Goal: Task Accomplishment & Management: Contribute content

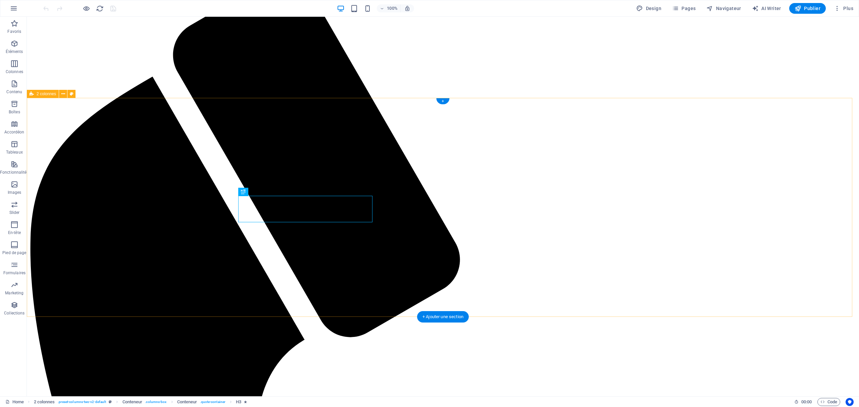
scroll to position [1, 0]
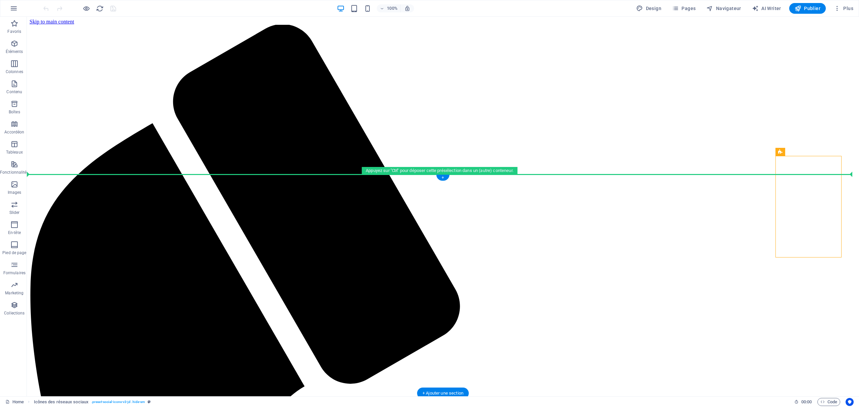
drag, startPoint x: 812, startPoint y: 235, endPoint x: 34, endPoint y: 246, distance: 778.2
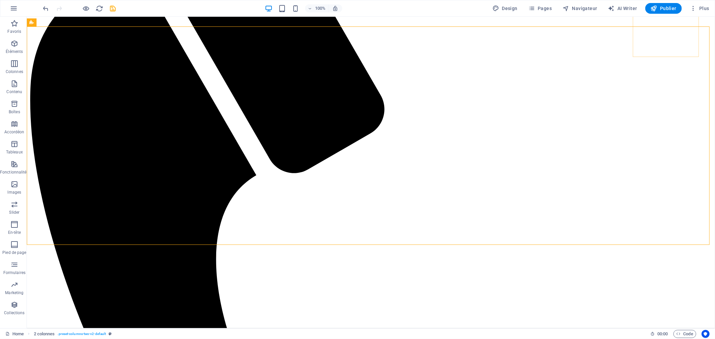
scroll to position [149, 0]
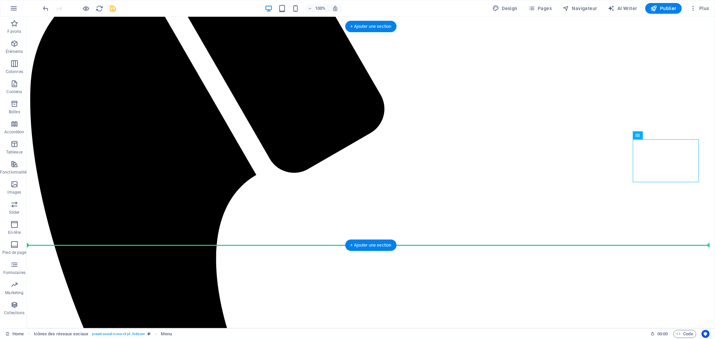
drag, startPoint x: 676, startPoint y: 153, endPoint x: 47, endPoint y: 156, distance: 629.2
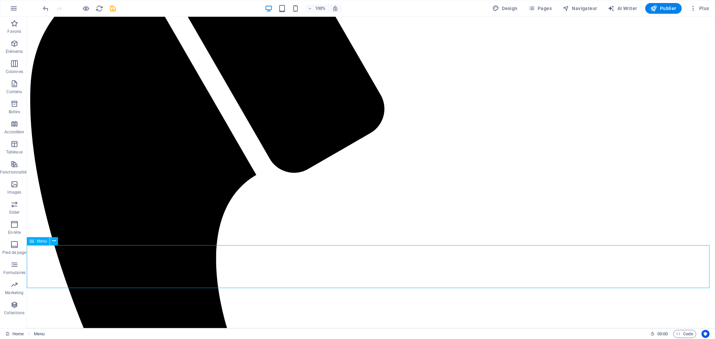
click at [30, 241] on icon at bounding box center [32, 241] width 5 height 8
click at [29, 239] on div "Menu" at bounding box center [38, 241] width 23 height 8
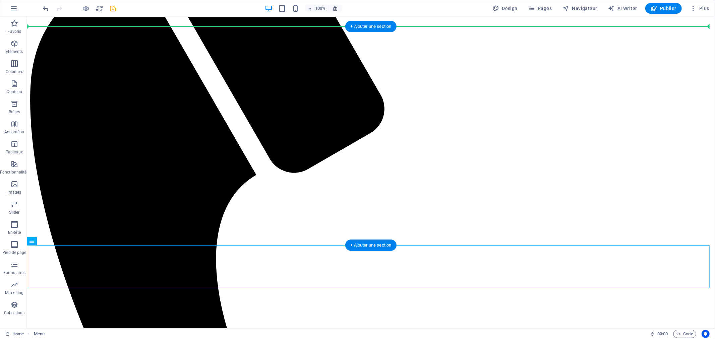
scroll to position [138, 0]
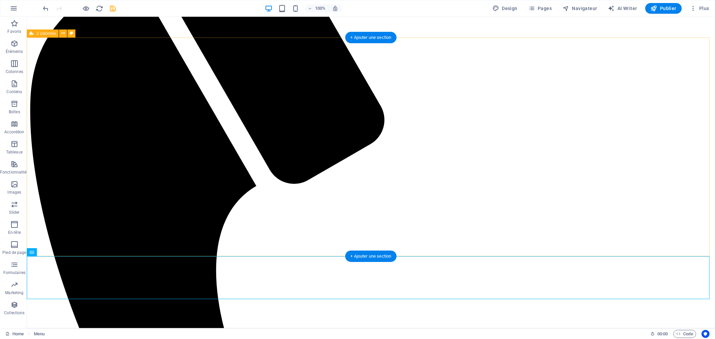
drag, startPoint x: 57, startPoint y: 257, endPoint x: 29, endPoint y: 67, distance: 192.5
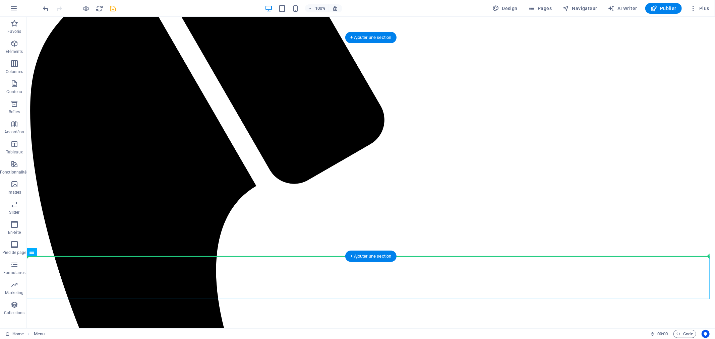
drag, startPoint x: 48, startPoint y: 274, endPoint x: 38, endPoint y: 208, distance: 67.2
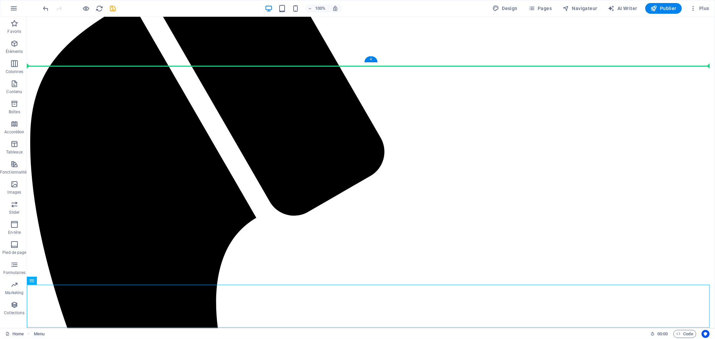
scroll to position [105, 0]
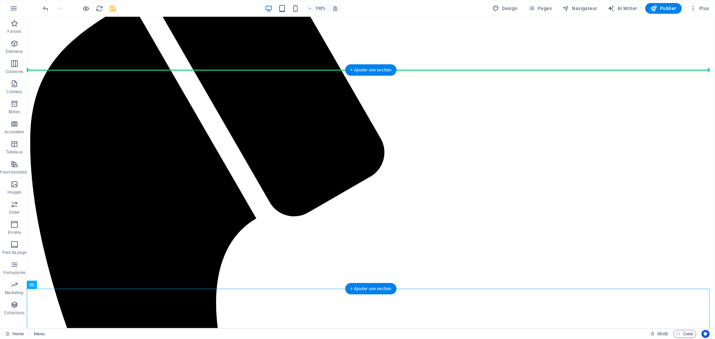
drag, startPoint x: 57, startPoint y: 268, endPoint x: 29, endPoint y: 73, distance: 197.2
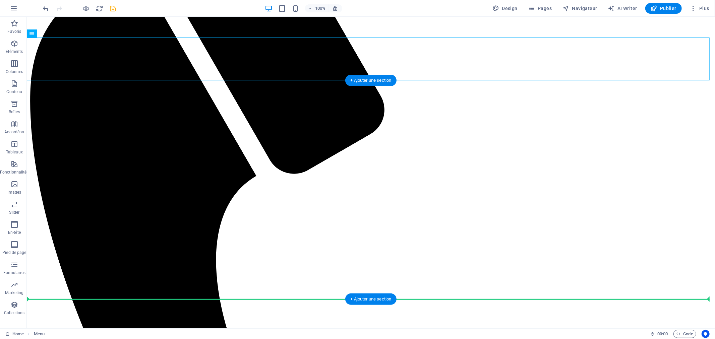
scroll to position [151, 0]
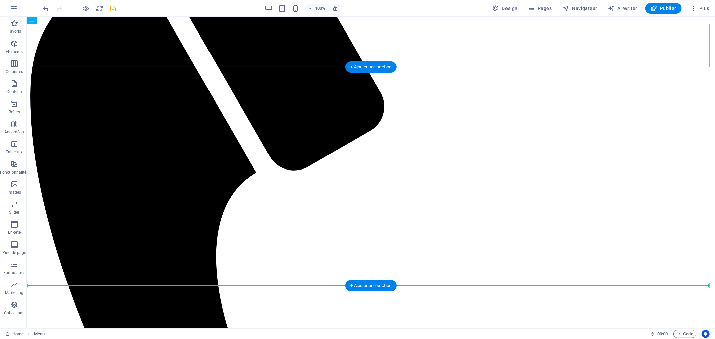
drag, startPoint x: 68, startPoint y: 131, endPoint x: 37, endPoint y: 279, distance: 151.2
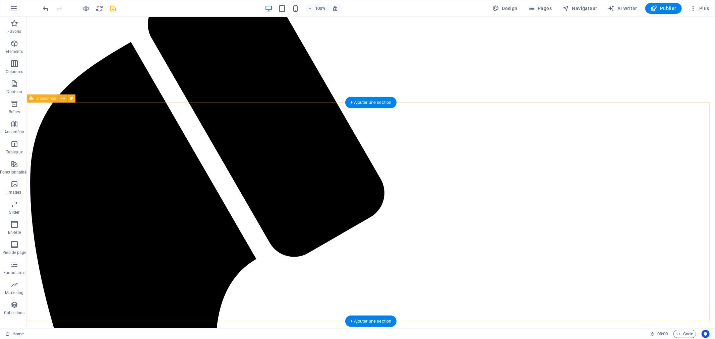
scroll to position [72, 0]
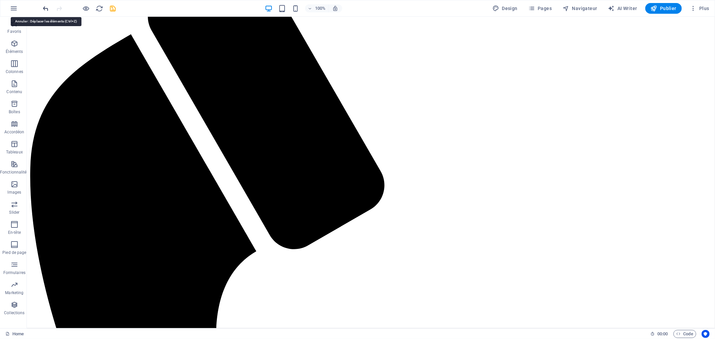
click at [45, 7] on icon "undo" at bounding box center [46, 9] width 8 height 8
click at [42, 5] on icon "undo" at bounding box center [46, 9] width 8 height 8
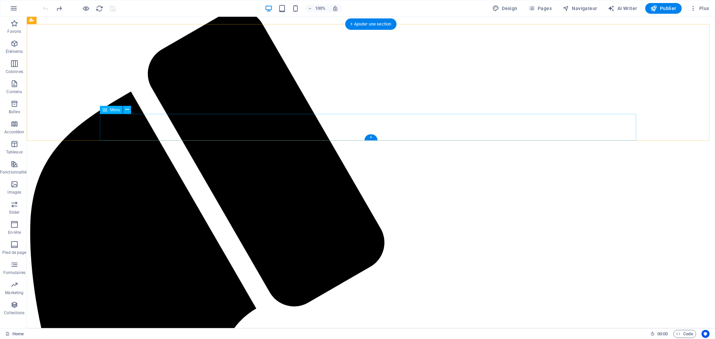
scroll to position [46, 0]
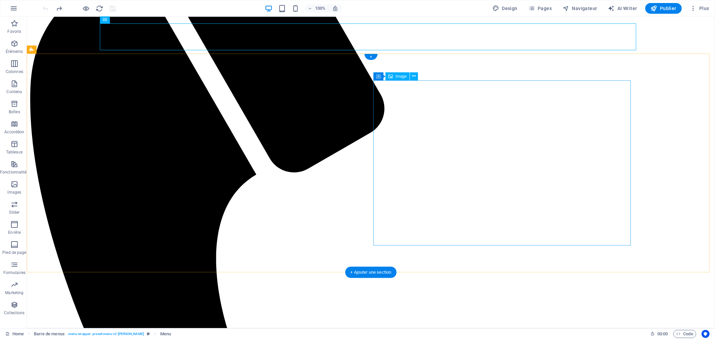
scroll to position [0, 0]
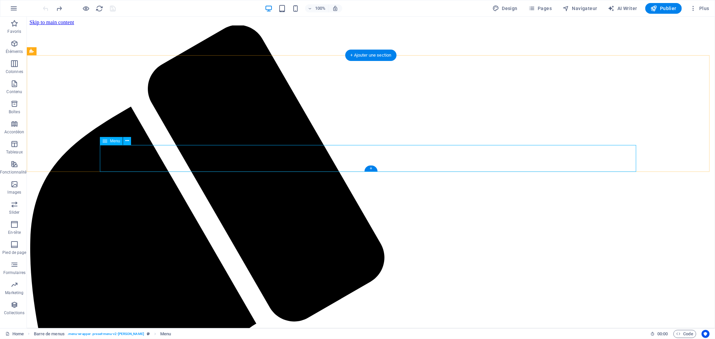
click at [541, 9] on span "Pages" at bounding box center [540, 8] width 23 height 7
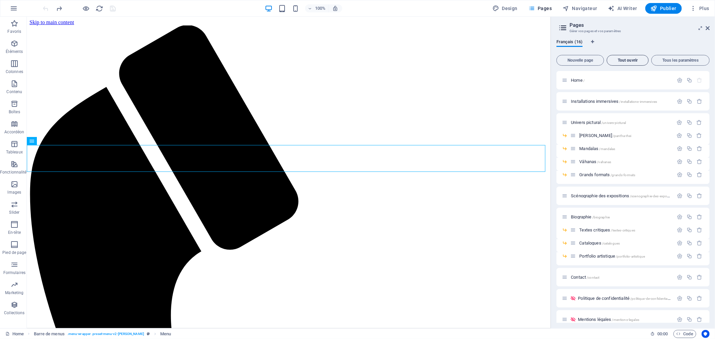
click at [633, 58] on span "Tout ouvrir" at bounding box center [628, 60] width 36 height 4
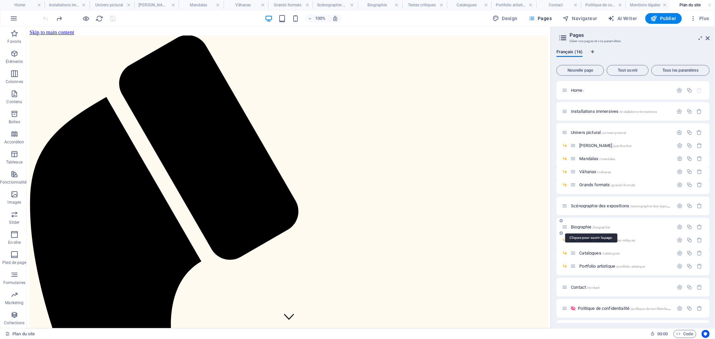
click at [587, 227] on span "Biographie /biographie" at bounding box center [590, 227] width 39 height 5
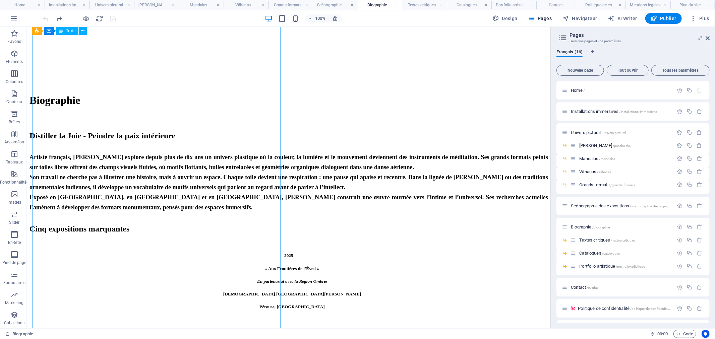
scroll to position [1118, 0]
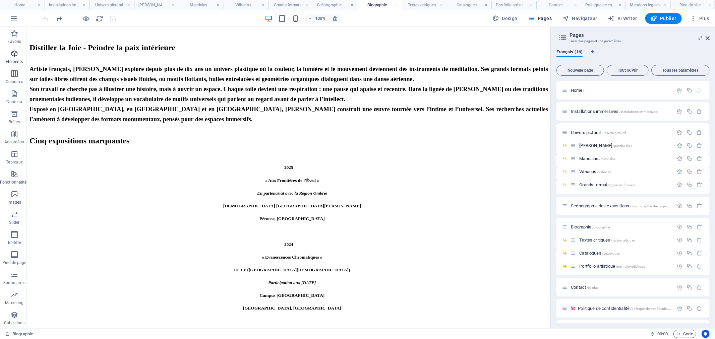
click at [12, 51] on icon "button" at bounding box center [14, 54] width 8 height 8
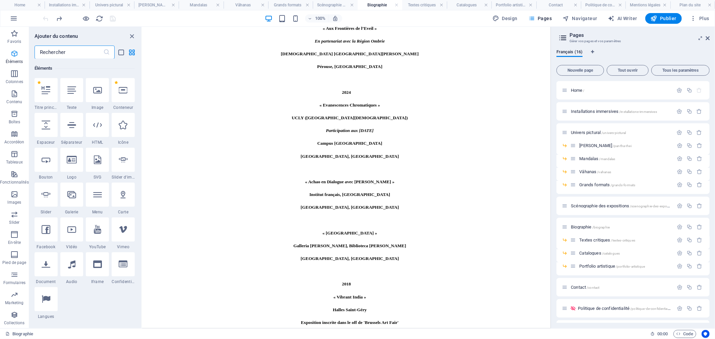
scroll to position [71, 0]
drag, startPoint x: 100, startPoint y: 228, endPoint x: 87, endPoint y: 300, distance: 73.4
click at [87, 300] on div "1 Star Titre principal 1 Star Texte 1 Star Image 1 Star Conteneur 1 Star Espace…" at bounding box center [85, 198] width 100 height 241
click at [52, 52] on input "text" at bounding box center [69, 52] width 69 height 13
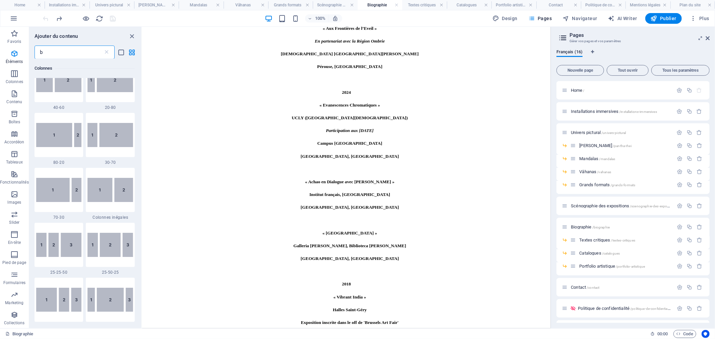
scroll to position [0, 0]
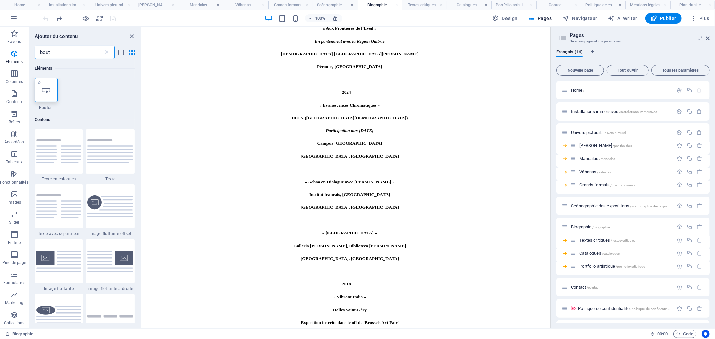
type input "bout"
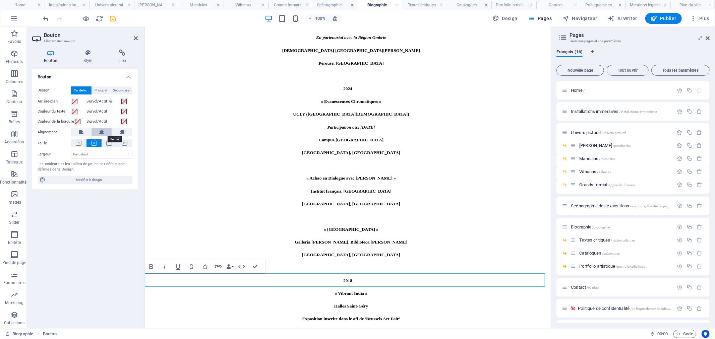
click at [98, 131] on button at bounding box center [102, 132] width 20 height 8
click at [92, 128] on button at bounding box center [102, 132] width 20 height 8
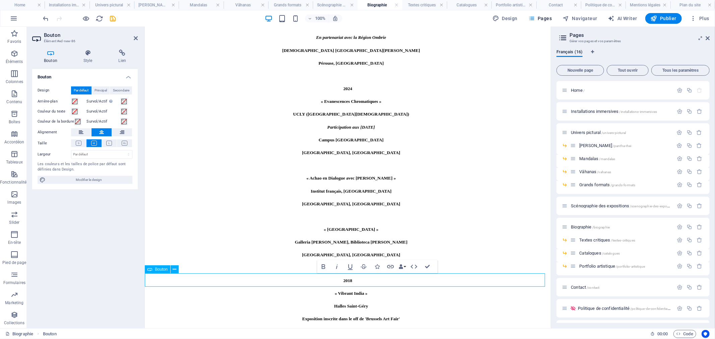
drag, startPoint x: 369, startPoint y: 279, endPoint x: 321, endPoint y: 281, distance: 48.0
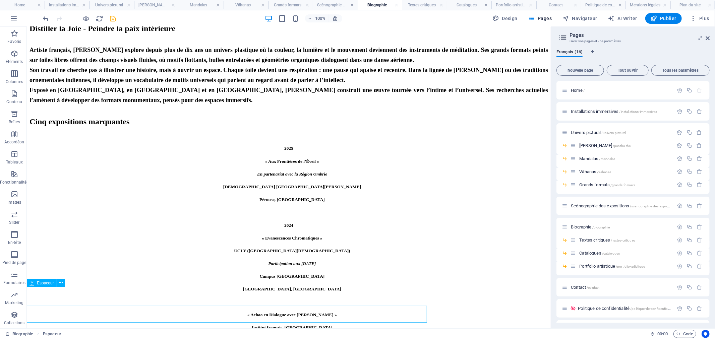
scroll to position [1118, 0]
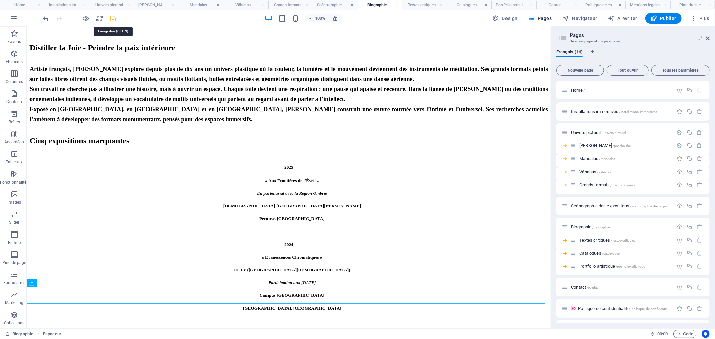
click at [115, 19] on icon "save" at bounding box center [113, 19] width 8 height 8
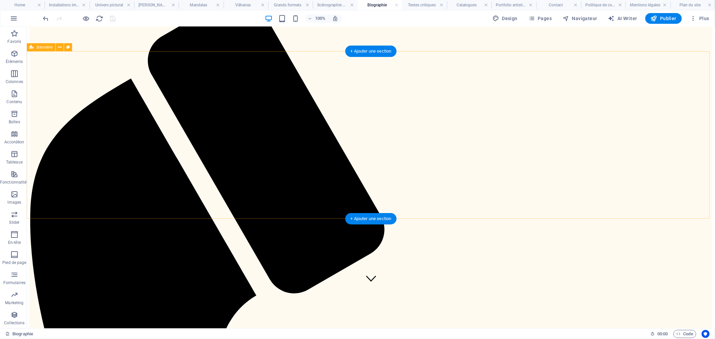
scroll to position [74, 0]
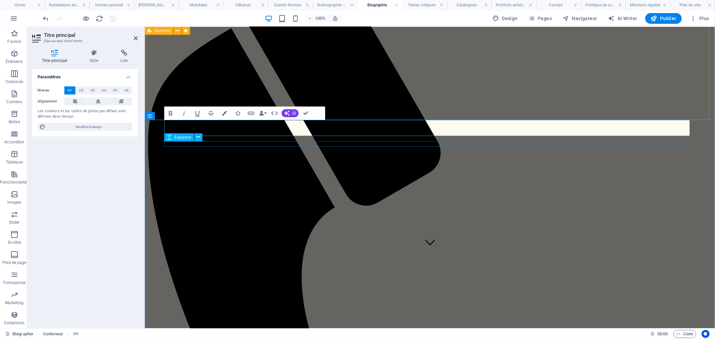
drag, startPoint x: 241, startPoint y: 142, endPoint x: 358, endPoint y: 147, distance: 117.1
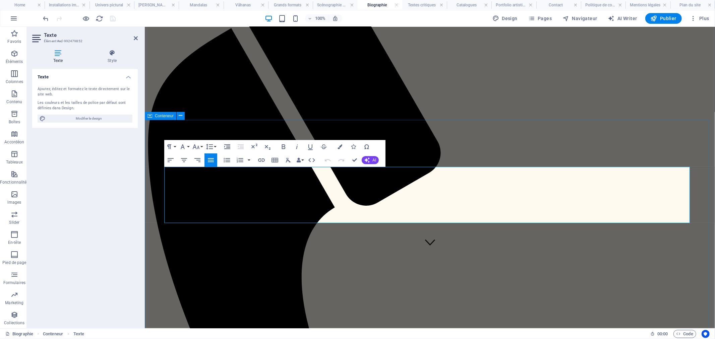
drag, startPoint x: 231, startPoint y: 218, endPoint x: 160, endPoint y: 168, distance: 87.4
copy div "Artiste français, Achao explore depuis plus de dix ans un univers plastique où …"
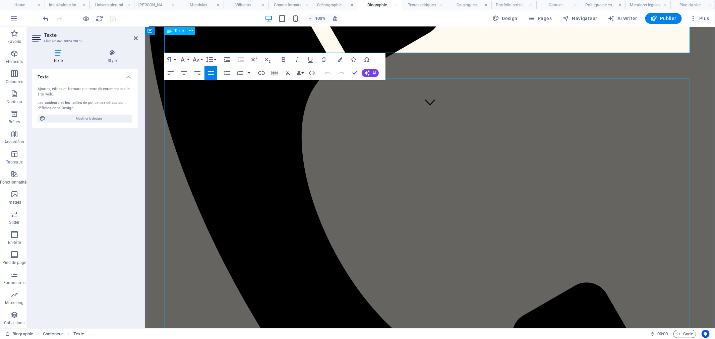
scroll to position [149, 0]
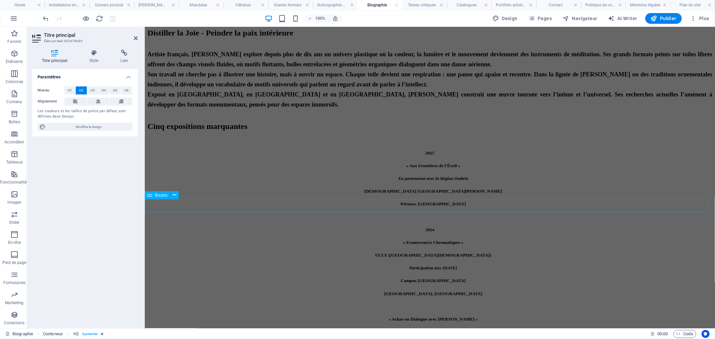
scroll to position [1203, 0]
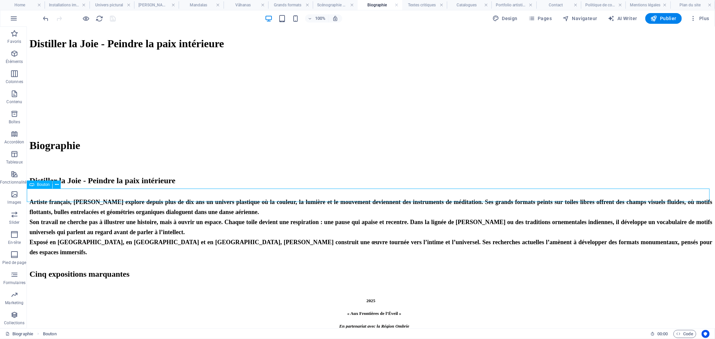
drag, startPoint x: 304, startPoint y: 195, endPoint x: 303, endPoint y: 199, distance: 4.1
click at [12, 74] on icon "button" at bounding box center [14, 74] width 8 height 8
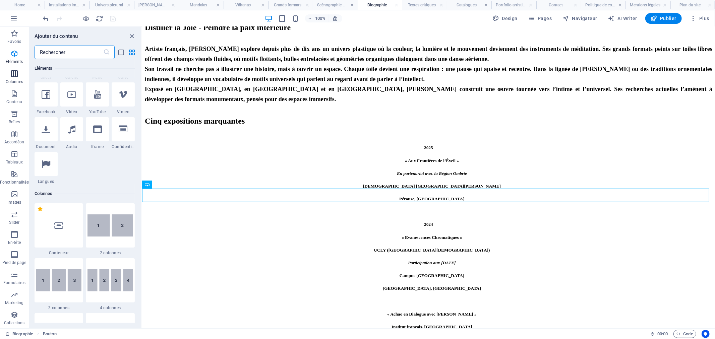
scroll to position [332, 0]
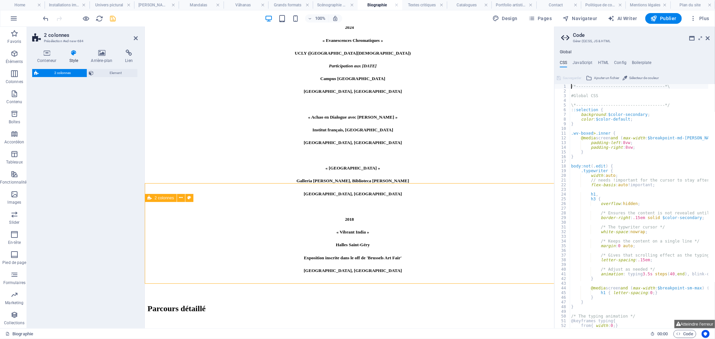
select select "rem"
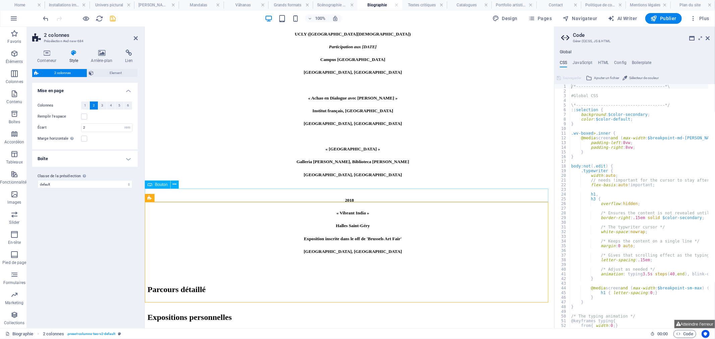
scroll to position [1203, 0]
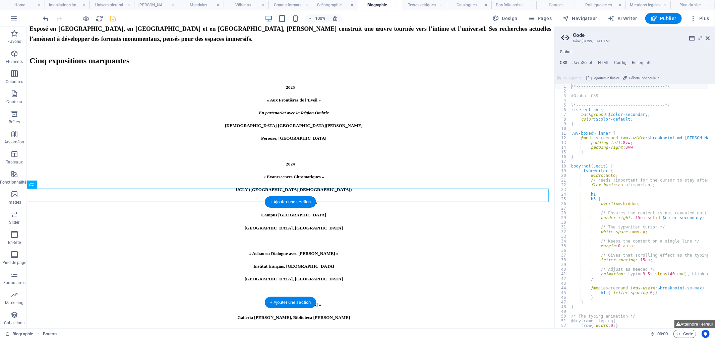
drag, startPoint x: 249, startPoint y: 198, endPoint x: 180, endPoint y: 251, distance: 87.8
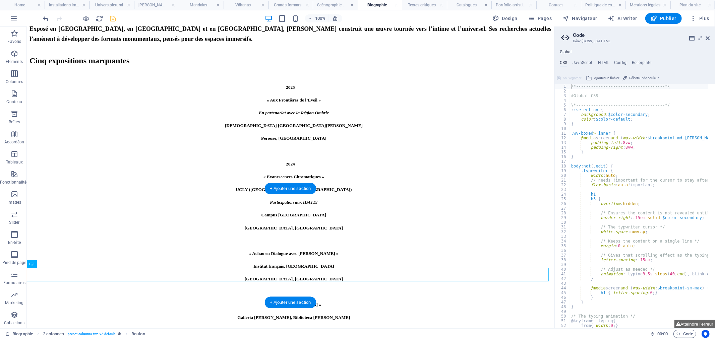
drag, startPoint x: 313, startPoint y: 276, endPoint x: 433, endPoint y: 225, distance: 130.9
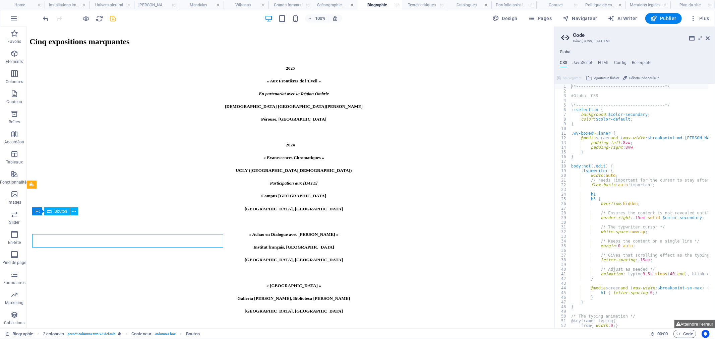
scroll to position [1203, 0]
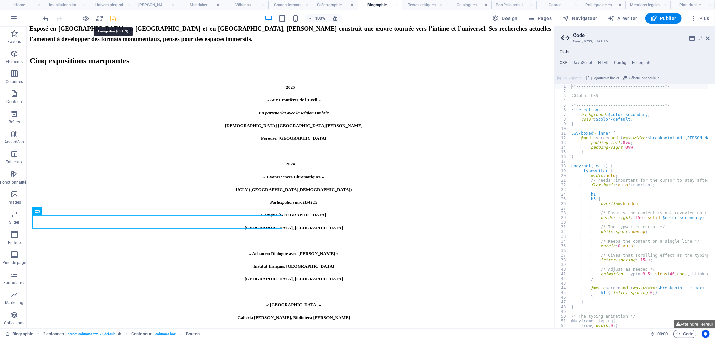
drag, startPoint x: 114, startPoint y: 21, endPoint x: 99, endPoint y: 1, distance: 25.6
click at [114, 21] on icon "save" at bounding box center [113, 19] width 8 height 8
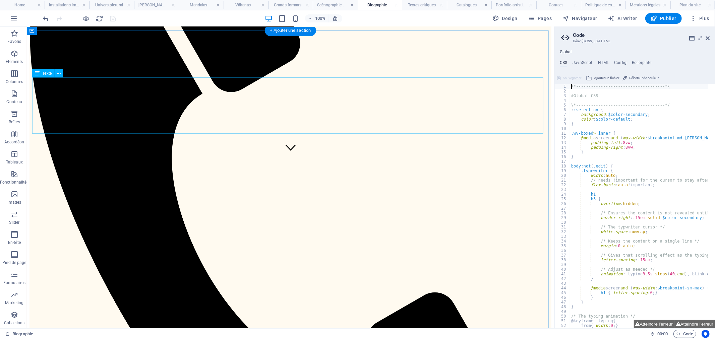
scroll to position [159, 0]
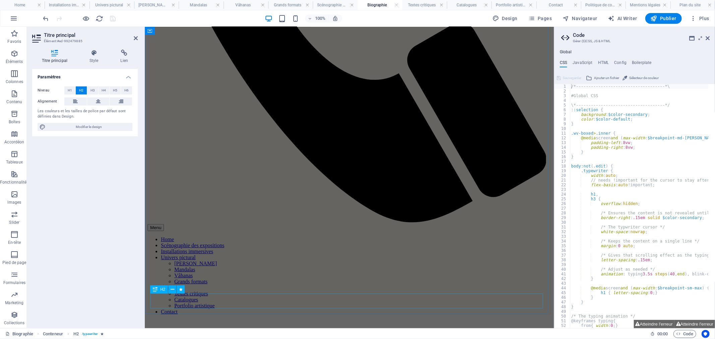
scroll to position [346, 0]
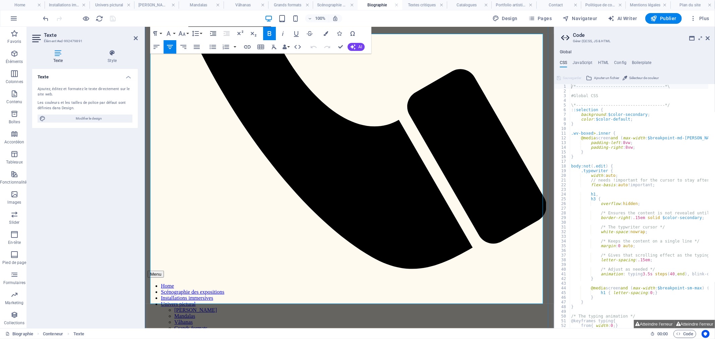
scroll to position [313, 0]
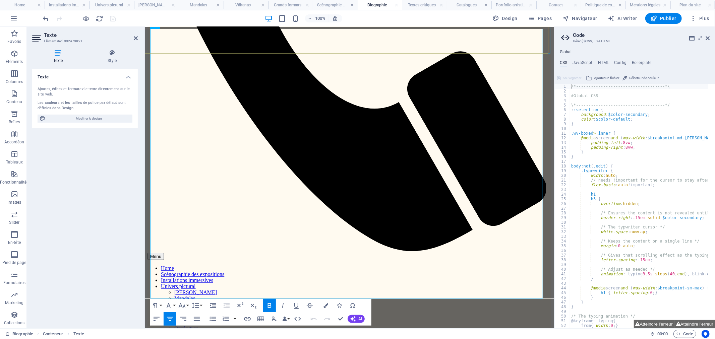
drag, startPoint x: 379, startPoint y: 288, endPoint x: 310, endPoint y: 38, distance: 259.9
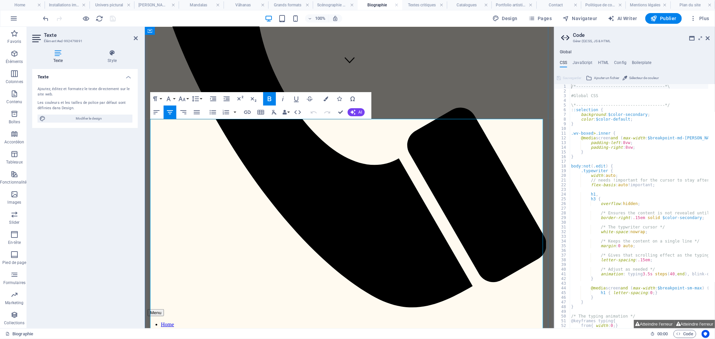
scroll to position [164, 0]
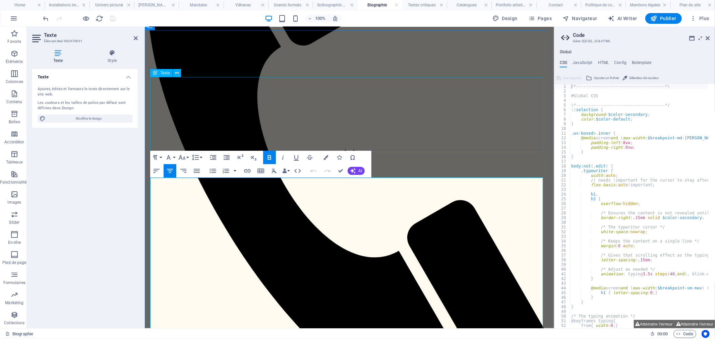
copy div "2025 « Aux Frontières de l’Éveil » En partenariat avec la Région Ombrie Église …"
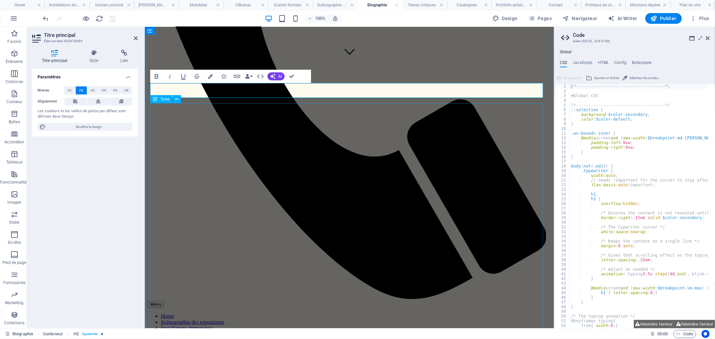
scroll to position [388, 0]
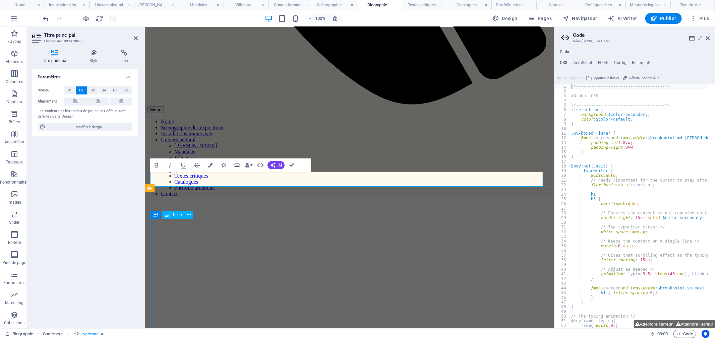
scroll to position [462, 0]
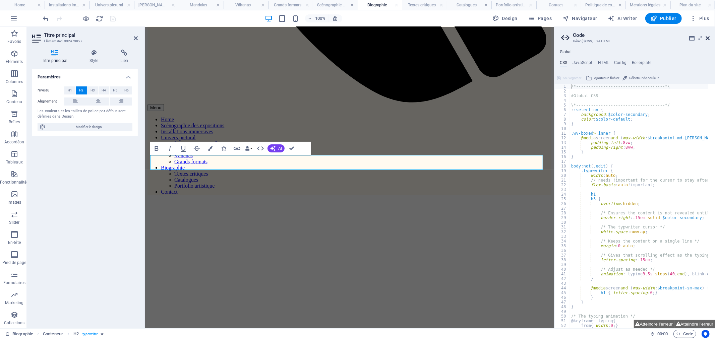
drag, startPoint x: 87, startPoint y: 184, endPoint x: 709, endPoint y: 35, distance: 639.4
click at [709, 36] on icon at bounding box center [708, 38] width 4 height 5
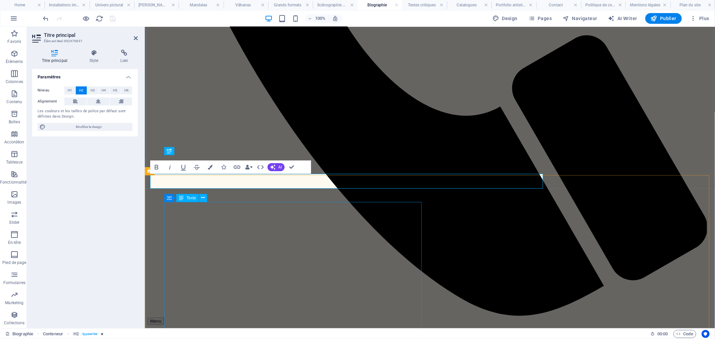
scroll to position [444, 0]
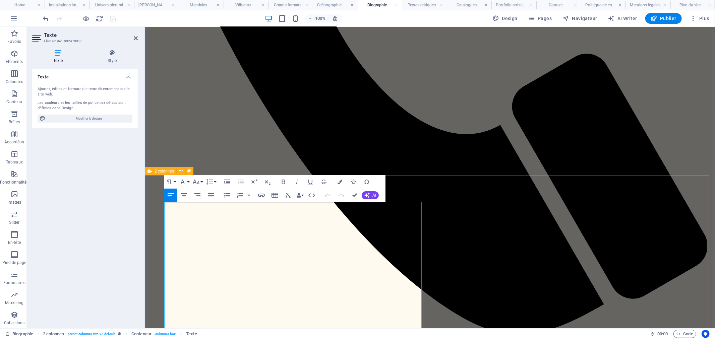
drag, startPoint x: 306, startPoint y: 207, endPoint x: 159, endPoint y: 212, distance: 147.0
copy h2 "Expositions personnelles"
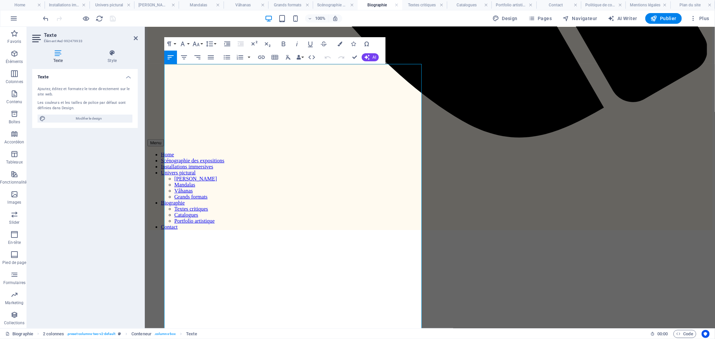
scroll to position [566, 0]
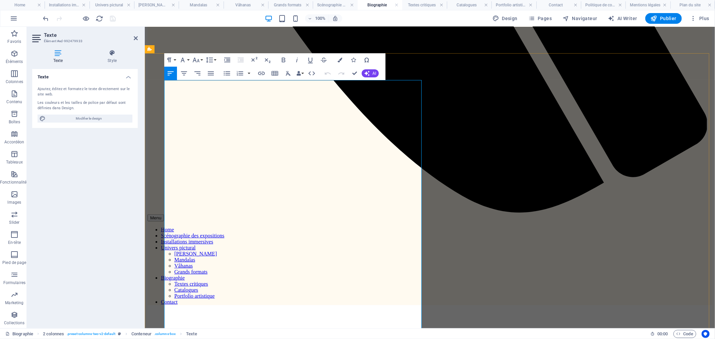
drag, startPoint x: 240, startPoint y: 230, endPoint x: 168, endPoint y: 102, distance: 147.2
copy div "2025 « Aux Frontières de l’Éveil » En partenariat avec la Région Ombrie Église …"
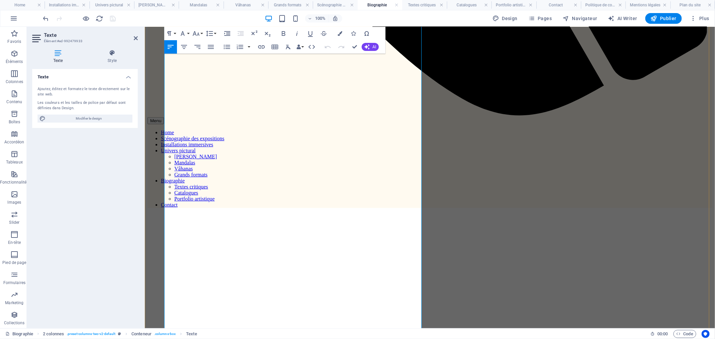
scroll to position [678, 0]
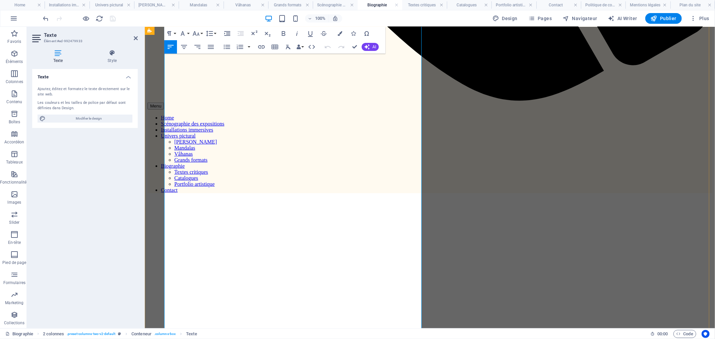
copy div "2025 « Aux Frontières de l’Éveil » En partenariat avec la Région Ombrie Église …"
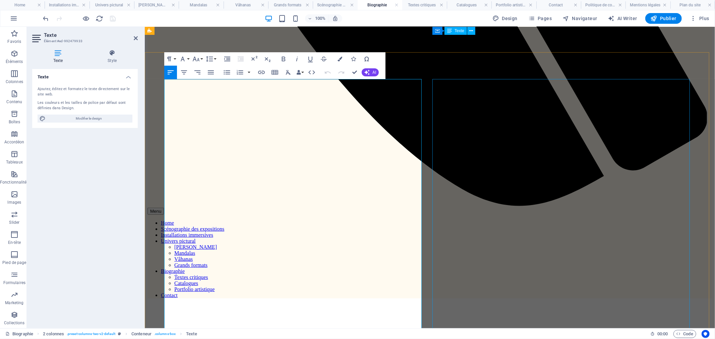
scroll to position [566, 0]
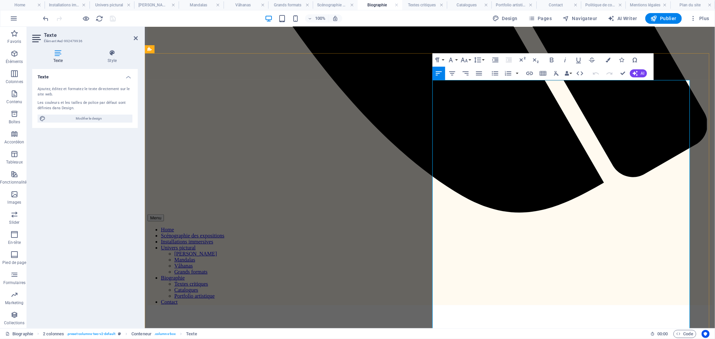
drag, startPoint x: 581, startPoint y: 86, endPoint x: 435, endPoint y: 88, distance: 145.9
copy h2 "Commissariat d’expositions"
drag, startPoint x: 485, startPoint y: 192, endPoint x: 428, endPoint y: 102, distance: 106.3
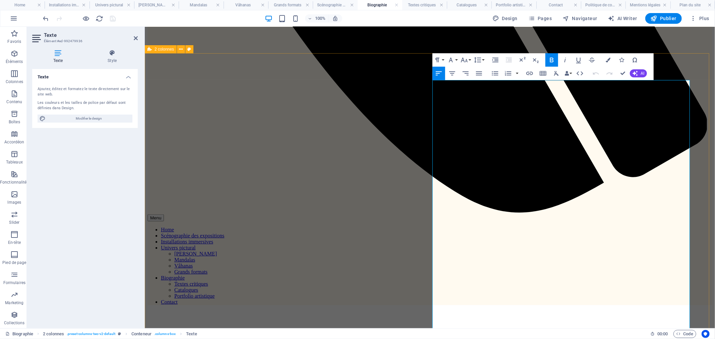
copy div "2018 « Vibrant India » Halles Saint-Géry Exposition inscrite dans le off de 'Br…"
drag, startPoint x: 548, startPoint y: 212, endPoint x: 435, endPoint y: 215, distance: 113.4
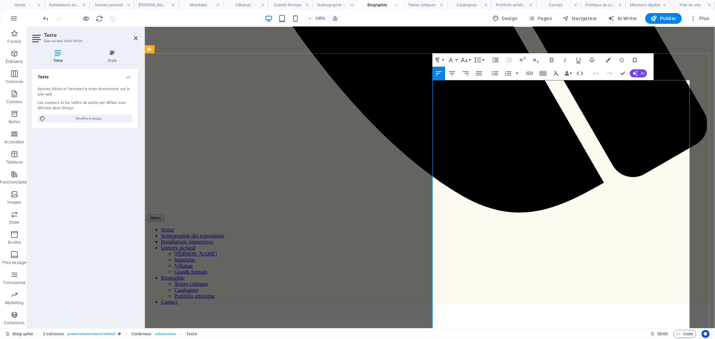
copy h2 "Expositions collectives"
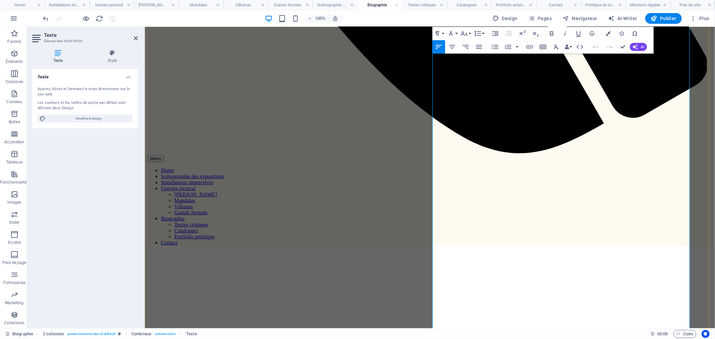
scroll to position [678, 0]
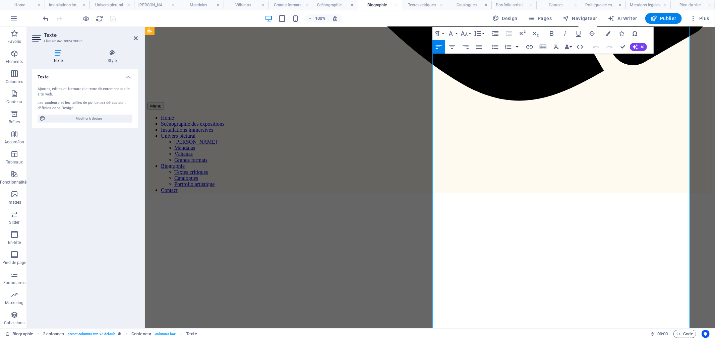
drag, startPoint x: 522, startPoint y: 212, endPoint x: 432, endPoint y: 115, distance: 131.7
copy div "2025 « Biennales Hors Normes » Palais Bondy Participation aux Journées Européen…"
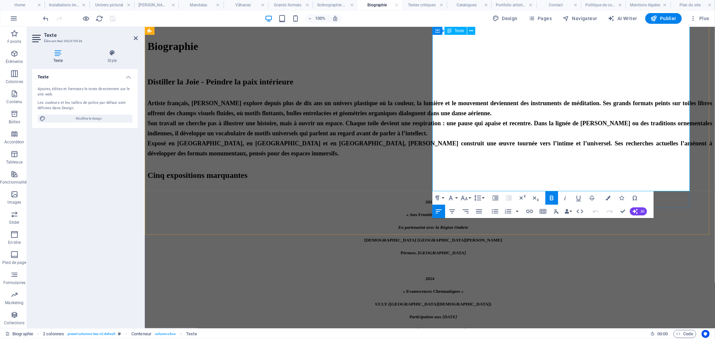
scroll to position [1176, 0]
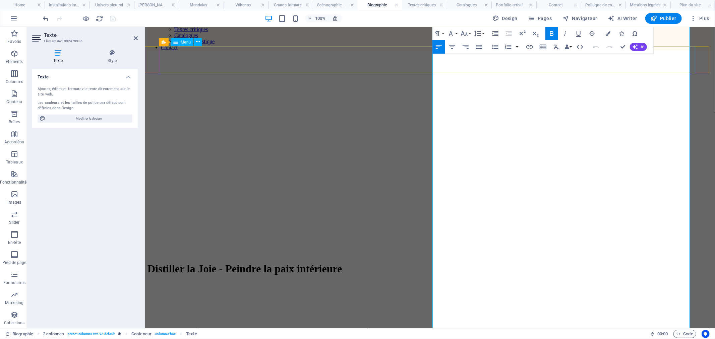
scroll to position [808, 0]
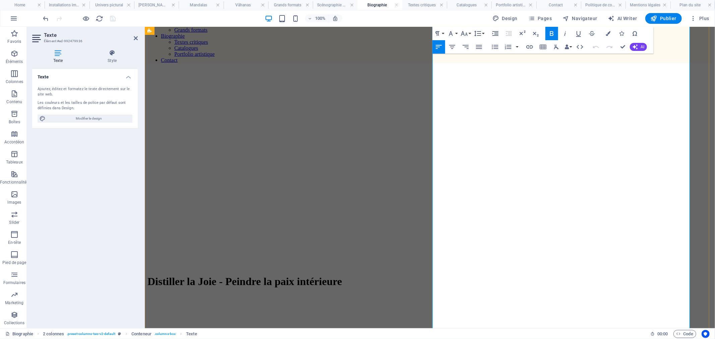
drag, startPoint x: 498, startPoint y: 165, endPoint x: 432, endPoint y: 139, distance: 70.3
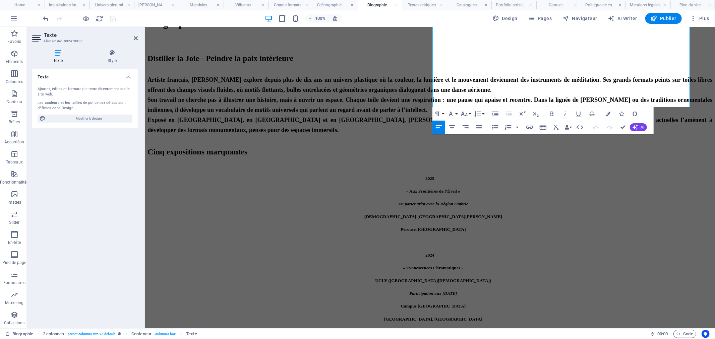
scroll to position [1256, 0]
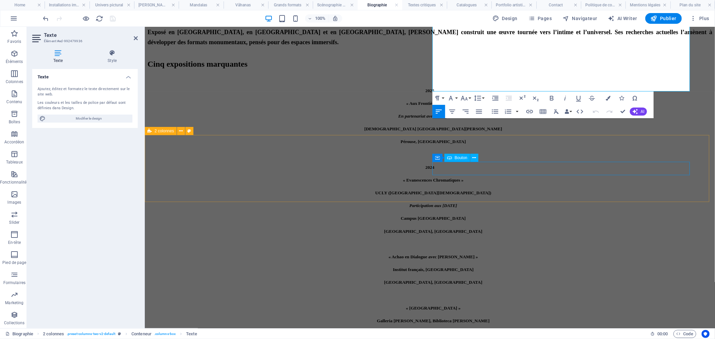
drag, startPoint x: 440, startPoint y: 208, endPoint x: 530, endPoint y: 169, distance: 98.6
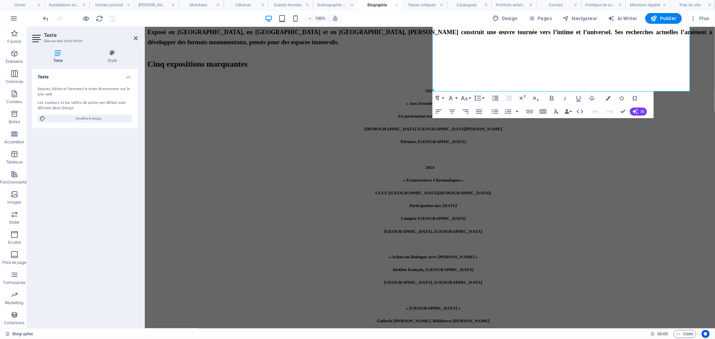
click at [107, 165] on div "Texte Ajoutez, éditez et formatez le texte directement sur le site web. Les cou…" at bounding box center [85, 196] width 106 height 254
click at [96, 183] on div "Texte Ajoutez, éditez et formatez le texte directement sur le site web. Les cou…" at bounding box center [85, 196] width 106 height 254
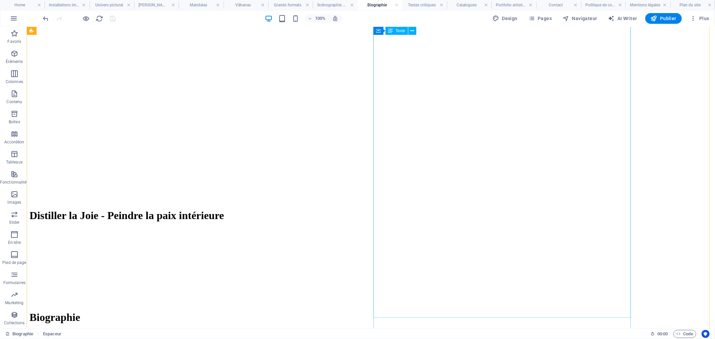
scroll to position [958, 0]
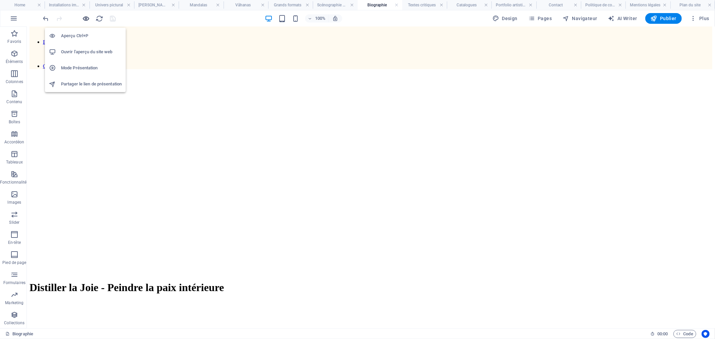
click at [86, 17] on icon "button" at bounding box center [87, 19] width 8 height 8
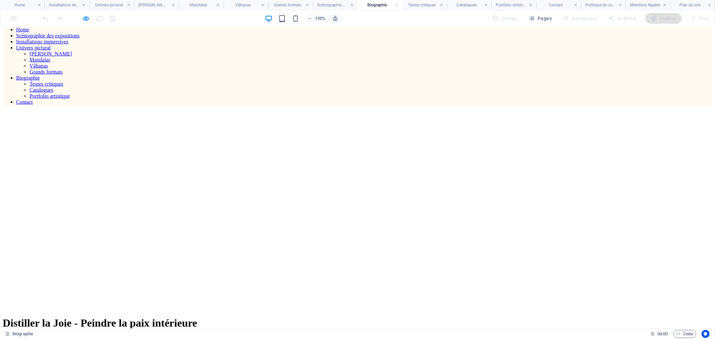
click at [33, 99] on link "Contact" at bounding box center [24, 102] width 17 height 6
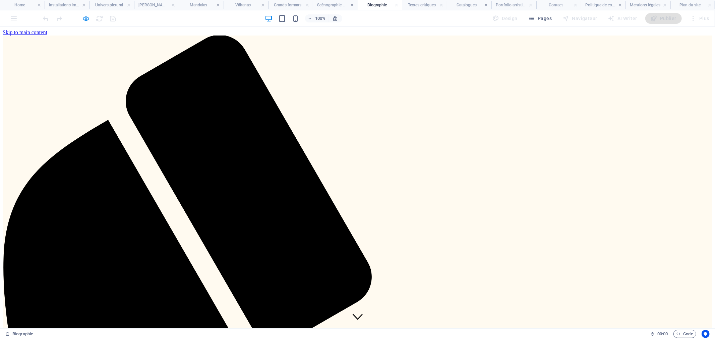
click at [0, 0] on div at bounding box center [0, 0] width 0 height 0
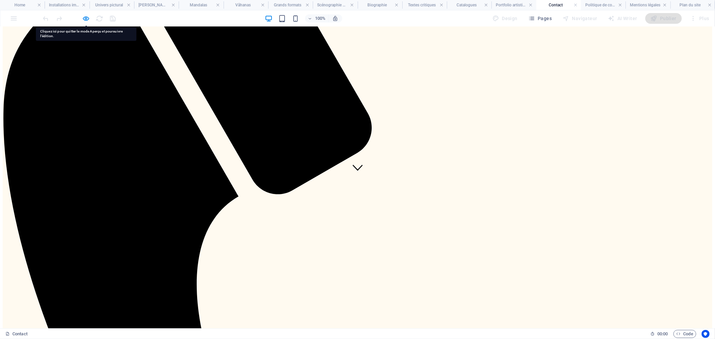
scroll to position [261, 0]
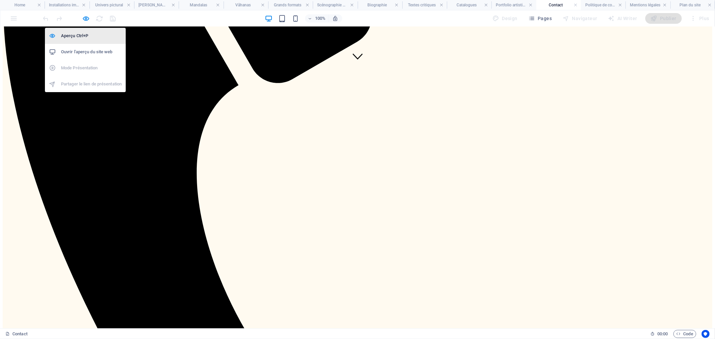
click at [83, 16] on icon "button" at bounding box center [87, 19] width 8 height 8
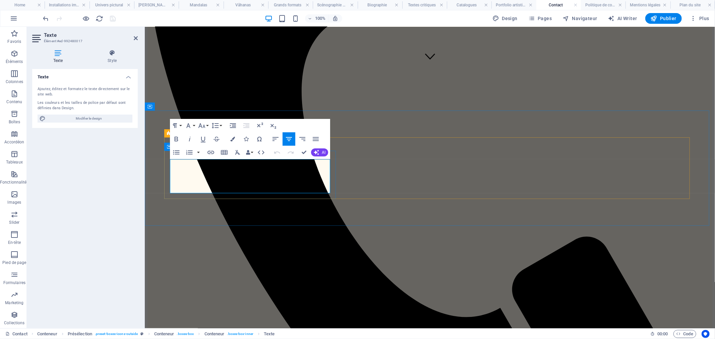
drag, startPoint x: 282, startPoint y: 188, endPoint x: 206, endPoint y: 163, distance: 79.9
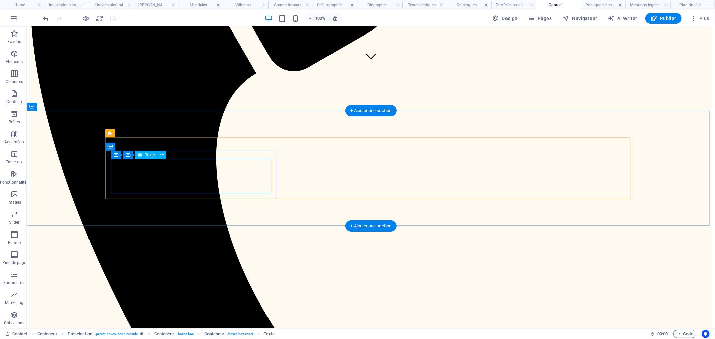
drag, startPoint x: 209, startPoint y: 187, endPoint x: 90, endPoint y: 186, distance: 118.7
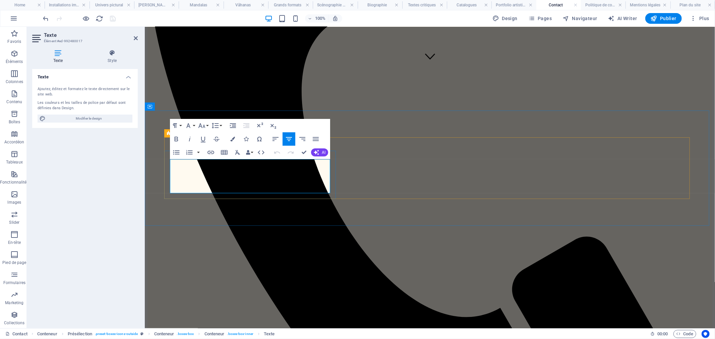
drag, startPoint x: 266, startPoint y: 190, endPoint x: 215, endPoint y: 164, distance: 56.7
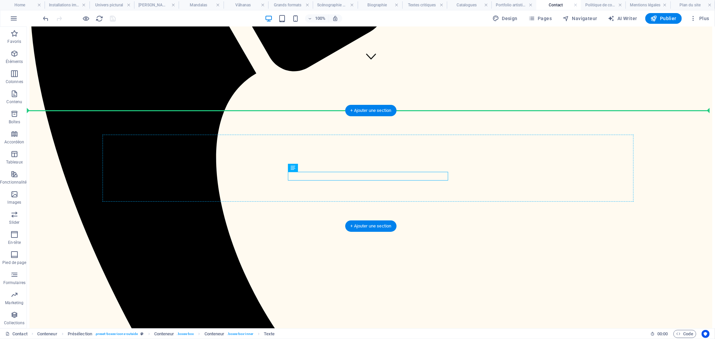
drag, startPoint x: 334, startPoint y: 175, endPoint x: 439, endPoint y: 166, distance: 105.4
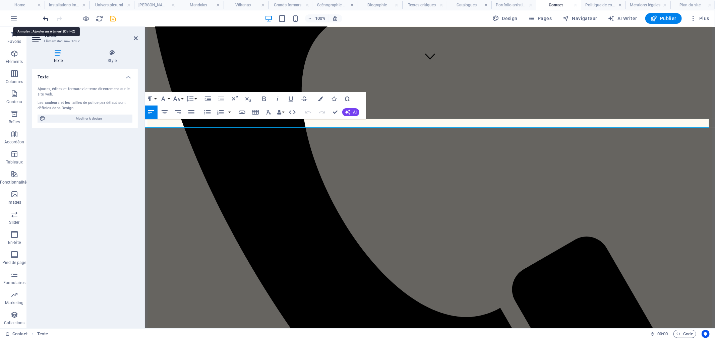
click at [43, 17] on icon "undo" at bounding box center [46, 19] width 8 height 8
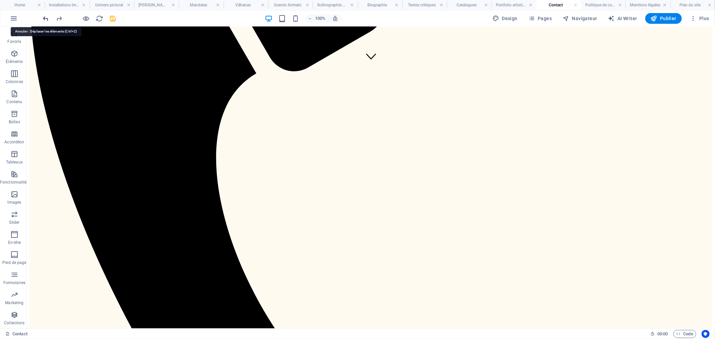
click at [43, 17] on icon "undo" at bounding box center [46, 19] width 8 height 8
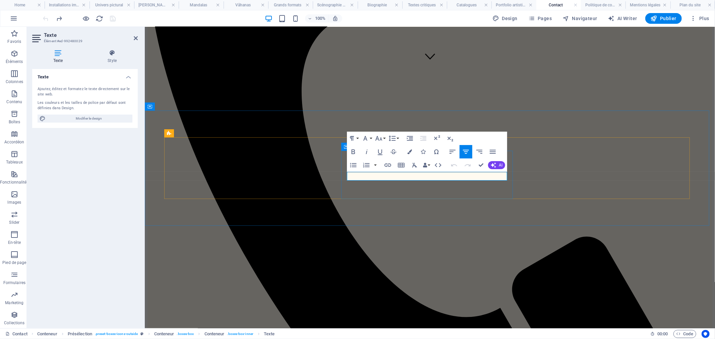
drag, startPoint x: 456, startPoint y: 177, endPoint x: 404, endPoint y: 178, distance: 52.3
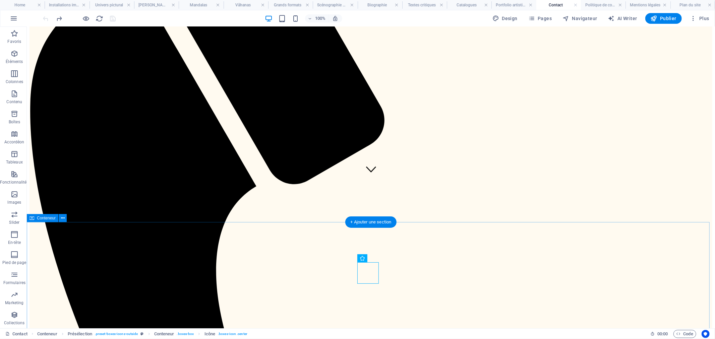
scroll to position [149, 0]
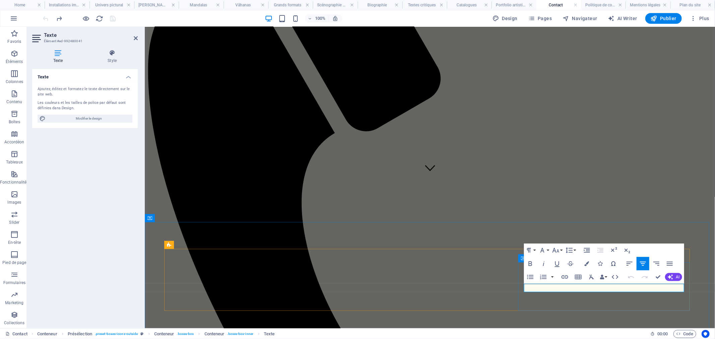
drag, startPoint x: 630, startPoint y: 289, endPoint x: 579, endPoint y: 291, distance: 51.4
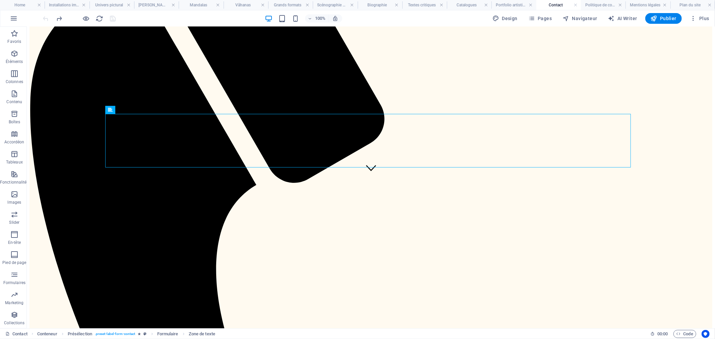
click at [371, 3] on h4 "Biographie" at bounding box center [380, 4] width 45 height 7
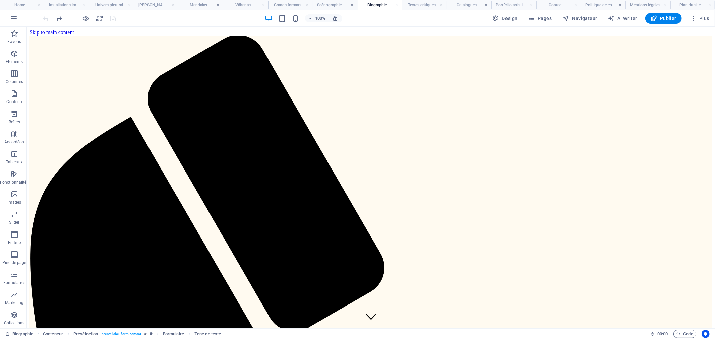
scroll to position [958, 0]
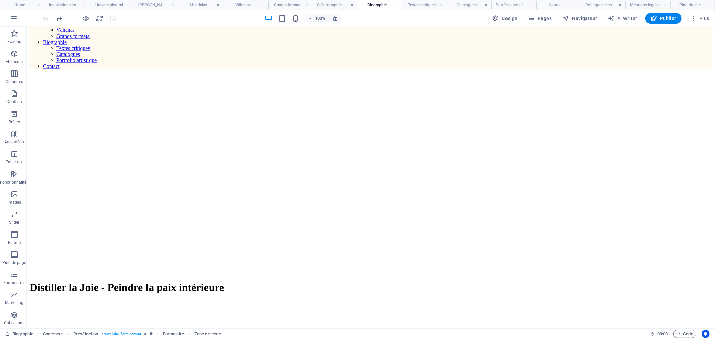
click at [371, 3] on h4 "Biographie" at bounding box center [380, 4] width 45 height 7
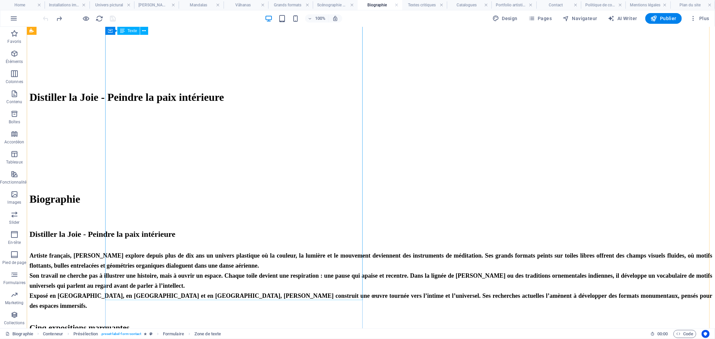
scroll to position [1182, 0]
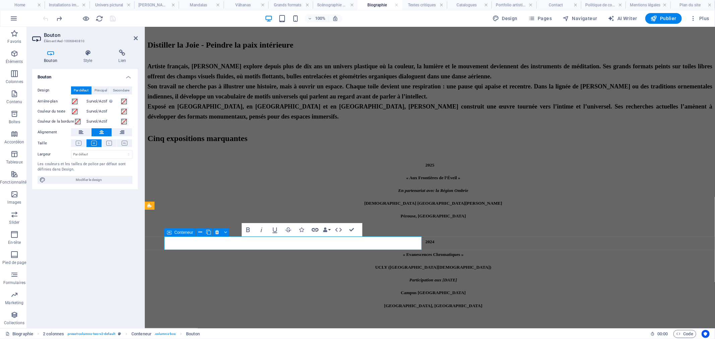
click at [316, 229] on icon "button" at bounding box center [315, 230] width 8 height 8
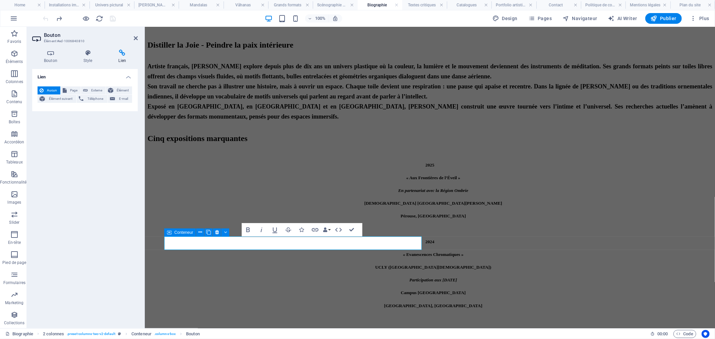
click at [119, 53] on icon at bounding box center [122, 53] width 31 height 7
click at [123, 54] on icon at bounding box center [122, 53] width 31 height 7
click at [126, 91] on span "Élément" at bounding box center [122, 91] width 15 height 8
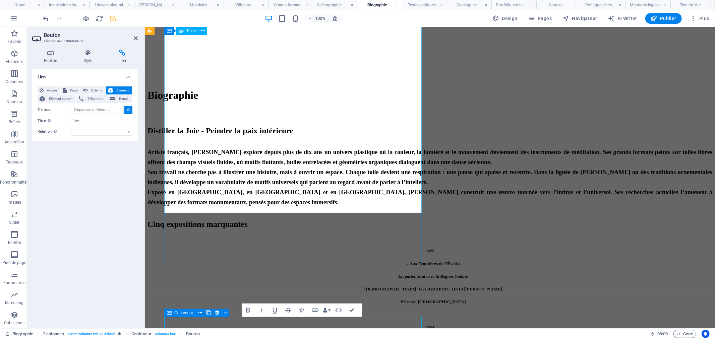
scroll to position [1115, 0]
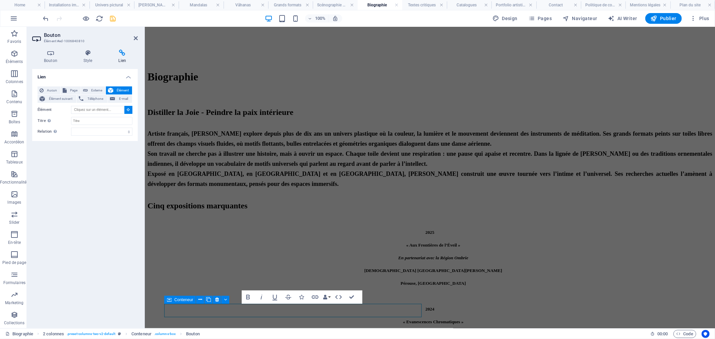
click at [102, 183] on div "Lien Aucun Page Externe Élément Élément suivant Téléphone E-mail Page Home Inst…" at bounding box center [85, 196] width 106 height 254
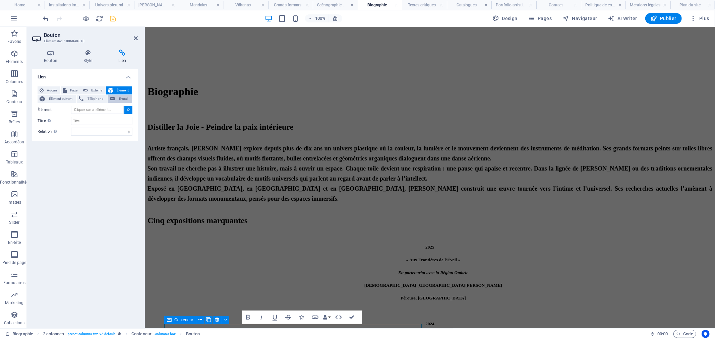
scroll to position [1088, 0]
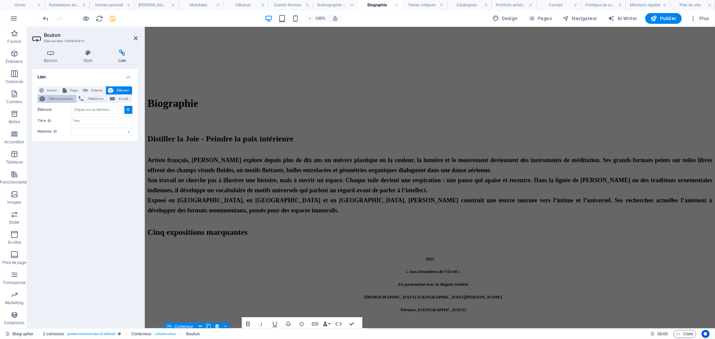
click at [59, 99] on span "Élément suivant" at bounding box center [61, 99] width 28 height 8
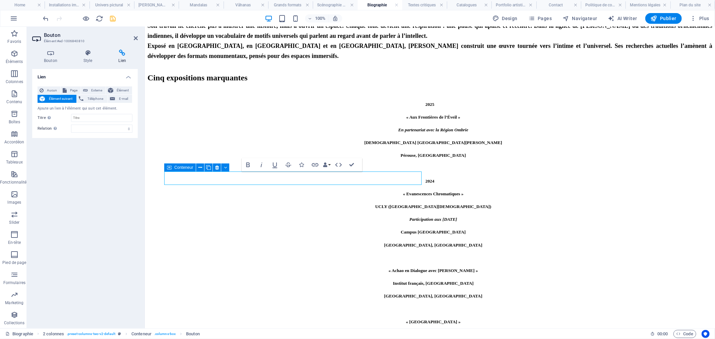
scroll to position [1248, 0]
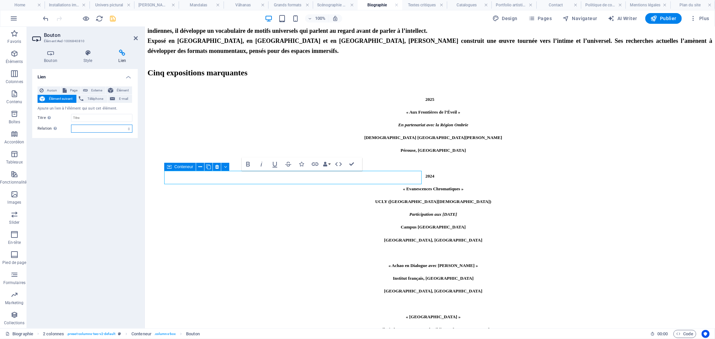
click at [99, 130] on select "alternate author bookmark external help license next nofollow noreferrer noopen…" at bounding box center [101, 129] width 61 height 8
click at [96, 128] on select "alternate author bookmark external help license next nofollow noreferrer noopen…" at bounding box center [101, 129] width 61 height 8
click at [125, 89] on span "Élément" at bounding box center [122, 91] width 15 height 8
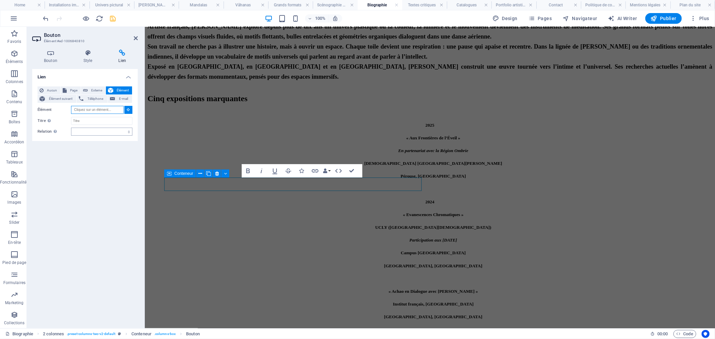
scroll to position [1221, 0]
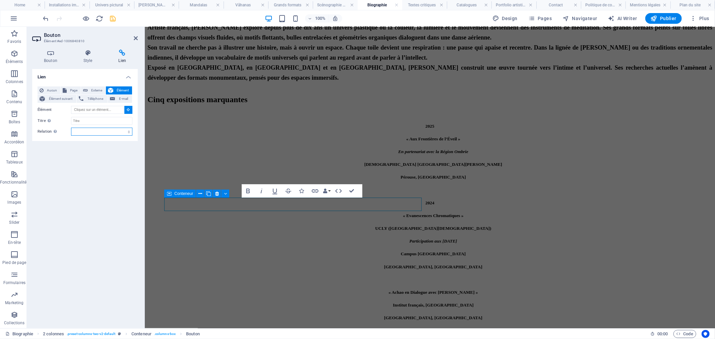
click at [104, 131] on select "alternate author bookmark external help license next nofollow noreferrer noopen…" at bounding box center [101, 132] width 61 height 8
click at [109, 108] on input "Élément" at bounding box center [97, 110] width 53 height 8
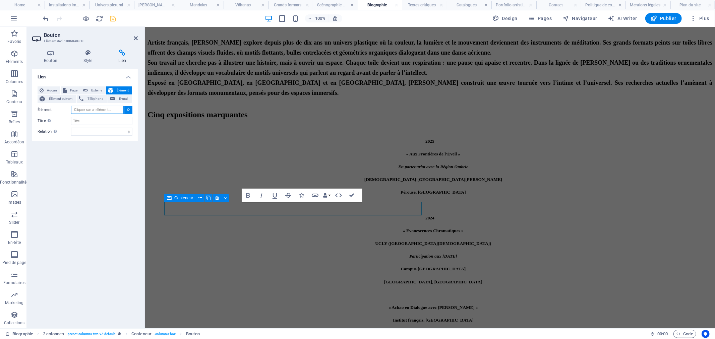
scroll to position [1194, 0]
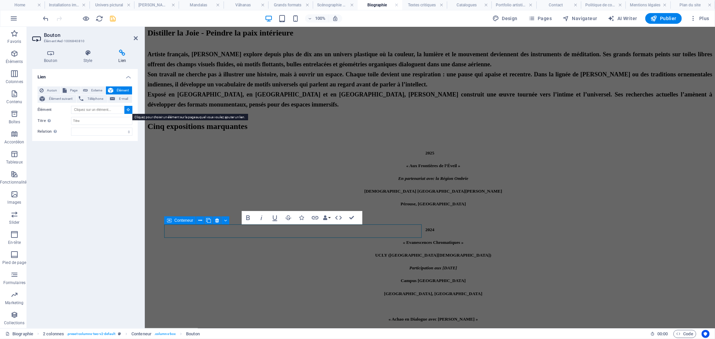
click at [127, 109] on icon at bounding box center [128, 109] width 3 height 3
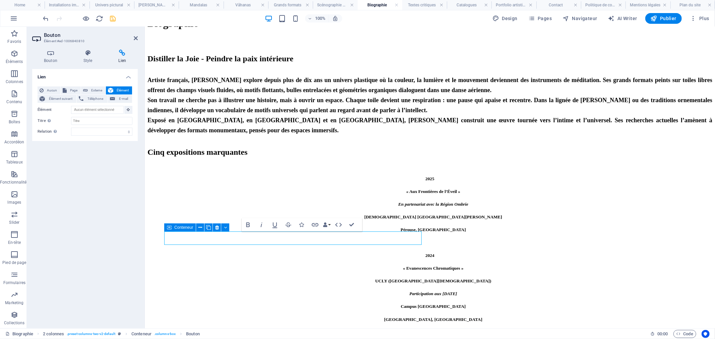
scroll to position [1167, 0]
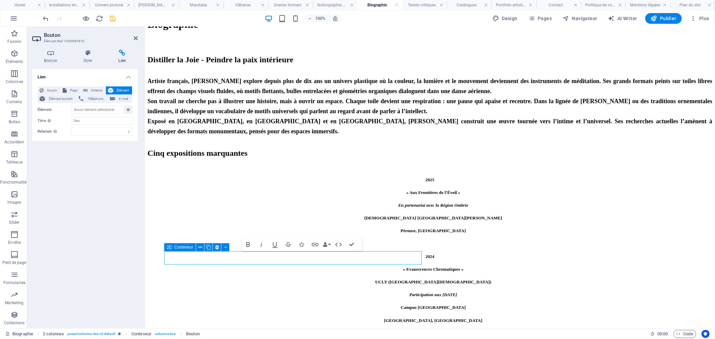
click at [97, 157] on div "Lien Aucun Page Externe Élément Élément suivant Téléphone E-mail Page Home Inst…" at bounding box center [85, 196] width 106 height 254
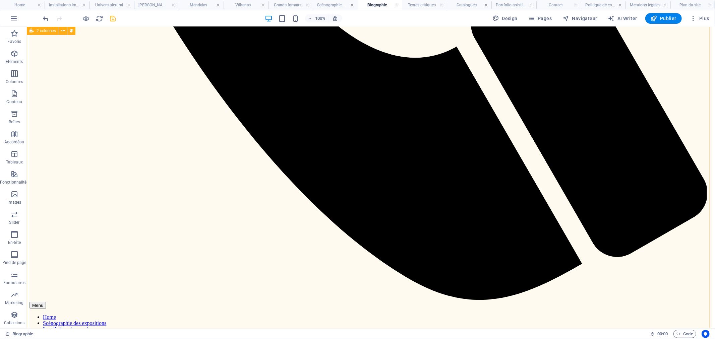
scroll to position [459, 0]
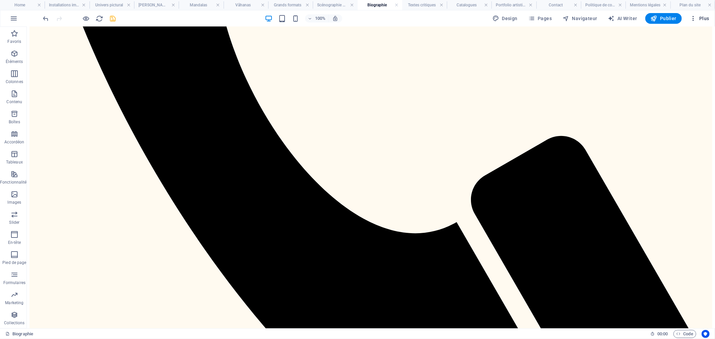
click at [701, 17] on span "Plus" at bounding box center [699, 18] width 19 height 7
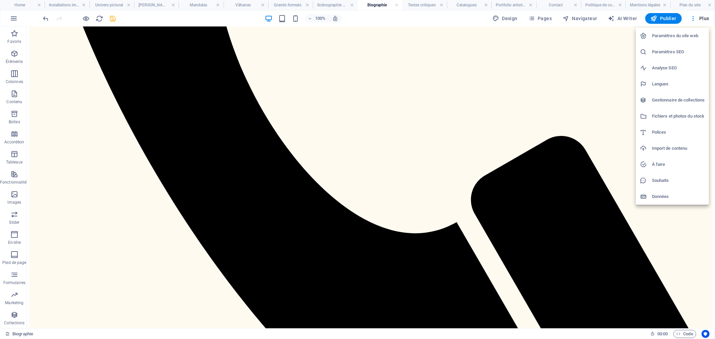
click at [685, 118] on h6 "Fichiers et photos du stock" at bounding box center [678, 116] width 53 height 8
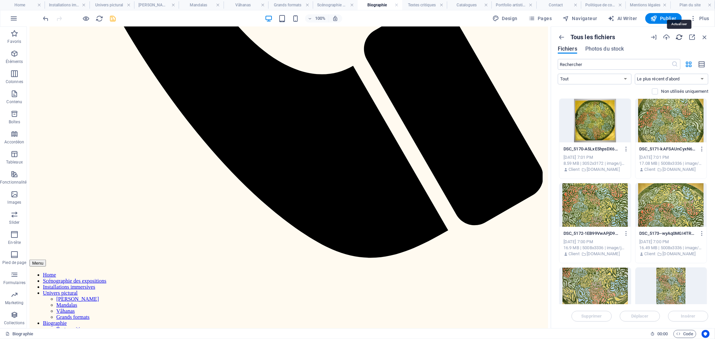
click at [680, 35] on icon "button" at bounding box center [679, 37] width 7 height 7
click at [669, 37] on icon "button" at bounding box center [666, 37] width 7 height 7
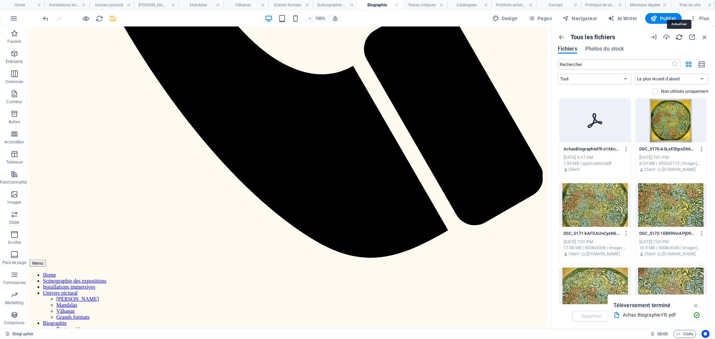
click at [683, 37] on icon "button" at bounding box center [679, 37] width 7 height 7
click at [681, 35] on icon "button" at bounding box center [679, 37] width 7 height 7
click at [666, 38] on icon "button" at bounding box center [666, 37] width 7 height 7
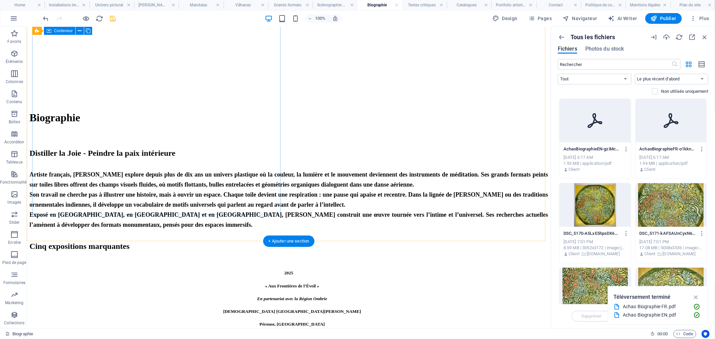
scroll to position [1167, 0]
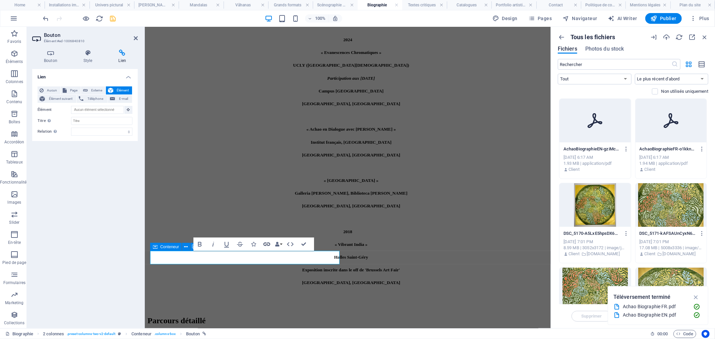
click at [267, 245] on icon "button" at bounding box center [267, 244] width 7 height 3
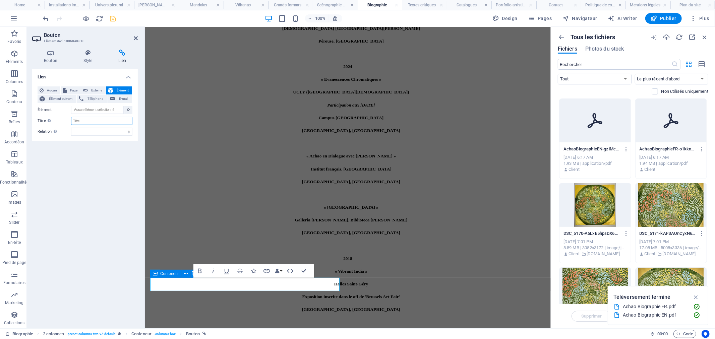
click at [84, 123] on input "Titre Description supplémentaire du lien. Celle-ci doit être différente du text…" at bounding box center [101, 121] width 61 height 8
click at [87, 122] on input "Titre Description supplémentaire du lien. Celle-ci doit être différente du text…" at bounding box center [101, 121] width 61 height 8
click at [86, 132] on select "alternate author bookmark external help license next nofollow noreferrer noopen…" at bounding box center [101, 132] width 61 height 8
click at [86, 131] on select "alternate author bookmark external help license next nofollow noreferrer noopen…" at bounding box center [101, 132] width 61 height 8
click at [94, 90] on span "Externe" at bounding box center [97, 91] width 14 height 8
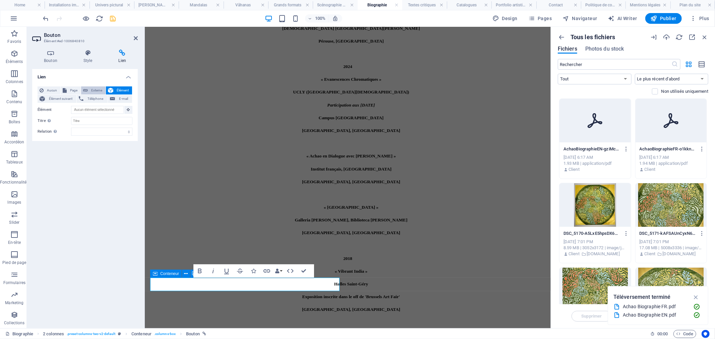
select select "blank"
click at [130, 109] on icon at bounding box center [129, 109] width 4 height 7
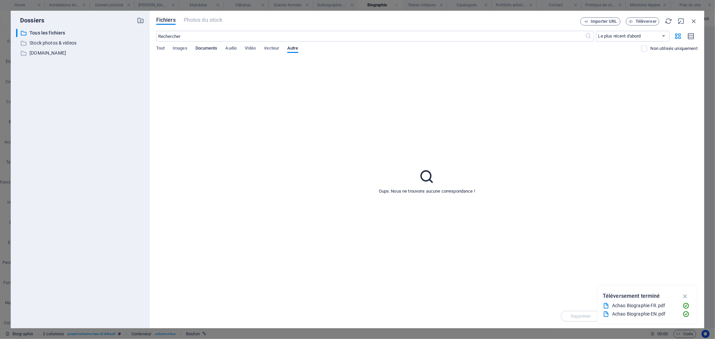
click at [208, 49] on span "Documents" at bounding box center [207, 48] width 22 height 9
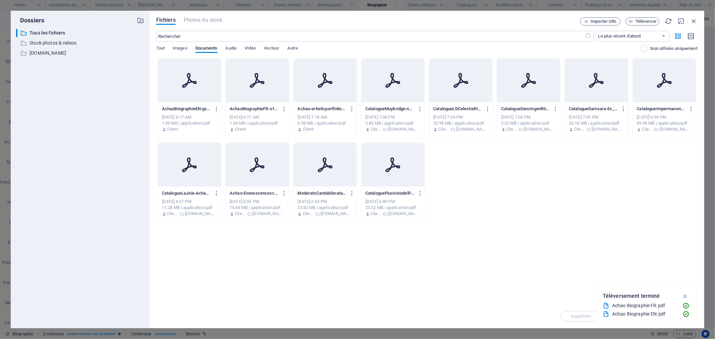
click at [250, 82] on icon at bounding box center [257, 80] width 16 height 16
click at [687, 297] on icon "button" at bounding box center [686, 296] width 8 height 7
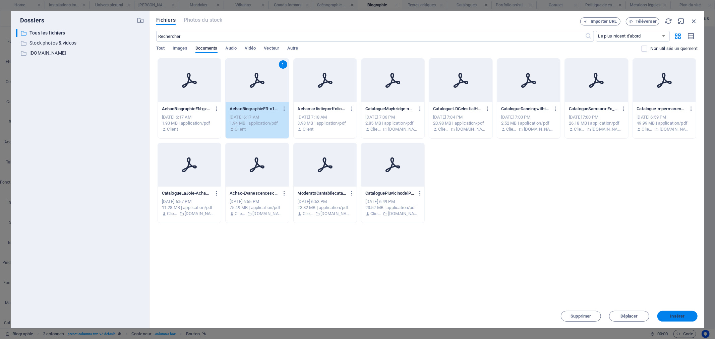
click at [679, 316] on span "Insérer" at bounding box center [678, 317] width 14 height 4
type input "https://cdn1.site-media.eu/images/document/19656912/AchaoBiographieFR-o1kknWVkb…"
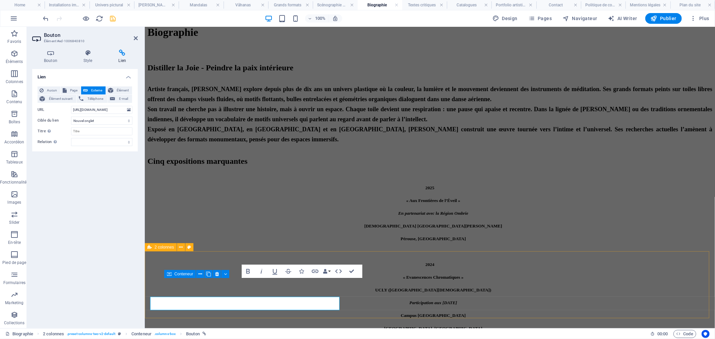
scroll to position [1140, 0]
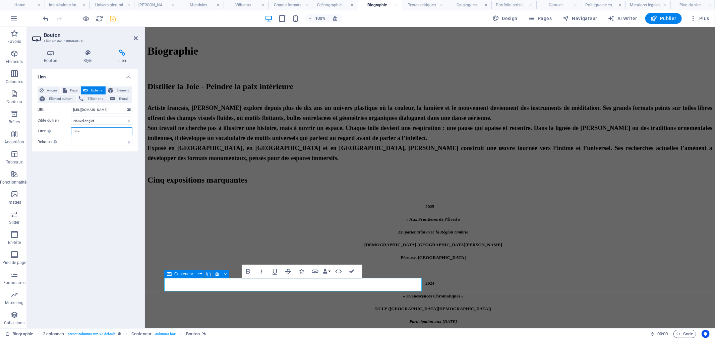
click at [87, 131] on input "Titre Description supplémentaire du lien. Celle-ci doit être différente du text…" at bounding box center [101, 131] width 61 height 8
paste input "Télécharger la biographie en français"
type input "Télécharger la biographie en français"
click at [126, 120] on select "Nouvel onglet Même onglet Superposition" at bounding box center [101, 121] width 61 height 8
click at [71, 117] on select "Nouvel onglet Même onglet Superposition" at bounding box center [101, 121] width 61 height 8
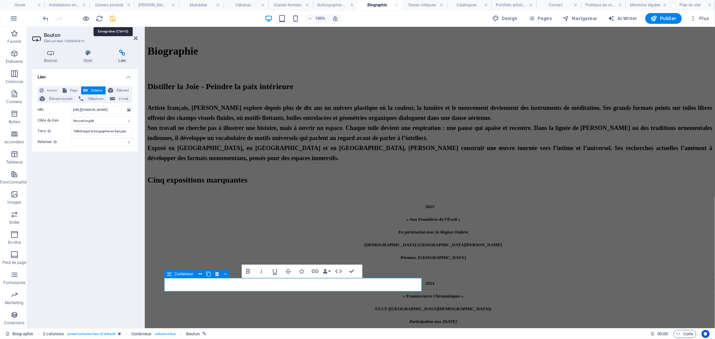
click at [111, 18] on icon "save" at bounding box center [113, 19] width 8 height 8
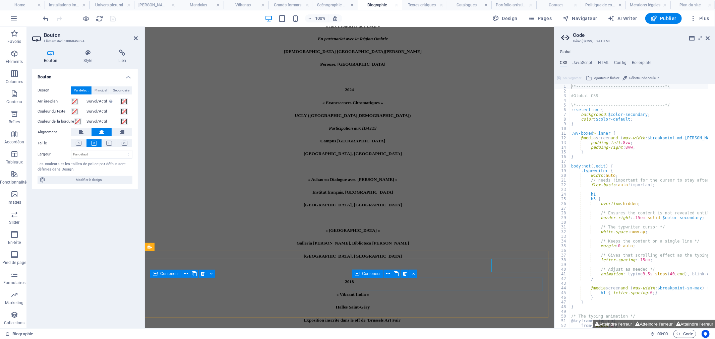
scroll to position [1159, 0]
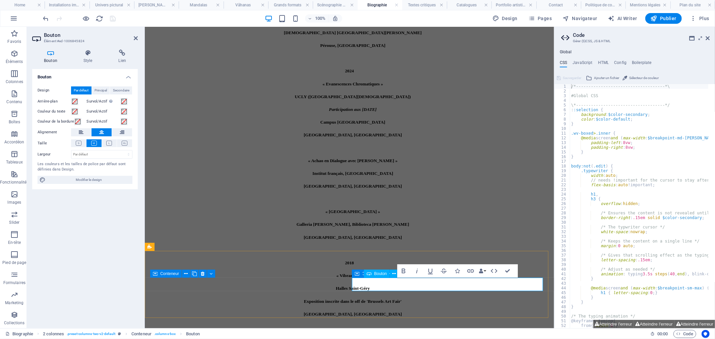
click at [126, 54] on icon at bounding box center [122, 53] width 31 height 7
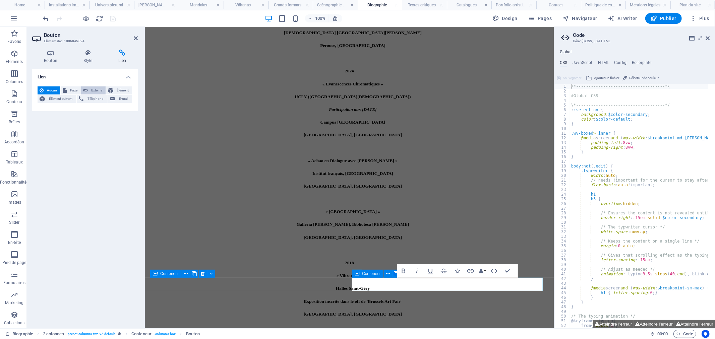
click at [94, 92] on span "Externe" at bounding box center [97, 91] width 14 height 8
select select "blank"
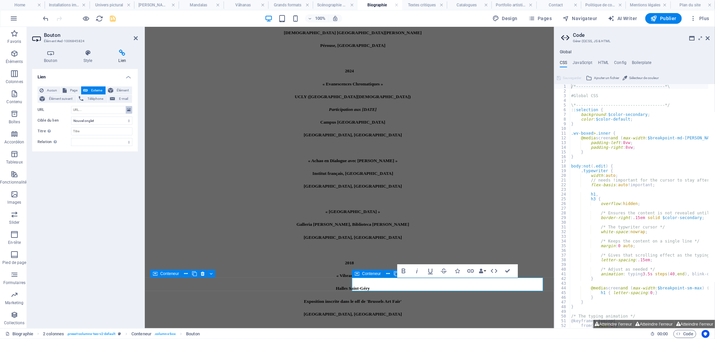
click at [128, 109] on icon at bounding box center [129, 109] width 4 height 7
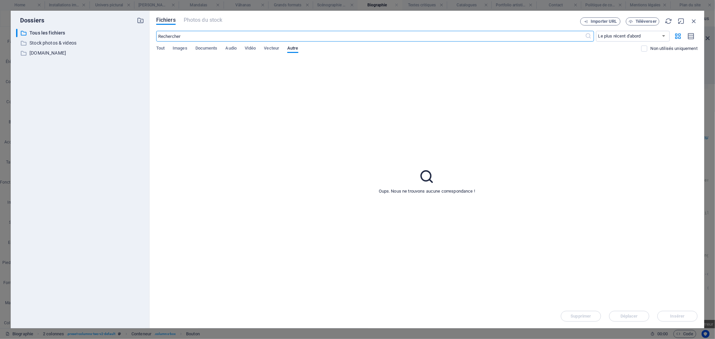
scroll to position [1156, 0]
click at [208, 46] on span "Documents" at bounding box center [207, 48] width 22 height 9
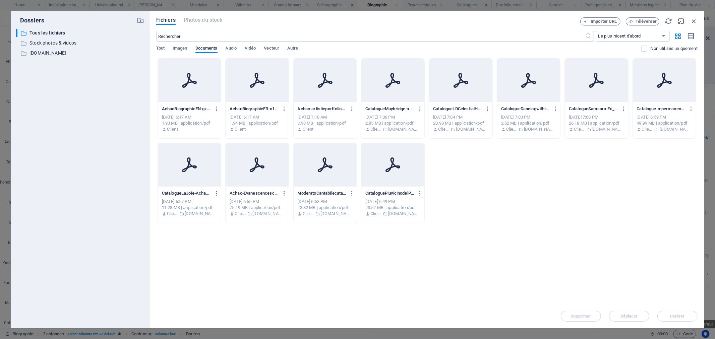
click at [190, 77] on icon at bounding box center [189, 80] width 15 height 15
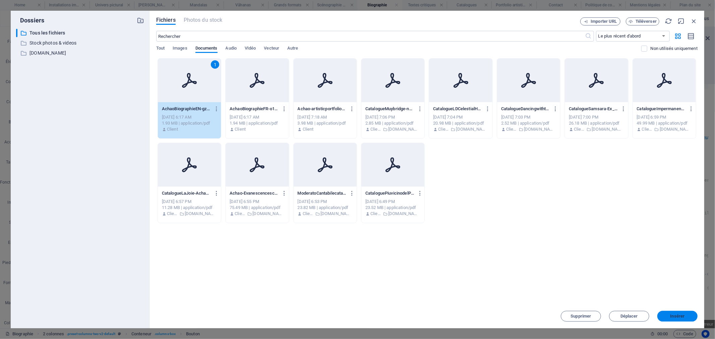
click at [684, 317] on span "Insérer" at bounding box center [678, 317] width 14 height 4
type input "https://cdn1.site-media.eu/images/document/19656915/AchaoBiographieEN-gziMcd-AP…"
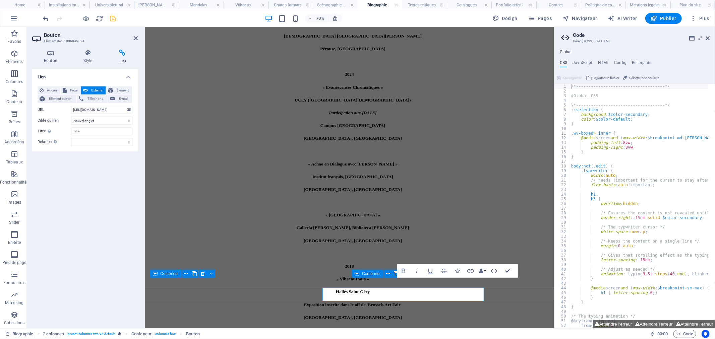
scroll to position [1159, 0]
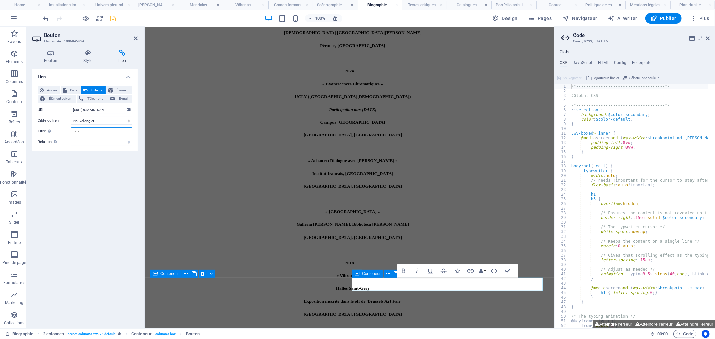
click at [96, 132] on input "Titre Description supplémentaire du lien. Celle-ci doit être différente du text…" at bounding box center [101, 131] width 61 height 8
paste input "Télécharger la biographie en français"
type input "Télécharger la biographie en français"
drag, startPoint x: 113, startPoint y: 19, endPoint x: 205, endPoint y: 246, distance: 244.7
click at [113, 19] on icon "save" at bounding box center [113, 19] width 8 height 8
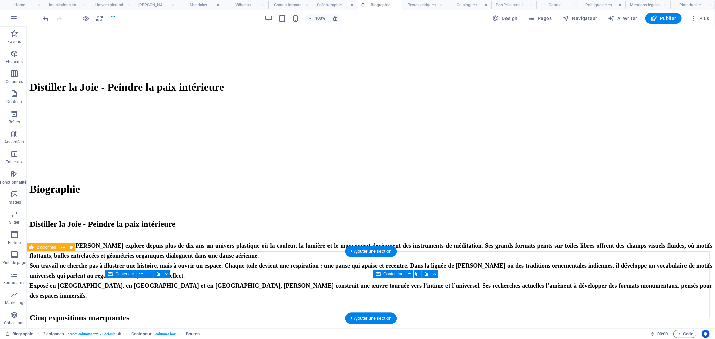
scroll to position [1140, 0]
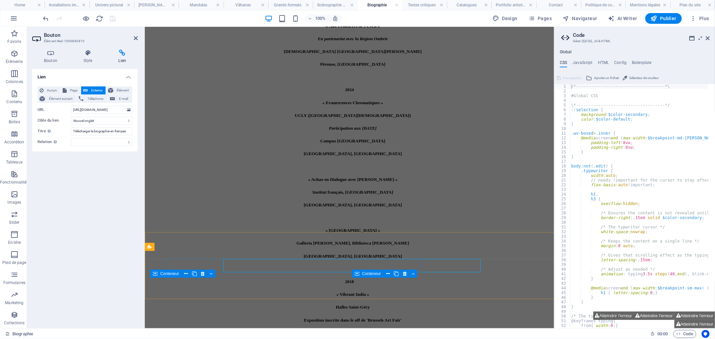
scroll to position [1159, 0]
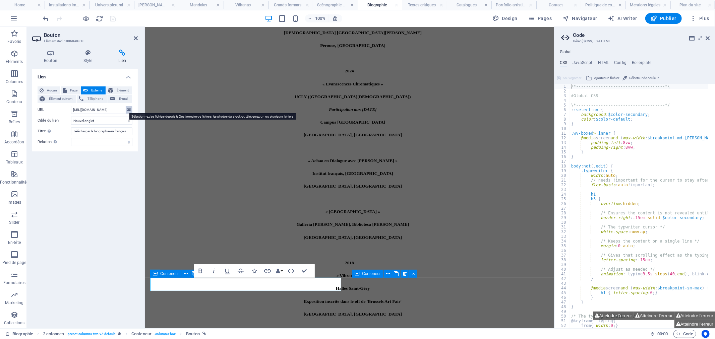
click at [131, 110] on button at bounding box center [129, 109] width 6 height 7
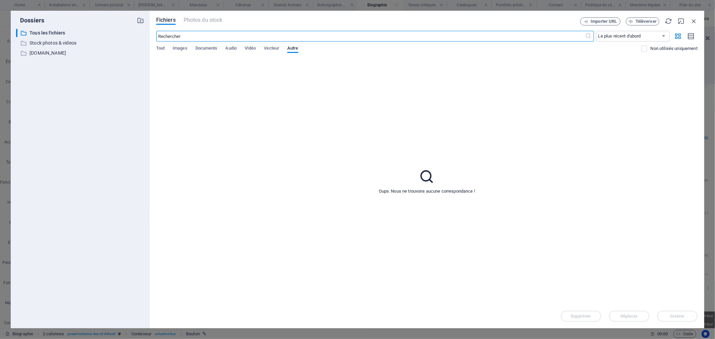
scroll to position [1156, 0]
click at [212, 44] on div "​ Le plus récent d'abord Le plus ancien d'abord Nom (A-Z) Nom (Z-A) Taille (0-9…" at bounding box center [427, 45] width 542 height 28
click at [212, 49] on span "Documents" at bounding box center [207, 48] width 22 height 9
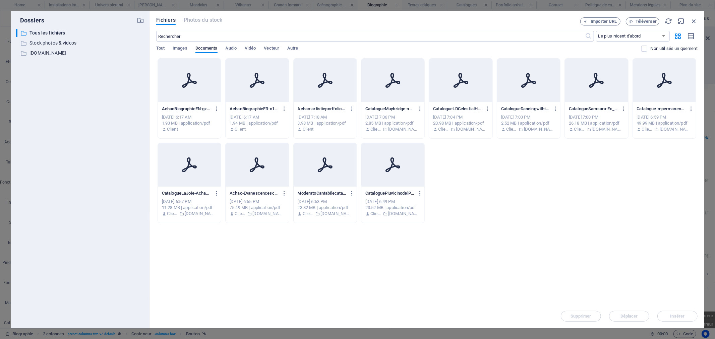
click at [255, 92] on div at bounding box center [257, 81] width 63 height 44
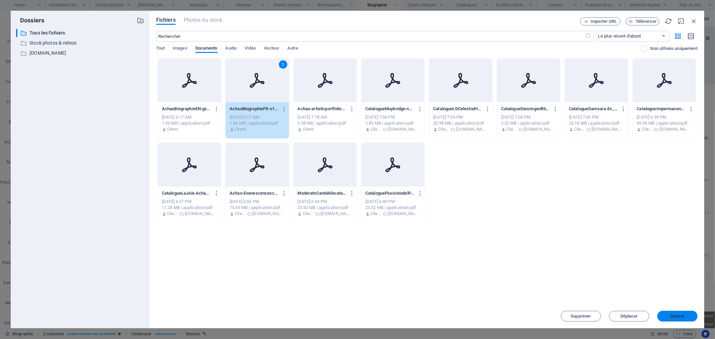
click at [674, 317] on span "Insérer" at bounding box center [678, 317] width 14 height 4
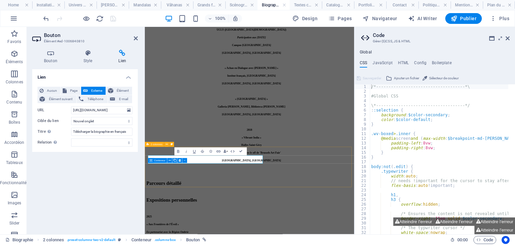
scroll to position [1197, 0]
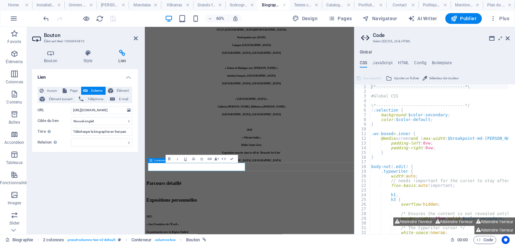
click at [138, 38] on aside "Bouton Élément #ed-1006840810 Bouton Style Lien Bouton Design Par défaut Princi…" at bounding box center [86, 130] width 118 height 207
click at [507, 39] on icon at bounding box center [508, 38] width 4 height 5
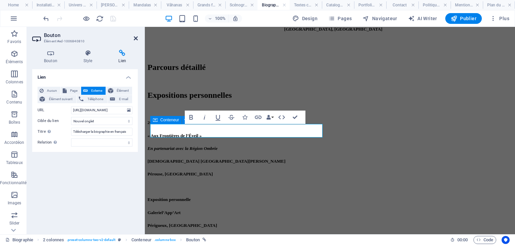
click at [135, 36] on icon at bounding box center [136, 38] width 4 height 5
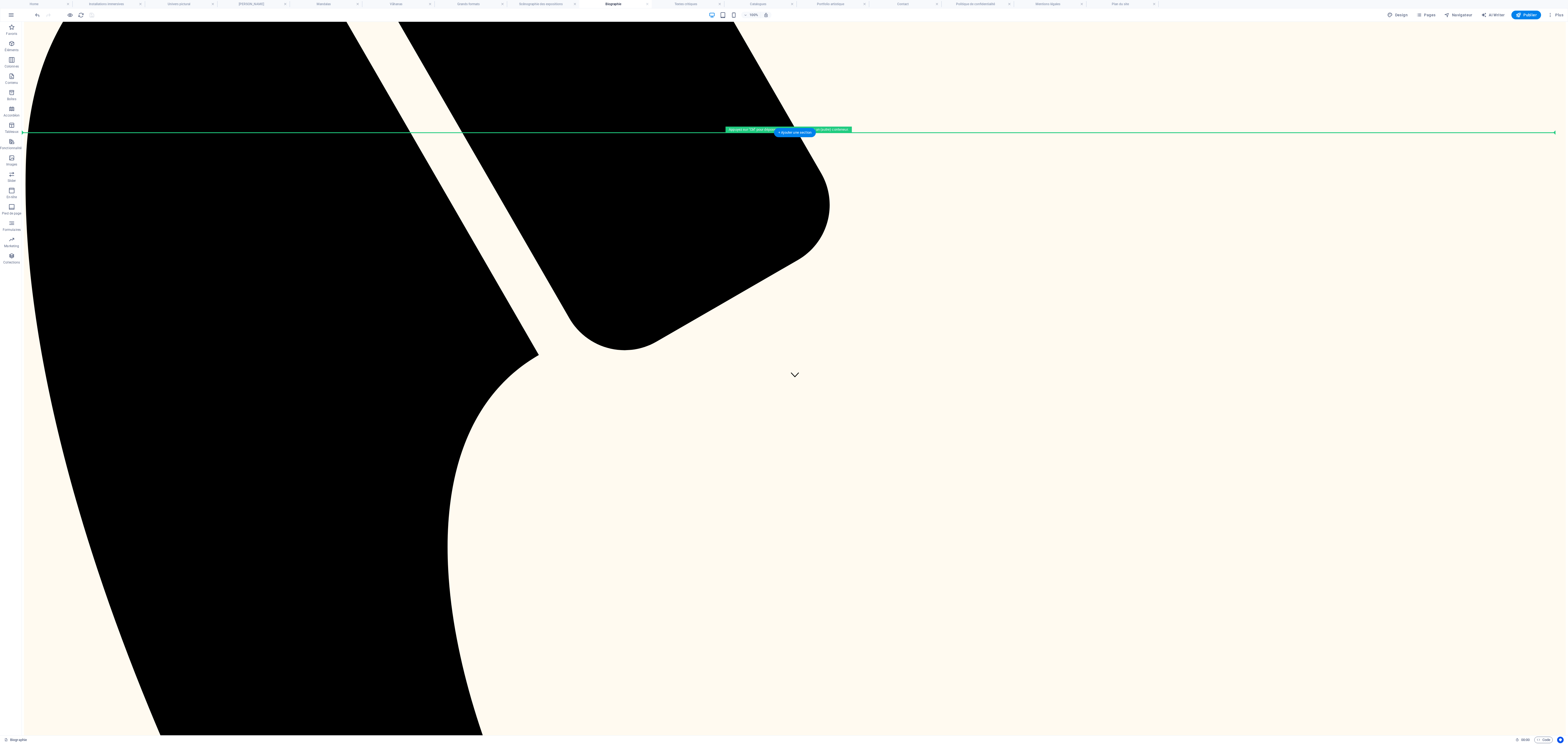
scroll to position [329, 0]
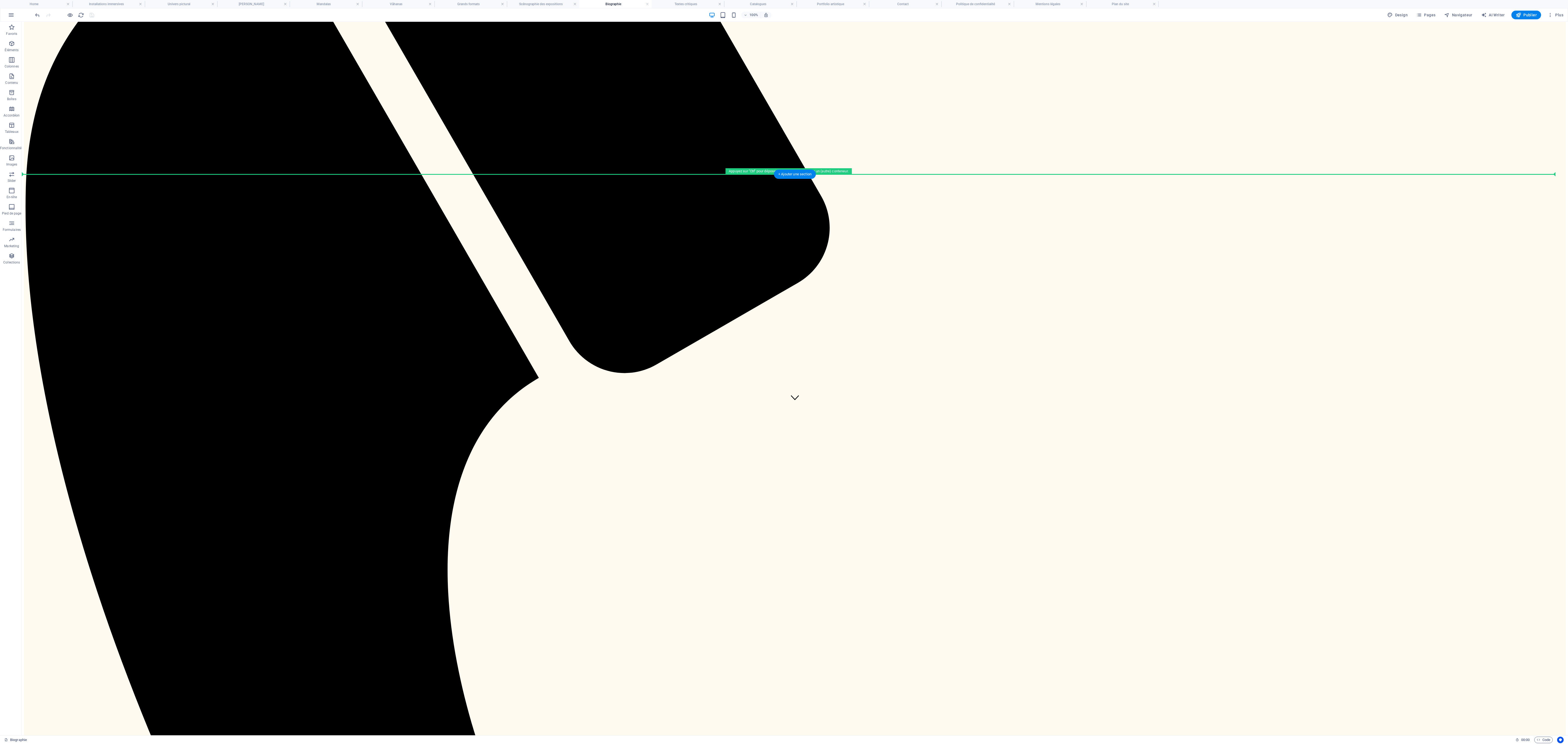
drag, startPoint x: 461, startPoint y: 606, endPoint x: 521, endPoint y: 176, distance: 434.2
drag, startPoint x: 635, startPoint y: 162, endPoint x: 625, endPoint y: 242, distance: 80.6
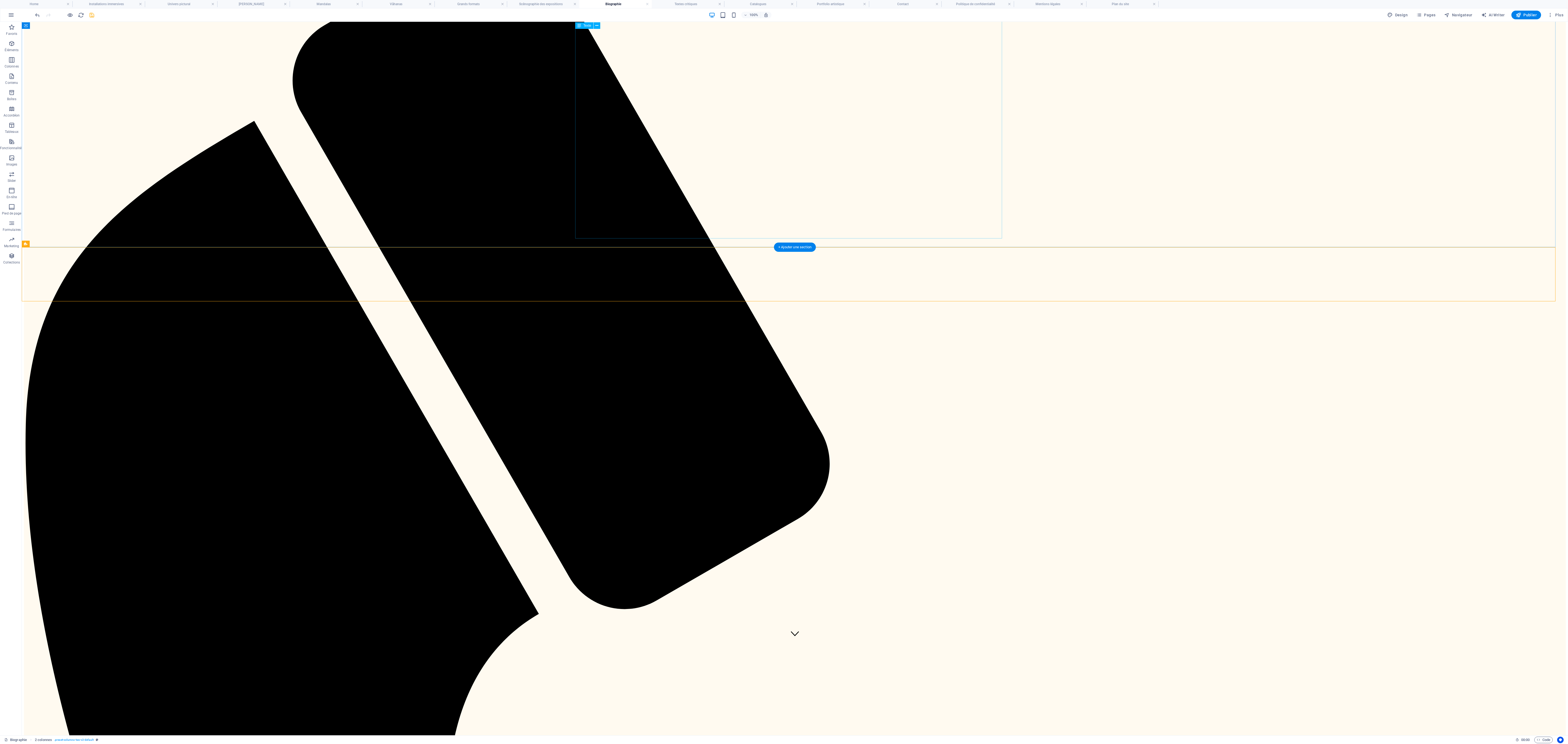
scroll to position [84, 0]
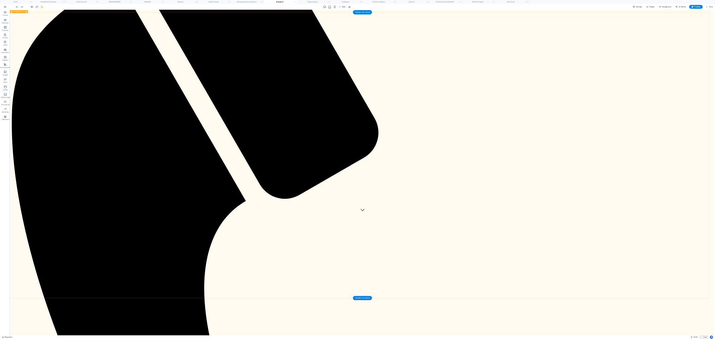
scroll to position [0, 0]
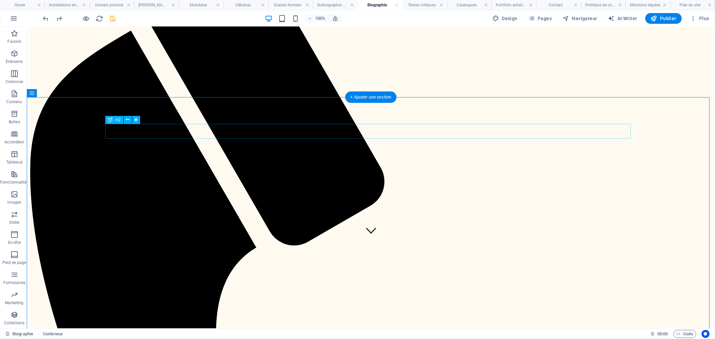
scroll to position [74, 0]
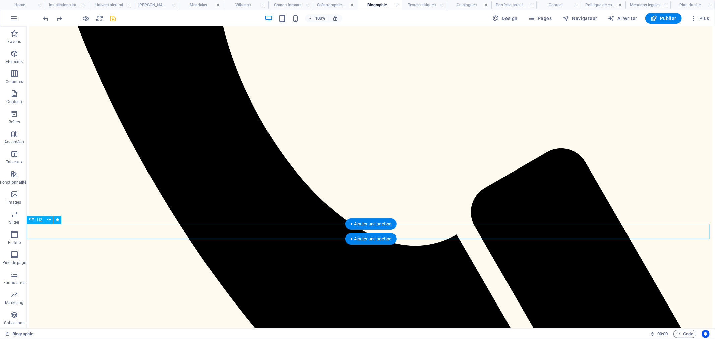
scroll to position [447, 0]
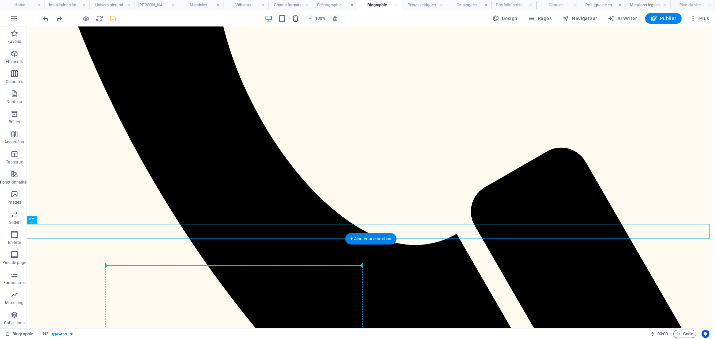
drag, startPoint x: 98, startPoint y: 227, endPoint x: 180, endPoint y: 269, distance: 92.4
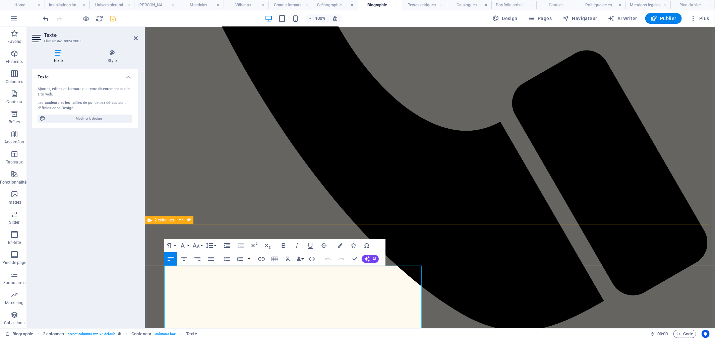
drag, startPoint x: 297, startPoint y: 274, endPoint x: 153, endPoint y: 275, distance: 144.2
click at [203, 246] on button "Font Size" at bounding box center [197, 245] width 13 height 13
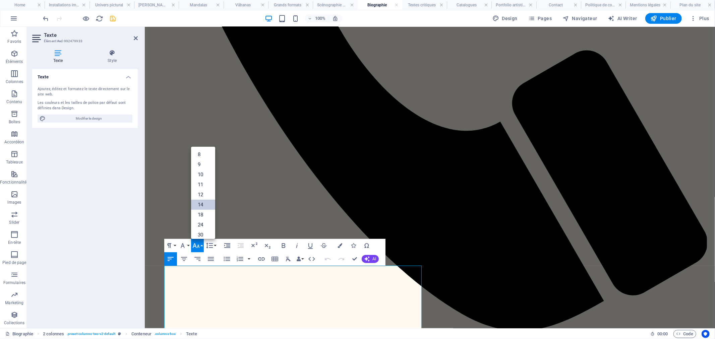
click at [206, 206] on link "14" at bounding box center [203, 205] width 24 height 10
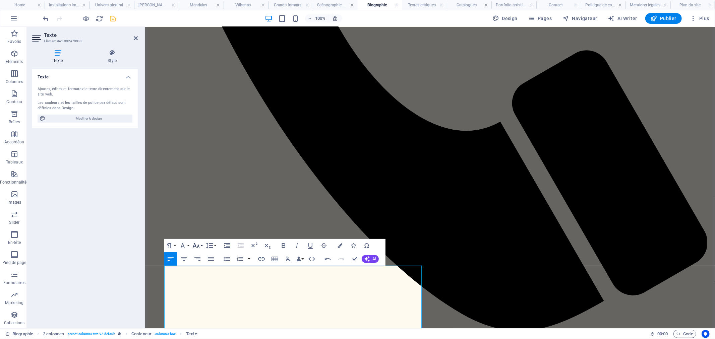
click at [202, 246] on button "Font Size" at bounding box center [197, 245] width 13 height 13
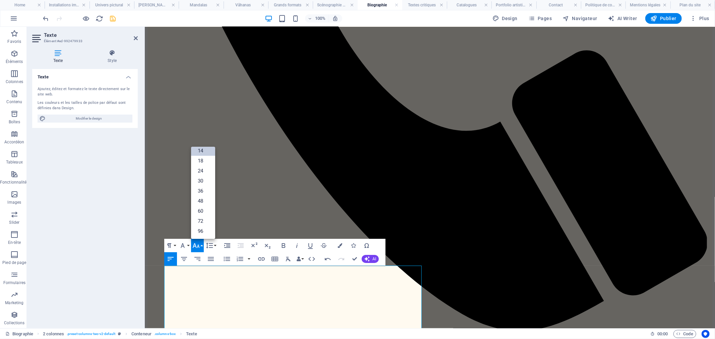
scroll to position [54, 0]
click at [209, 200] on link "48" at bounding box center [203, 202] width 24 height 10
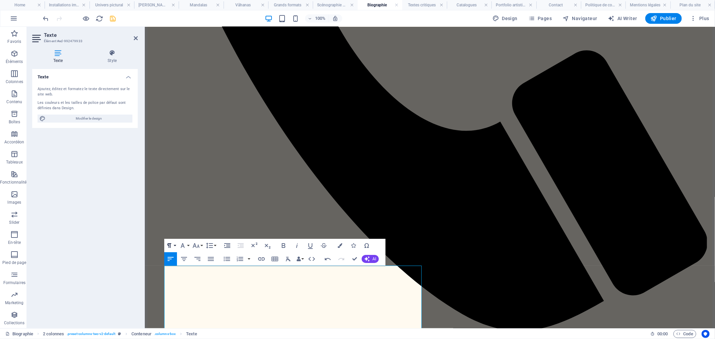
click at [175, 247] on button "Paragraph Format" at bounding box center [170, 245] width 13 height 13
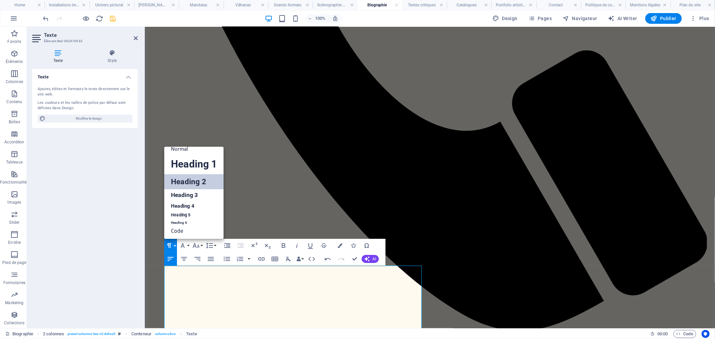
scroll to position [5, 0]
click at [196, 207] on link "Heading 4" at bounding box center [193, 207] width 59 height 10
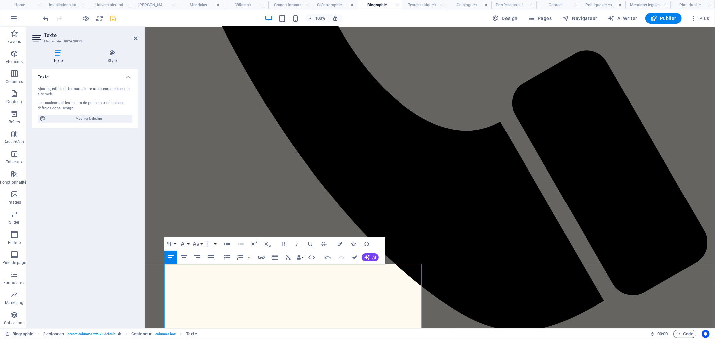
scroll to position [448, 0]
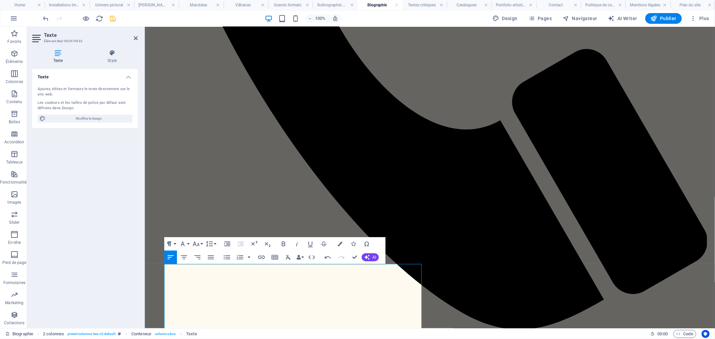
click at [175, 243] on button "Paragraph Format" at bounding box center [170, 243] width 13 height 13
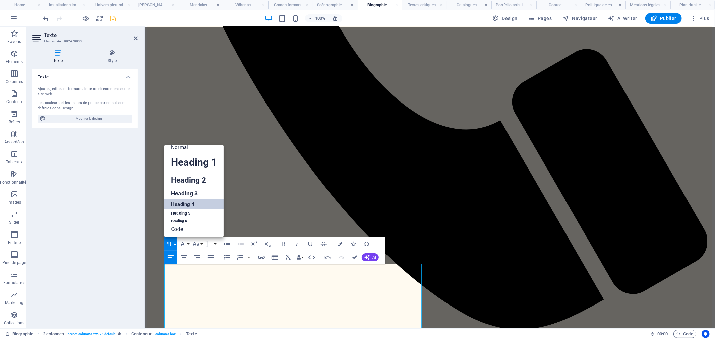
scroll to position [5, 0]
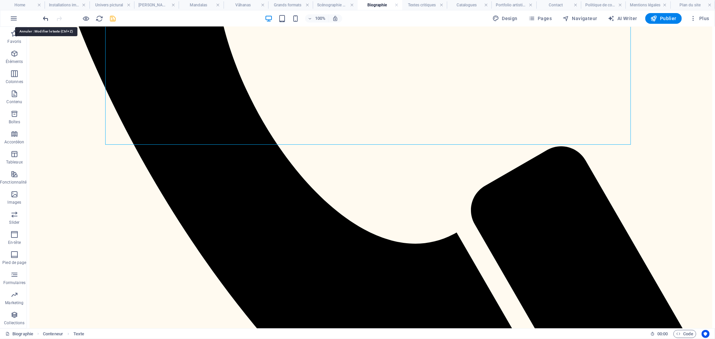
click at [44, 18] on icon "undo" at bounding box center [46, 19] width 8 height 8
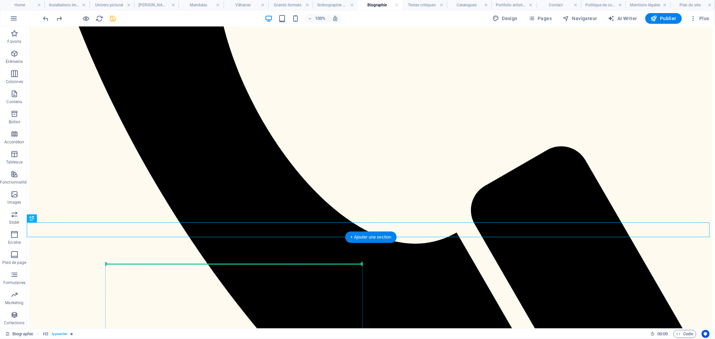
drag, startPoint x: 91, startPoint y: 229, endPoint x: 152, endPoint y: 268, distance: 72.5
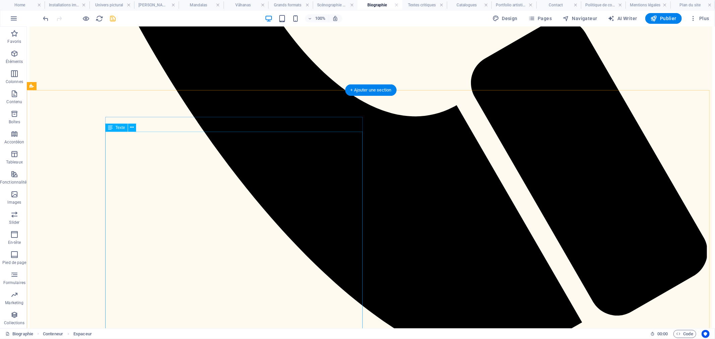
scroll to position [598, 0]
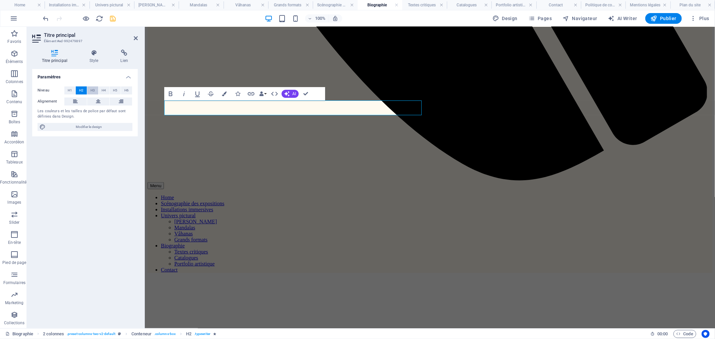
click at [94, 90] on span "H3" at bounding box center [93, 91] width 4 height 8
click at [74, 91] on button "H1" at bounding box center [69, 91] width 11 height 8
click at [91, 92] on span "H3" at bounding box center [93, 91] width 4 height 8
click at [105, 92] on span "H4" at bounding box center [104, 91] width 4 height 8
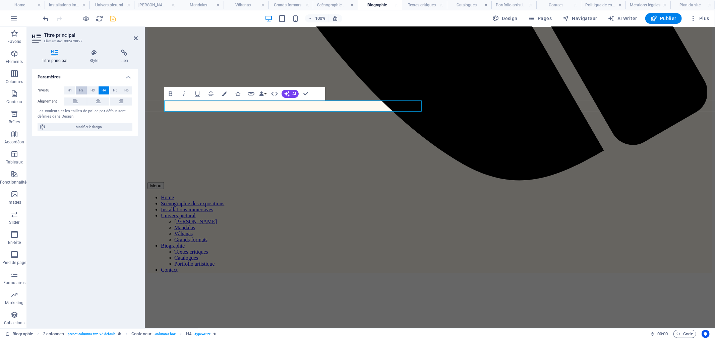
click at [86, 92] on button "H2" at bounding box center [81, 91] width 11 height 8
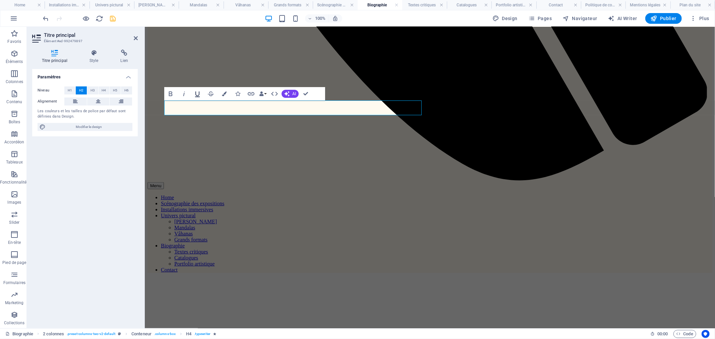
click at [200, 95] on icon "button" at bounding box center [198, 94] width 8 height 8
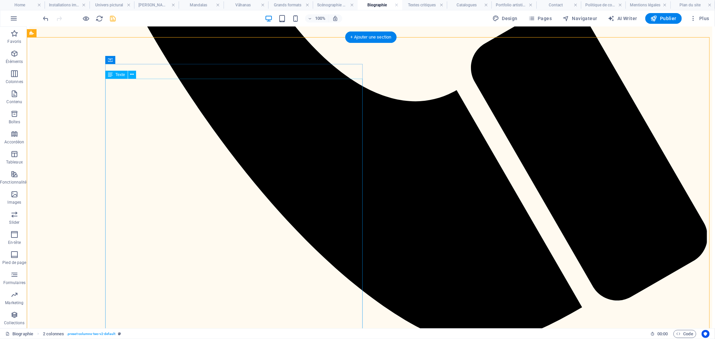
scroll to position [560, 0]
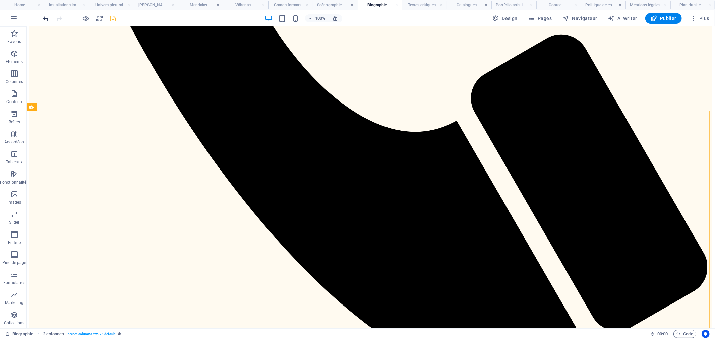
click at [44, 19] on icon "undo" at bounding box center [46, 19] width 8 height 8
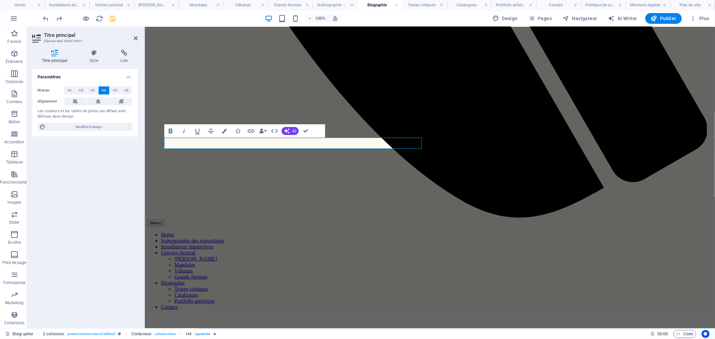
click at [174, 132] on icon "button" at bounding box center [171, 131] width 8 height 8
click at [93, 87] on span "H3" at bounding box center [93, 91] width 4 height 8
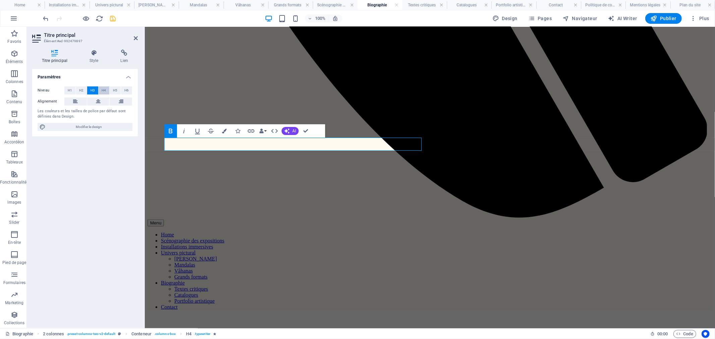
click at [100, 89] on button "H4" at bounding box center [104, 91] width 11 height 8
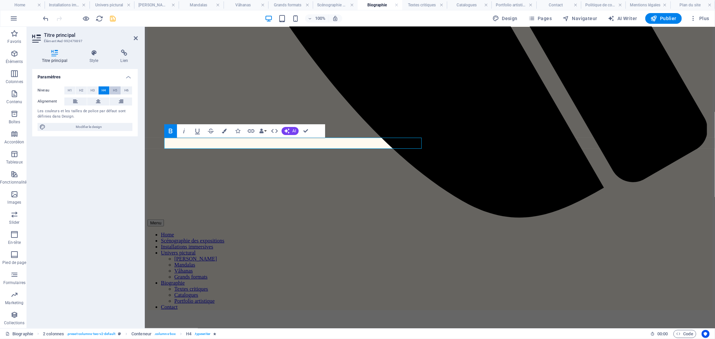
click at [117, 90] on span "H5" at bounding box center [115, 91] width 4 height 8
click at [124, 90] on span "H6" at bounding box center [126, 91] width 4 height 8
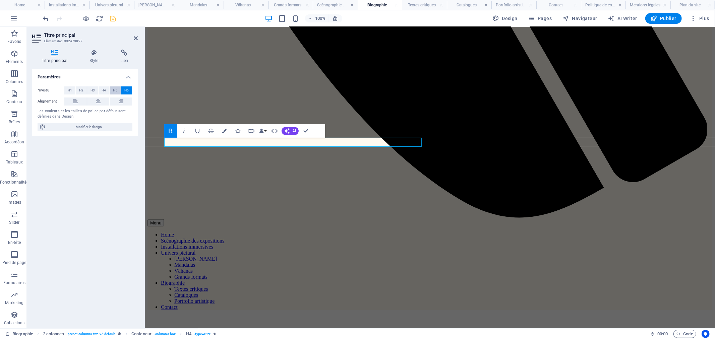
click at [113, 92] on span "H5" at bounding box center [115, 91] width 4 height 8
click at [104, 92] on span "H4" at bounding box center [104, 91] width 4 height 8
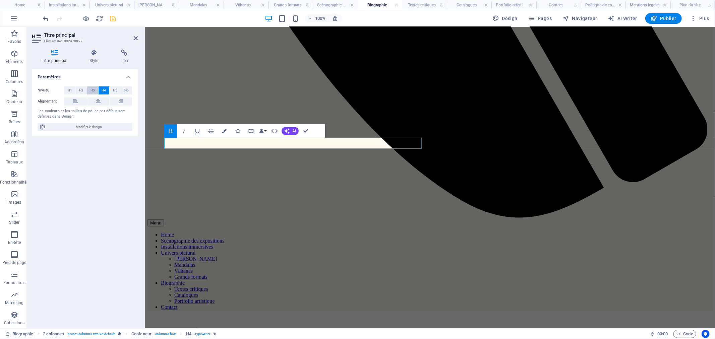
click at [89, 93] on button "H3" at bounding box center [92, 91] width 11 height 8
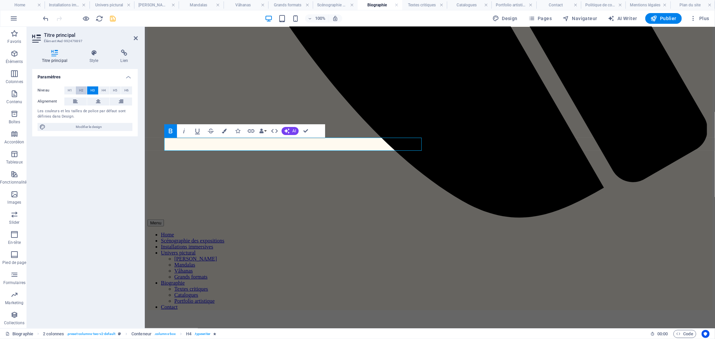
click at [81, 92] on span "H2" at bounding box center [81, 91] width 4 height 8
click at [98, 101] on icon at bounding box center [98, 102] width 5 height 8
click at [75, 101] on icon at bounding box center [75, 102] width 5 height 8
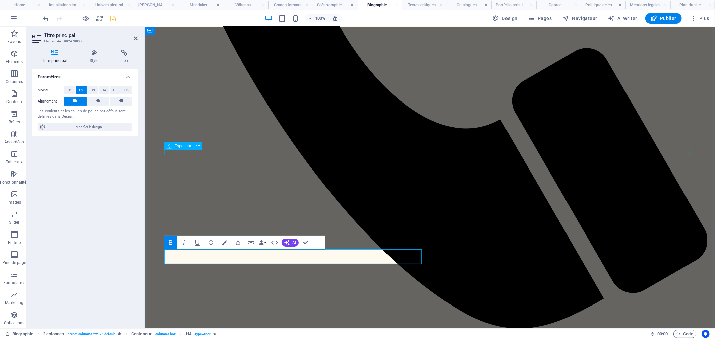
scroll to position [448, 0]
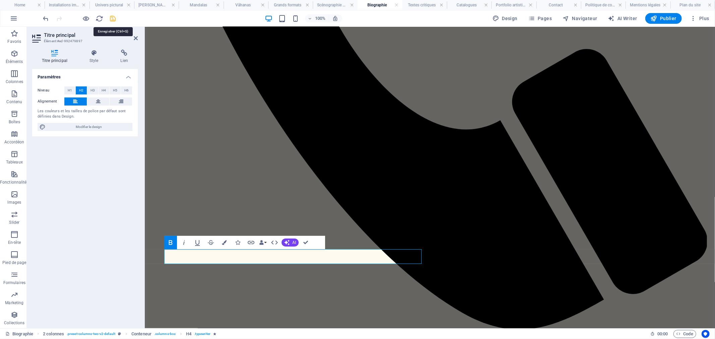
drag, startPoint x: 113, startPoint y: 18, endPoint x: 469, endPoint y: 15, distance: 355.6
click at [113, 18] on icon "save" at bounding box center [113, 19] width 8 height 8
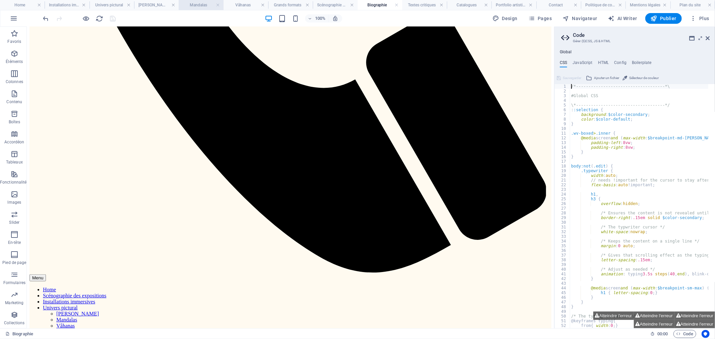
click at [198, 4] on h4 "Mandalas" at bounding box center [201, 4] width 45 height 7
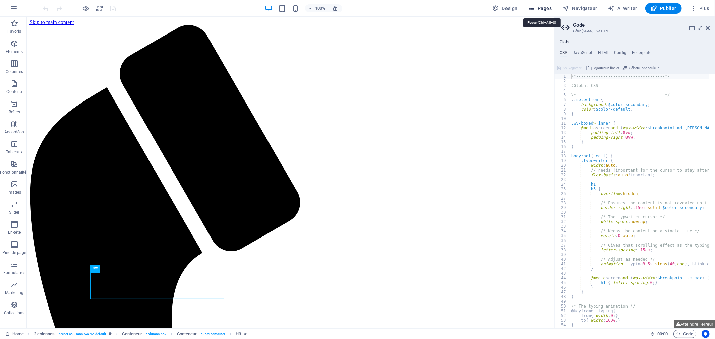
click at [548, 7] on span "Pages" at bounding box center [540, 8] width 23 height 7
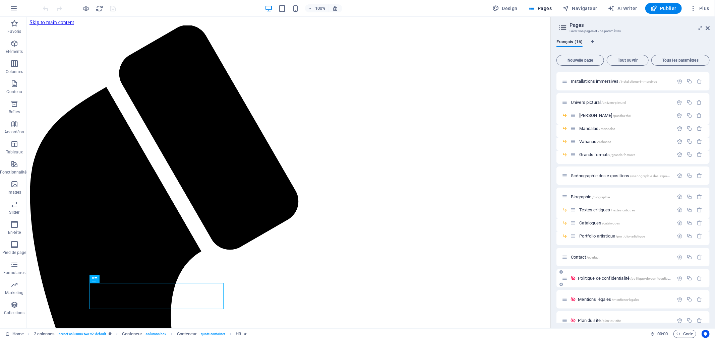
scroll to position [29, 0]
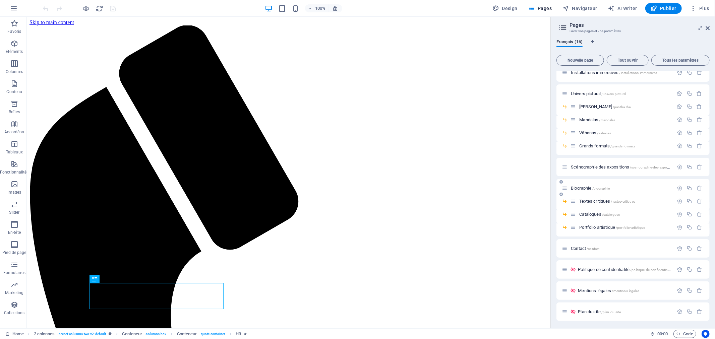
click at [581, 187] on span "Biographie /biographie" at bounding box center [590, 188] width 39 height 5
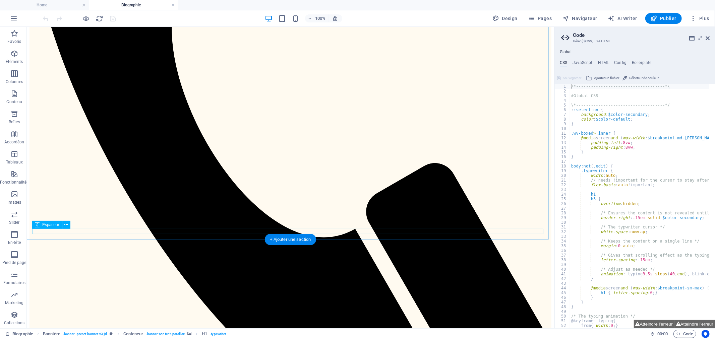
scroll to position [447, 0]
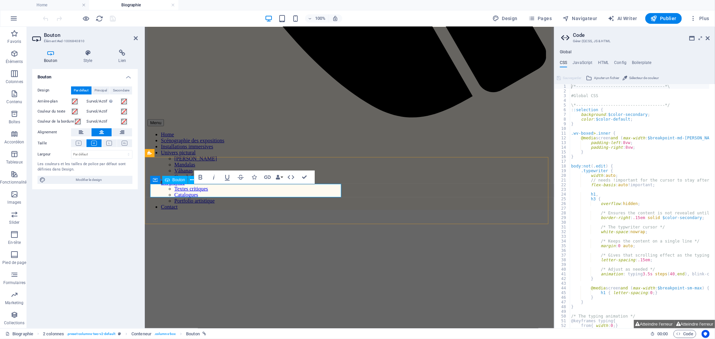
scroll to position [466, 0]
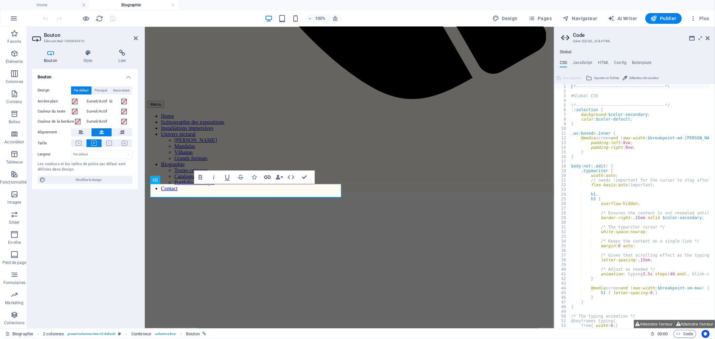
click at [266, 177] on icon "button" at bounding box center [268, 177] width 8 height 8
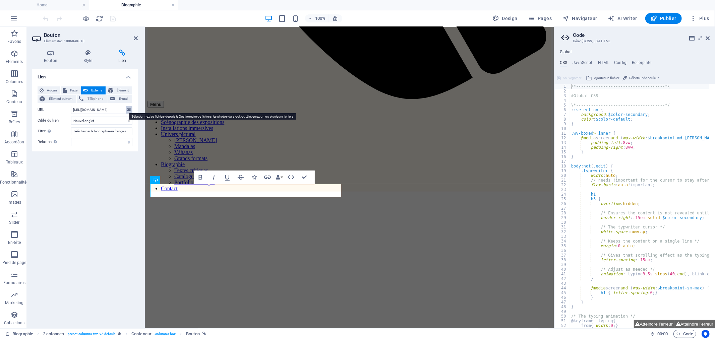
click at [131, 111] on button at bounding box center [129, 109] width 6 height 7
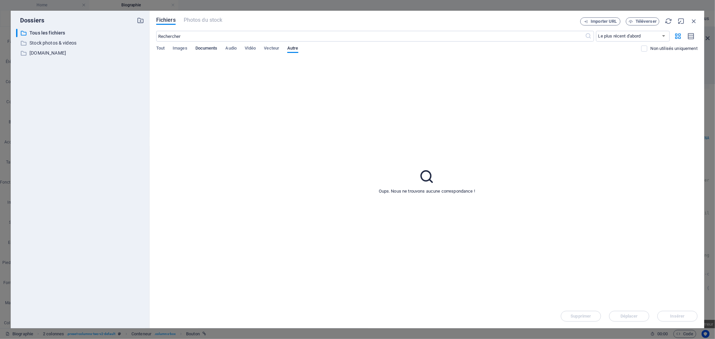
click at [205, 48] on span "Documents" at bounding box center [207, 48] width 22 height 9
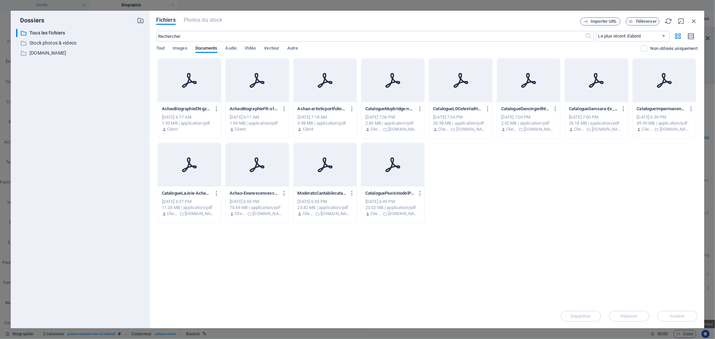
click at [249, 83] on icon at bounding box center [257, 80] width 16 height 16
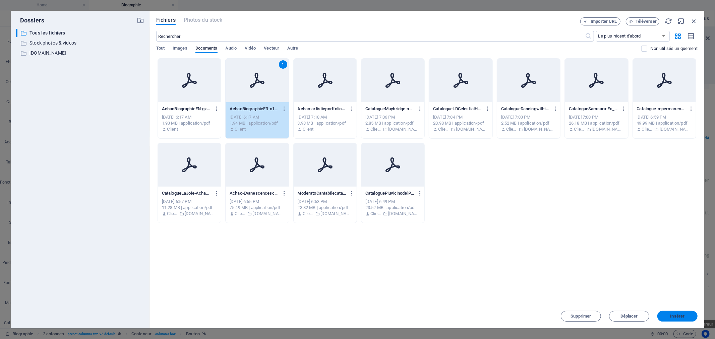
click at [679, 317] on span "Insérer" at bounding box center [678, 317] width 14 height 4
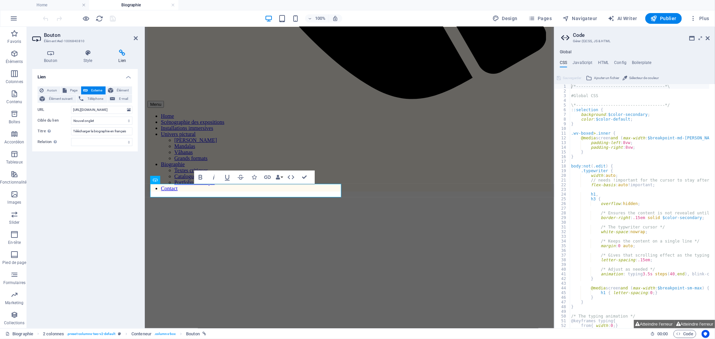
click at [117, 196] on div "Lien Aucun Page Externe Élément Élément suivant Téléphone E-mail Page Home Inst…" at bounding box center [85, 196] width 106 height 254
click at [112, 185] on div "Lien Aucun Page Externe Élément Élément suivant Téléphone E-mail Page Home Inst…" at bounding box center [85, 196] width 106 height 254
drag, startPoint x: 264, startPoint y: 236, endPoint x: 383, endPoint y: 236, distance: 118.7
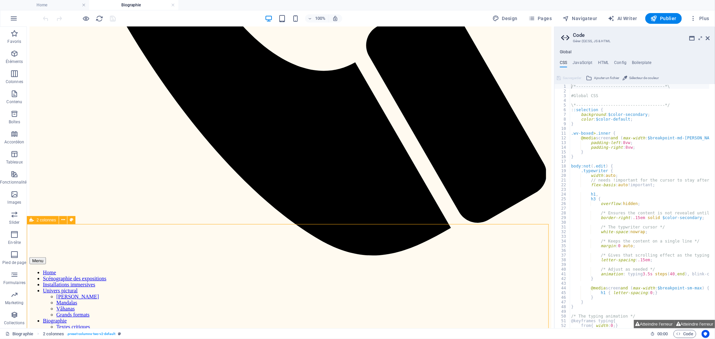
scroll to position [447, 0]
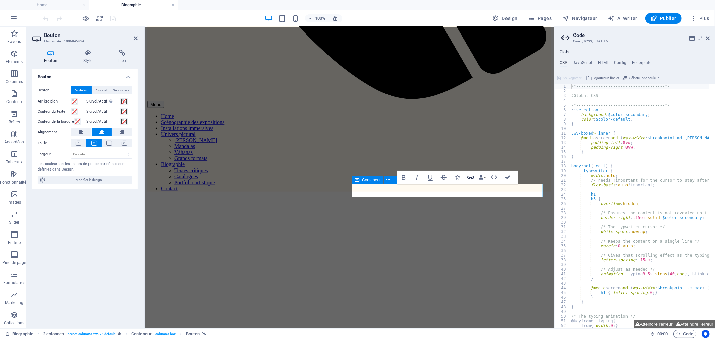
click at [473, 178] on icon "button" at bounding box center [471, 177] width 8 height 8
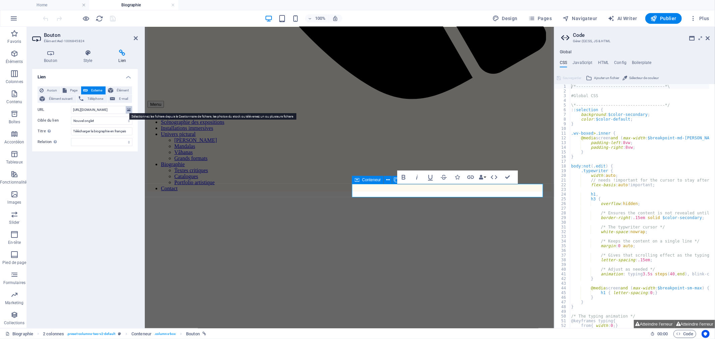
click at [128, 110] on icon at bounding box center [129, 109] width 4 height 7
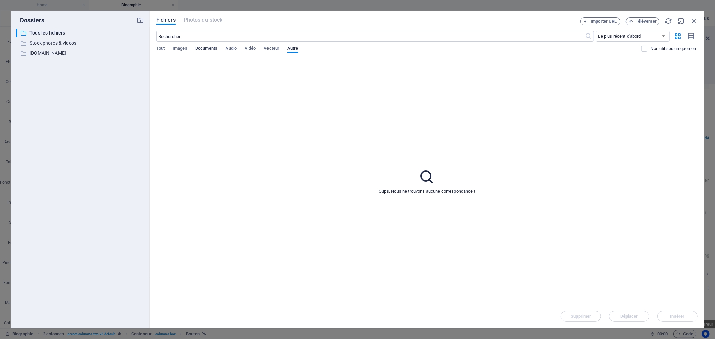
click at [202, 48] on span "Documents" at bounding box center [207, 48] width 22 height 9
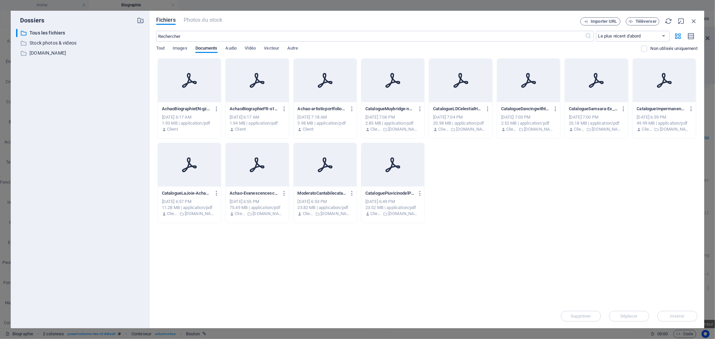
click at [207, 71] on div at bounding box center [189, 81] width 63 height 44
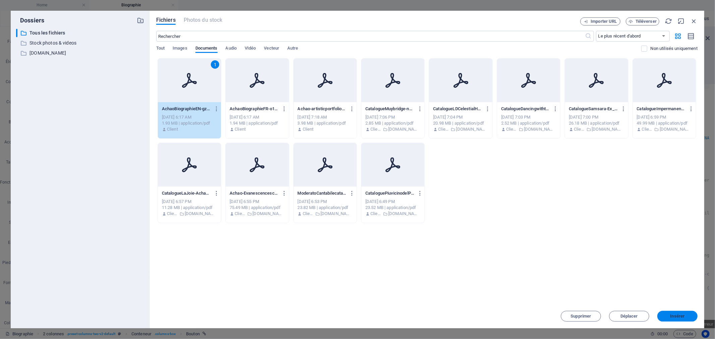
click at [685, 317] on span "Insérer" at bounding box center [678, 317] width 14 height 4
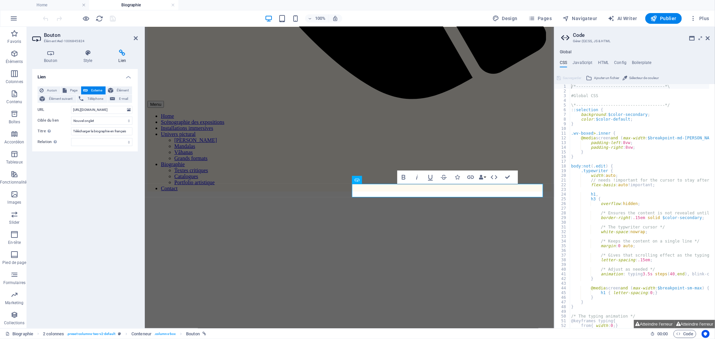
click at [125, 213] on div "Lien Aucun Page Externe Élément Élément suivant Téléphone E-mail Page Home Inst…" at bounding box center [85, 196] width 106 height 254
click at [128, 242] on div "Lien Aucun Page Externe Élément Élément suivant Téléphone E-mail Page Home Inst…" at bounding box center [85, 196] width 106 height 254
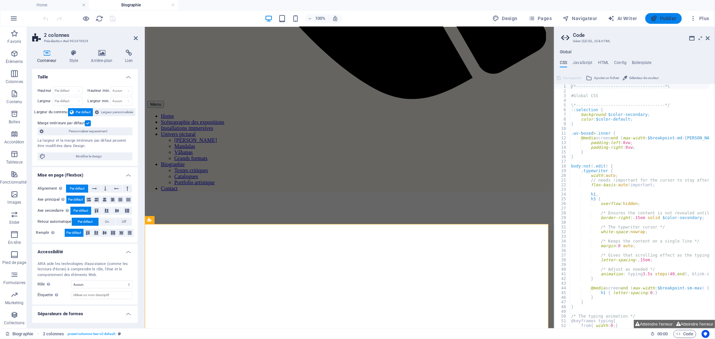
click at [666, 15] on span "Publier" at bounding box center [664, 18] width 26 height 7
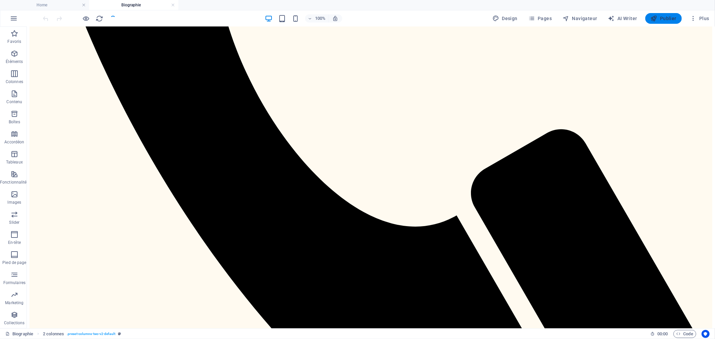
scroll to position [447, 0]
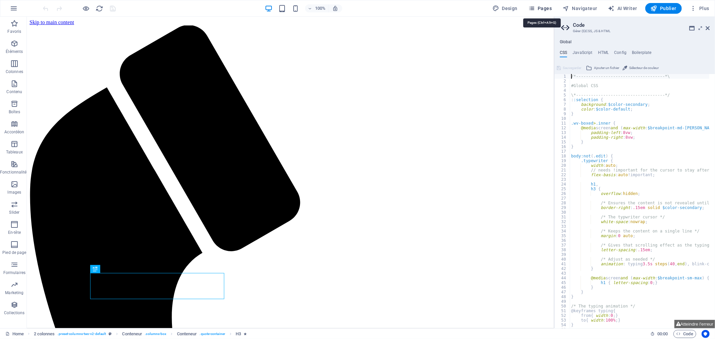
click at [547, 8] on span "Pages" at bounding box center [540, 8] width 23 height 7
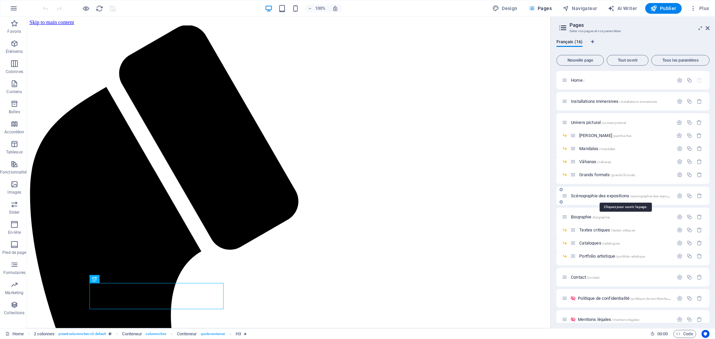
click at [607, 196] on span "Scénographie des expositions /scenographie-des-expositions" at bounding box center [624, 196] width 106 height 5
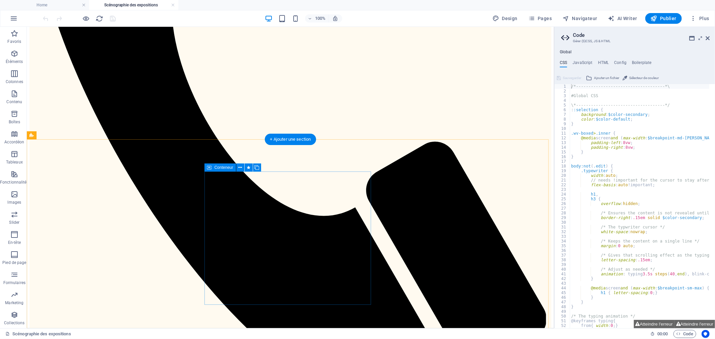
scroll to position [317, 0]
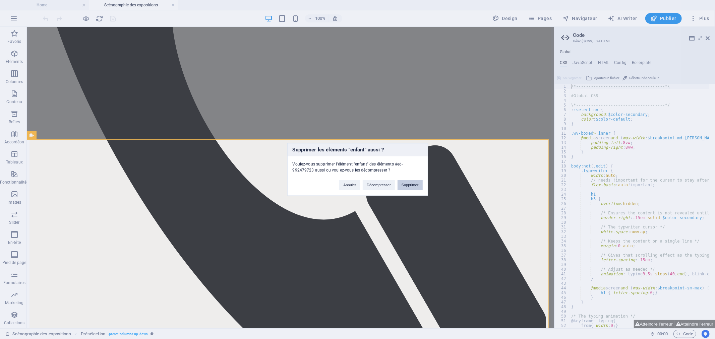
drag, startPoint x: 406, startPoint y: 186, endPoint x: 377, endPoint y: 159, distance: 39.4
click at [406, 186] on button "Supprimer" at bounding box center [410, 185] width 25 height 10
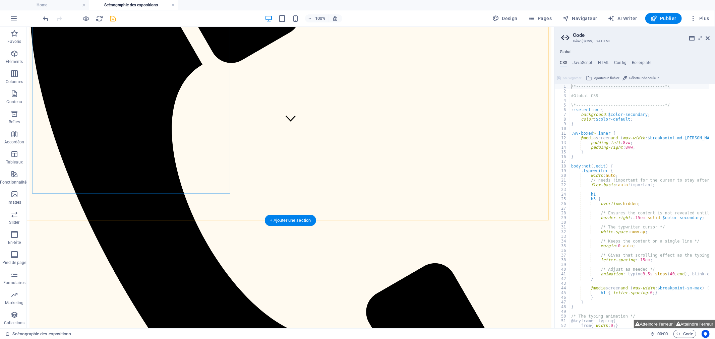
scroll to position [232, 0]
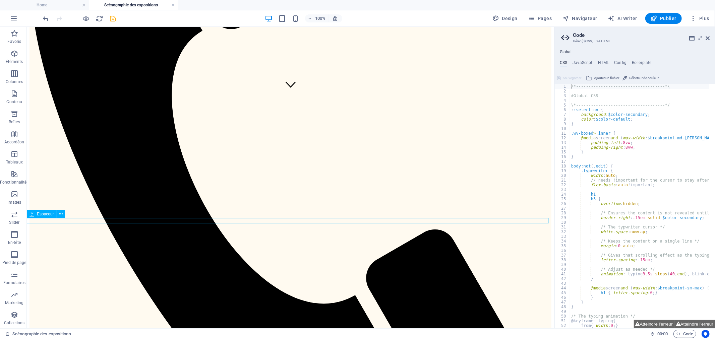
drag, startPoint x: 42, startPoint y: 226, endPoint x: 116, endPoint y: 222, distance: 73.5
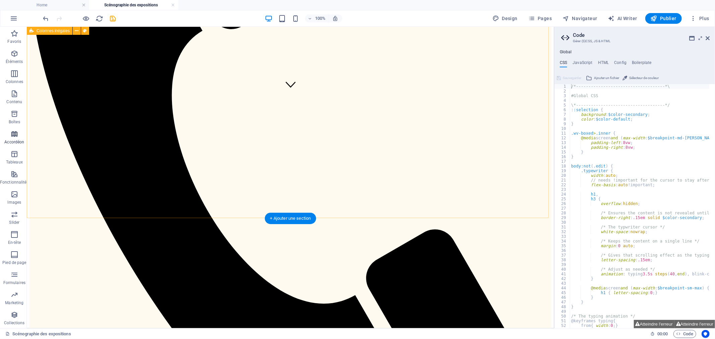
scroll to position [237, 0]
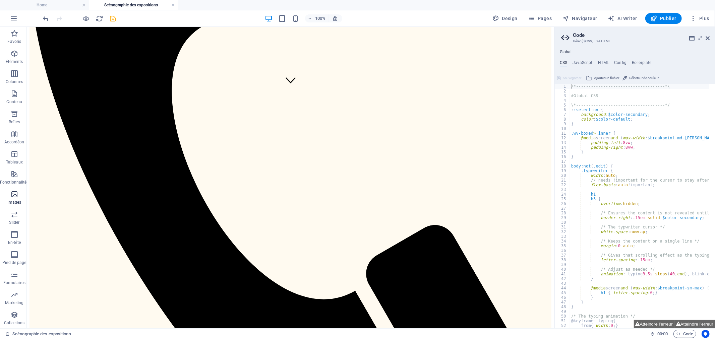
click at [15, 195] on icon "button" at bounding box center [14, 195] width 8 height 8
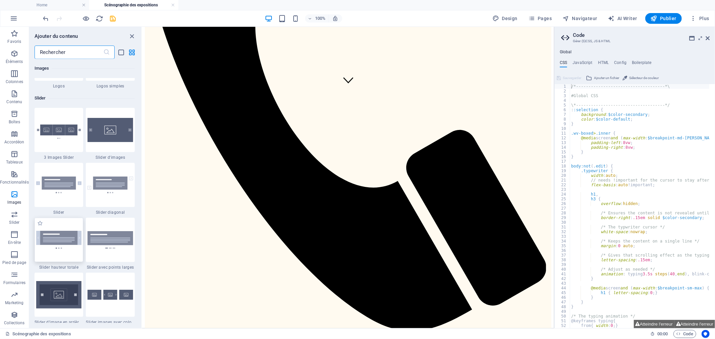
scroll to position [3810, 0]
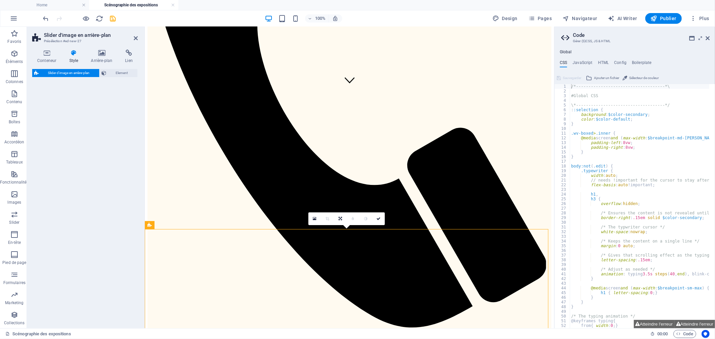
select select "rem"
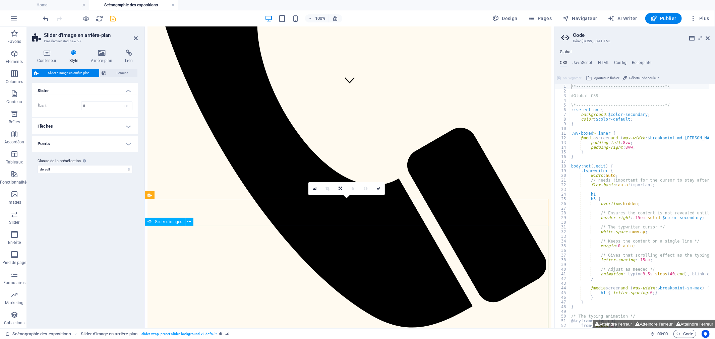
scroll to position [386, 0]
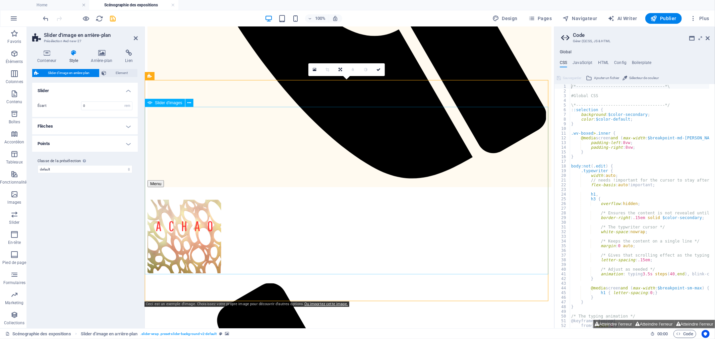
select select "px"
select select "ms"
select select "s"
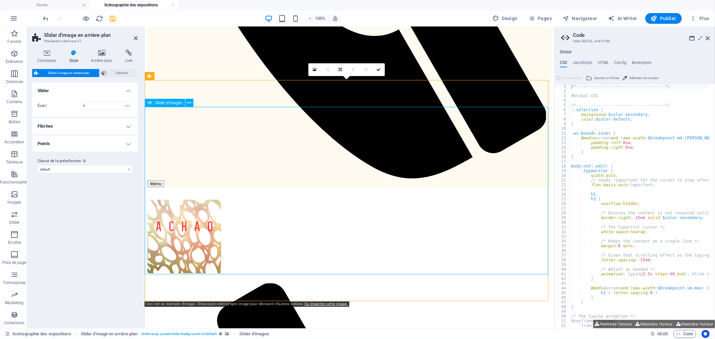
select select "progressive"
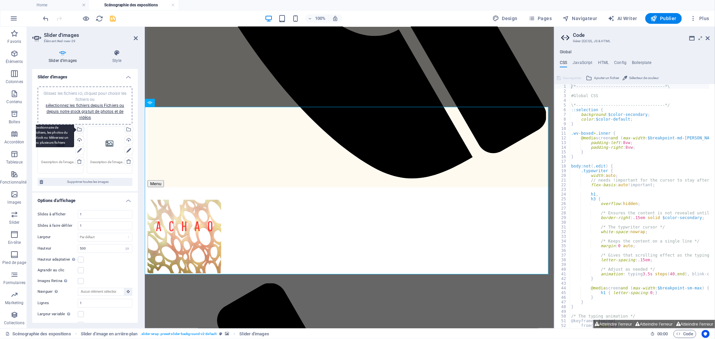
click at [74, 128] on div "Sélectionnez les fichiers depuis le Gestionnaire de fichiers, les photos du sto…" at bounding box center [53, 129] width 44 height 35
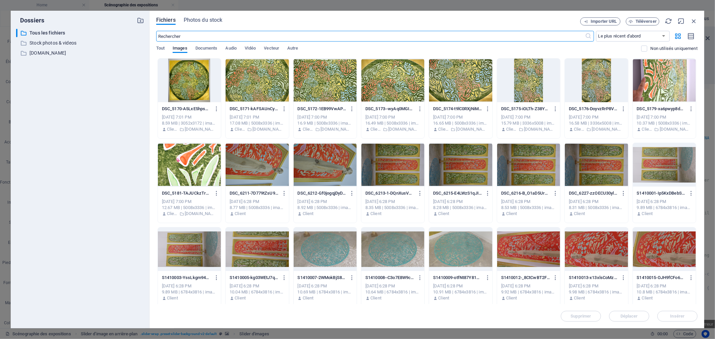
scroll to position [359, 0]
click at [649, 20] on span "Téléverser" at bounding box center [646, 21] width 21 height 4
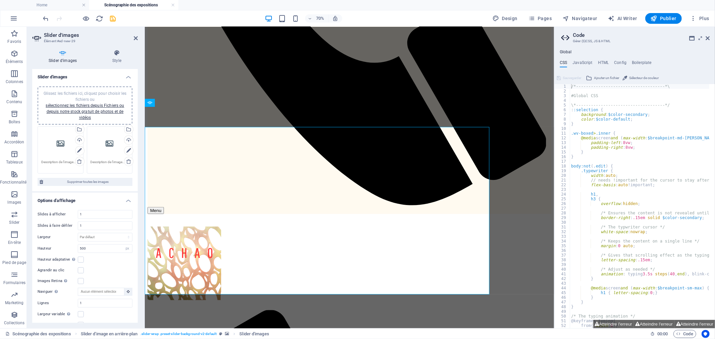
scroll to position [386, 0]
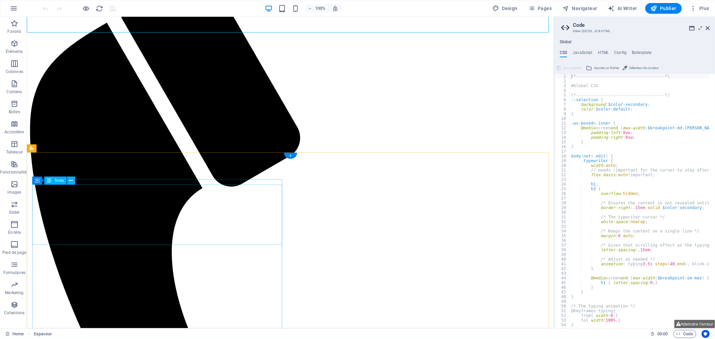
scroll to position [112, 0]
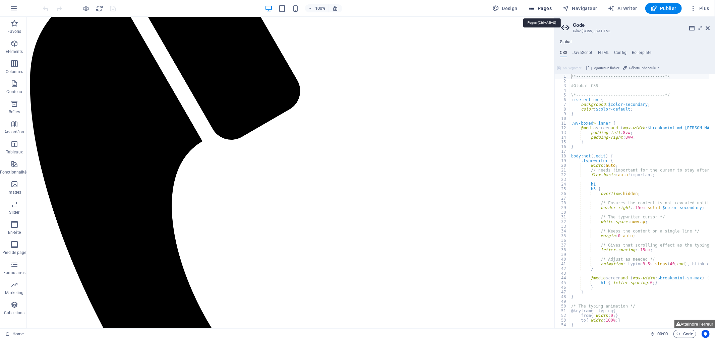
click at [548, 9] on span "Pages" at bounding box center [540, 8] width 23 height 7
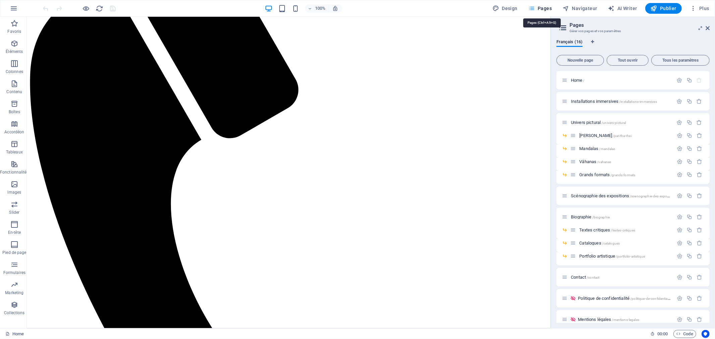
click at [548, 7] on span "Pages" at bounding box center [540, 8] width 23 height 7
click at [612, 197] on span "Scénographie des expositions /scenographie-des-expositions" at bounding box center [624, 196] width 106 height 5
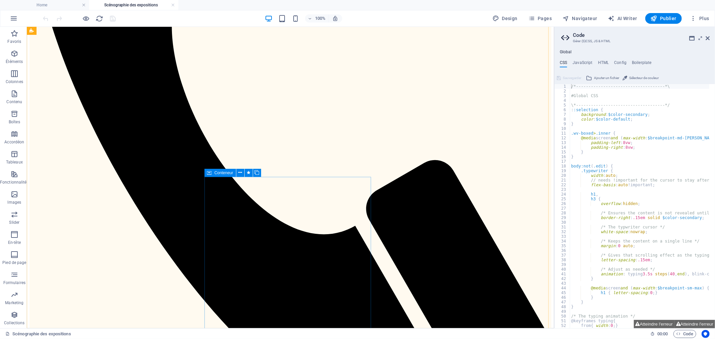
scroll to position [300, 0]
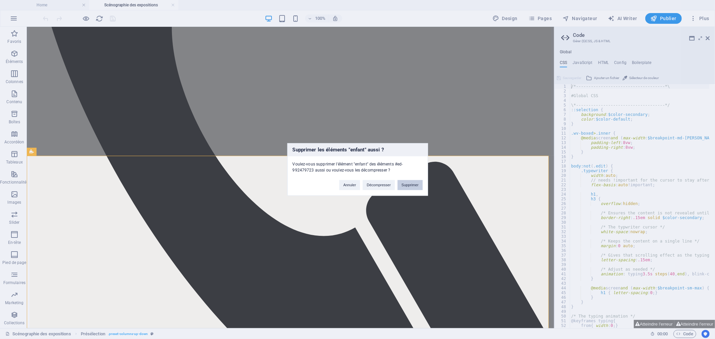
click at [414, 189] on button "Supprimer" at bounding box center [410, 185] width 25 height 10
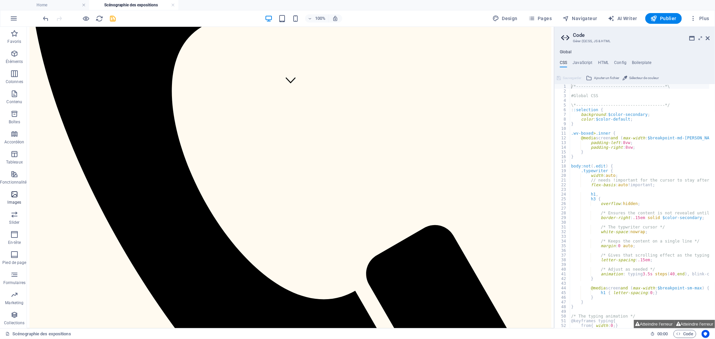
click at [12, 201] on p "Images" at bounding box center [15, 202] width 14 height 5
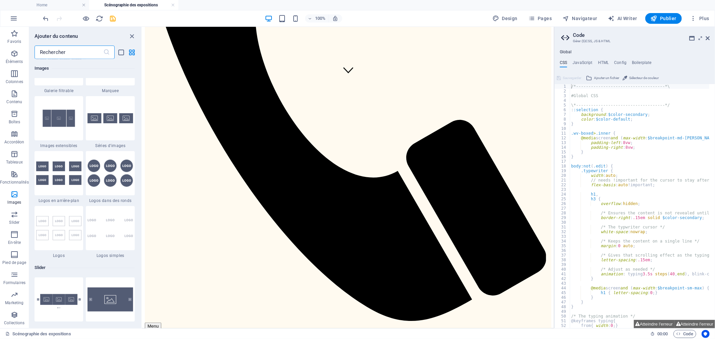
scroll to position [3587, 0]
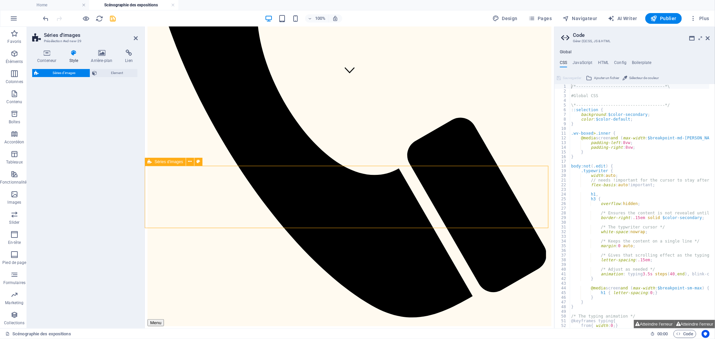
select select "rem"
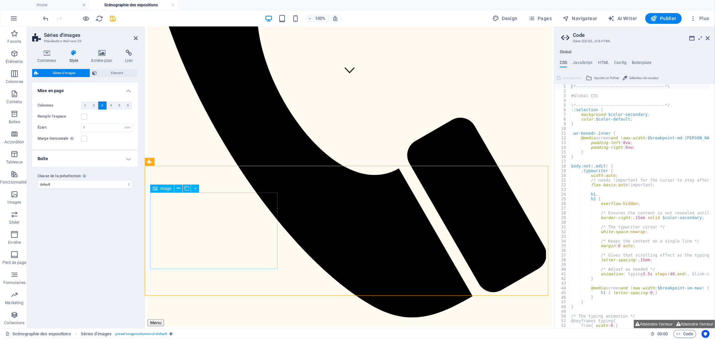
scroll to position [300, 0]
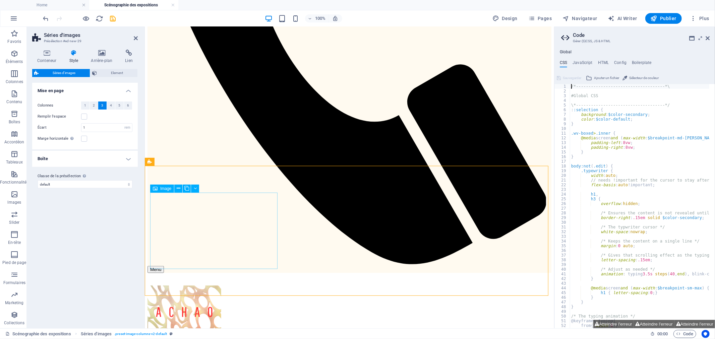
click at [159, 188] on div "Image" at bounding box center [162, 189] width 24 height 8
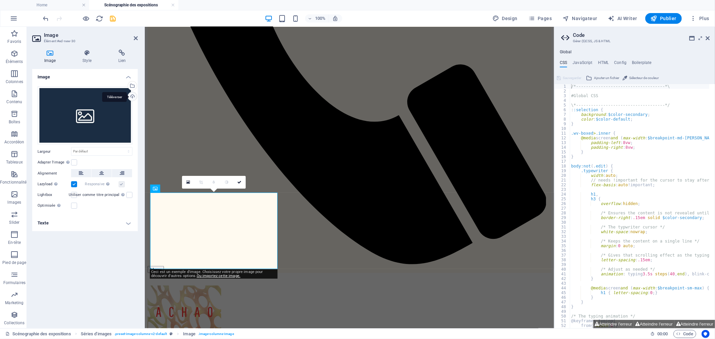
click at [134, 94] on div "Téléverser" at bounding box center [132, 97] width 10 height 10
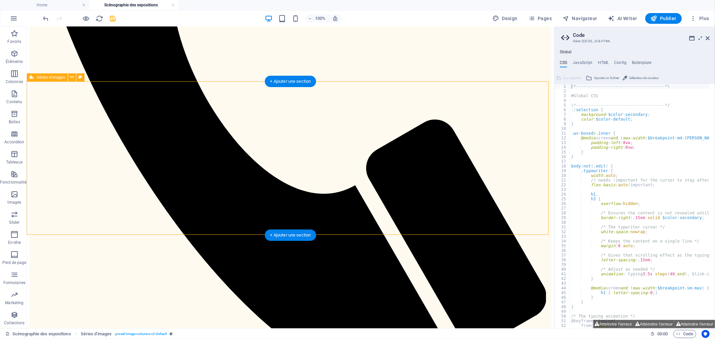
scroll to position [300, 0]
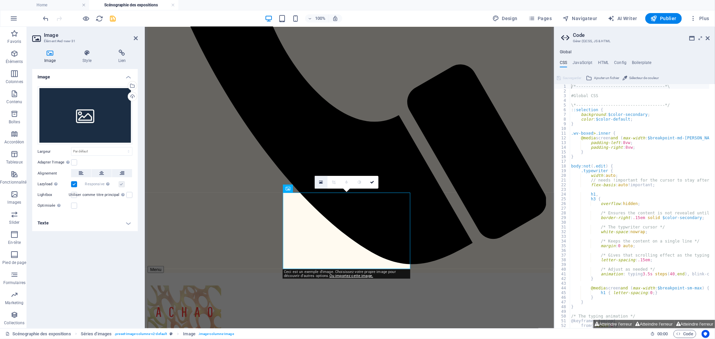
click at [320, 182] on icon at bounding box center [322, 182] width 4 height 5
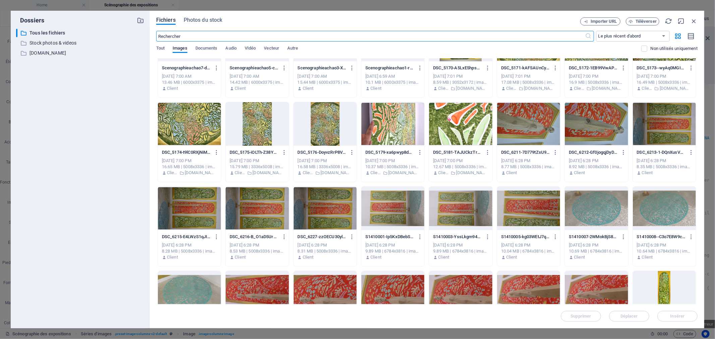
scroll to position [0, 0]
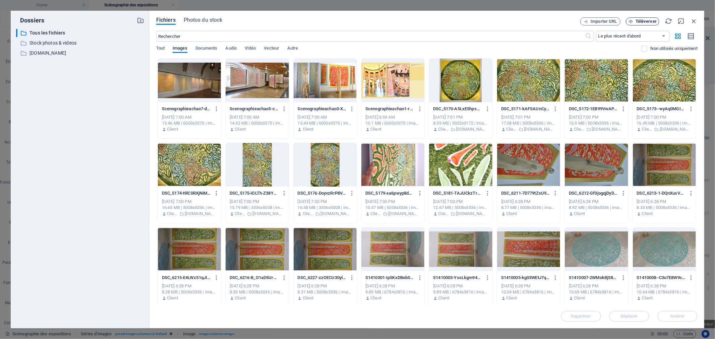
click at [650, 22] on span "Téléverser" at bounding box center [646, 21] width 21 height 4
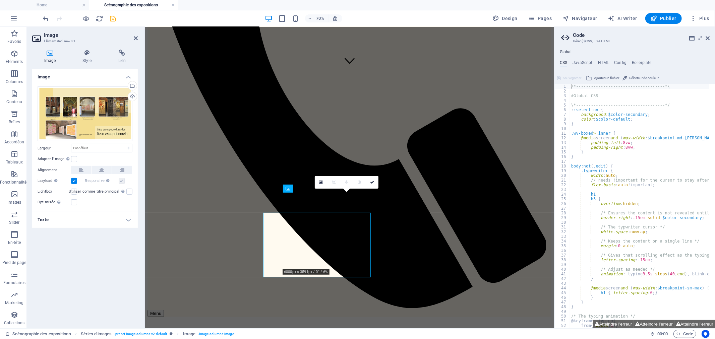
scroll to position [300, 0]
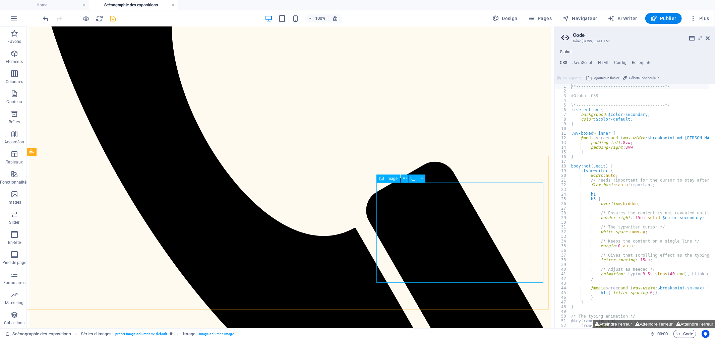
click at [388, 180] on span "Image" at bounding box center [392, 179] width 11 height 4
click at [389, 181] on div "Image" at bounding box center [389, 179] width 24 height 8
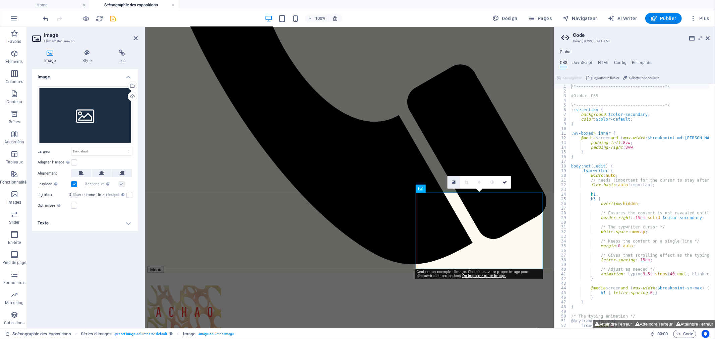
click at [452, 180] on icon at bounding box center [454, 182] width 4 height 5
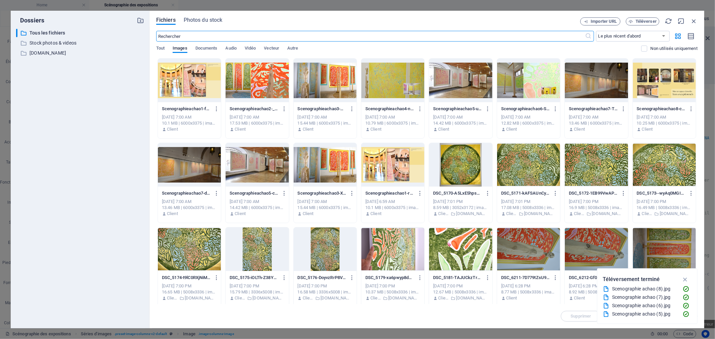
scroll to position [256, 0]
click at [412, 176] on div at bounding box center [393, 165] width 63 height 44
click at [685, 280] on icon "button" at bounding box center [686, 279] width 8 height 7
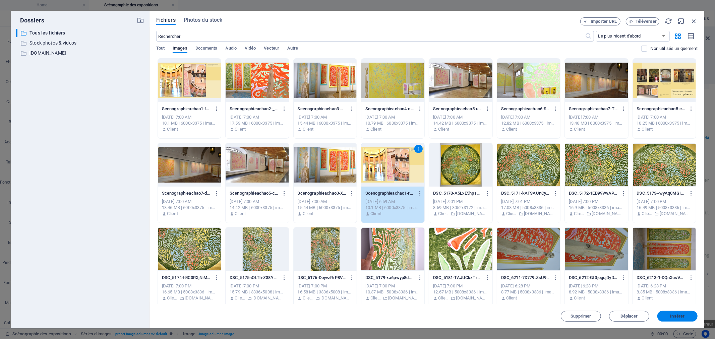
click at [678, 317] on span "Insérer" at bounding box center [678, 317] width 14 height 4
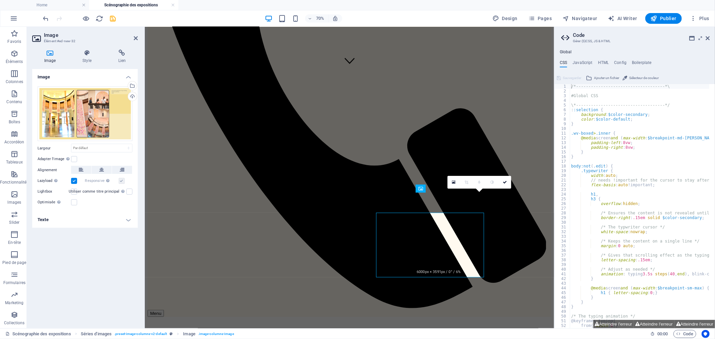
scroll to position [300, 0]
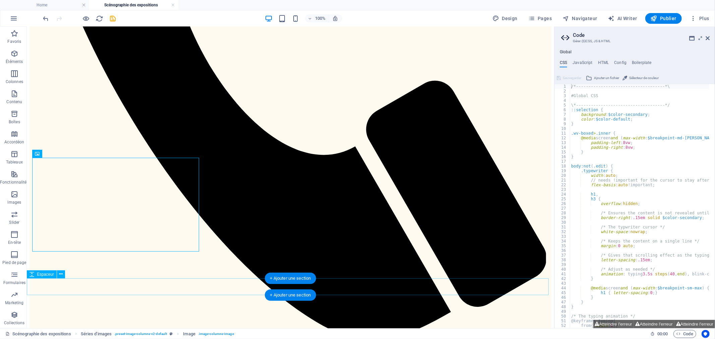
scroll to position [449, 0]
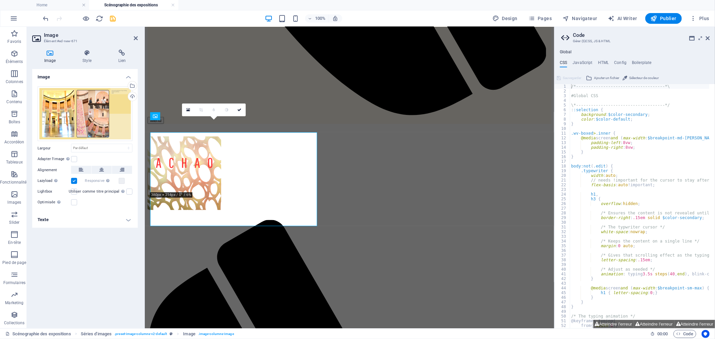
scroll to position [450, 0]
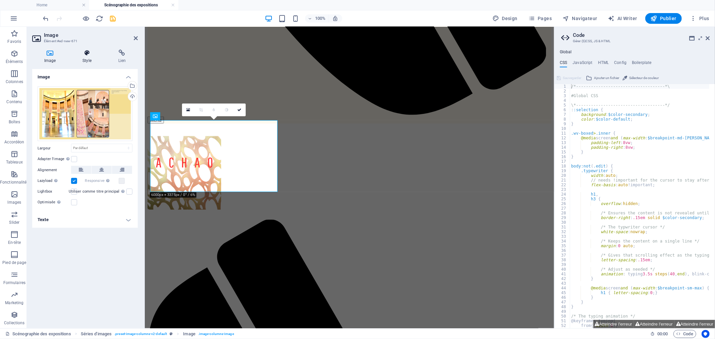
click at [88, 55] on icon at bounding box center [86, 53] width 33 height 7
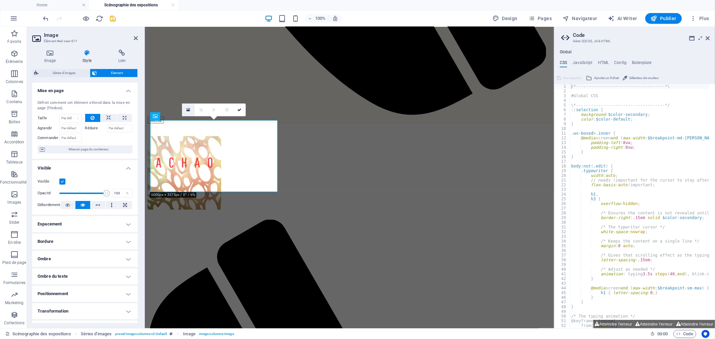
click at [186, 109] on icon at bounding box center [188, 110] width 4 height 5
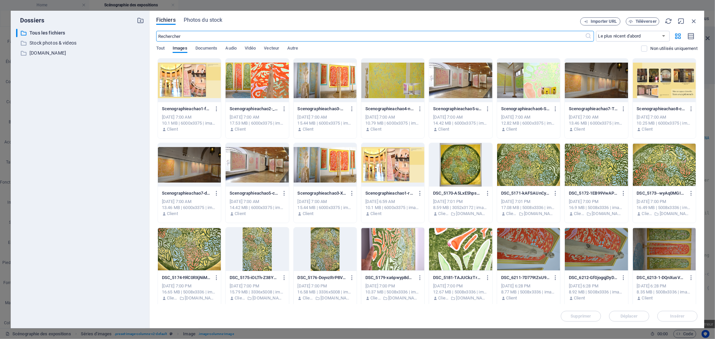
scroll to position [318, 0]
click at [605, 90] on div at bounding box center [596, 81] width 63 height 44
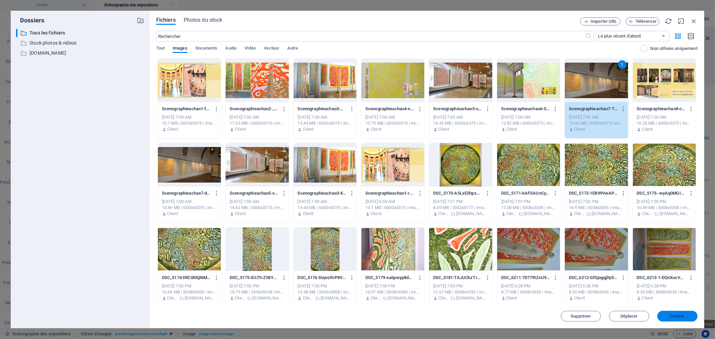
click at [684, 315] on span "Insérer" at bounding box center [678, 317] width 14 height 4
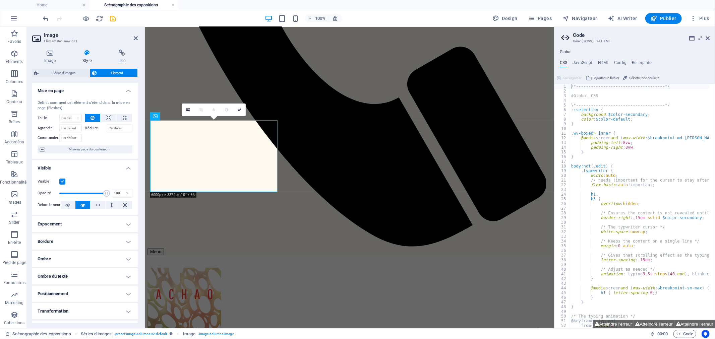
scroll to position [450, 0]
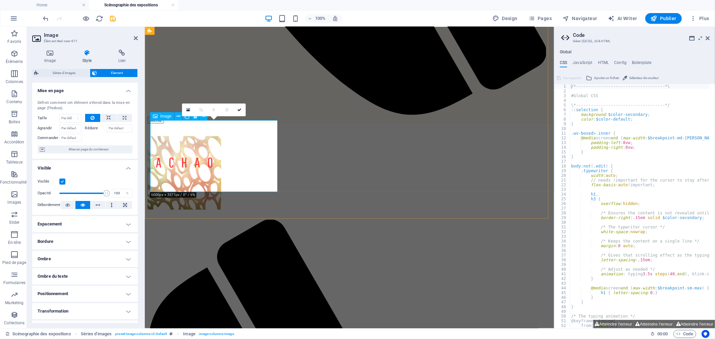
click at [191, 109] on link at bounding box center [188, 110] width 13 height 13
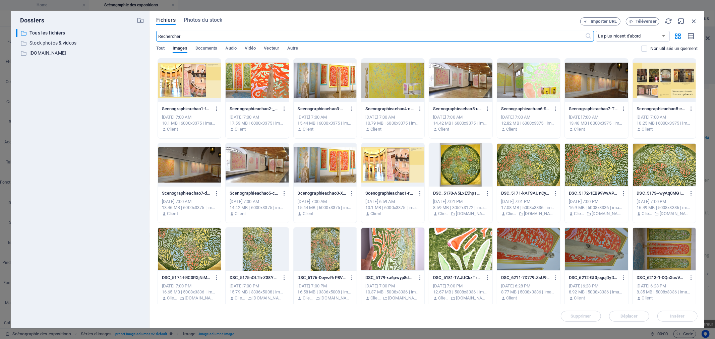
scroll to position [318, 0]
click at [472, 88] on div at bounding box center [460, 81] width 63 height 44
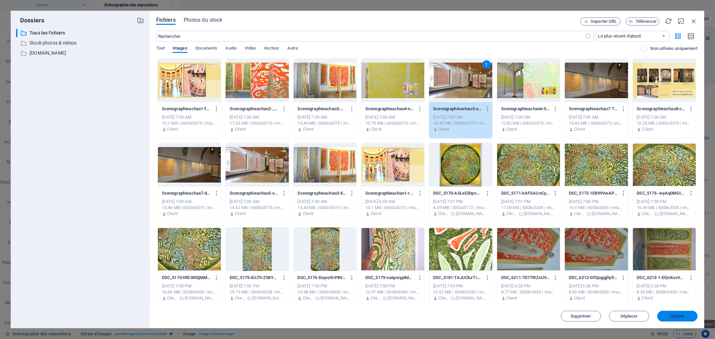
click at [677, 312] on button "Insérer" at bounding box center [678, 316] width 40 height 11
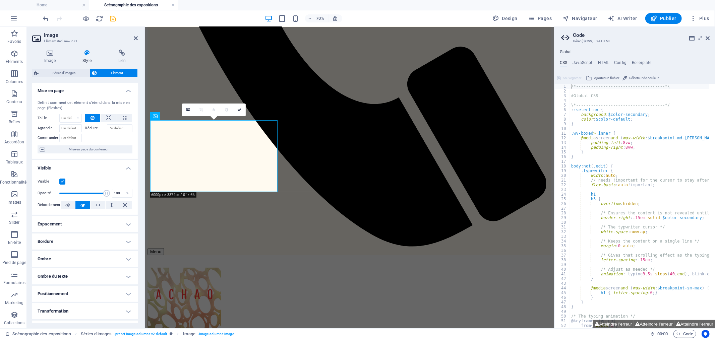
scroll to position [450, 0]
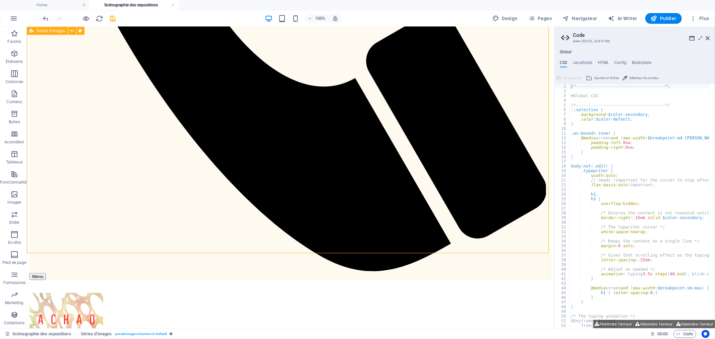
scroll to position [449, 0]
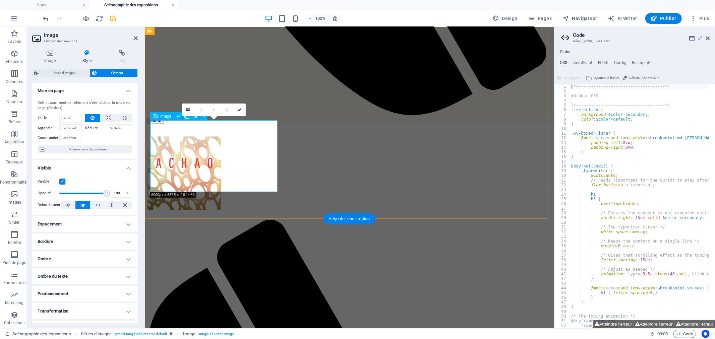
scroll to position [450, 0]
click at [185, 107] on link at bounding box center [188, 110] width 13 height 13
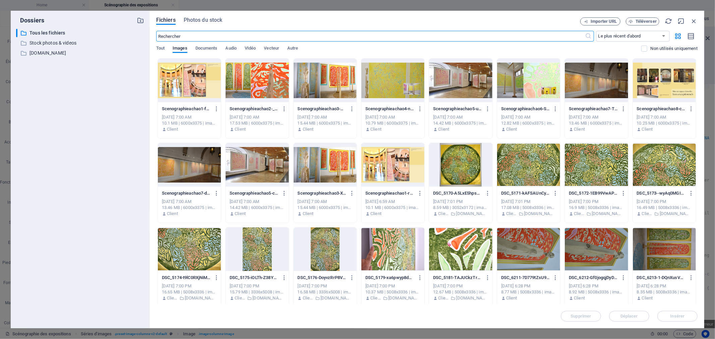
scroll to position [318, 0]
drag, startPoint x: 424, startPoint y: 17, endPoint x: 452, endPoint y: 55, distance: 47.2
click at [452, 55] on div "Fichiers Photos du stock Importer URL Téléverser ​ Le plus récent d'abord Le pl…" at bounding box center [427, 169] width 542 height 305
click at [397, 80] on div at bounding box center [393, 81] width 63 height 44
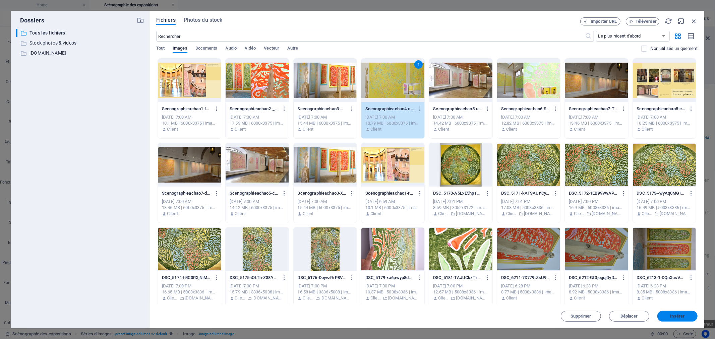
click at [684, 318] on span "Insérer" at bounding box center [678, 317] width 14 height 4
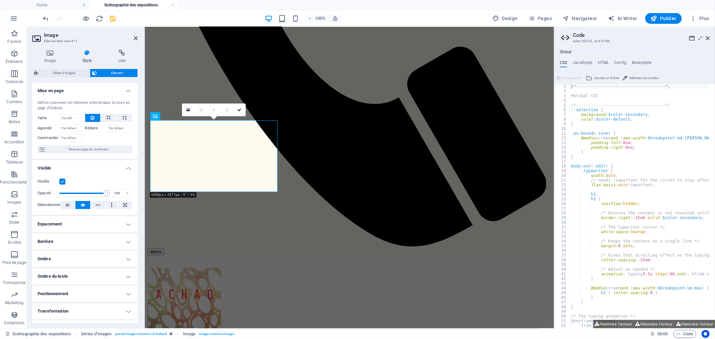
scroll to position [450, 0]
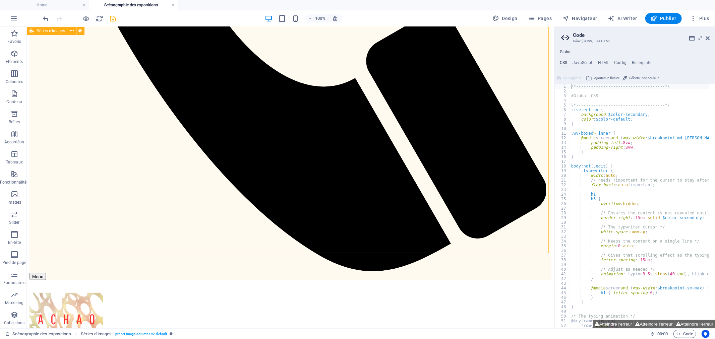
scroll to position [449, 0]
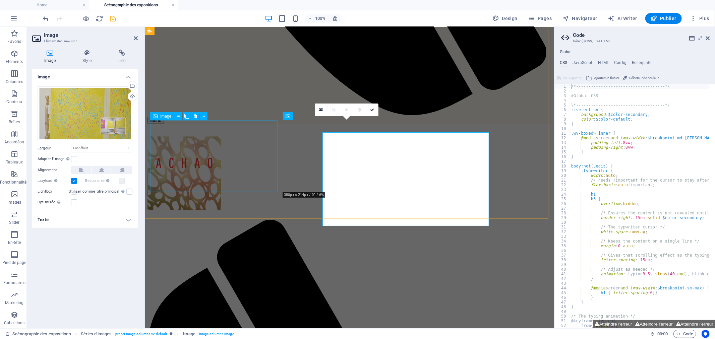
scroll to position [450, 0]
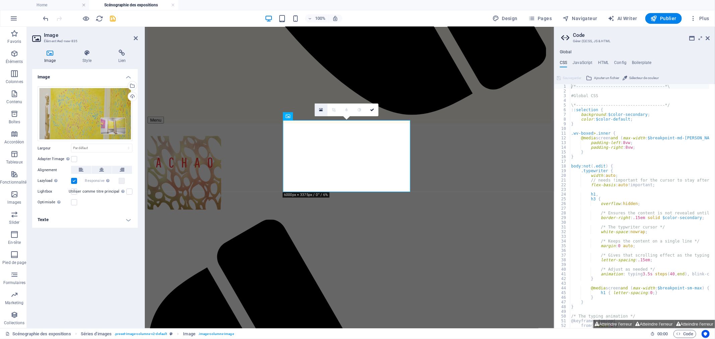
click at [320, 111] on icon at bounding box center [322, 110] width 4 height 5
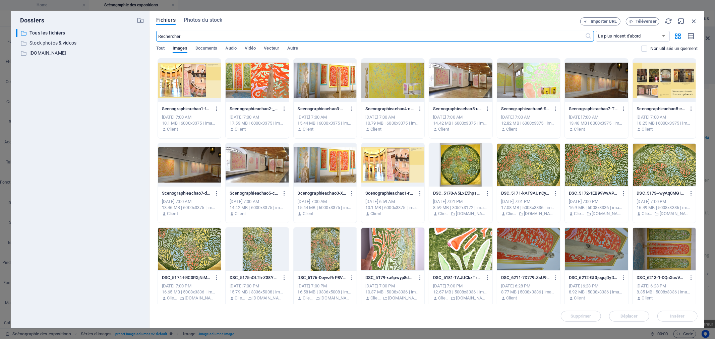
scroll to position [318, 0]
click at [339, 170] on div at bounding box center [325, 165] width 63 height 44
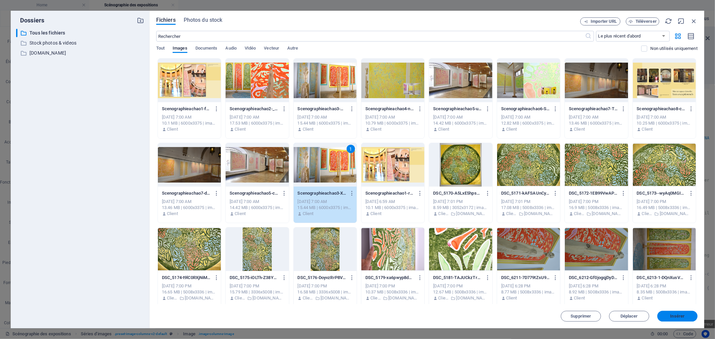
click at [686, 317] on span "Insérer" at bounding box center [677, 317] width 35 height 4
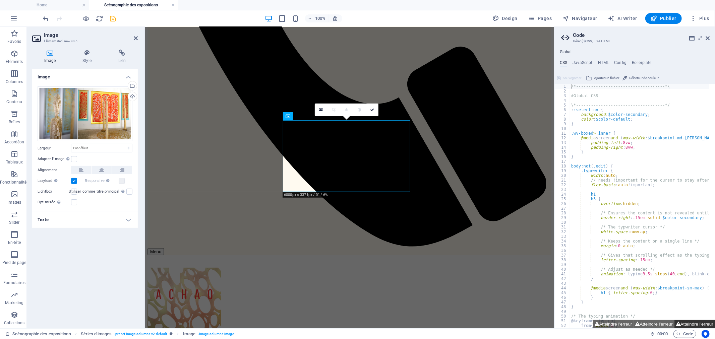
scroll to position [450, 0]
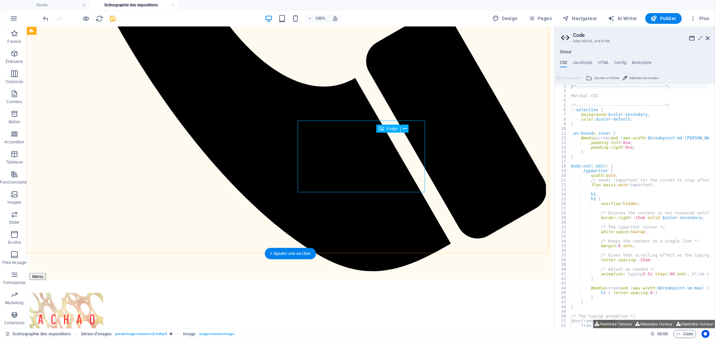
scroll to position [449, 0]
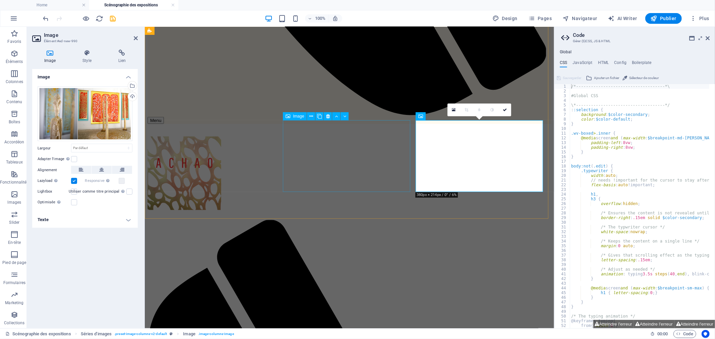
scroll to position [450, 0]
click at [456, 110] on link at bounding box center [454, 110] width 13 height 13
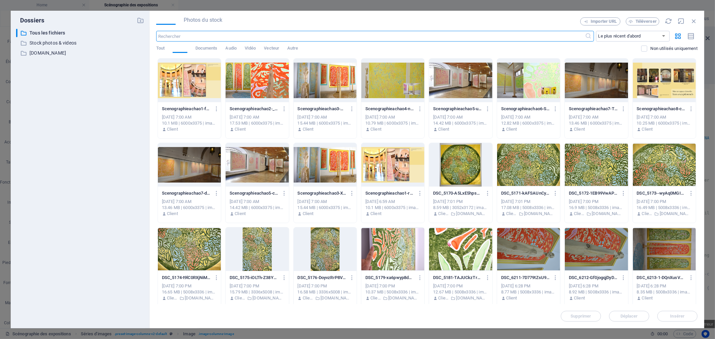
scroll to position [318, 0]
click at [693, 20] on icon "button" at bounding box center [694, 20] width 7 height 7
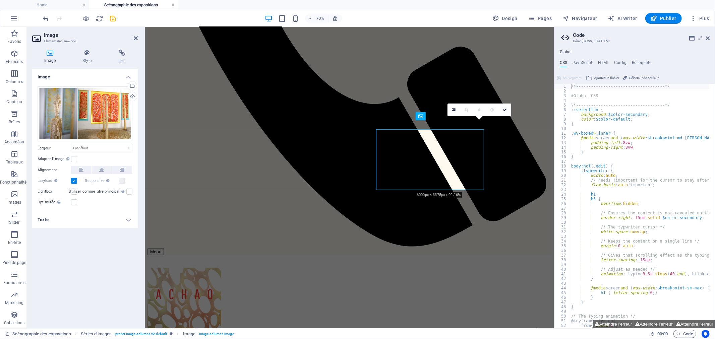
scroll to position [450, 0]
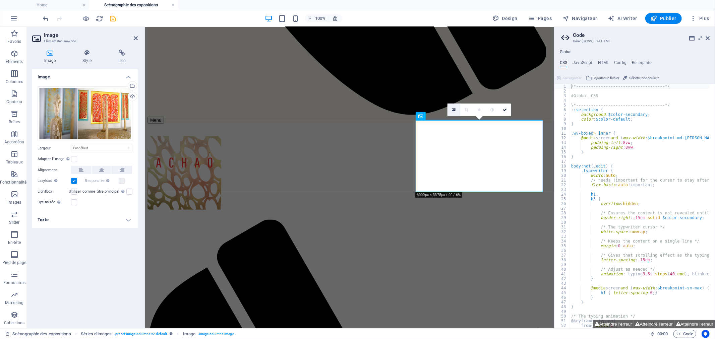
click at [457, 111] on link at bounding box center [454, 110] width 13 height 13
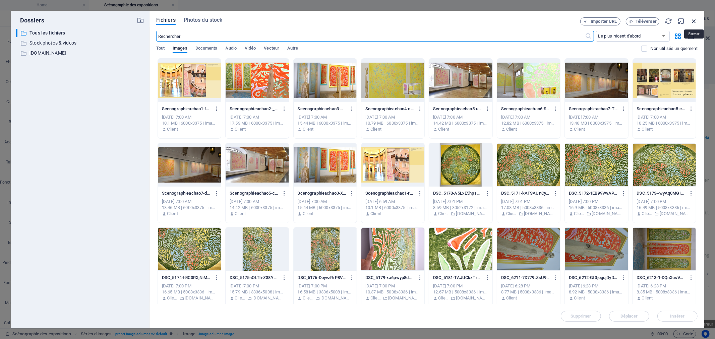
click at [695, 18] on icon "button" at bounding box center [694, 20] width 7 height 7
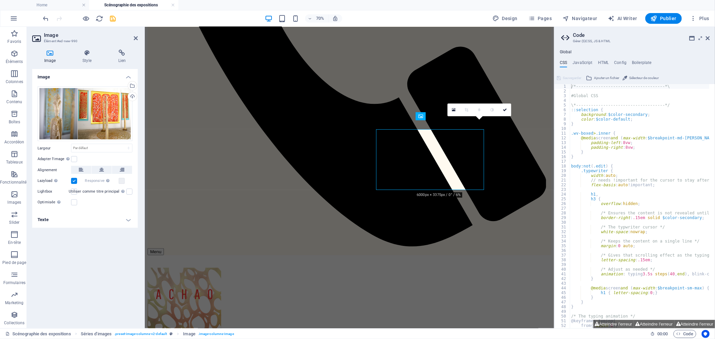
scroll to position [450, 0]
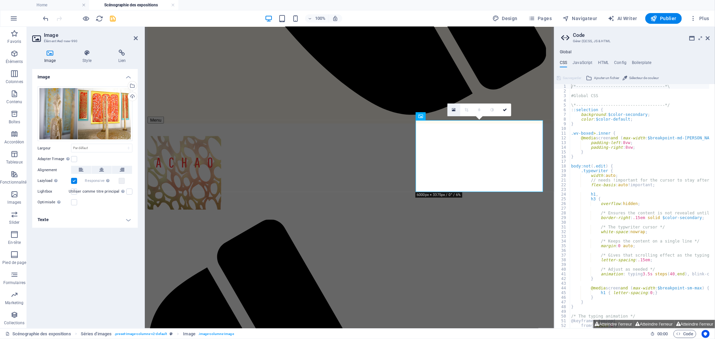
click at [455, 111] on icon at bounding box center [454, 110] width 4 height 5
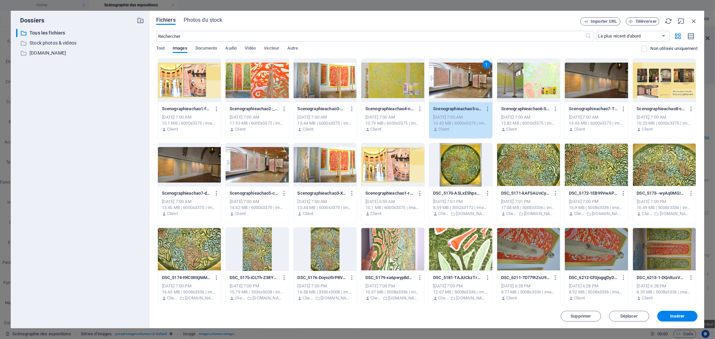
scroll to position [318, 0]
click at [264, 166] on div at bounding box center [257, 165] width 63 height 44
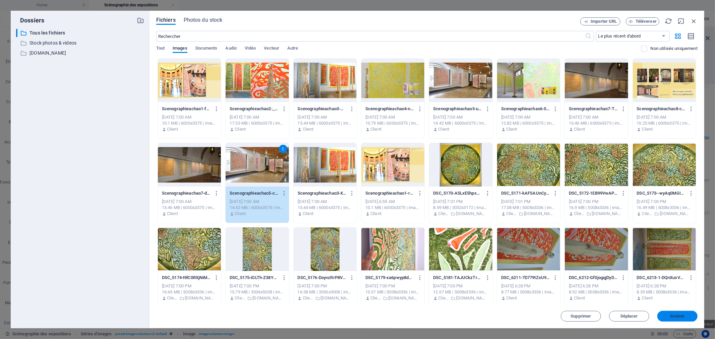
click at [685, 319] on button "Insérer" at bounding box center [678, 316] width 40 height 11
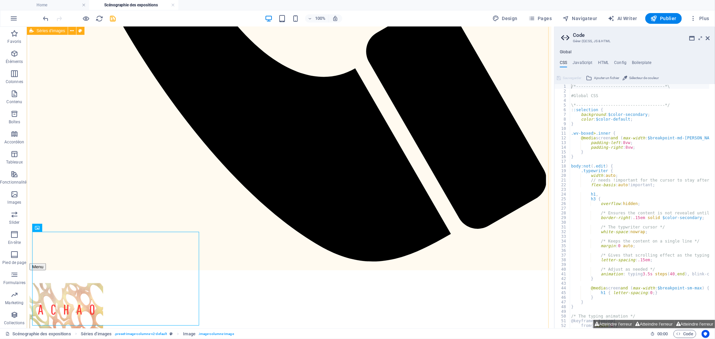
scroll to position [449, 0]
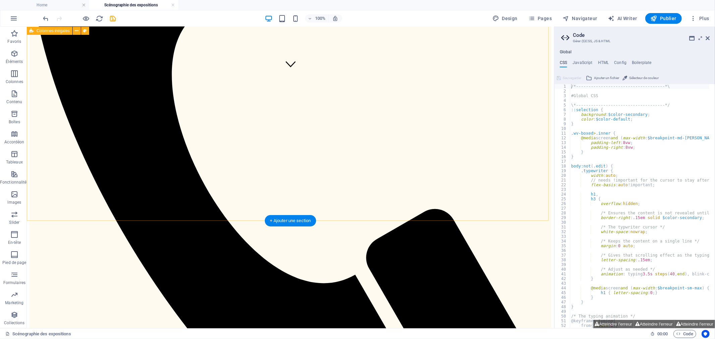
scroll to position [263, 0]
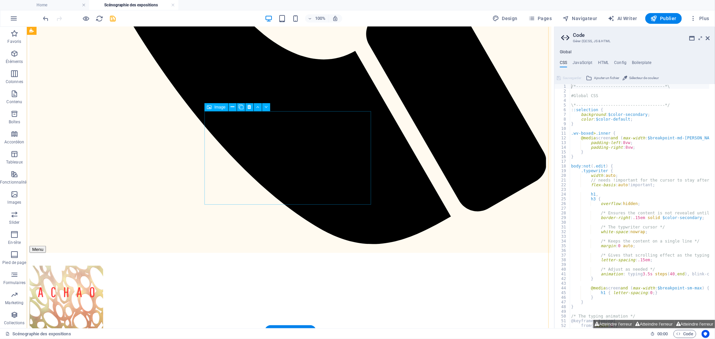
scroll to position [466, 0]
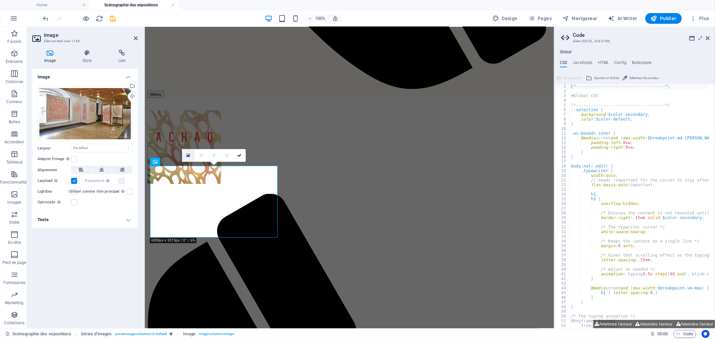
click at [190, 157] on icon at bounding box center [188, 155] width 4 height 5
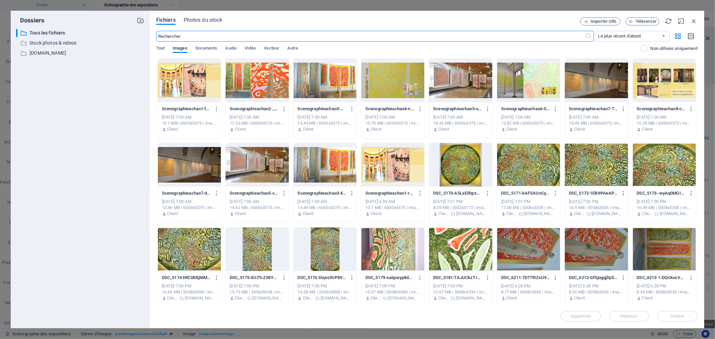
scroll to position [379, 0]
click at [272, 91] on div at bounding box center [257, 81] width 63 height 44
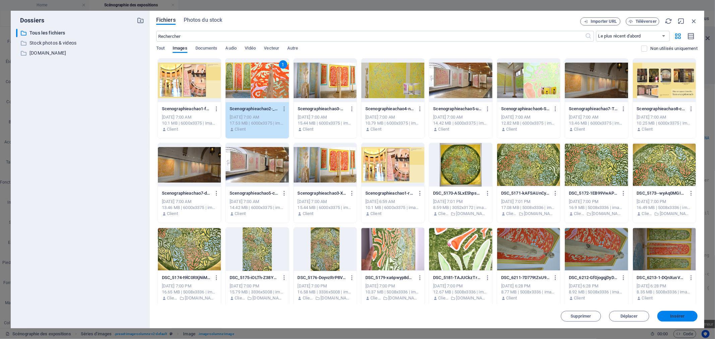
click at [693, 314] on button "Insérer" at bounding box center [678, 316] width 40 height 11
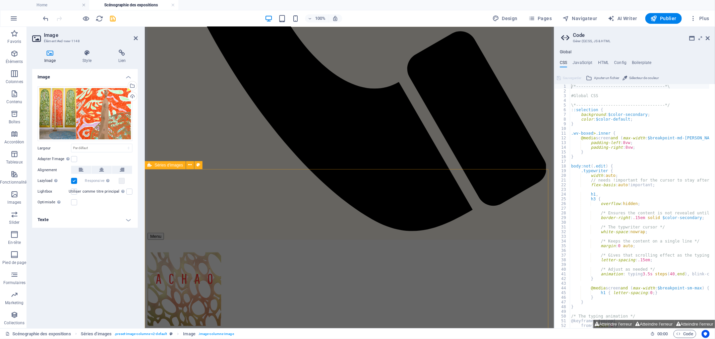
scroll to position [401, 0]
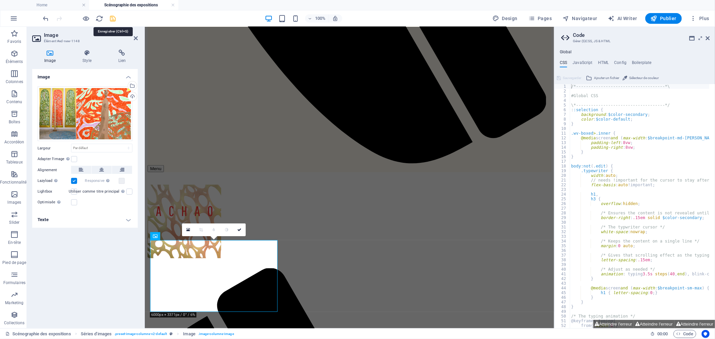
click at [111, 16] on icon "save" at bounding box center [113, 19] width 8 height 8
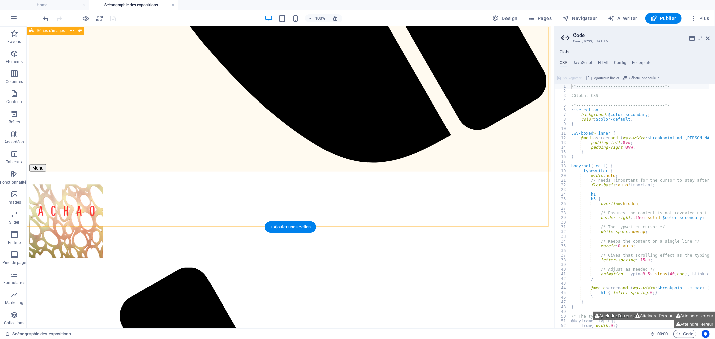
scroll to position [354, 0]
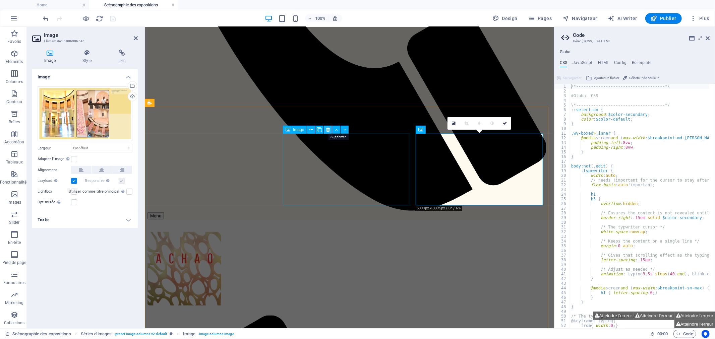
click at [328, 130] on icon at bounding box center [328, 129] width 4 height 7
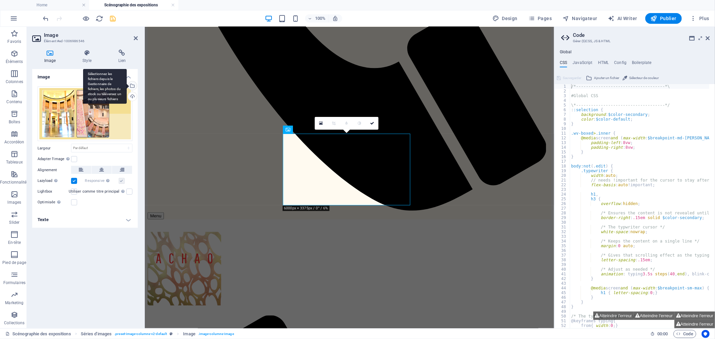
click at [133, 88] on div "Sélectionnez les fichiers depuis le Gestionnaire de fichiers, les photos du sto…" at bounding box center [132, 87] width 10 height 10
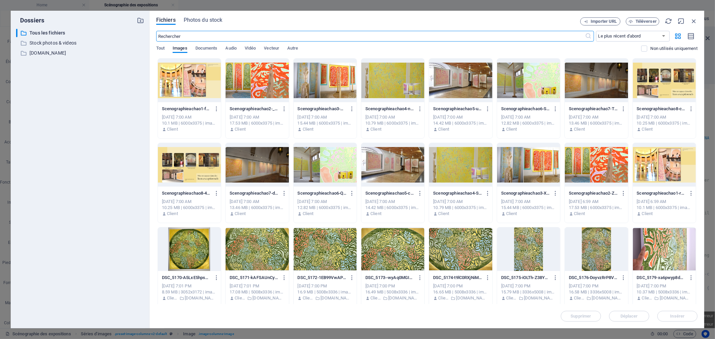
scroll to position [313, 0]
click at [642, 21] on span "Téléverser" at bounding box center [646, 21] width 21 height 4
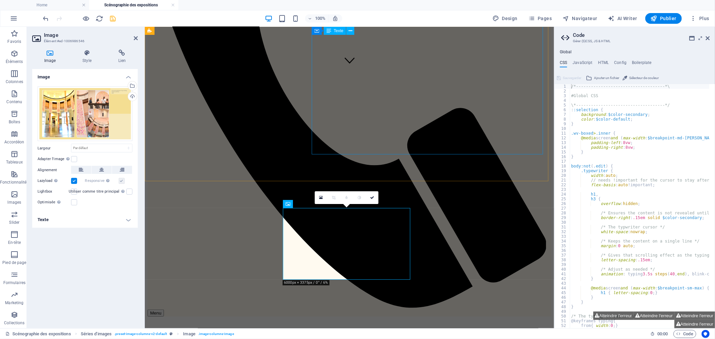
scroll to position [242, 0]
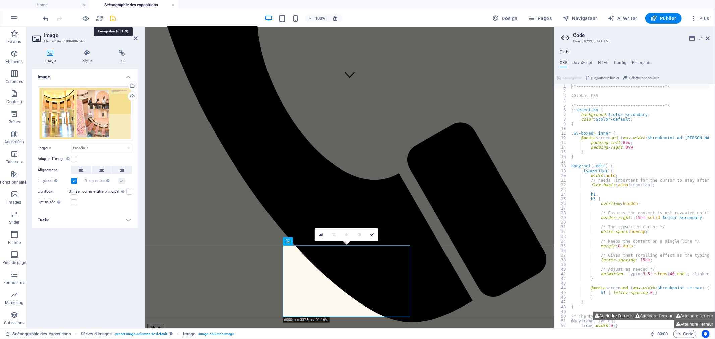
click at [113, 18] on icon "save" at bounding box center [113, 19] width 8 height 8
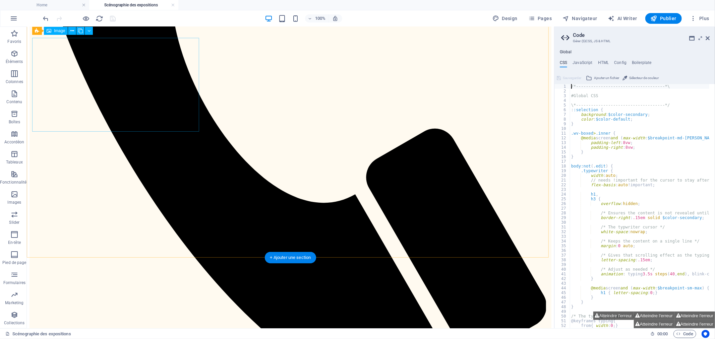
scroll to position [329, 0]
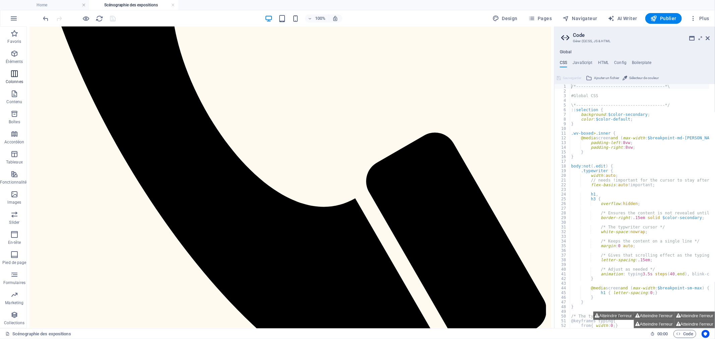
click at [13, 76] on icon "button" at bounding box center [14, 74] width 8 height 8
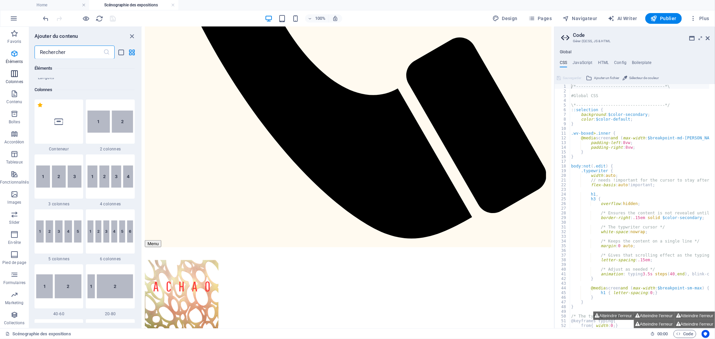
scroll to position [332, 0]
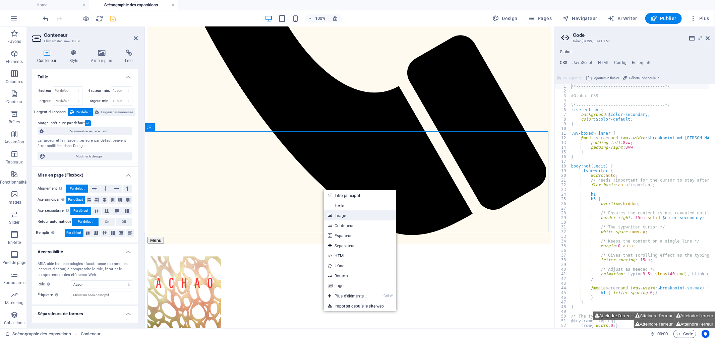
click at [338, 216] on link "Image" at bounding box center [360, 216] width 72 height 10
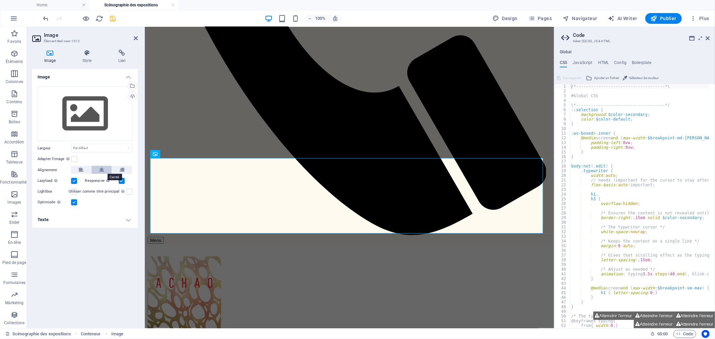
click at [103, 171] on icon at bounding box center [101, 170] width 5 height 8
click at [127, 84] on div "Sélectionnez les fichiers depuis le Gestionnaire de fichiers, les photos du sto…" at bounding box center [105, 86] width 44 height 35
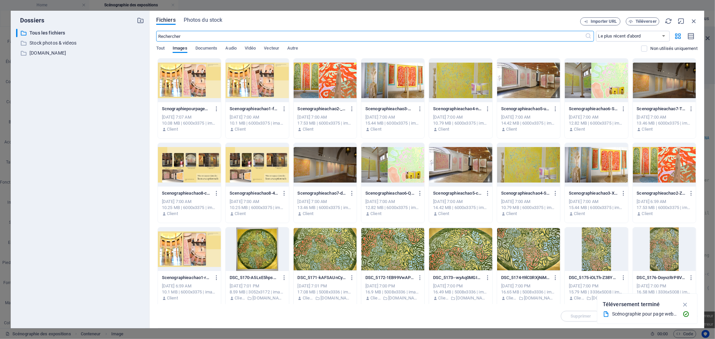
click at [212, 163] on div at bounding box center [189, 165] width 63 height 44
click at [685, 303] on icon "button" at bounding box center [686, 304] width 8 height 7
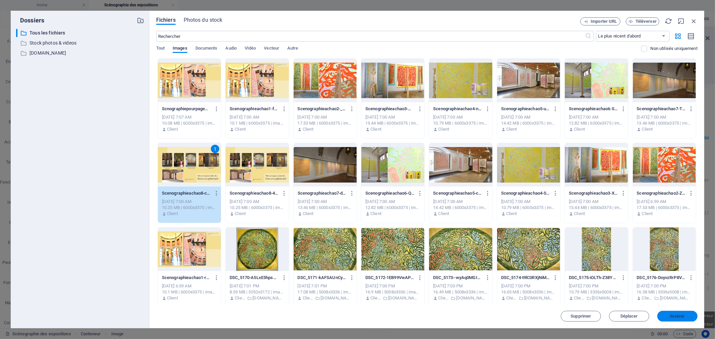
click at [686, 316] on span "Insérer" at bounding box center [677, 317] width 35 height 4
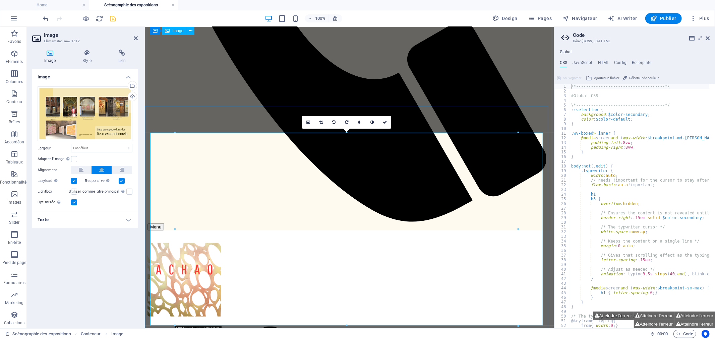
scroll to position [329, 0]
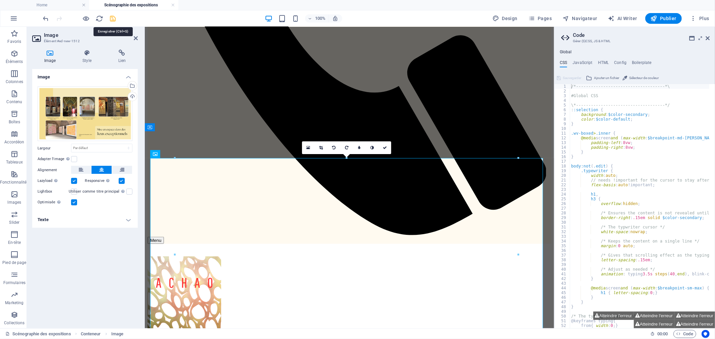
click at [114, 17] on icon "save" at bounding box center [113, 19] width 8 height 8
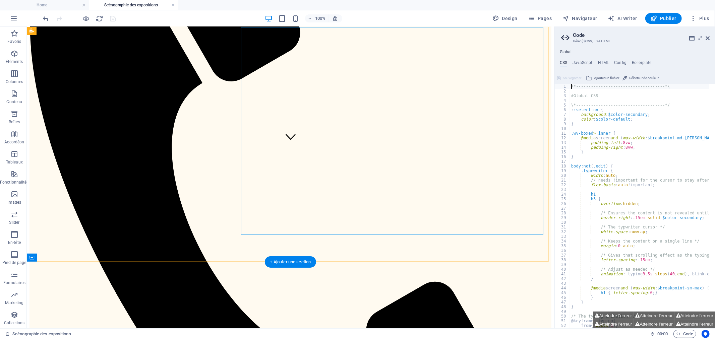
scroll to position [161, 0]
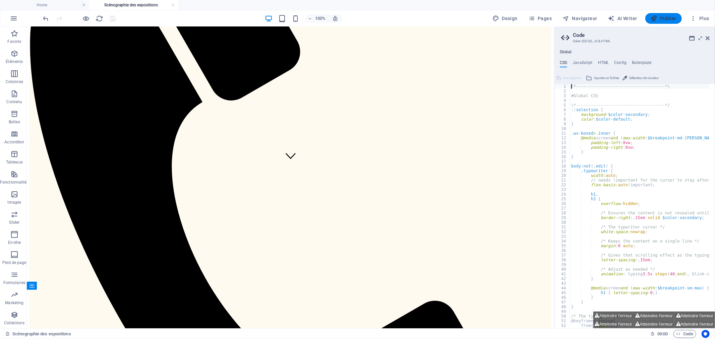
click at [665, 14] on button "Publier" at bounding box center [664, 18] width 37 height 11
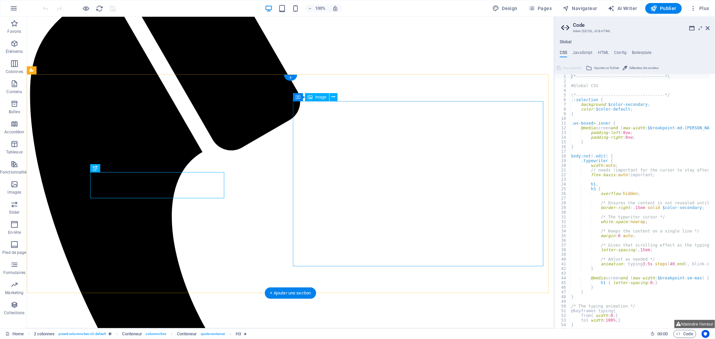
scroll to position [120, 0]
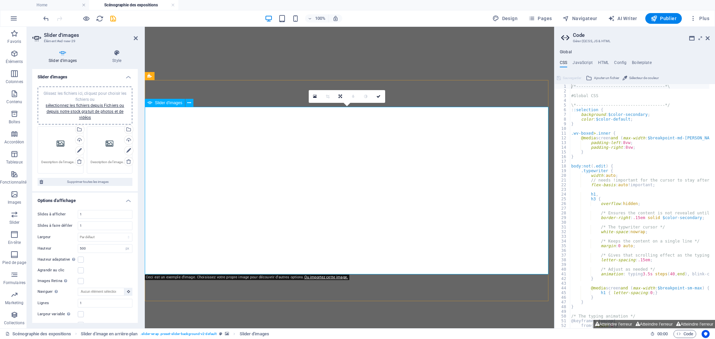
select select "px"
select select "ms"
select select "s"
select select "progressive"
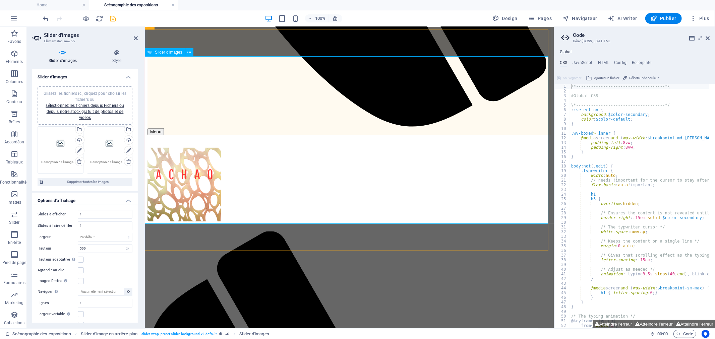
scroll to position [415, 0]
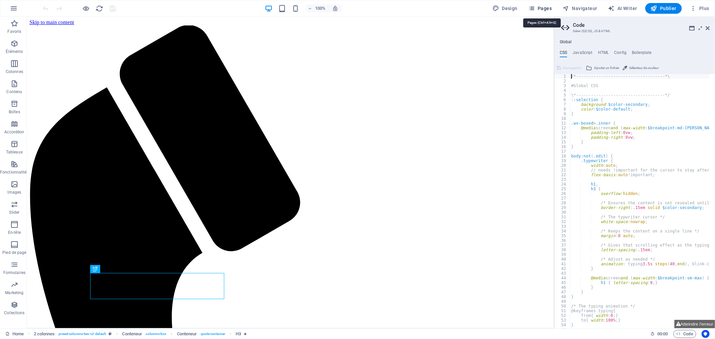
click at [542, 8] on span "Pages" at bounding box center [540, 8] width 23 height 7
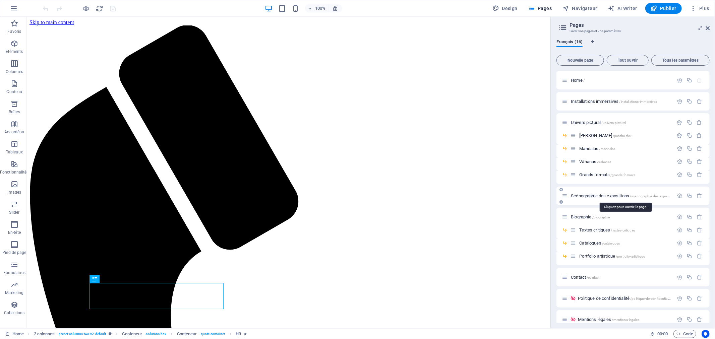
click at [606, 194] on span "Scénographie des expositions /scenographie-des-expositions" at bounding box center [624, 196] width 106 height 5
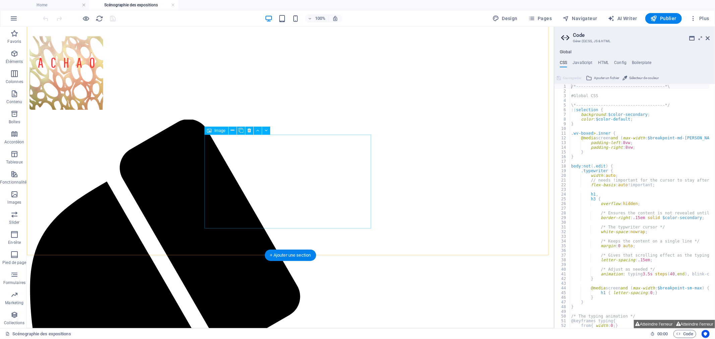
scroll to position [710, 0]
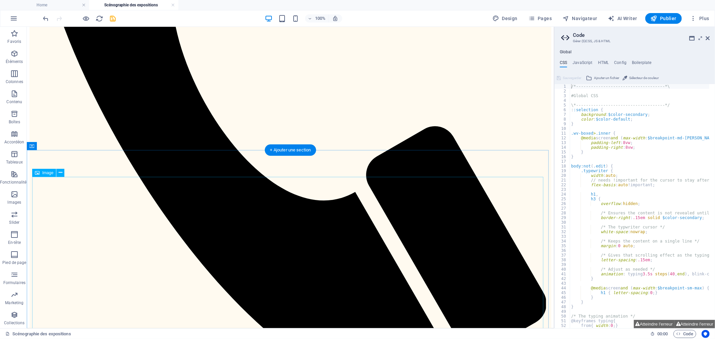
scroll to position [373, 0]
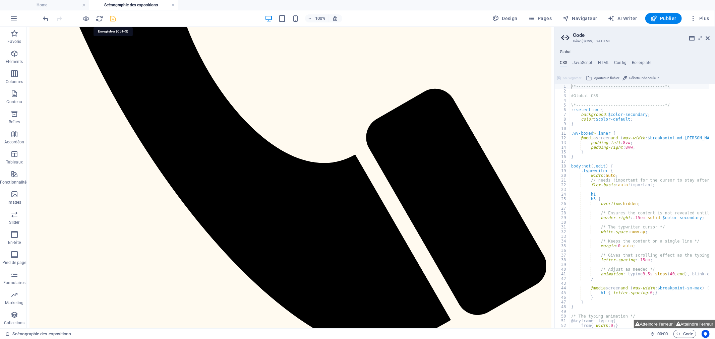
click at [114, 17] on icon "save" at bounding box center [113, 19] width 8 height 8
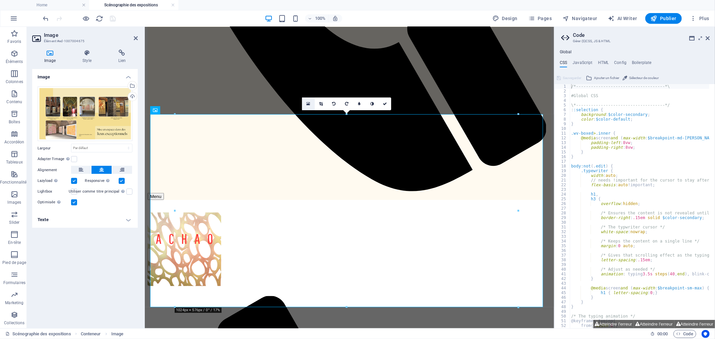
click at [308, 103] on icon at bounding box center [309, 104] width 4 height 5
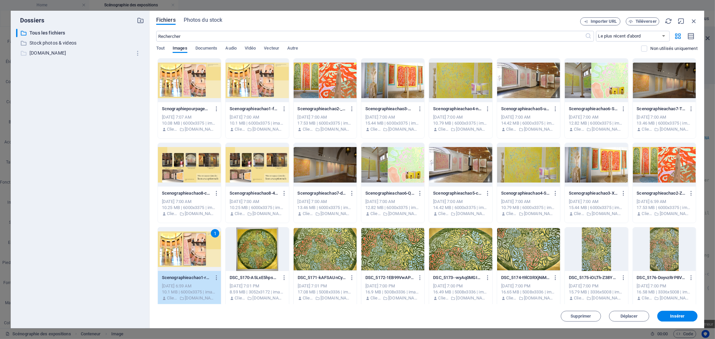
click at [57, 53] on p "[DOMAIN_NAME]" at bounding box center [81, 53] width 102 height 8
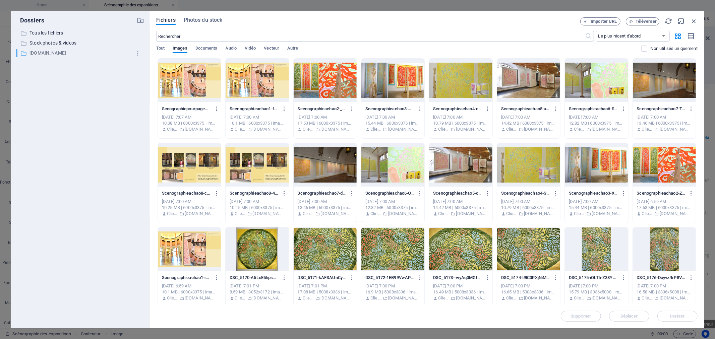
click at [57, 52] on p "[DOMAIN_NAME]" at bounding box center [81, 53] width 102 height 8
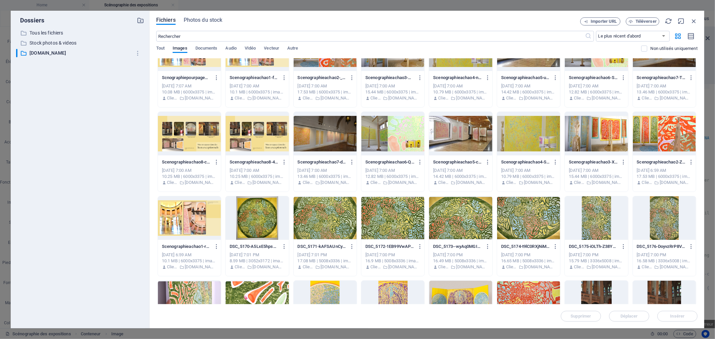
scroll to position [0, 0]
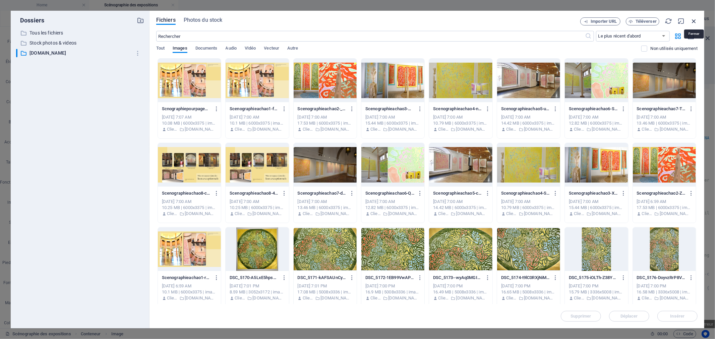
click at [697, 19] on icon "button" at bounding box center [694, 20] width 7 height 7
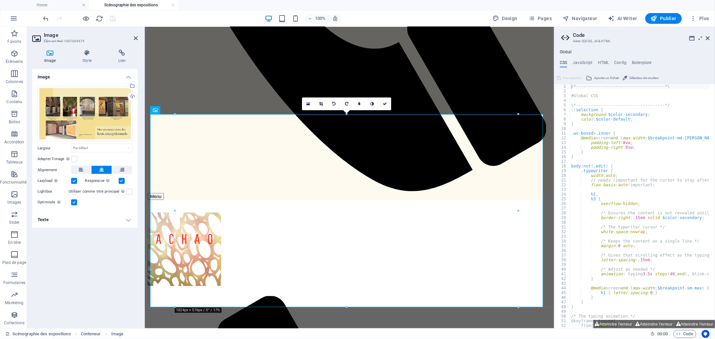
click at [207, 18] on div "100% Design Pages Navigateur AI Writer Publier Plus" at bounding box center [377, 18] width 670 height 11
click at [663, 19] on span "Publier" at bounding box center [664, 18] width 26 height 7
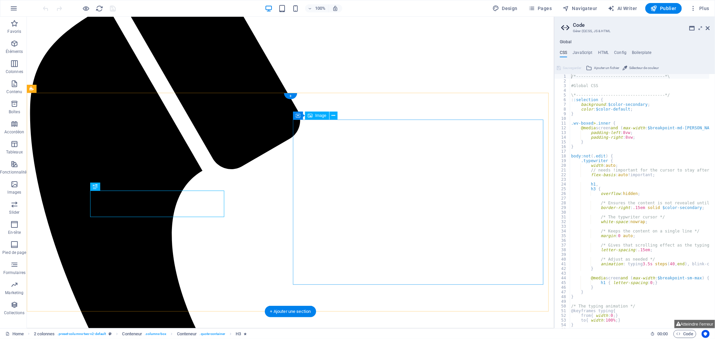
scroll to position [83, 0]
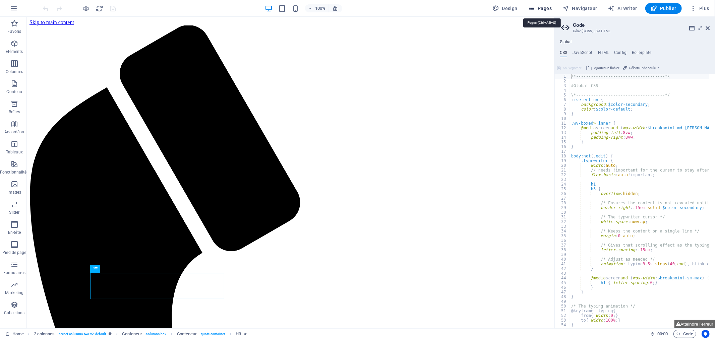
click at [547, 11] on button "Pages" at bounding box center [540, 8] width 29 height 11
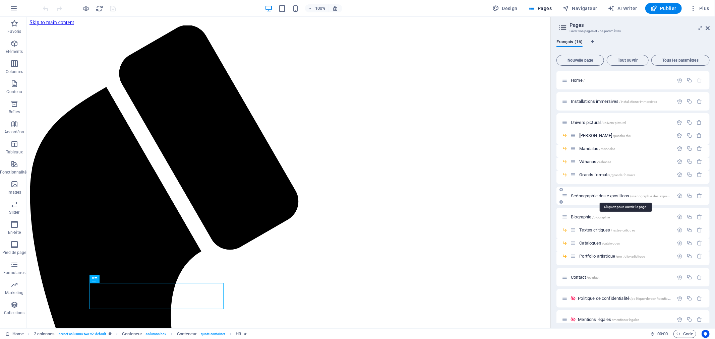
click at [620, 197] on span "Scénographie des expositions /scenographie-des-expositions" at bounding box center [624, 196] width 106 height 5
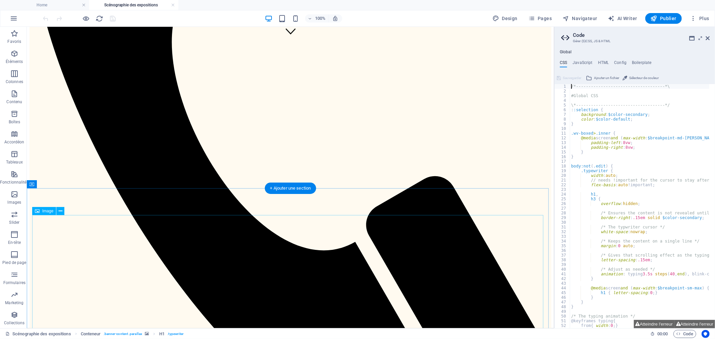
scroll to position [299, 0]
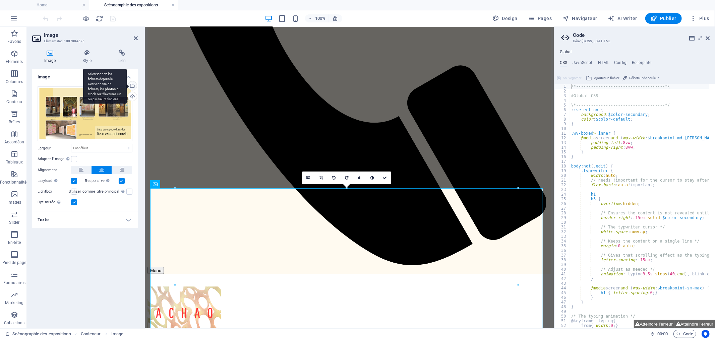
click at [133, 88] on div "Sélectionnez les fichiers depuis le Gestionnaire de fichiers, les photos du sto…" at bounding box center [132, 87] width 10 height 10
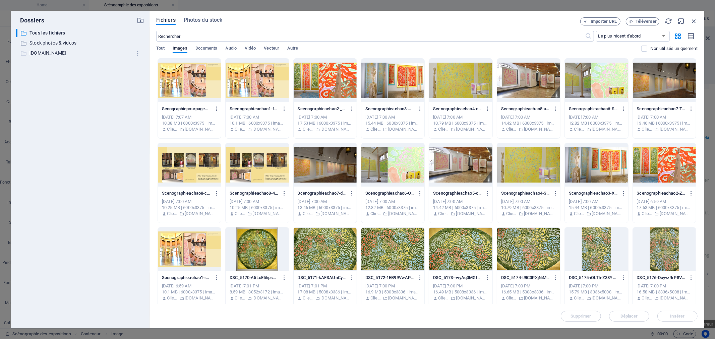
click at [49, 54] on p "[DOMAIN_NAME]" at bounding box center [81, 53] width 102 height 8
click at [199, 156] on div at bounding box center [189, 165] width 63 height 44
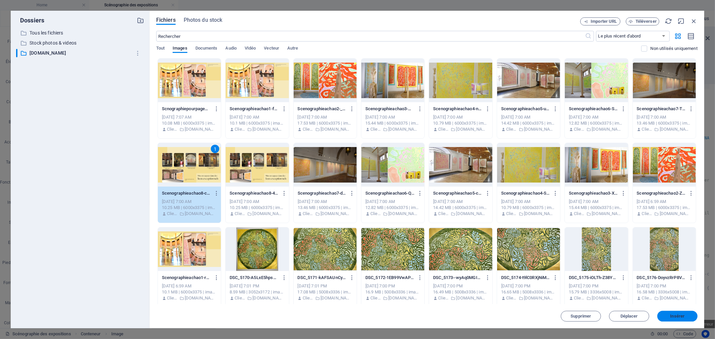
click at [671, 316] on span "Insérer" at bounding box center [678, 317] width 14 height 4
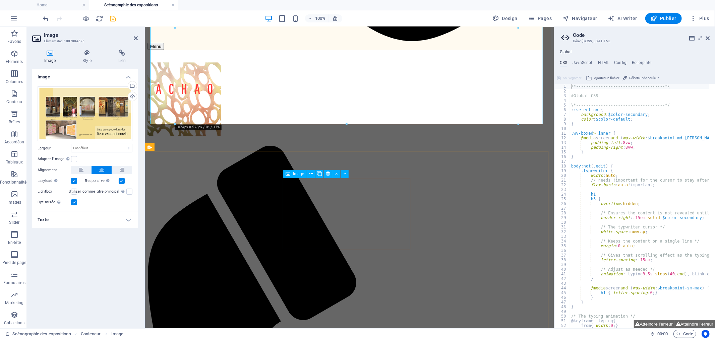
scroll to position [560, 0]
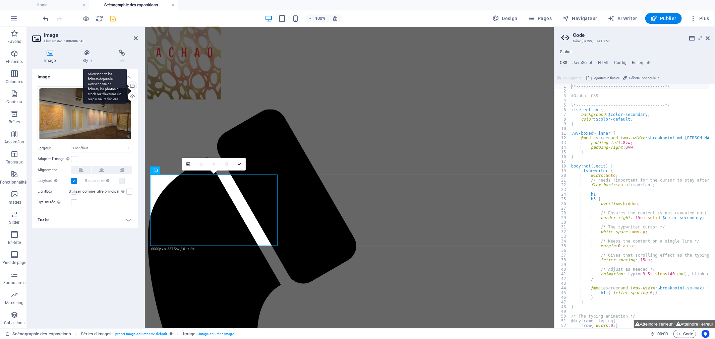
click at [132, 86] on div "Sélectionnez les fichiers depuis le Gestionnaire de fichiers, les photos du sto…" at bounding box center [132, 87] width 10 height 10
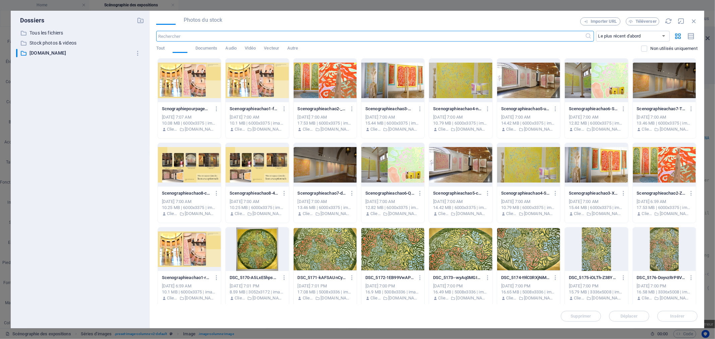
scroll to position [538, 0]
click at [201, 73] on div at bounding box center [189, 81] width 63 height 44
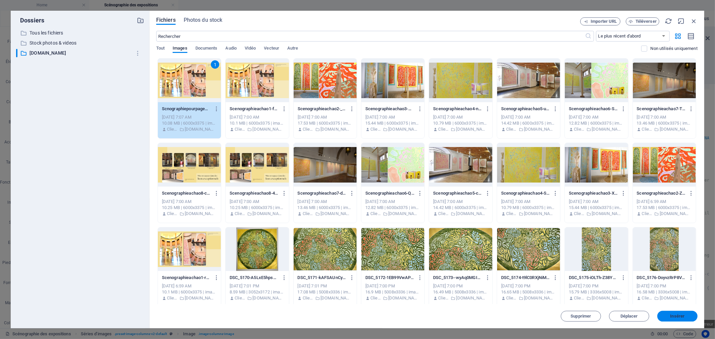
click at [671, 315] on span "Insérer" at bounding box center [677, 317] width 35 height 4
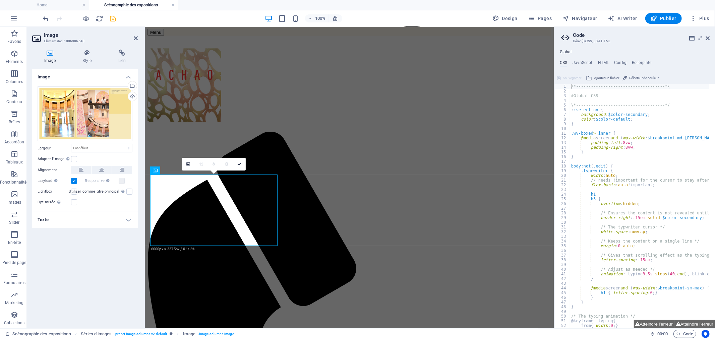
scroll to position [560, 0]
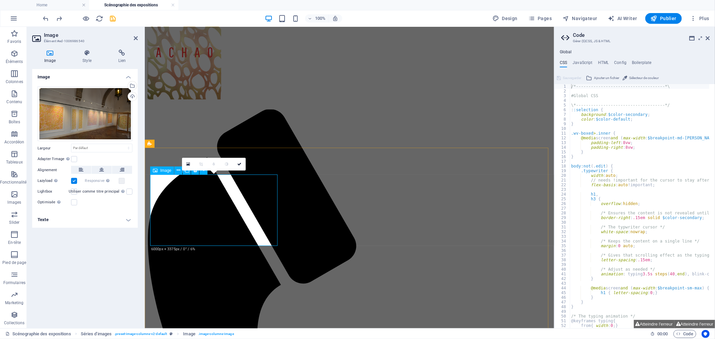
click at [190, 164] on icon at bounding box center [188, 164] width 4 height 5
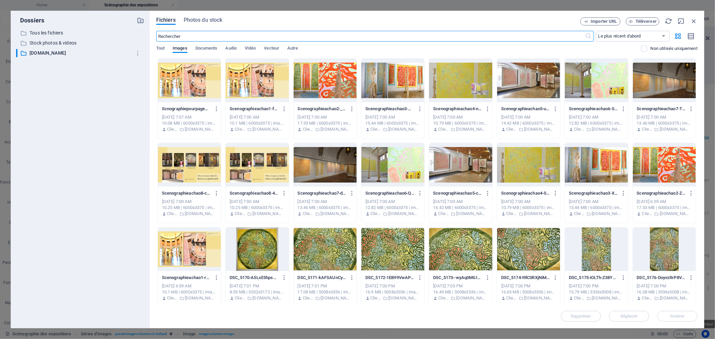
scroll to position [538, 0]
click at [648, 79] on div at bounding box center [664, 81] width 63 height 44
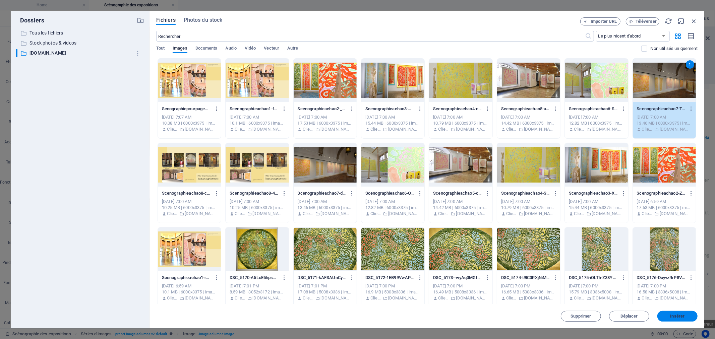
click at [681, 315] on span "Insérer" at bounding box center [678, 317] width 14 height 4
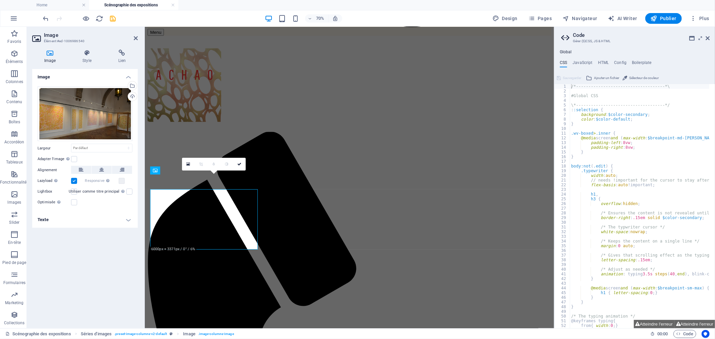
scroll to position [560, 0]
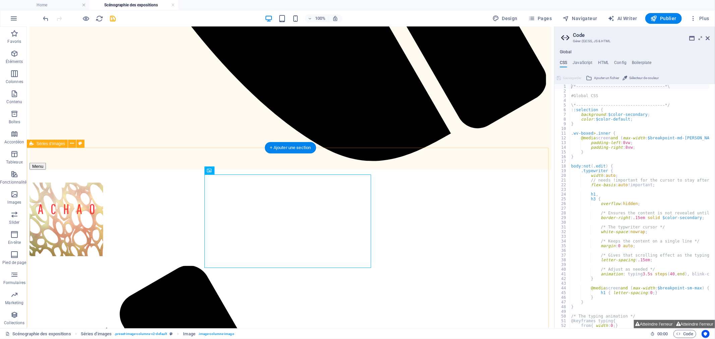
scroll to position [550, 0]
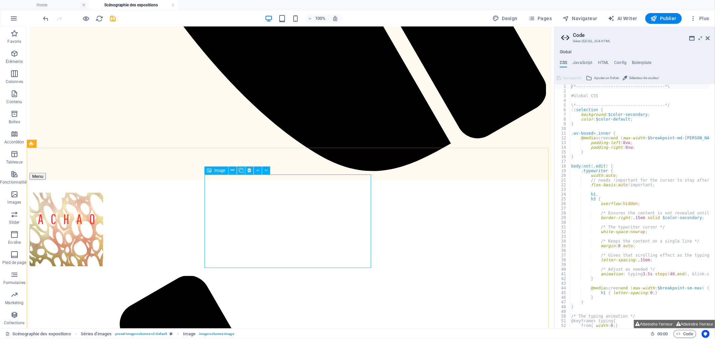
click at [216, 170] on span "Image" at bounding box center [220, 171] width 11 height 4
click at [215, 171] on span "Image" at bounding box center [220, 171] width 11 height 4
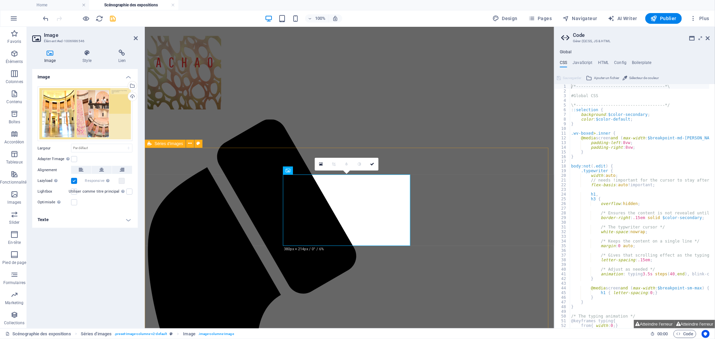
scroll to position [560, 0]
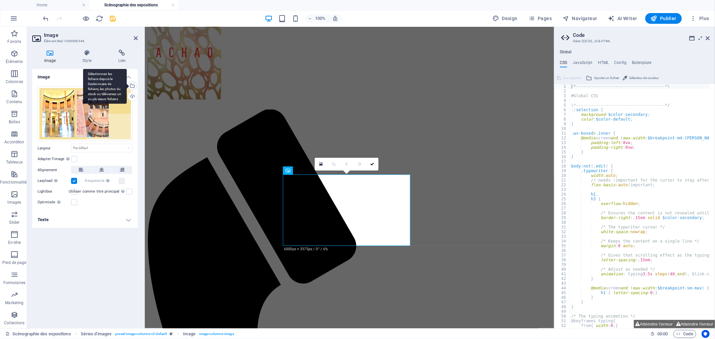
click at [127, 85] on div "Sélectionnez les fichiers depuis le Gestionnaire de fichiers, les photos du sto…" at bounding box center [105, 86] width 44 height 35
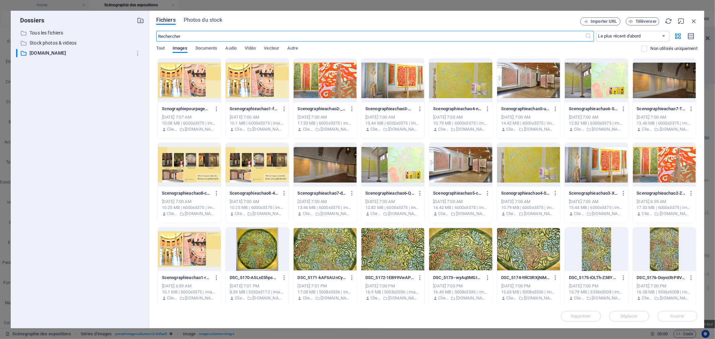
scroll to position [538, 0]
click at [239, 69] on div at bounding box center [257, 81] width 63 height 44
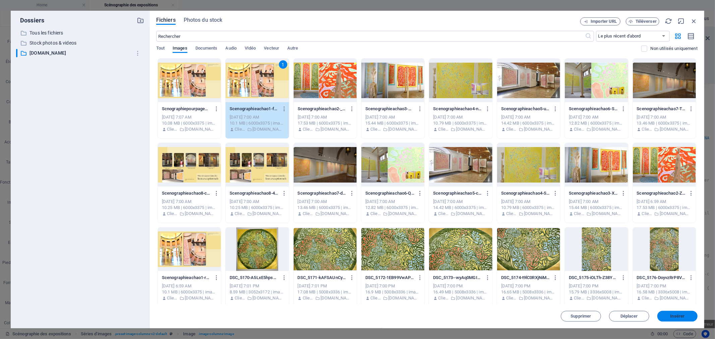
click at [678, 315] on span "Insérer" at bounding box center [678, 317] width 14 height 4
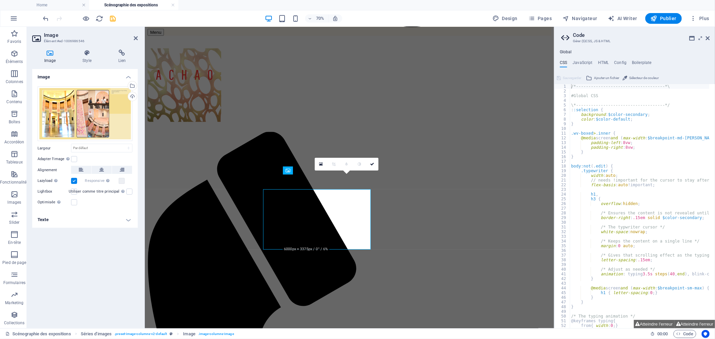
scroll to position [560, 0]
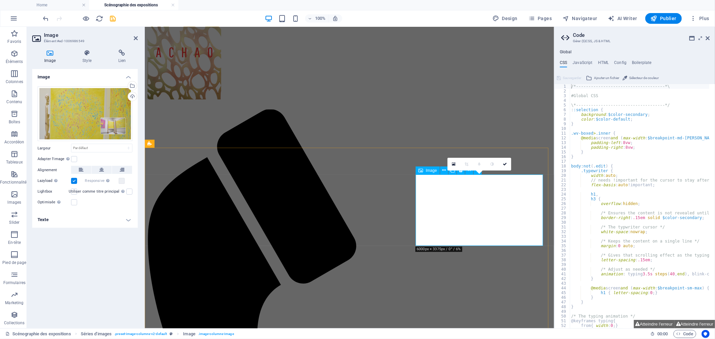
click at [424, 170] on div "Image" at bounding box center [428, 171] width 24 height 8
click at [455, 163] on icon at bounding box center [454, 164] width 4 height 5
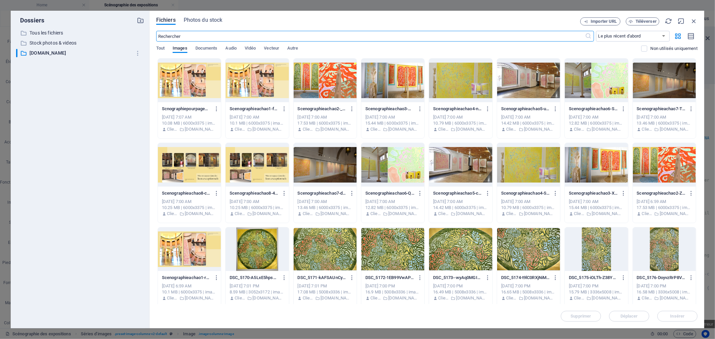
scroll to position [538, 0]
click at [450, 97] on div at bounding box center [460, 81] width 63 height 44
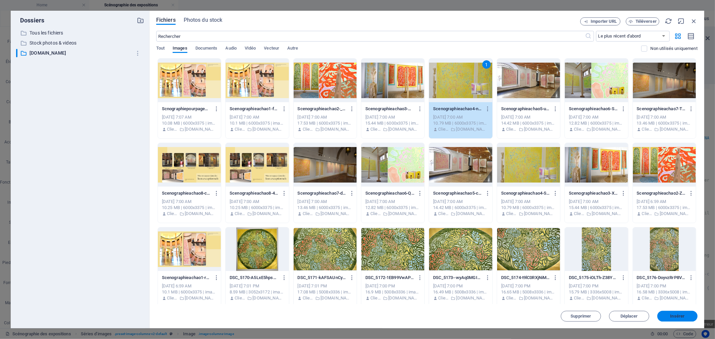
drag, startPoint x: 677, startPoint y: 316, endPoint x: 281, endPoint y: 259, distance: 399.9
click at [677, 316] on span "Insérer" at bounding box center [678, 317] width 14 height 4
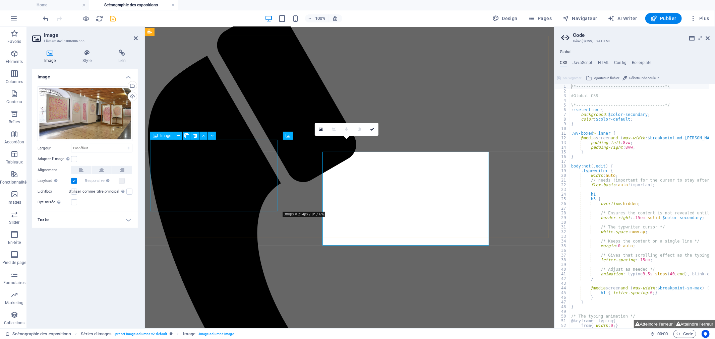
scroll to position [672, 0]
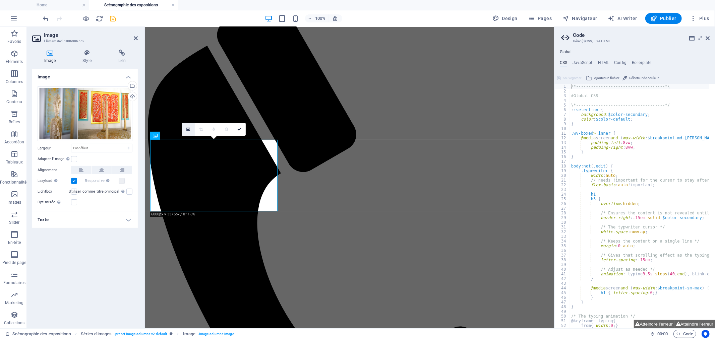
click at [187, 128] on icon at bounding box center [188, 129] width 4 height 5
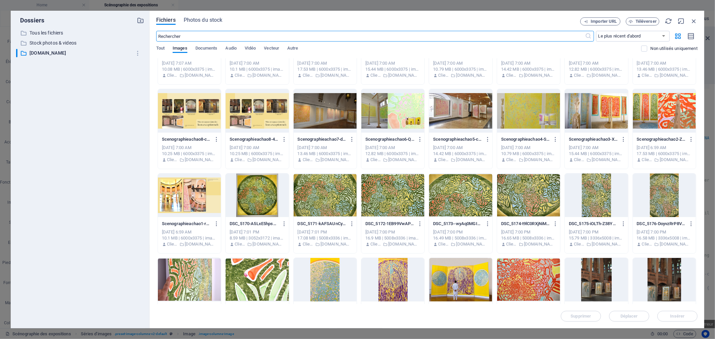
scroll to position [0, 0]
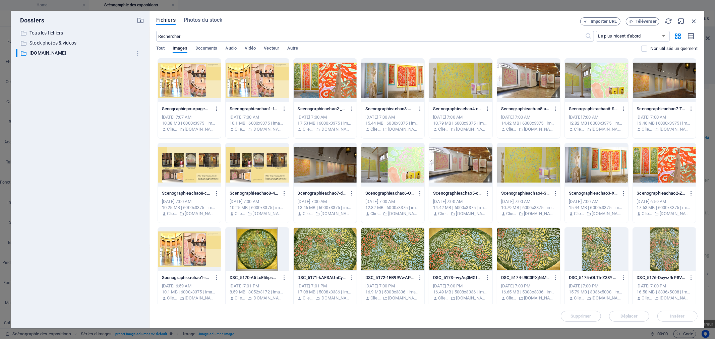
click at [527, 162] on div at bounding box center [528, 165] width 63 height 44
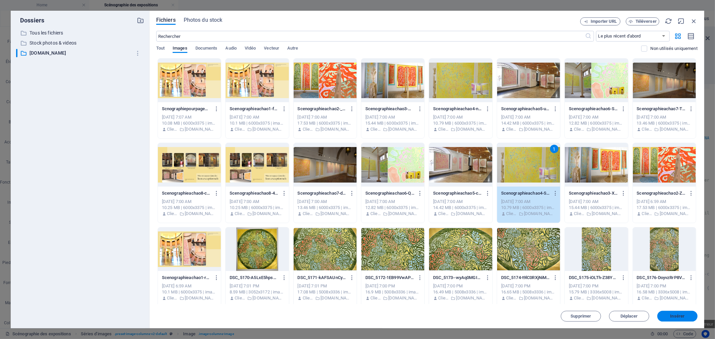
click at [683, 316] on span "Insérer" at bounding box center [678, 317] width 14 height 4
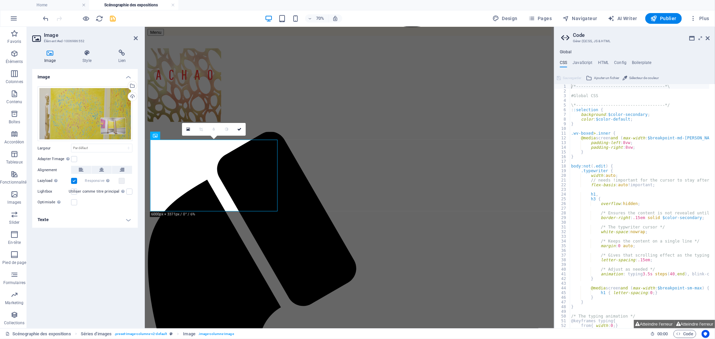
scroll to position [672, 0]
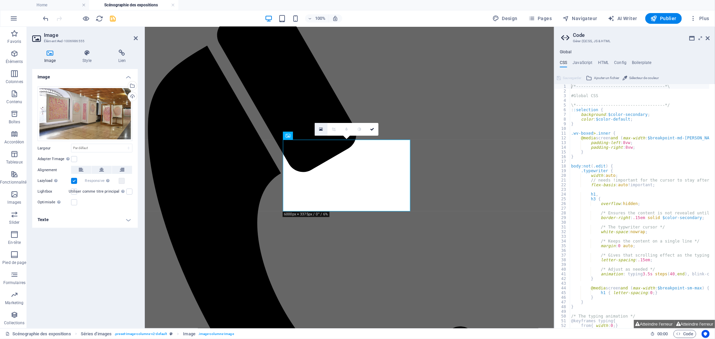
click at [320, 128] on icon at bounding box center [322, 129] width 4 height 5
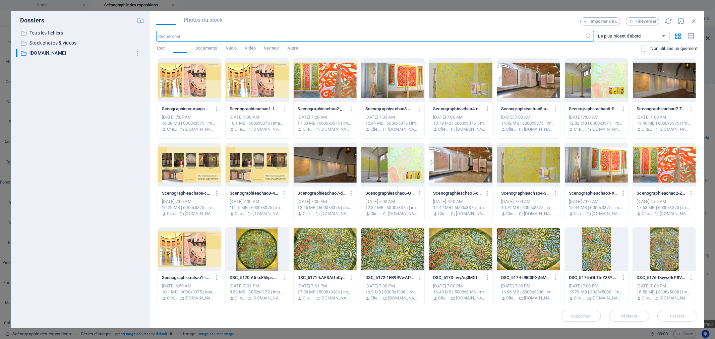
scroll to position [538, 0]
click at [691, 18] on icon "button" at bounding box center [694, 20] width 7 height 7
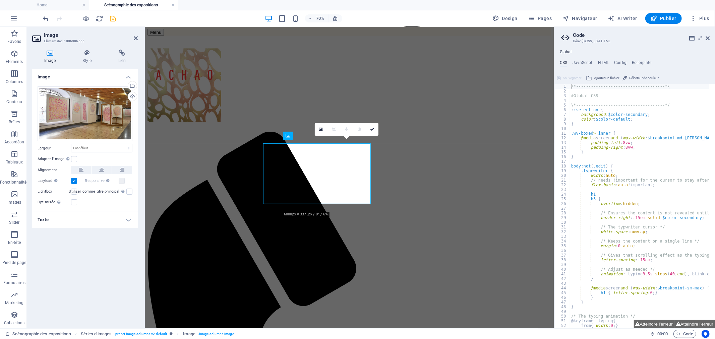
scroll to position [672, 0]
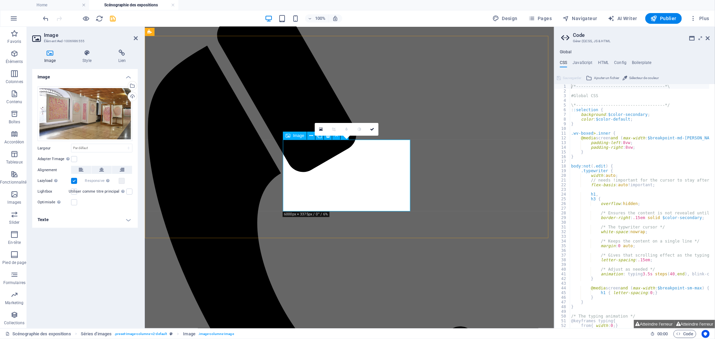
click at [319, 131] on link at bounding box center [321, 129] width 13 height 13
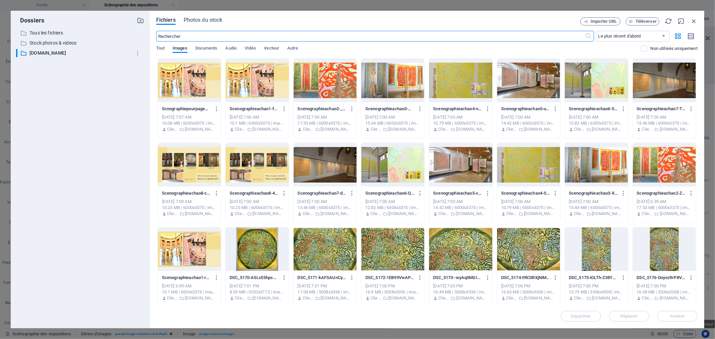
scroll to position [538, 0]
click at [540, 80] on div at bounding box center [528, 81] width 63 height 44
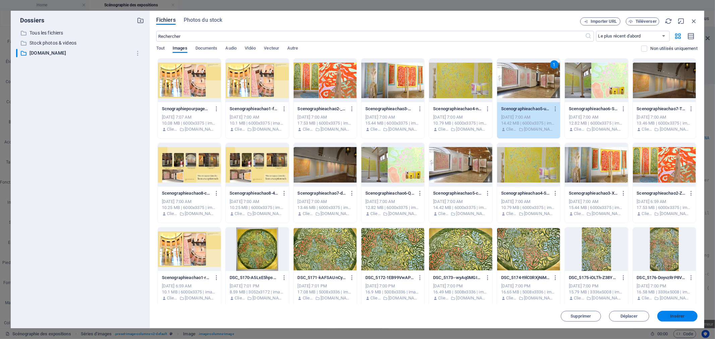
click at [676, 318] on span "Insérer" at bounding box center [678, 317] width 14 height 4
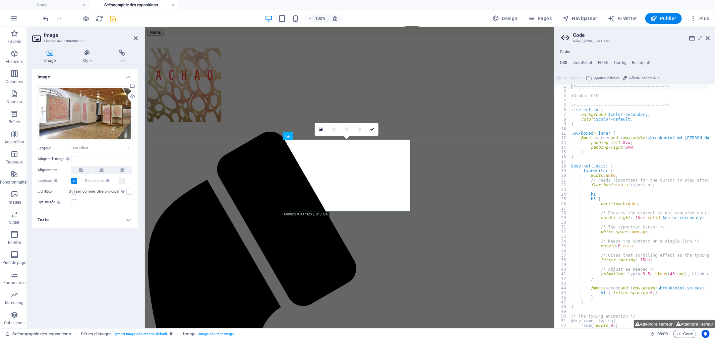
scroll to position [672, 0]
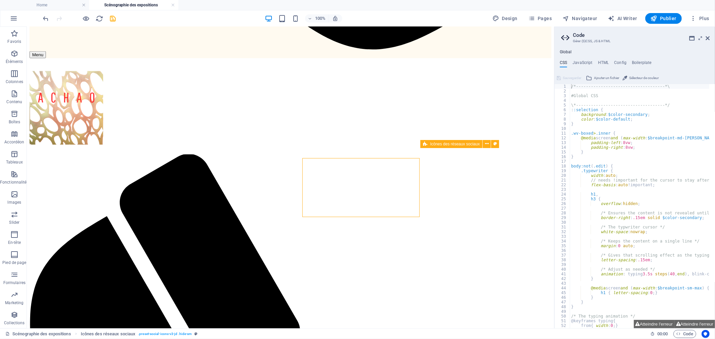
scroll to position [662, 0]
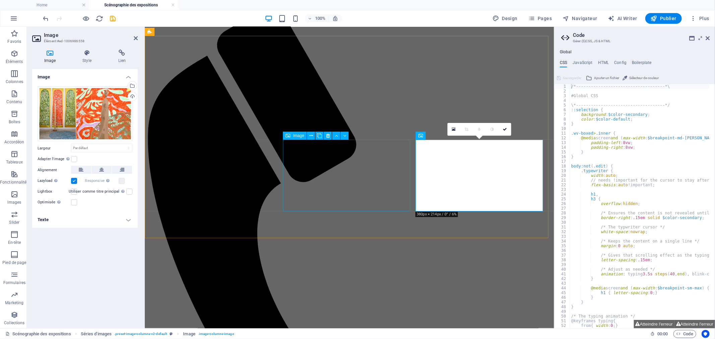
scroll to position [672, 0]
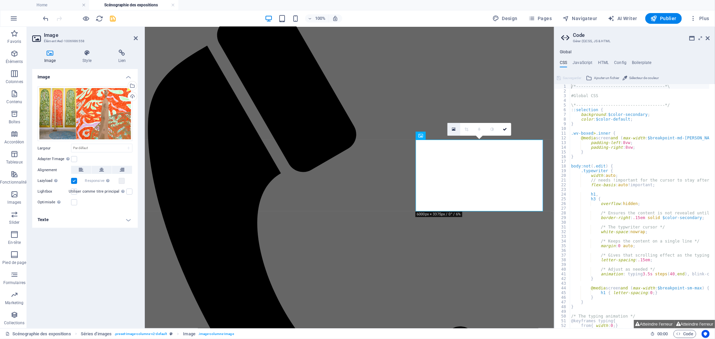
click at [453, 129] on icon at bounding box center [454, 129] width 4 height 5
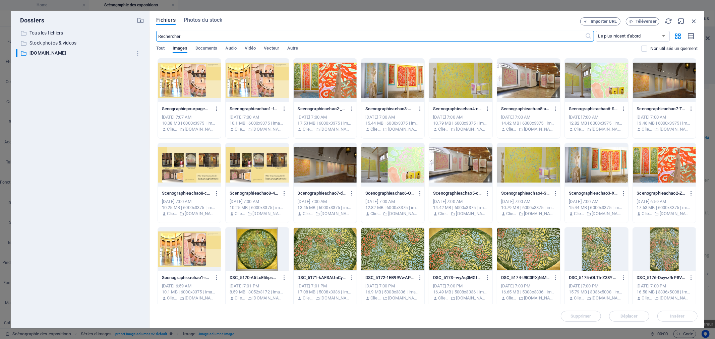
click at [335, 83] on div at bounding box center [325, 81] width 63 height 44
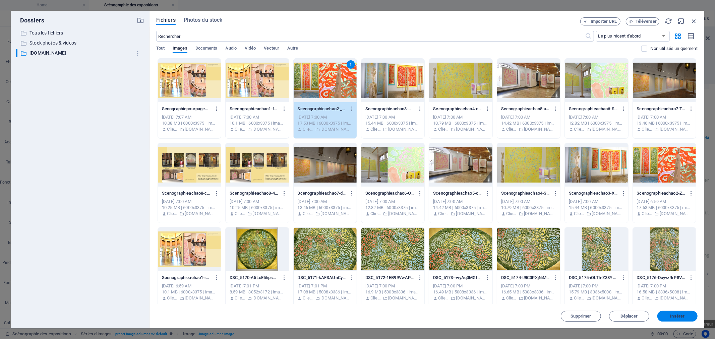
click at [678, 315] on span "Insérer" at bounding box center [678, 317] width 14 height 4
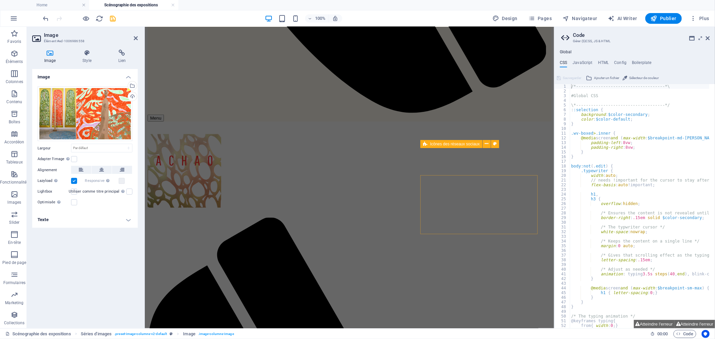
scroll to position [451, 0]
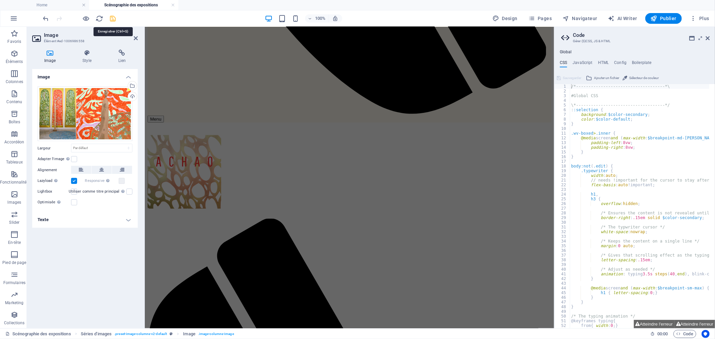
click at [112, 16] on icon "save" at bounding box center [113, 19] width 8 height 8
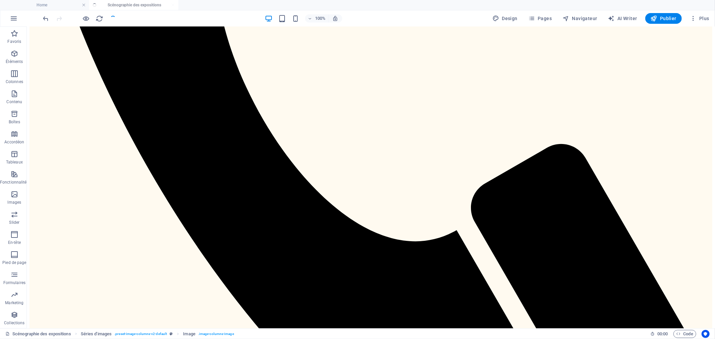
scroll to position [697, 0]
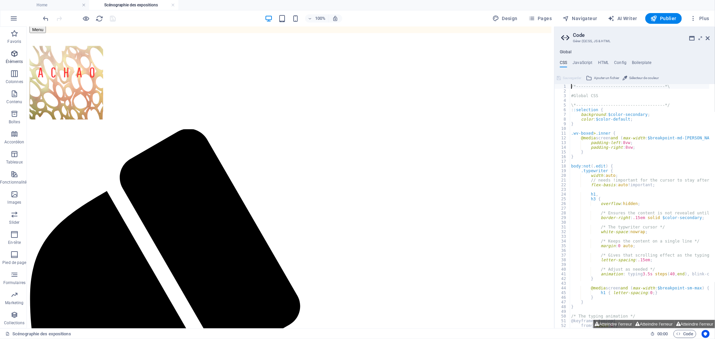
click at [12, 55] on icon "button" at bounding box center [14, 54] width 8 height 8
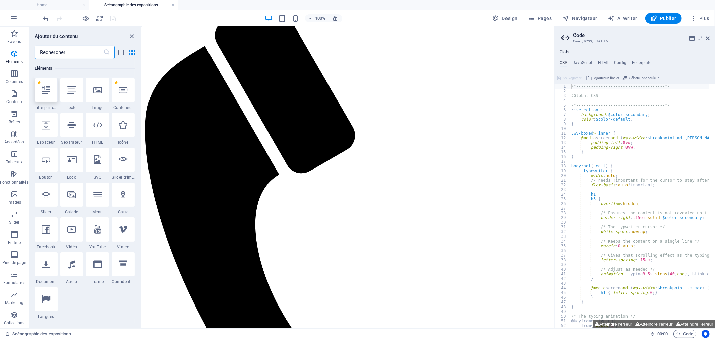
scroll to position [71, 0]
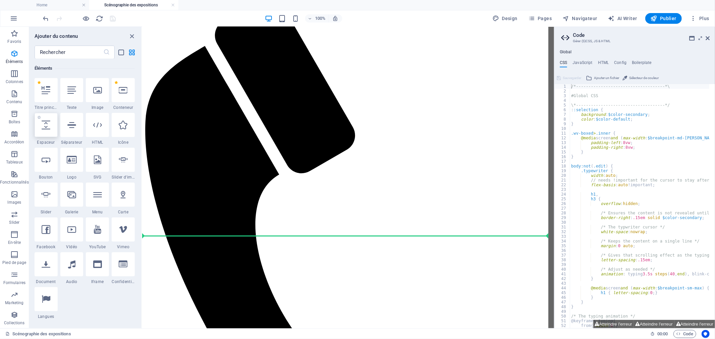
select select "px"
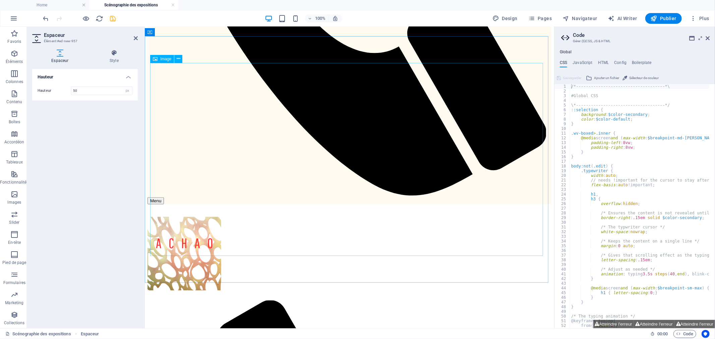
scroll to position [319, 0]
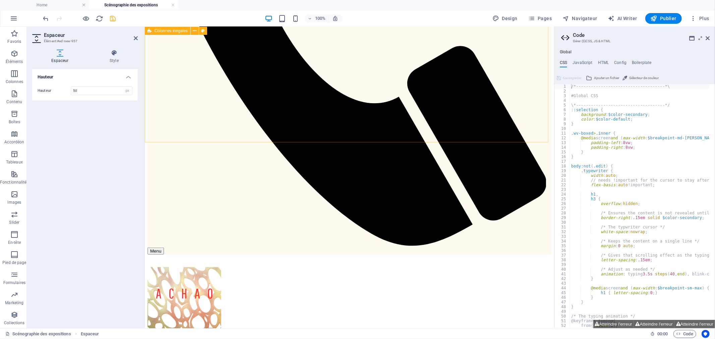
drag, startPoint x: 201, startPoint y: 80, endPoint x: 206, endPoint y: 141, distance: 60.9
drag, startPoint x: 204, startPoint y: 83, endPoint x: 191, endPoint y: 143, distance: 61.7
drag, startPoint x: 202, startPoint y: 79, endPoint x: 209, endPoint y: 145, distance: 66.1
type input "20"
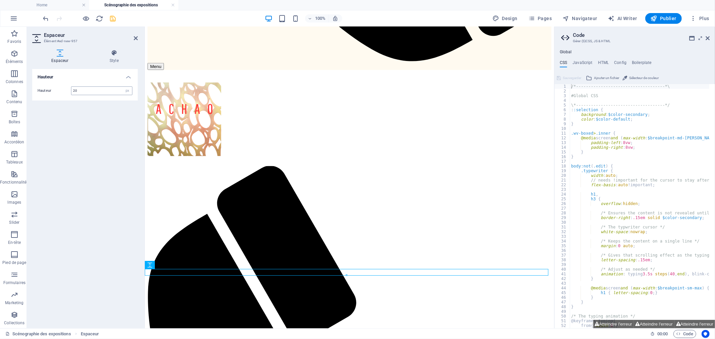
scroll to position [681, 0]
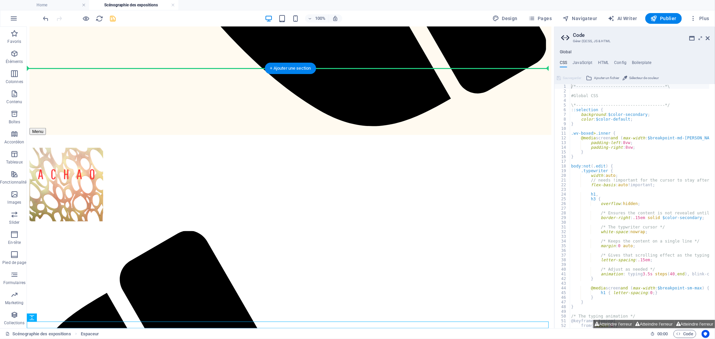
scroll to position [579, 0]
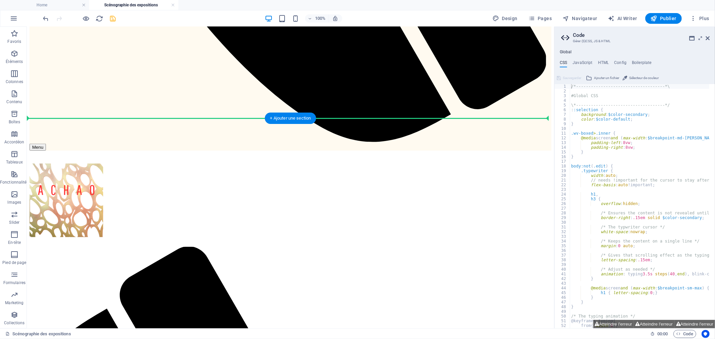
drag, startPoint x: 186, startPoint y: 282, endPoint x: 213, endPoint y: 117, distance: 166.9
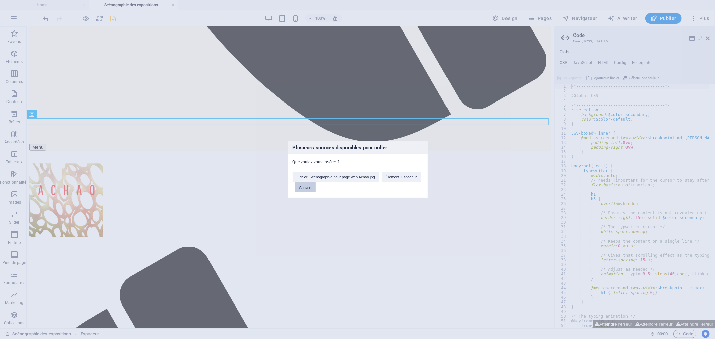
click at [304, 190] on button "Annuler" at bounding box center [306, 187] width 21 height 10
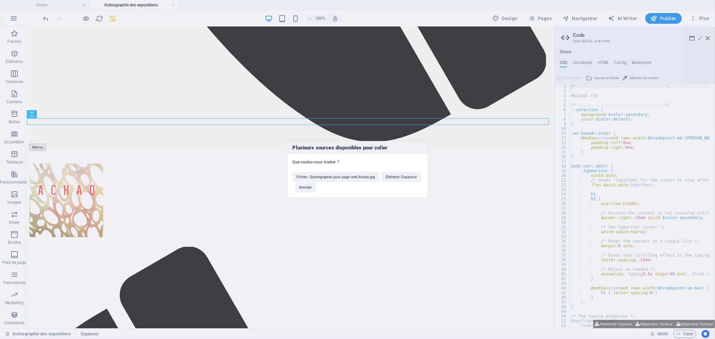
click at [271, 120] on div "Plusieurs sources disponibles pour coller Que voulez-vous insérer ? Fichier: Sc…" at bounding box center [357, 169] width 715 height 339
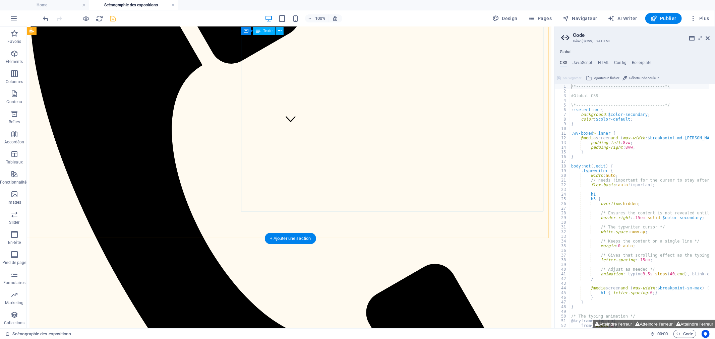
scroll to position [235, 0]
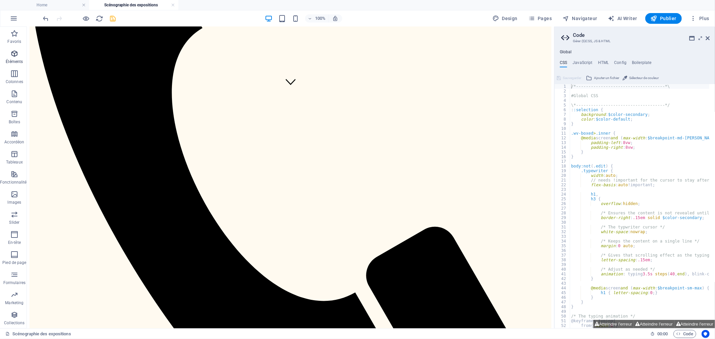
click at [13, 53] on icon "button" at bounding box center [14, 54] width 8 height 8
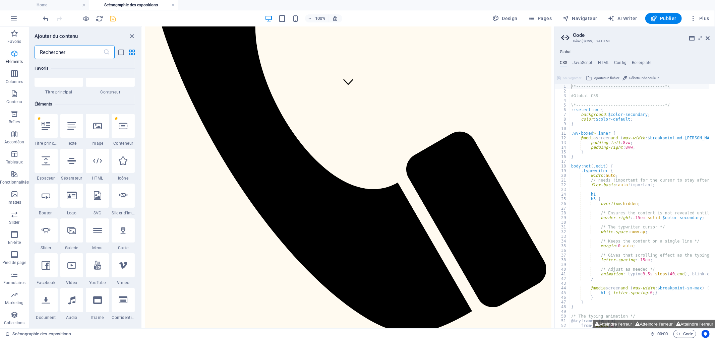
scroll to position [71, 0]
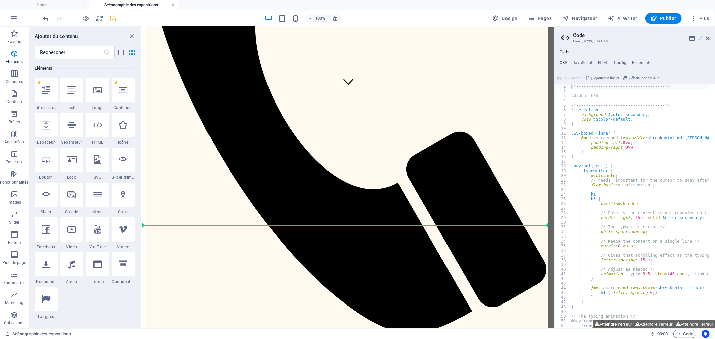
select select "px"
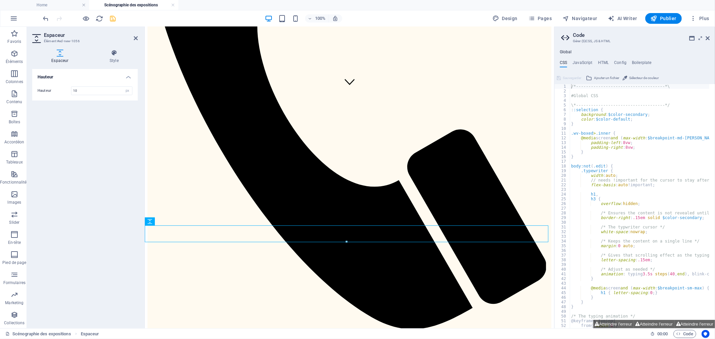
type input "10"
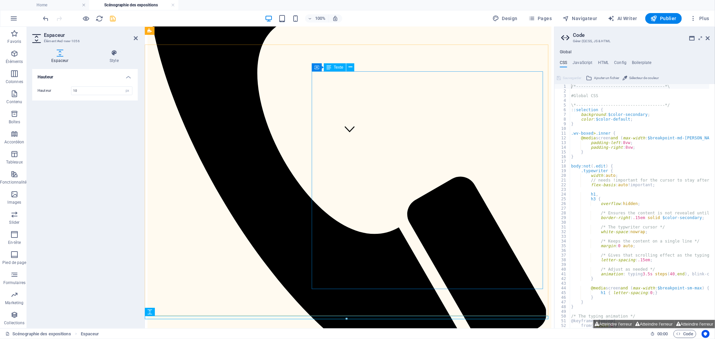
scroll to position [177, 0]
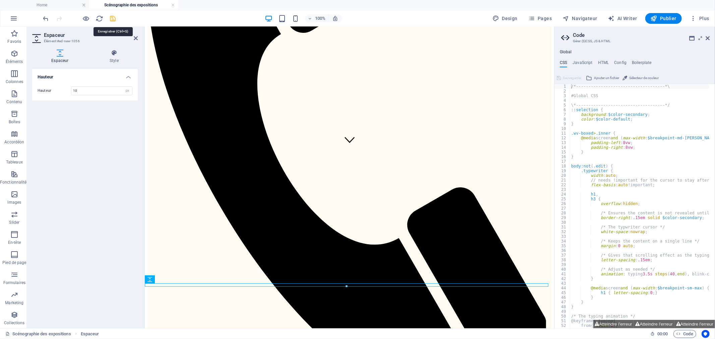
click at [116, 16] on icon "save" at bounding box center [113, 19] width 8 height 8
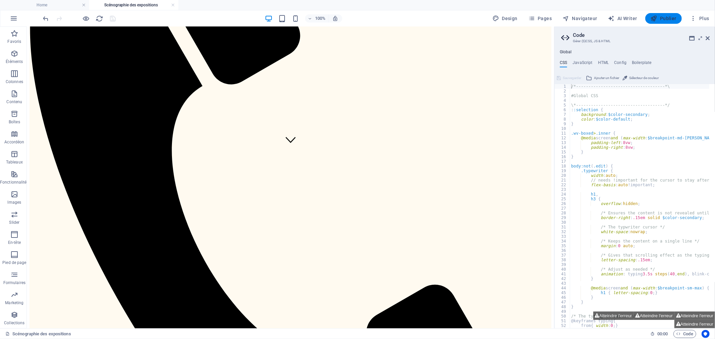
click at [662, 19] on span "Publier" at bounding box center [664, 18] width 26 height 7
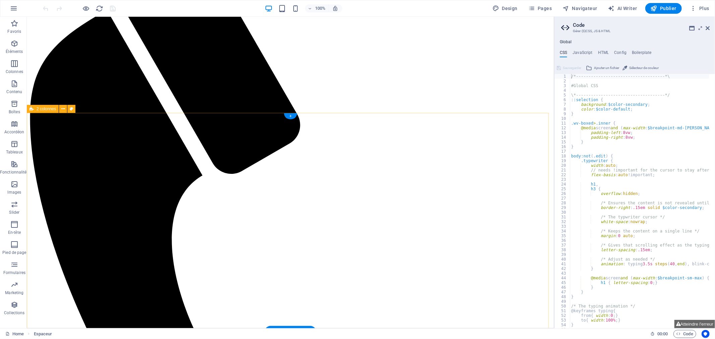
scroll to position [83, 0]
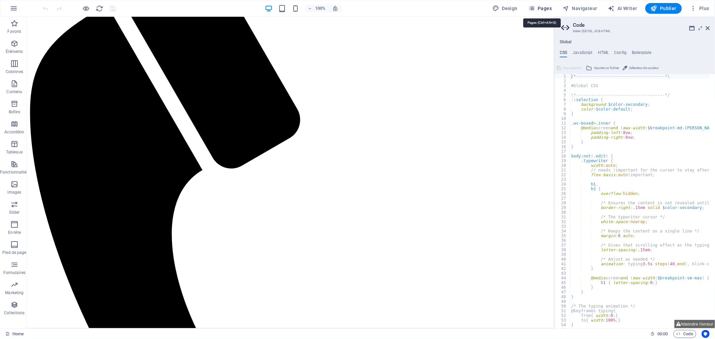
click at [535, 5] on icon "button" at bounding box center [532, 8] width 7 height 7
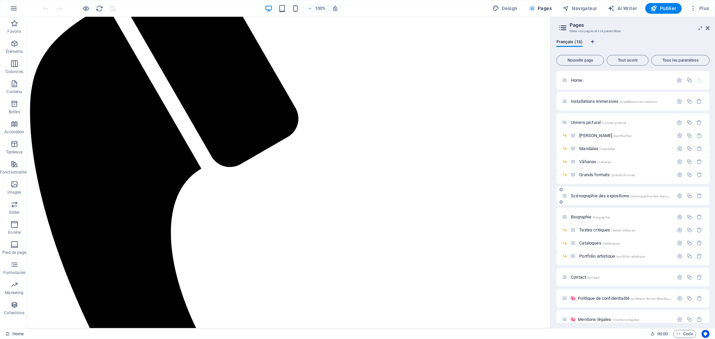
click at [626, 199] on div "Scénographie des expositions /scenographie-des-expositions" at bounding box center [618, 196] width 112 height 8
click at [604, 195] on span "Scénographie des expositions /scenographie-des-expositions" at bounding box center [624, 196] width 106 height 5
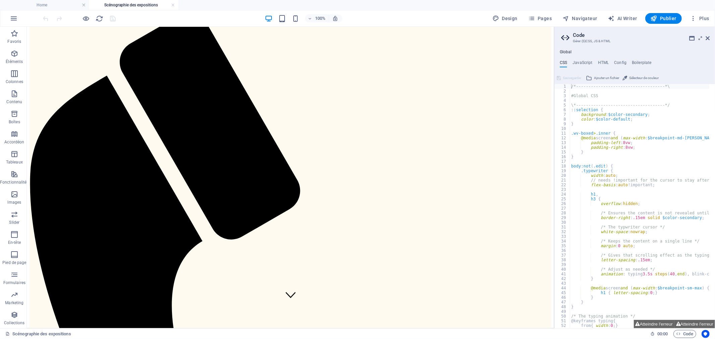
scroll to position [0, 0]
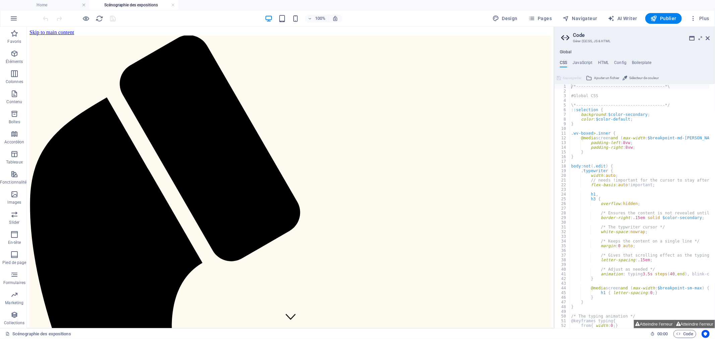
drag, startPoint x: 549, startPoint y: 142, endPoint x: 581, endPoint y: 101, distance: 52.3
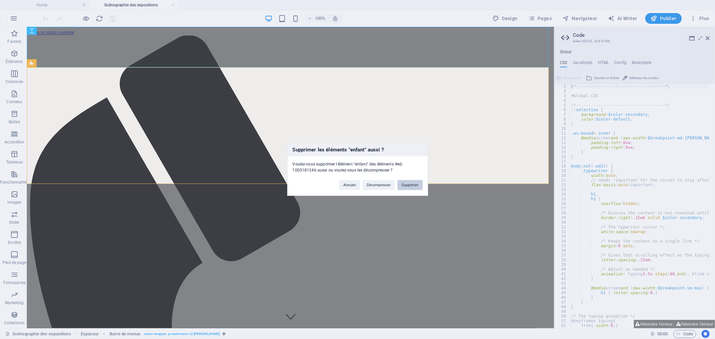
click at [414, 185] on button "Supprimer" at bounding box center [410, 185] width 25 height 10
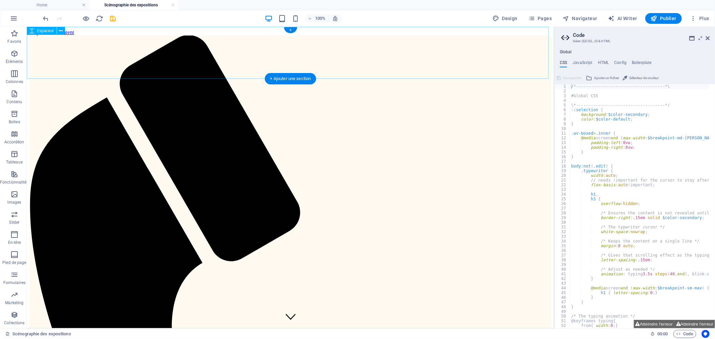
click at [68, 6] on h4 "Home" at bounding box center [44, 4] width 89 height 7
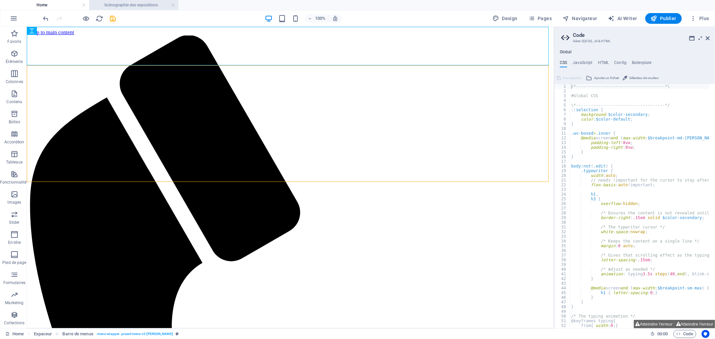
click at [135, 5] on h4 "Scénographie des expositions" at bounding box center [133, 4] width 89 height 7
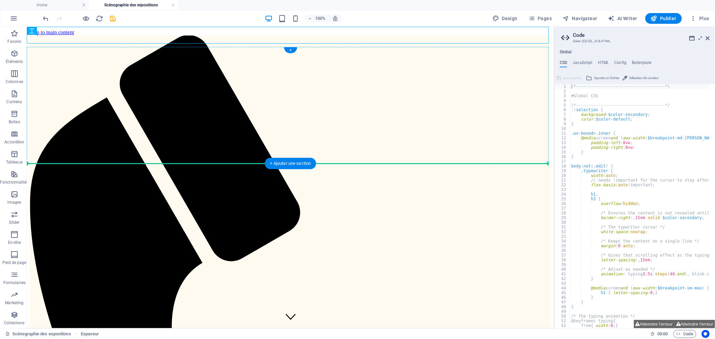
drag, startPoint x: 200, startPoint y: 35, endPoint x: 174, endPoint y: 157, distance: 124.7
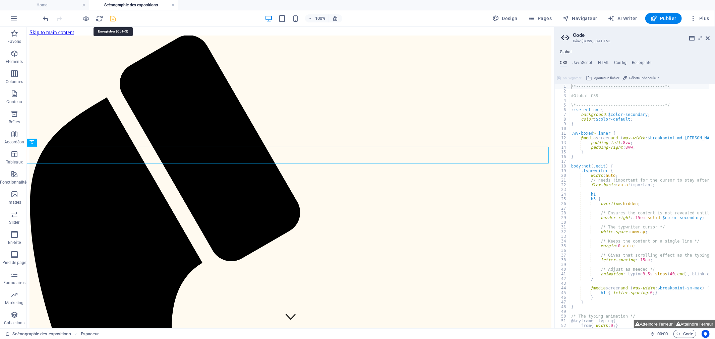
click at [112, 17] on icon "save" at bounding box center [113, 19] width 8 height 8
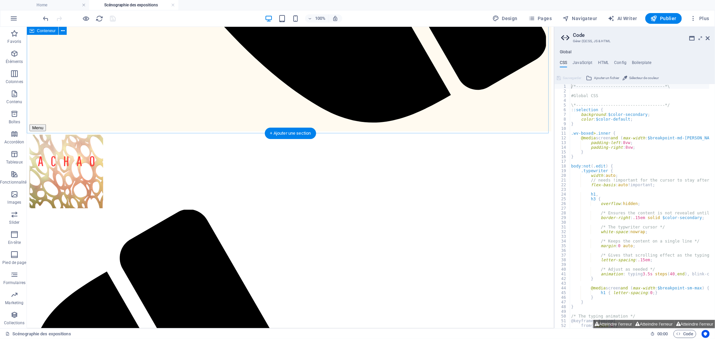
scroll to position [559, 0]
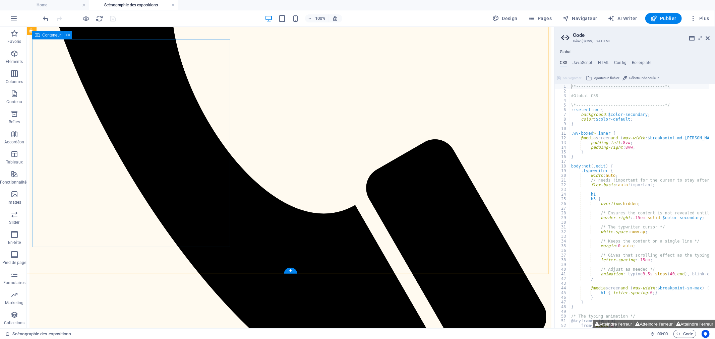
scroll to position [373, 0]
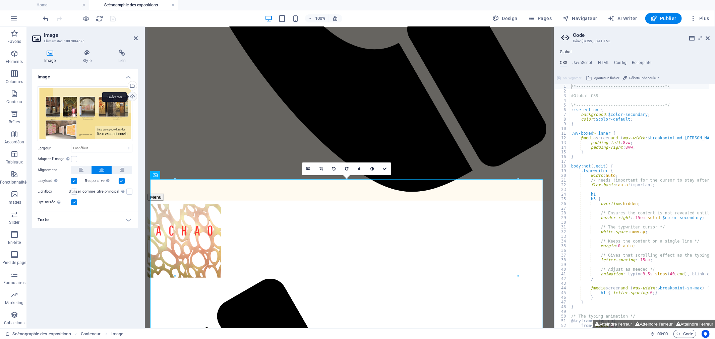
click at [132, 95] on div "Téléverser" at bounding box center [132, 97] width 10 height 10
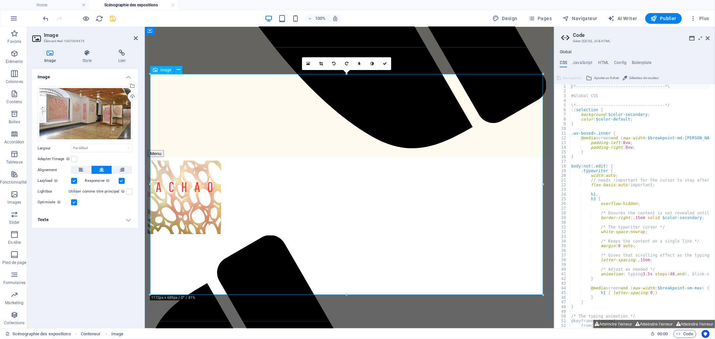
scroll to position [410, 0]
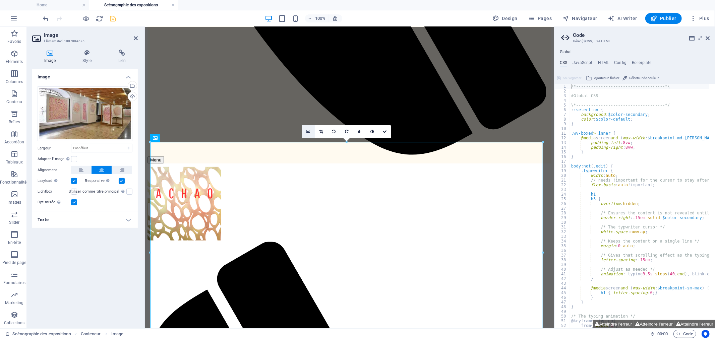
click at [310, 132] on icon at bounding box center [309, 131] width 4 height 5
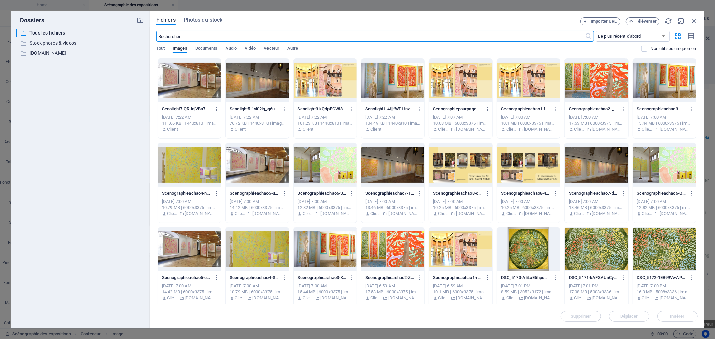
click at [363, 37] on input "text" at bounding box center [370, 36] width 429 height 11
type input "light"
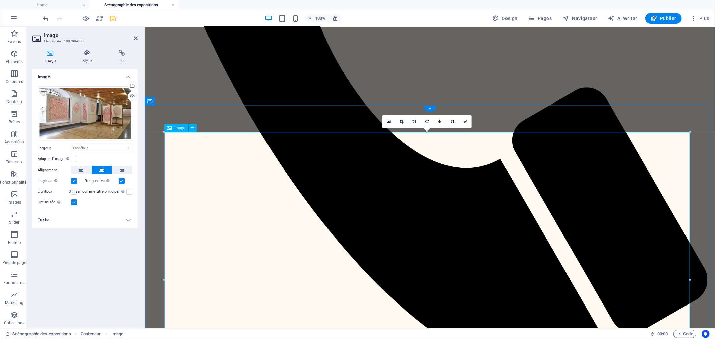
click at [133, 95] on div "Téléverser" at bounding box center [132, 97] width 10 height 10
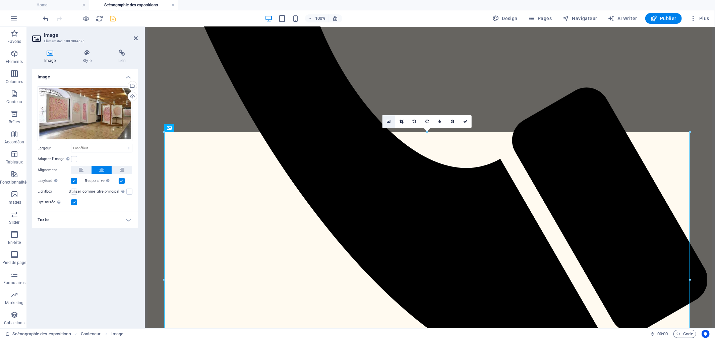
click at [390, 119] on icon at bounding box center [389, 121] width 4 height 5
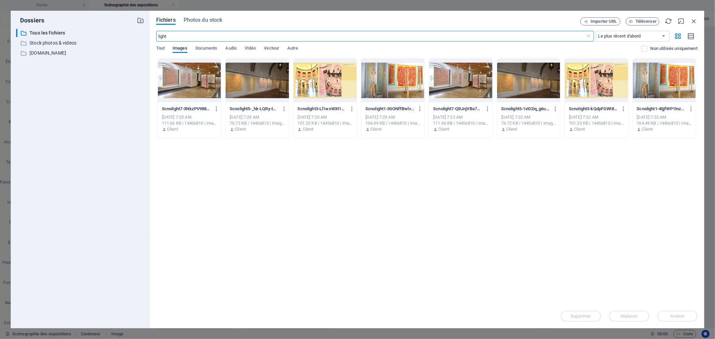
click at [179, 118] on div "[DATE] 7:23 AM" at bounding box center [189, 117] width 55 height 6
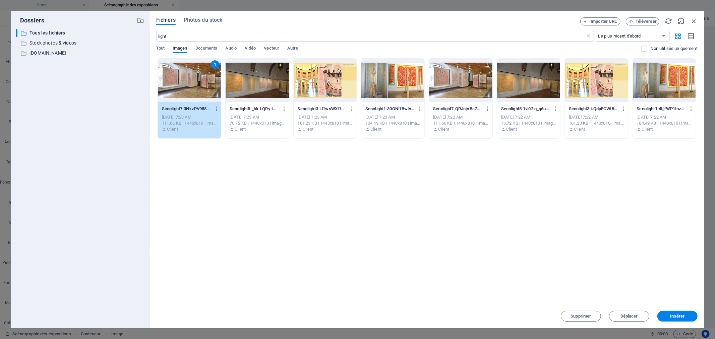
click at [643, 116] on div "[DATE] 7:22 AM" at bounding box center [664, 117] width 55 height 6
click at [60, 53] on p "www.achao.fr" at bounding box center [81, 53] width 102 height 8
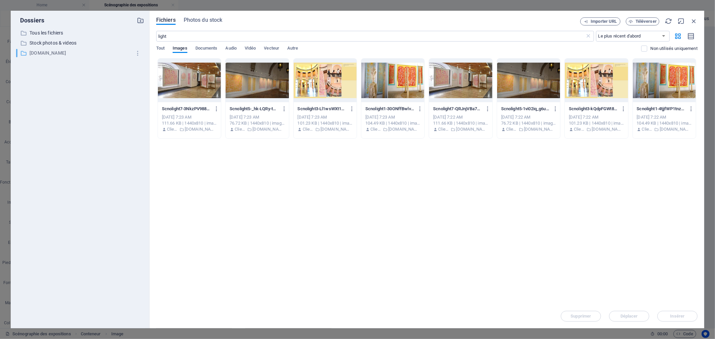
click at [58, 54] on p "www.achao.fr" at bounding box center [81, 53] width 102 height 8
click at [210, 159] on div "Déposez les fichiers ici pour les téléverser automatiquement. Scnolight7-3NkzPV…" at bounding box center [427, 181] width 542 height 246
click at [44, 52] on p "www.achao.fr" at bounding box center [81, 53] width 102 height 8
click at [300, 205] on div "Déposez les fichiers ici pour les téléverser automatiquement. Scnolight7-3NkzPV…" at bounding box center [427, 181] width 542 height 246
click at [182, 115] on div "Oct 3, 2025 7:23 AM" at bounding box center [189, 117] width 55 height 6
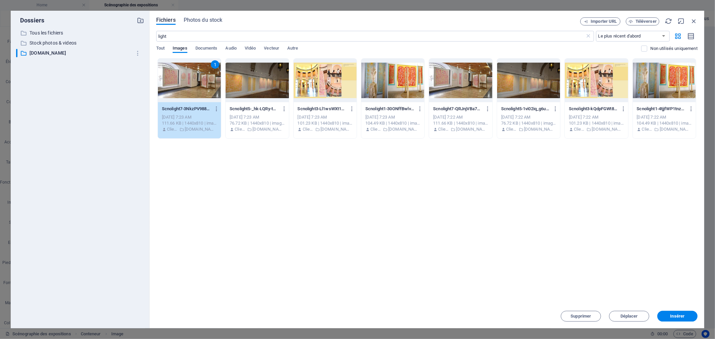
click at [668, 119] on div "Oct 3, 2025 7:22 AM" at bounding box center [664, 117] width 55 height 6
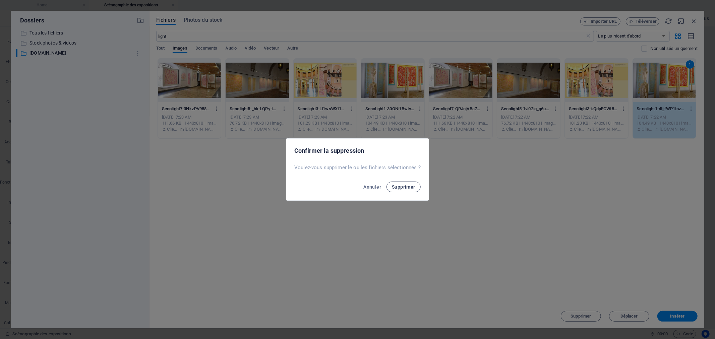
drag, startPoint x: 401, startPoint y: 189, endPoint x: 436, endPoint y: 181, distance: 35.3
click at [403, 189] on span "Supprimer" at bounding box center [403, 186] width 23 height 5
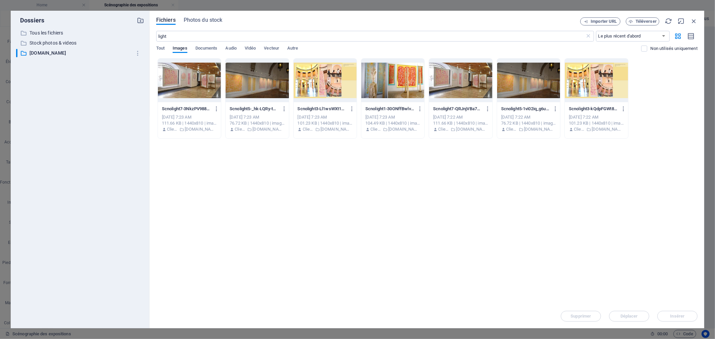
click at [569, 115] on div "Oct 3, 2025 7:22 AM" at bounding box center [596, 117] width 55 height 6
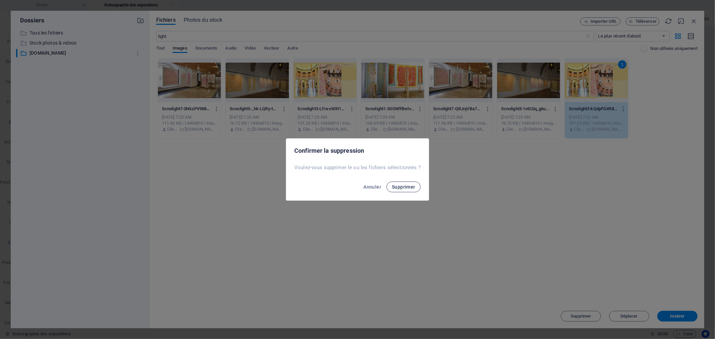
click at [409, 187] on span "Supprimer" at bounding box center [403, 186] width 23 height 5
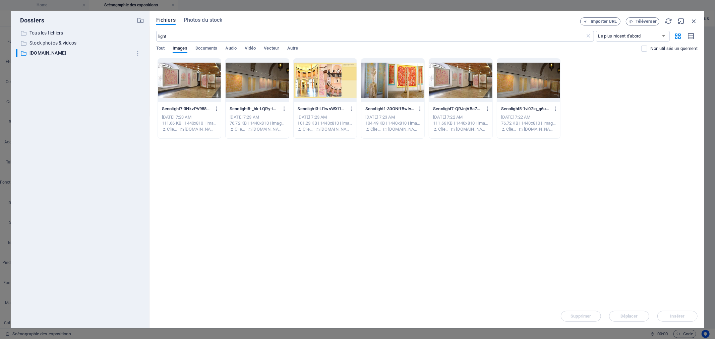
click at [521, 120] on div "Scnolight5-1vi02iq_g6uEoAZKabzZWA.jpg Scnolight5-1vi02iq_g6uEoAZKabzZWA.jpg Oct…" at bounding box center [528, 119] width 63 height 34
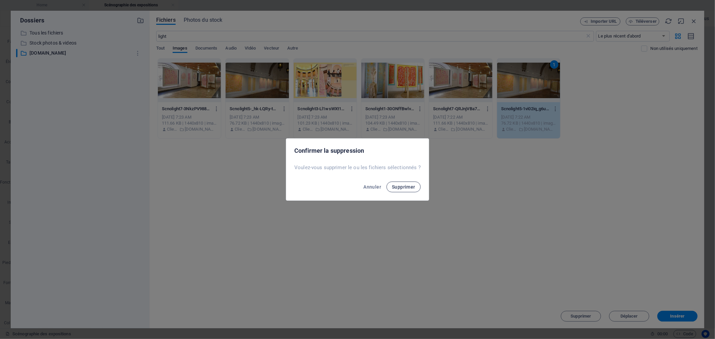
click at [404, 185] on span "Supprimer" at bounding box center [403, 186] width 23 height 5
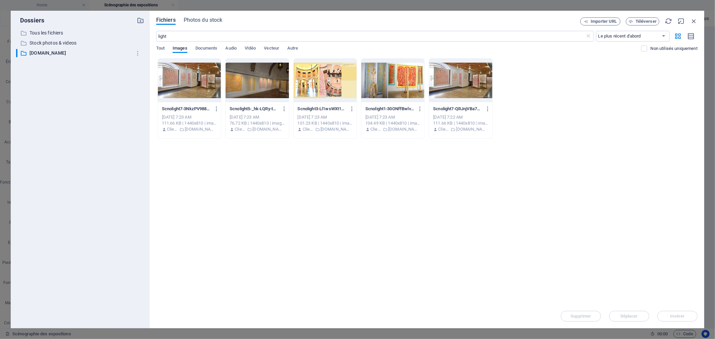
click at [439, 125] on div "111.66 KB | 1440x810 | image/jpeg" at bounding box center [460, 123] width 55 height 6
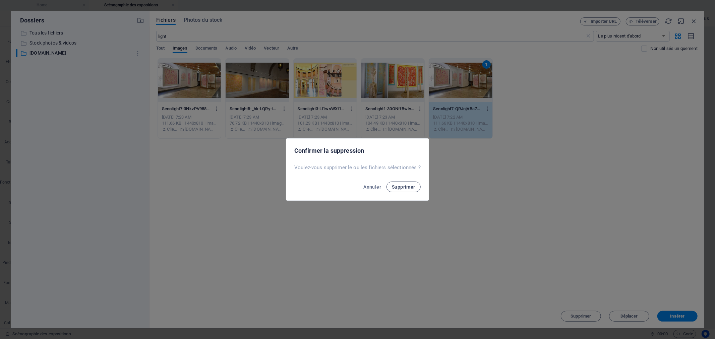
click at [403, 189] on span "Supprimer" at bounding box center [403, 186] width 23 height 5
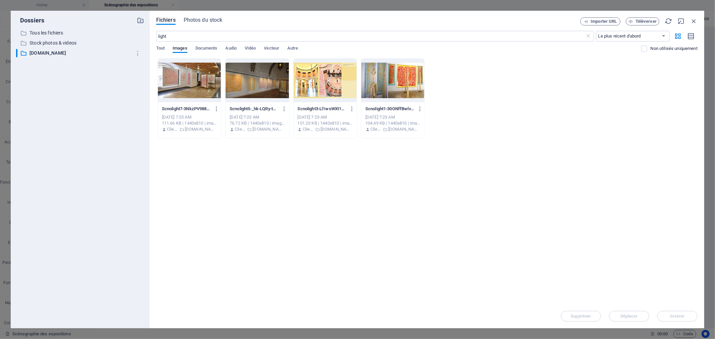
click at [398, 126] on p "www.achao.fr" at bounding box center [404, 129] width 32 height 6
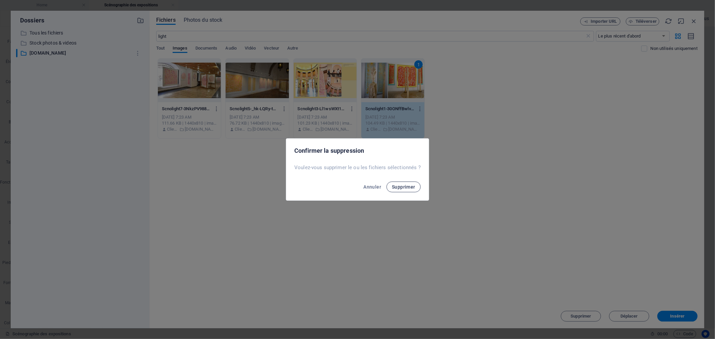
click at [407, 186] on span "Supprimer" at bounding box center [403, 186] width 23 height 5
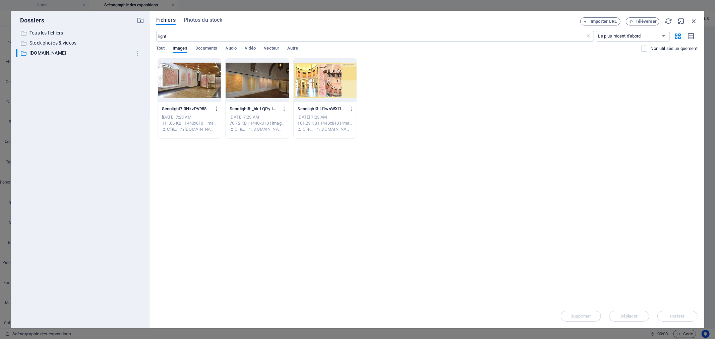
click at [338, 124] on div "101.23 KB | 1440x810 | image/jpeg" at bounding box center [325, 123] width 55 height 6
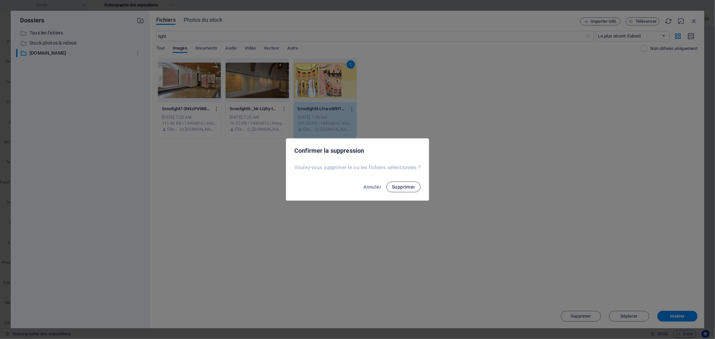
click at [410, 187] on span "Supprimer" at bounding box center [403, 186] width 23 height 5
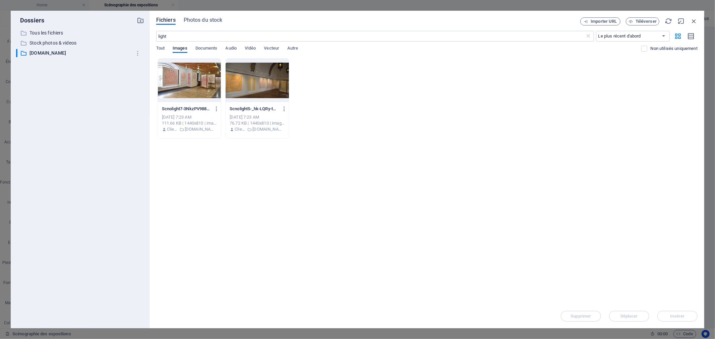
click at [276, 118] on div "Oct 3, 2025 7:23 AM" at bounding box center [257, 117] width 55 height 6
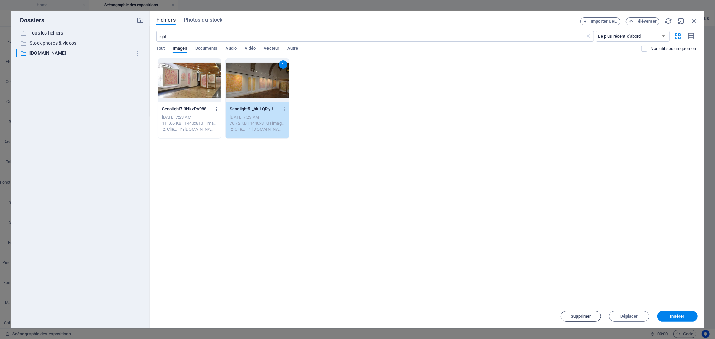
click at [586, 315] on span "Supprimer" at bounding box center [581, 317] width 20 height 4
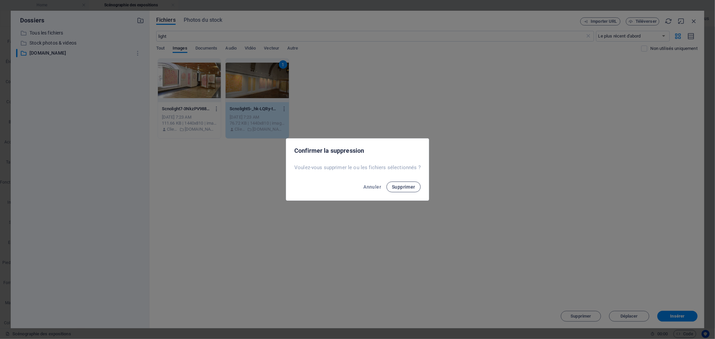
click at [402, 187] on span "Supprimer" at bounding box center [403, 186] width 23 height 5
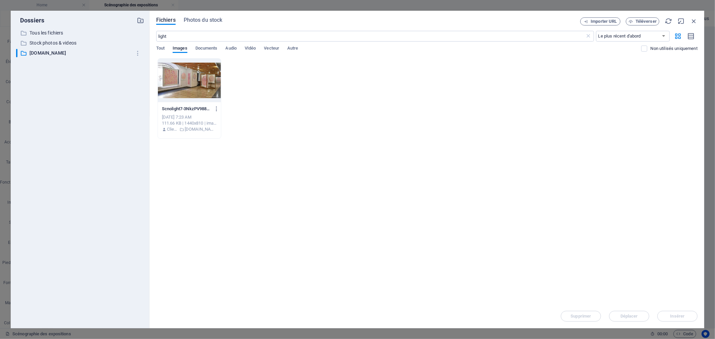
click at [197, 101] on div at bounding box center [189, 81] width 63 height 44
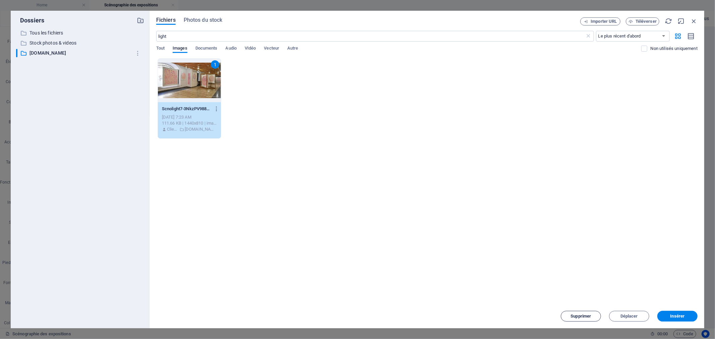
click at [590, 316] on span "Supprimer" at bounding box center [581, 317] width 20 height 4
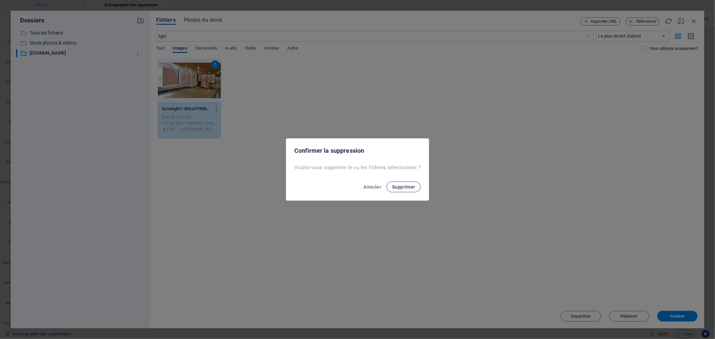
click at [407, 189] on span "Supprimer" at bounding box center [403, 186] width 23 height 5
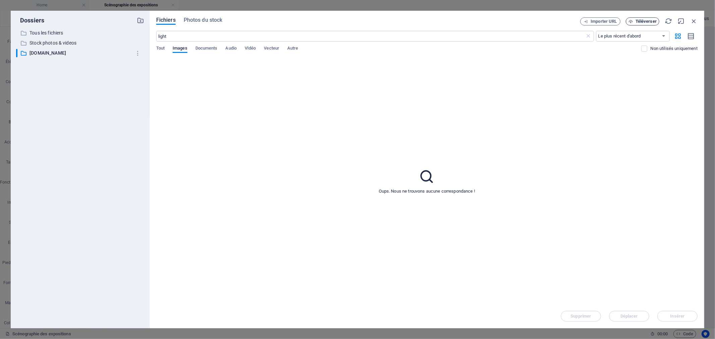
click at [644, 22] on span "Téléverser" at bounding box center [646, 21] width 21 height 4
drag, startPoint x: 185, startPoint y: 36, endPoint x: 141, endPoint y: 37, distance: 44.0
click at [141, 37] on div "Dossiers ​ Tous les fichiers Tous les fichiers ​ Stock photos & videos Stock ph…" at bounding box center [358, 170] width 694 height 318
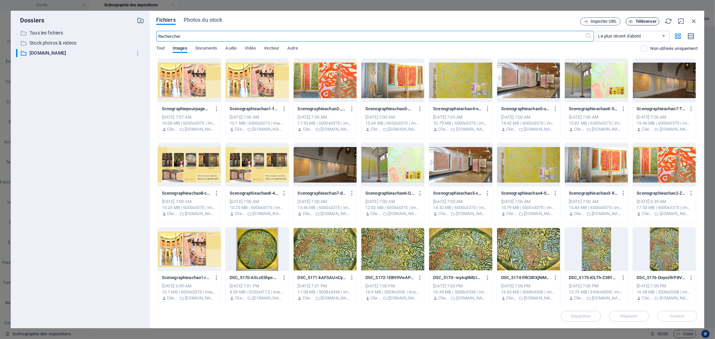
click at [655, 22] on span "Téléverser" at bounding box center [646, 21] width 21 height 4
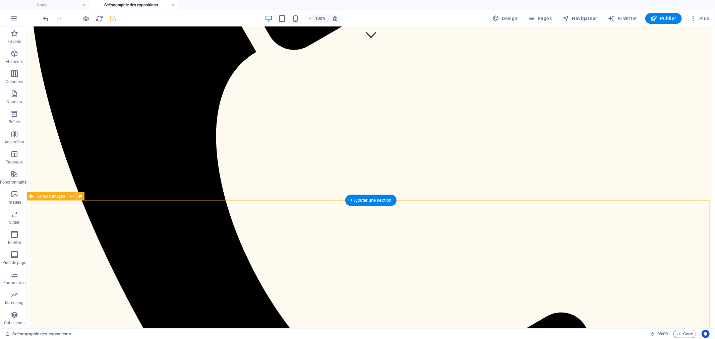
scroll to position [422, 0]
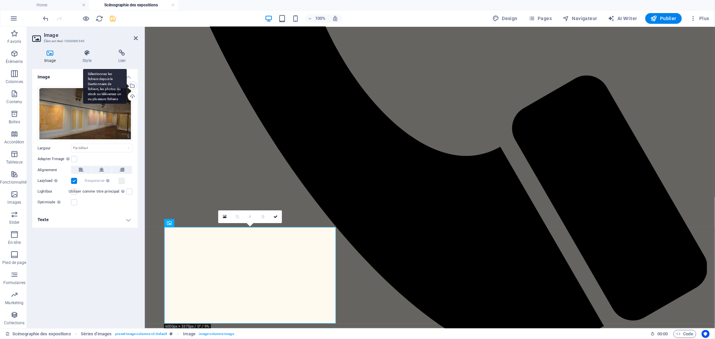
click at [132, 86] on div "Sélectionnez les fichiers depuis le Gestionnaire de fichiers, les photos du sto…" at bounding box center [132, 87] width 10 height 10
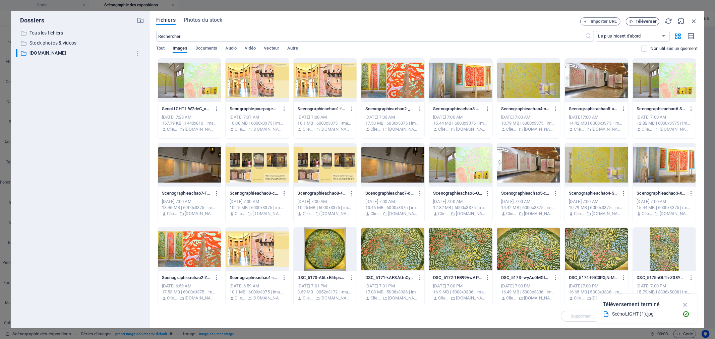
click at [642, 23] on span "Téléverser" at bounding box center [646, 21] width 21 height 4
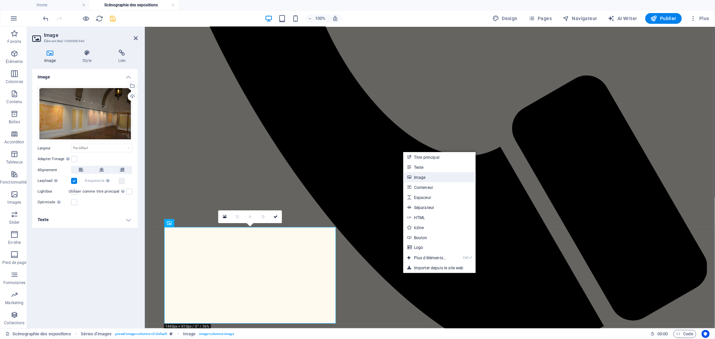
click at [419, 175] on link "Image" at bounding box center [440, 177] width 72 height 10
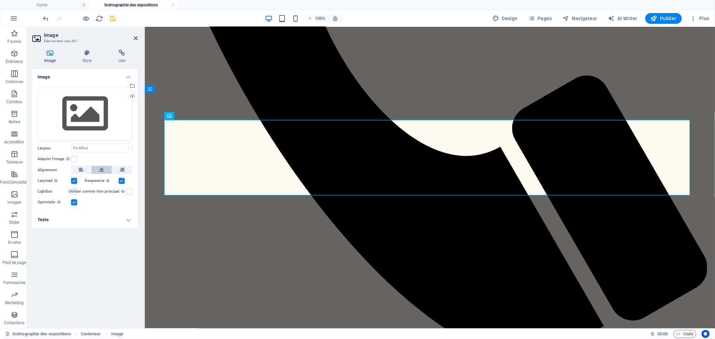
click at [100, 169] on icon at bounding box center [101, 170] width 5 height 8
click at [132, 86] on div "Sélectionnez les fichiers depuis le Gestionnaire de fichiers, les photos du sto…" at bounding box center [132, 87] width 10 height 10
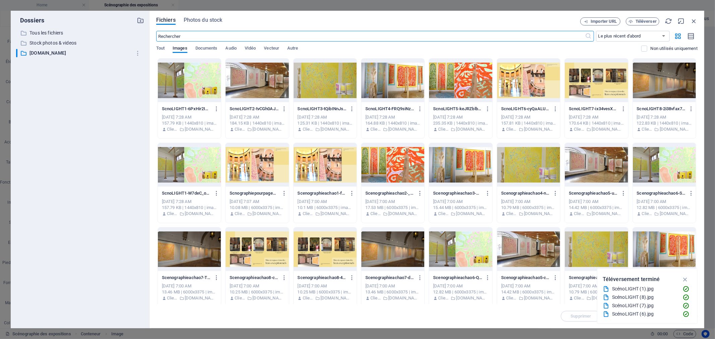
click at [601, 87] on div at bounding box center [596, 81] width 63 height 44
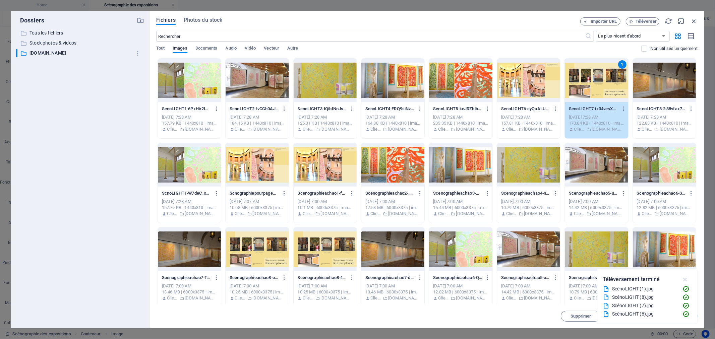
click at [687, 277] on icon "button" at bounding box center [686, 279] width 8 height 7
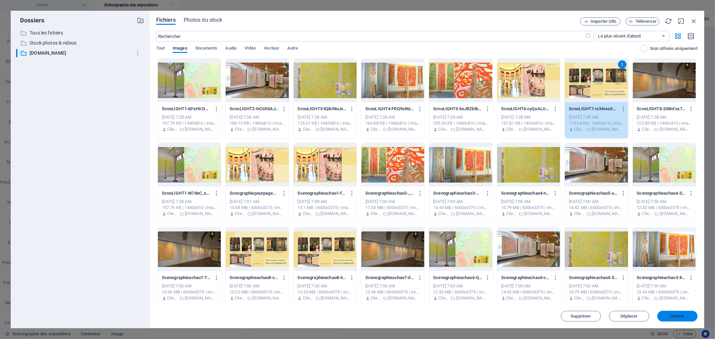
drag, startPoint x: 680, startPoint y: 317, endPoint x: 535, endPoint y: 290, distance: 147.7
click at [680, 317] on span "Insérer" at bounding box center [678, 317] width 14 height 4
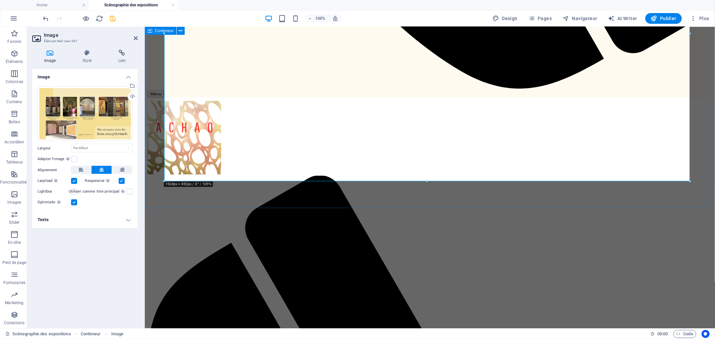
scroll to position [757, 0]
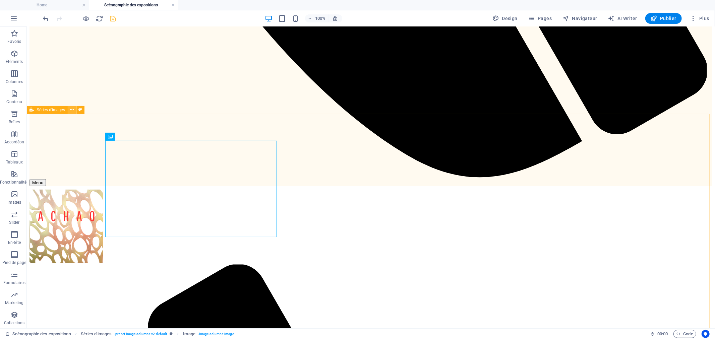
click at [73, 109] on icon at bounding box center [72, 109] width 4 height 7
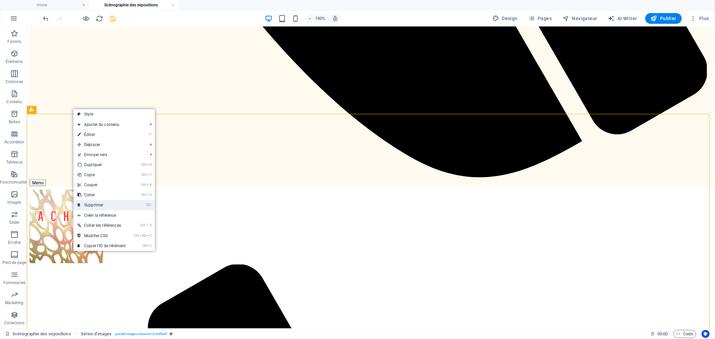
click at [103, 204] on link "⌦ Supprimer" at bounding box center [101, 205] width 56 height 10
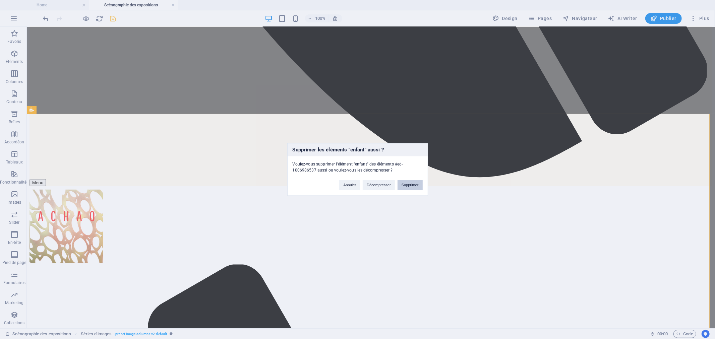
click at [413, 186] on button "Supprimer" at bounding box center [410, 185] width 25 height 10
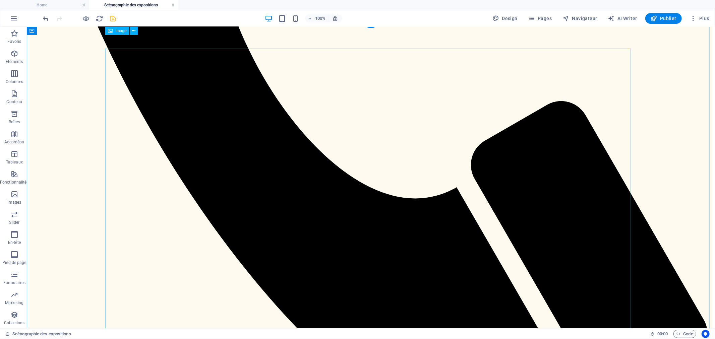
scroll to position [493, 0]
drag, startPoint x: 113, startPoint y: 20, endPoint x: 189, endPoint y: 12, distance: 76.0
click at [113, 20] on icon "save" at bounding box center [113, 19] width 8 height 8
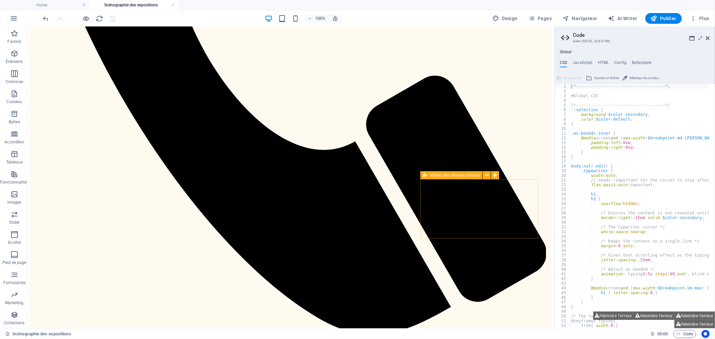
scroll to position [381, 0]
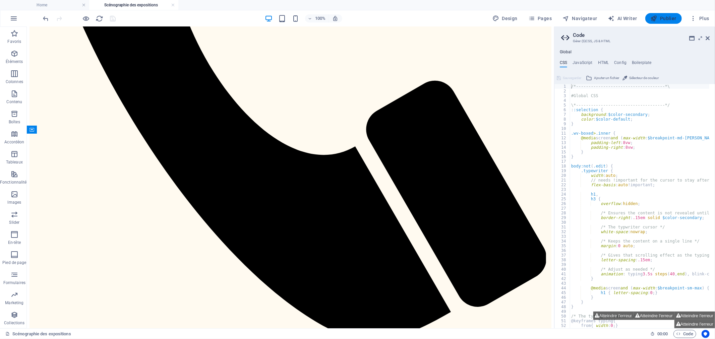
click at [675, 17] on span "Publier" at bounding box center [664, 18] width 26 height 7
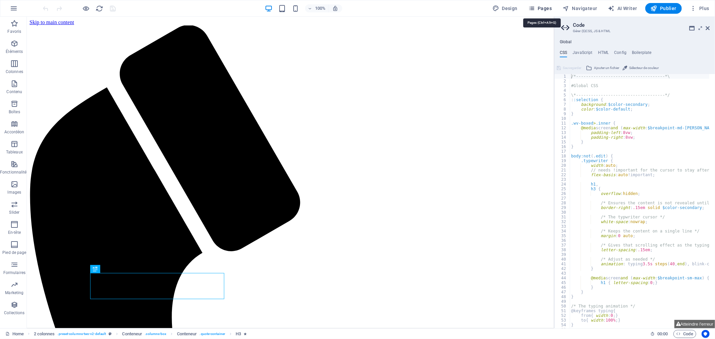
click at [546, 9] on span "Pages" at bounding box center [540, 8] width 23 height 7
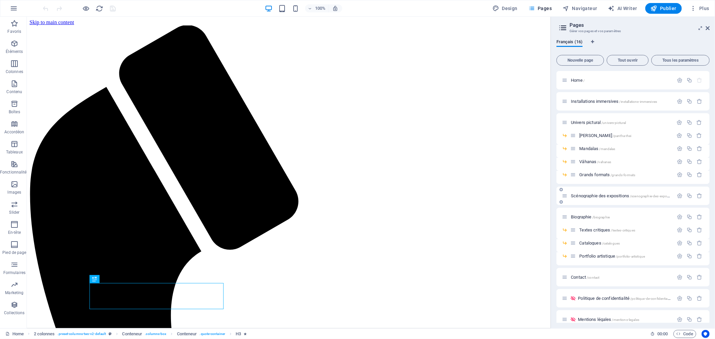
click at [598, 199] on div "Scénographie des expositions /scenographie-des-expositions" at bounding box center [618, 196] width 112 height 8
click at [600, 196] on span "Scénographie des expositions /scenographie-des-expositions" at bounding box center [624, 196] width 106 height 5
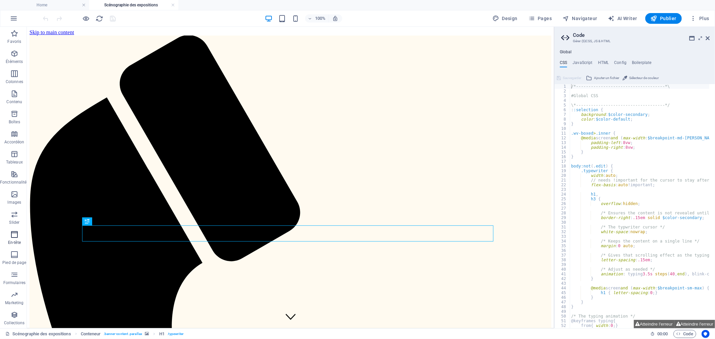
click at [13, 236] on icon "button" at bounding box center [14, 235] width 8 height 8
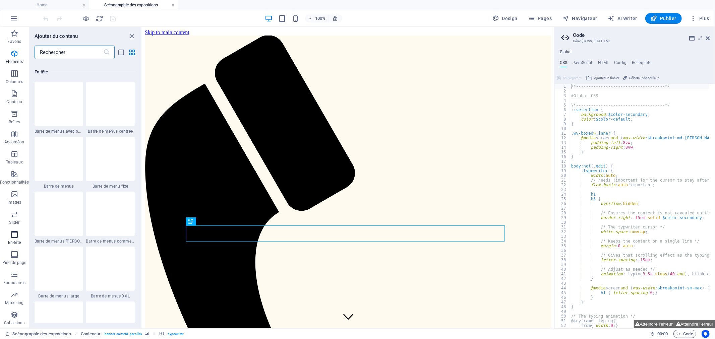
scroll to position [4038, 0]
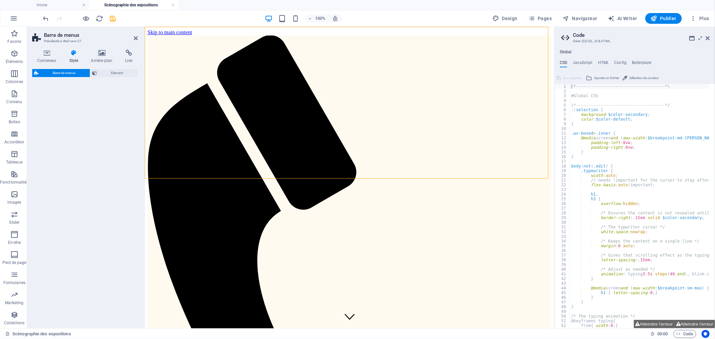
select select "rem"
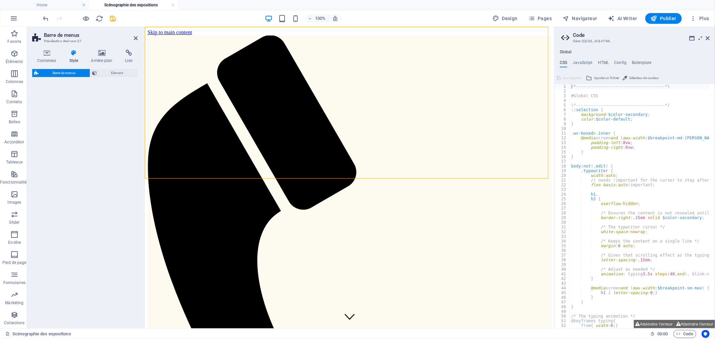
select select "rem"
select select "preset-menu-v2-loki"
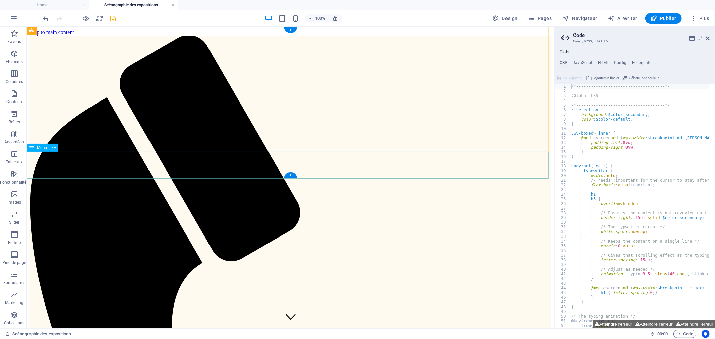
select select
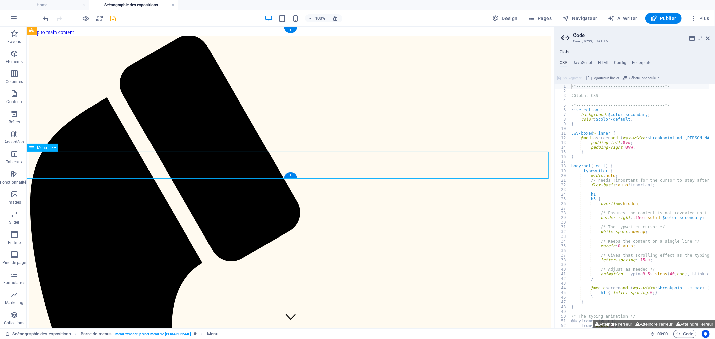
select select
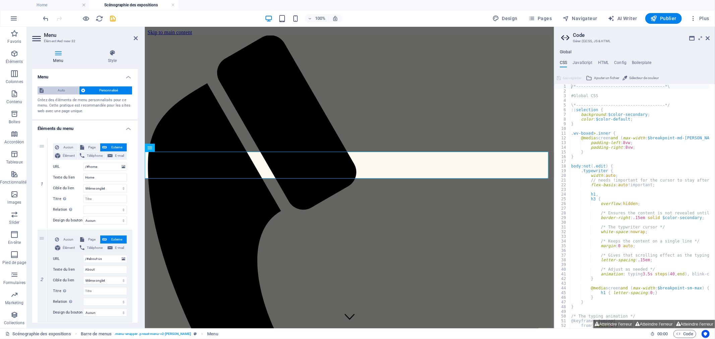
click at [55, 91] on span "Auto" at bounding box center [62, 91] width 32 height 8
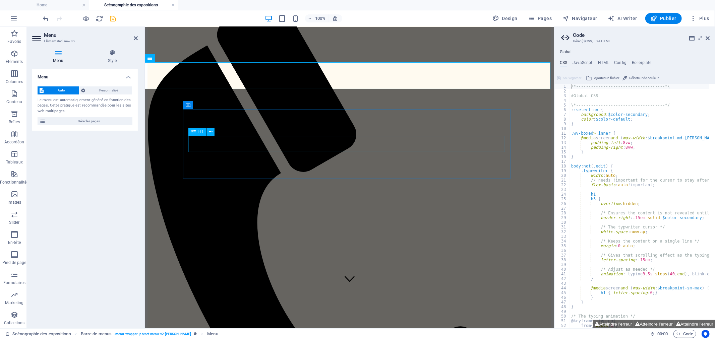
scroll to position [0, 0]
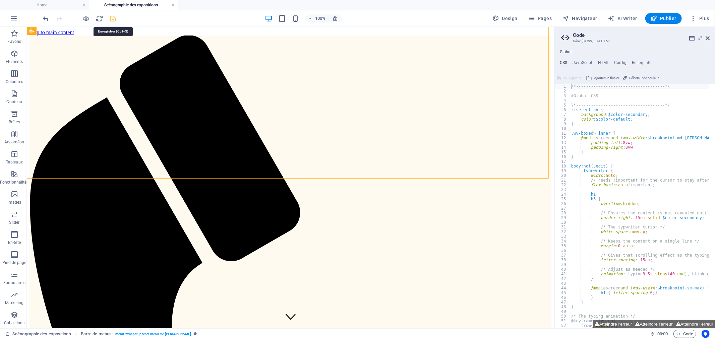
click at [116, 17] on icon "save" at bounding box center [113, 19] width 8 height 8
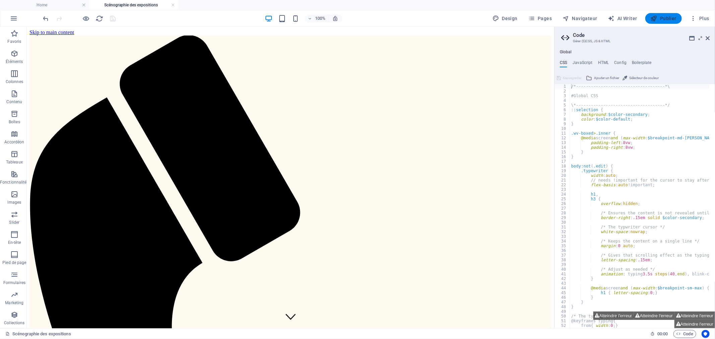
click at [667, 23] on button "Publier" at bounding box center [664, 18] width 37 height 11
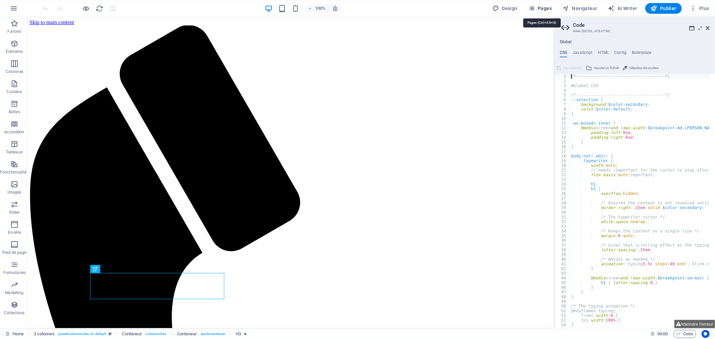
click at [545, 6] on span "Pages" at bounding box center [540, 8] width 23 height 7
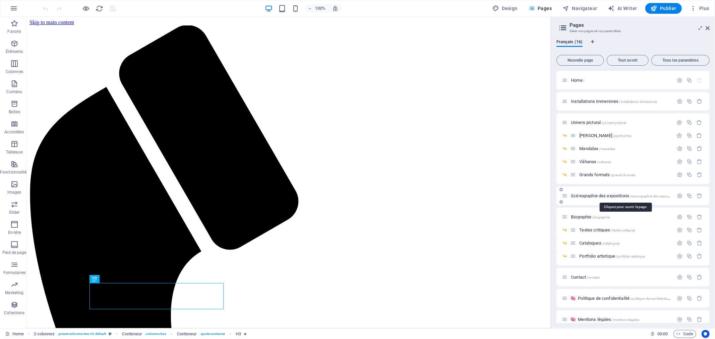
click at [601, 195] on span "Scénographie des expositions /scenographie-des-expositions" at bounding box center [624, 196] width 106 height 5
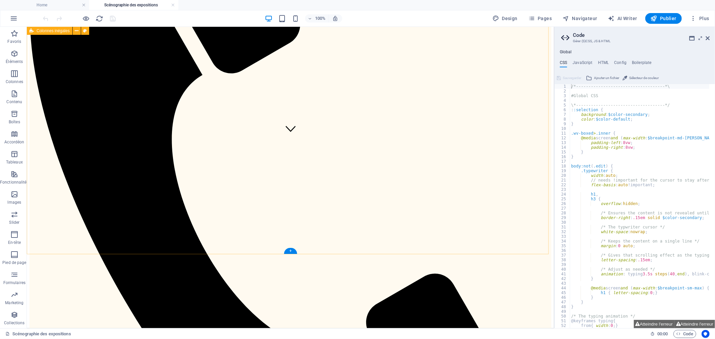
scroll to position [215, 0]
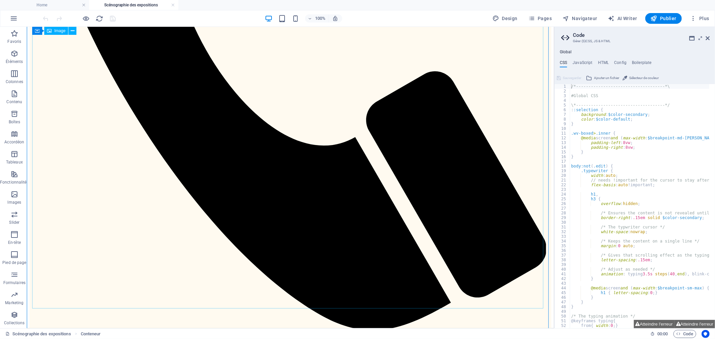
scroll to position [327, 0]
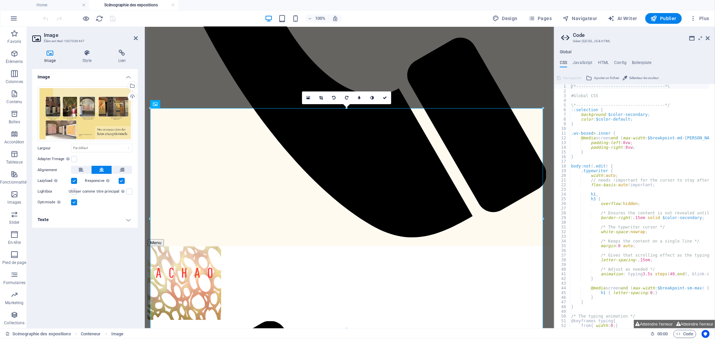
click at [87, 49] on div "Image Style Lien Image Glissez les fichiers ici, cliquez pour choisir les fichi…" at bounding box center [85, 186] width 116 height 284
click at [86, 52] on icon at bounding box center [86, 53] width 33 height 7
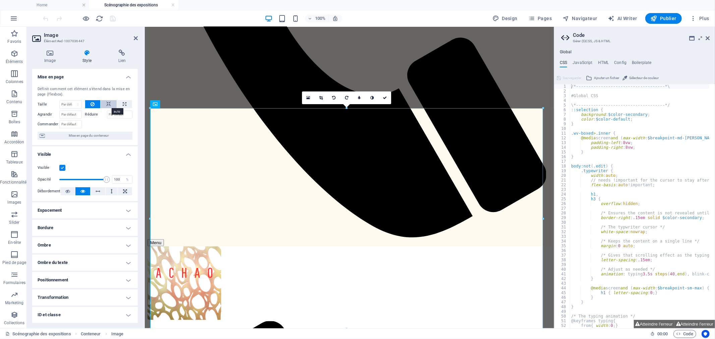
click at [109, 102] on icon at bounding box center [108, 104] width 5 height 8
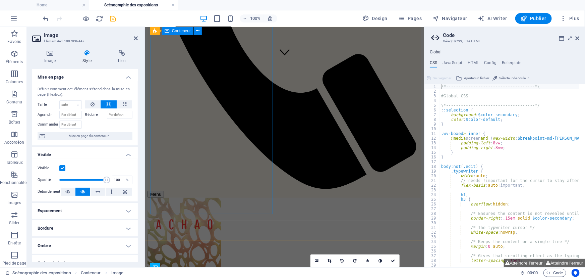
scroll to position [204, 0]
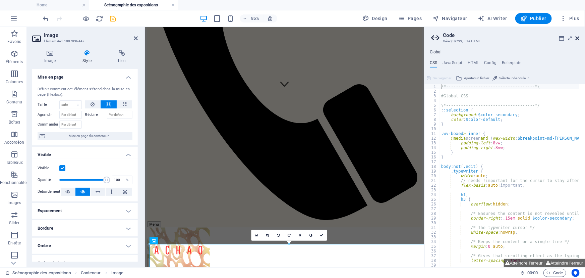
click at [576, 38] on icon at bounding box center [578, 38] width 4 height 5
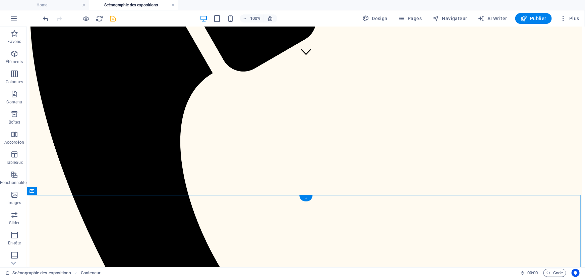
drag, startPoint x: 164, startPoint y: 221, endPoint x: 279, endPoint y: 215, distance: 115.5
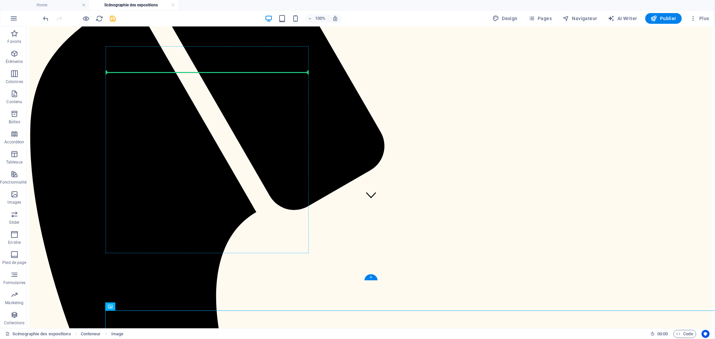
scroll to position [113, 0]
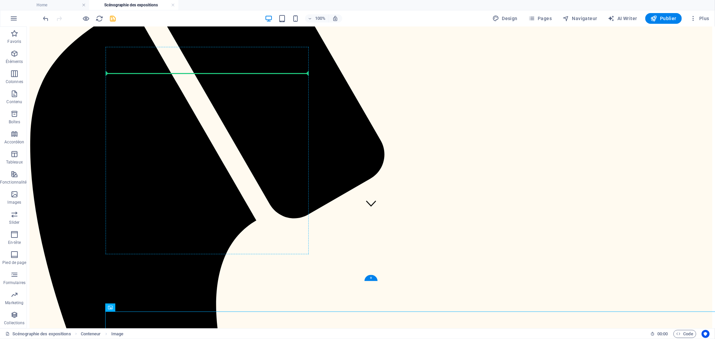
drag, startPoint x: 210, startPoint y: 324, endPoint x: 201, endPoint y: 71, distance: 253.0
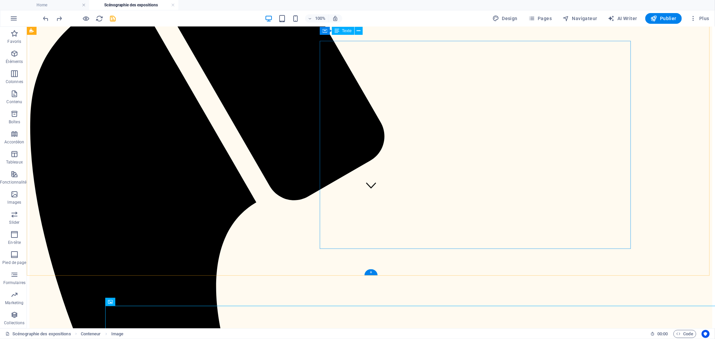
scroll to position [119, 0]
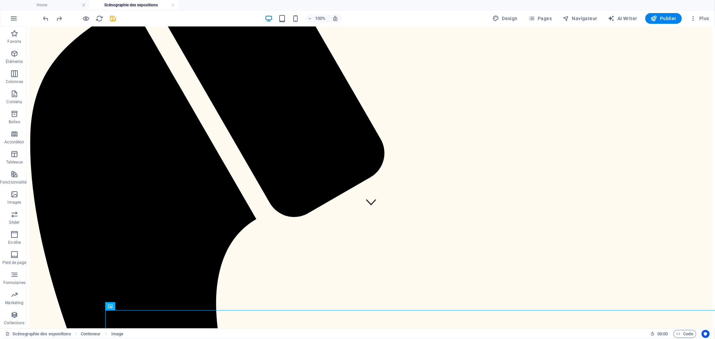
drag, startPoint x: 713, startPoint y: 114, endPoint x: 739, endPoint y: 53, distance: 66.1
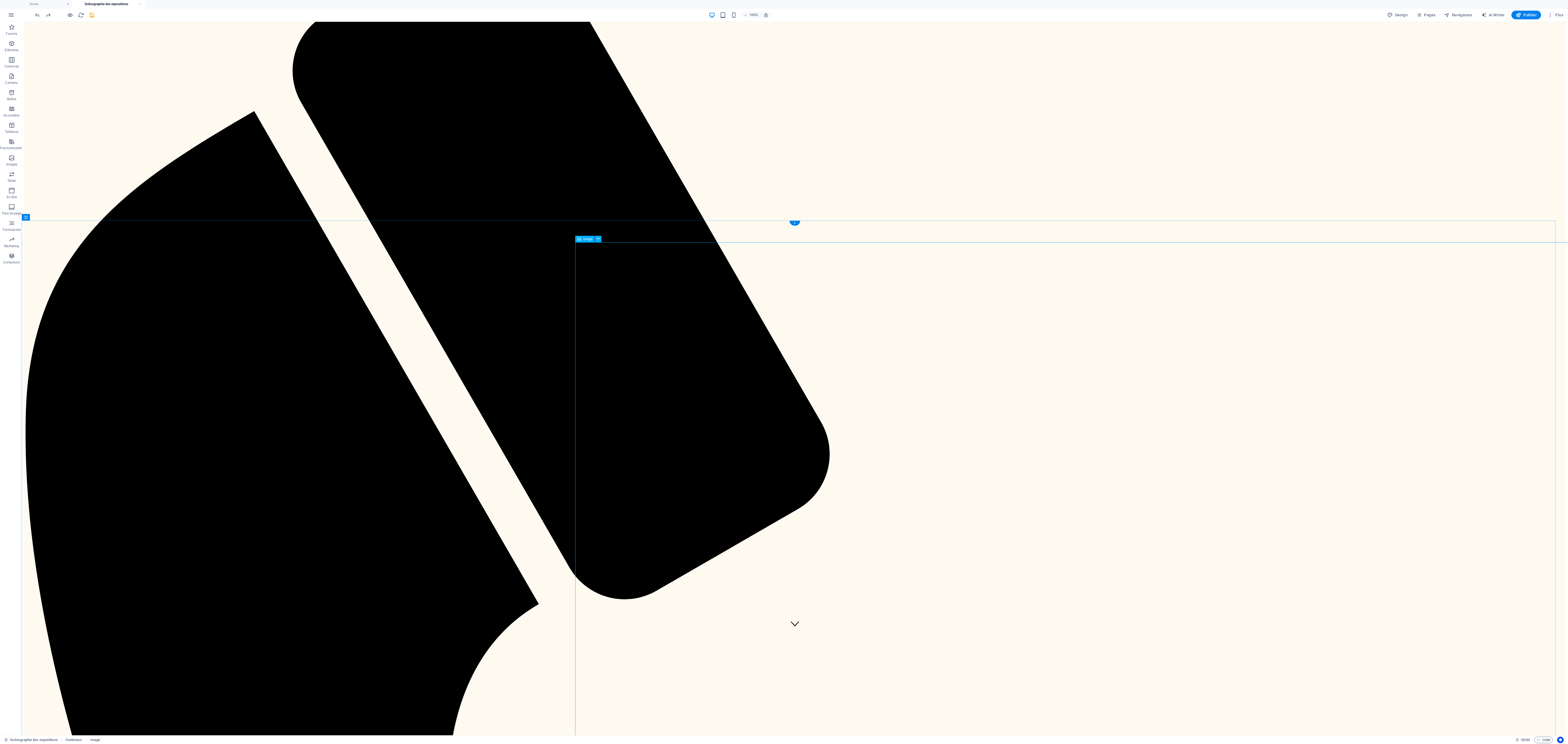
scroll to position [0, 0]
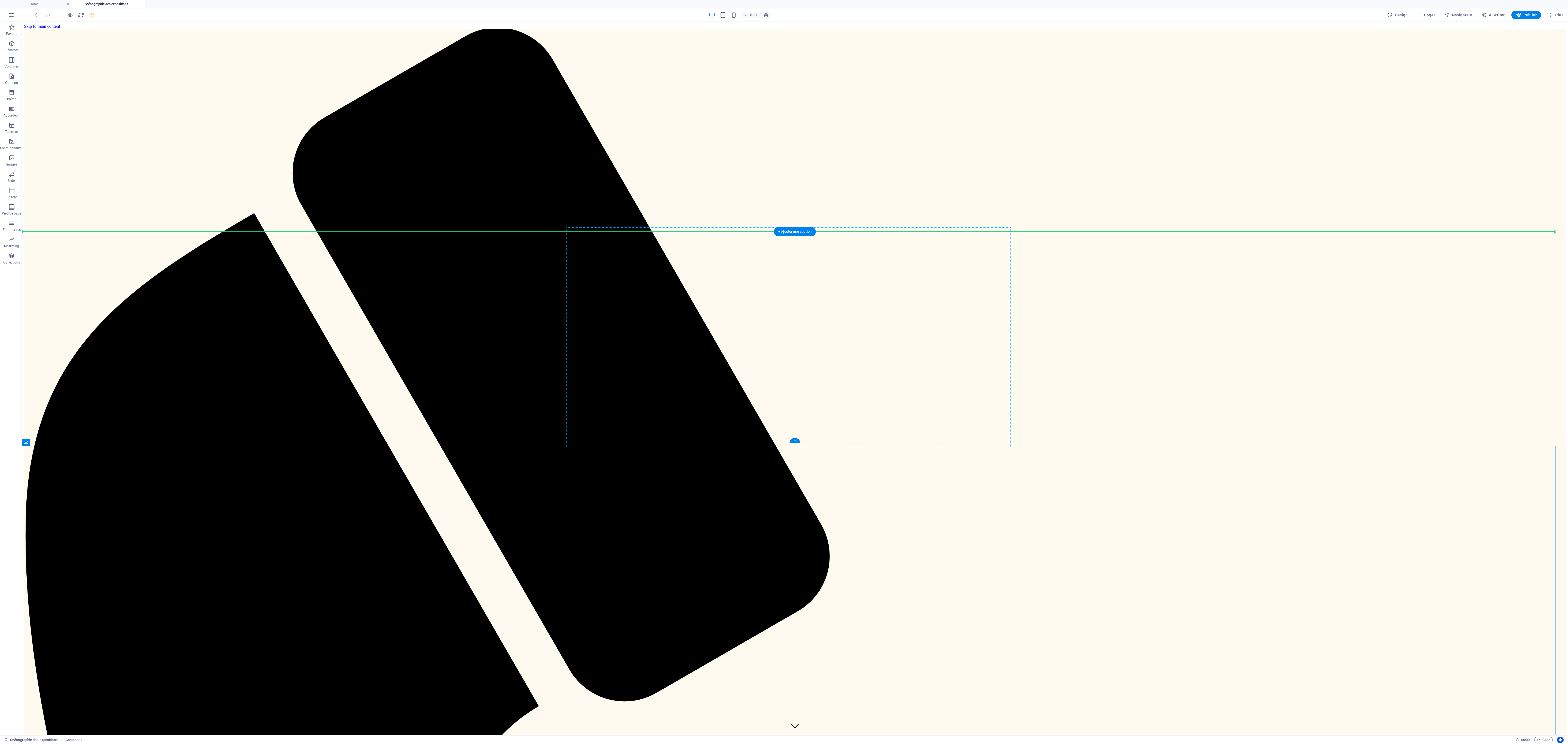
drag, startPoint x: 524, startPoint y: 536, endPoint x: 585, endPoint y: 282, distance: 261.2
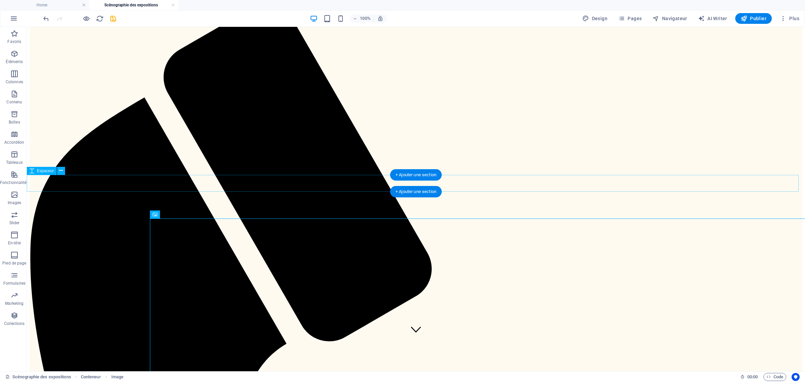
scroll to position [126, 0]
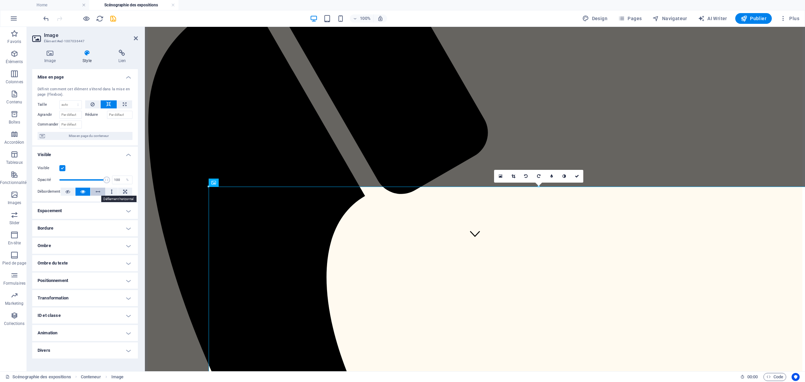
click at [98, 191] on icon at bounding box center [98, 191] width 5 height 8
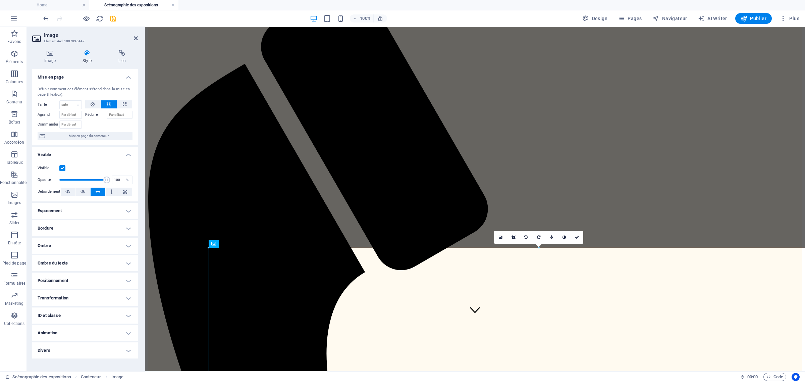
scroll to position [135, 0]
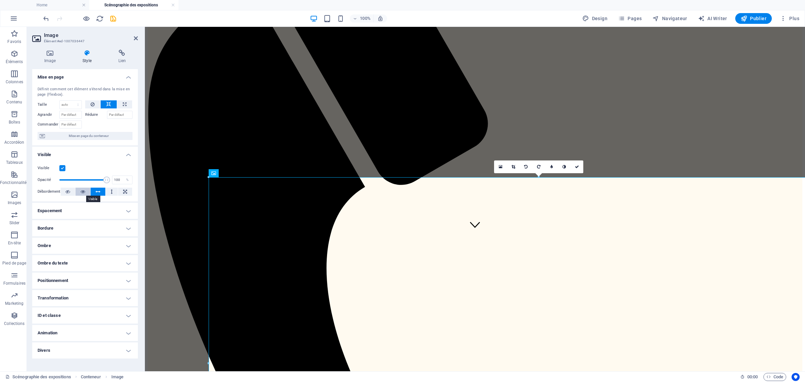
click at [88, 193] on button at bounding box center [82, 191] width 15 height 8
type input "100"
drag, startPoint x: 106, startPoint y: 180, endPoint x: 111, endPoint y: 180, distance: 5.4
click at [111, 180] on div "Opacité 100 %" at bounding box center [85, 180] width 95 height 10
click at [715, 18] on span "Publier" at bounding box center [754, 18] width 26 height 7
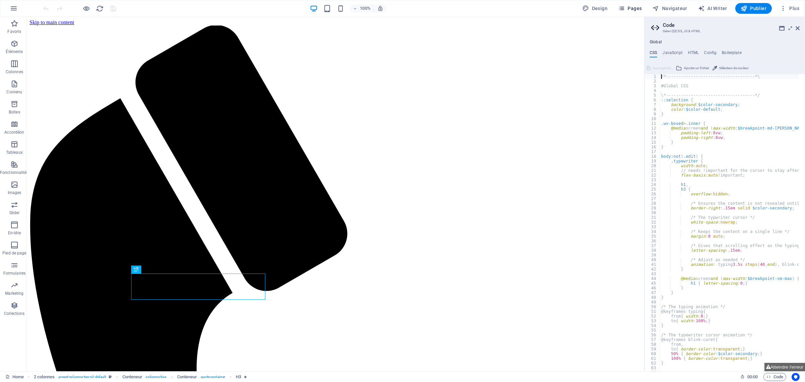
click at [631, 7] on span "Pages" at bounding box center [629, 8] width 23 height 7
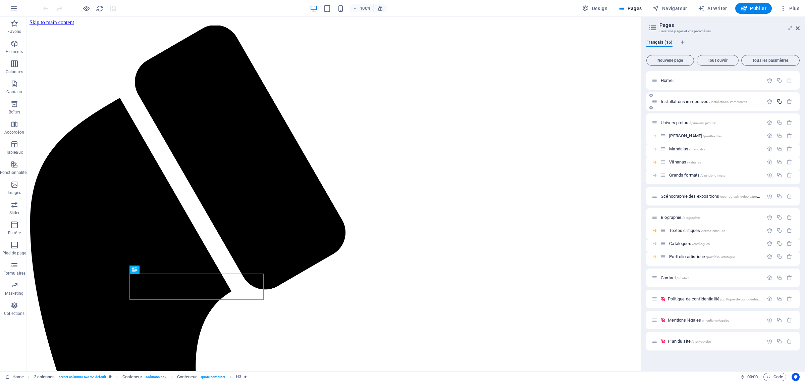
click at [783, 101] on button "button" at bounding box center [779, 102] width 10 height 6
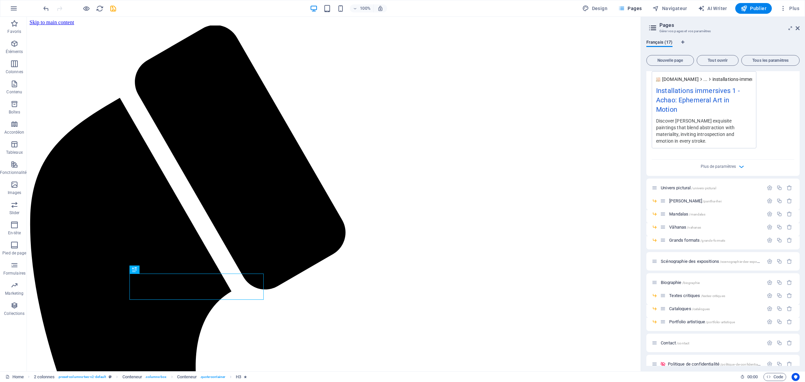
scroll to position [252, 0]
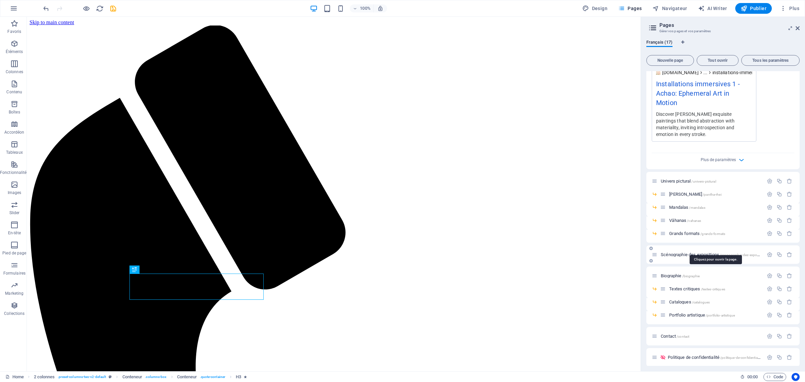
click at [700, 252] on span "Scénographie des expositions /scenographie-des-expositions" at bounding box center [714, 254] width 106 height 5
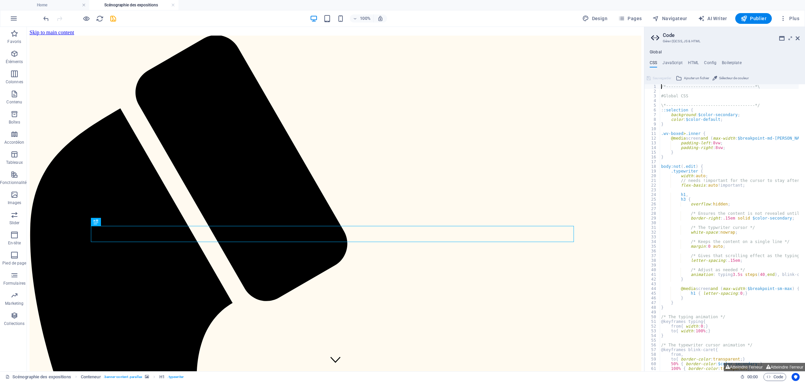
scroll to position [0, 0]
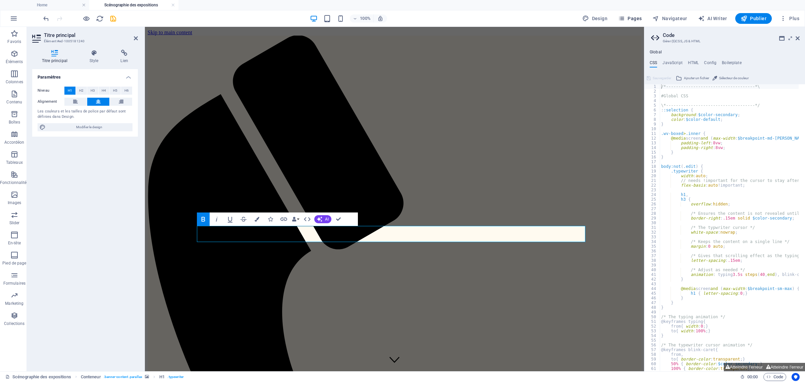
click at [635, 18] on span "Pages" at bounding box center [629, 18] width 23 height 7
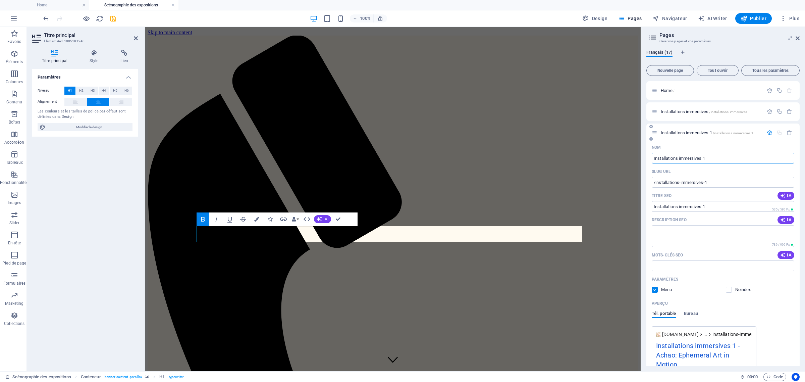
click at [692, 131] on span "Installations immersives 1 /installations-immersives-1" at bounding box center [707, 132] width 93 height 5
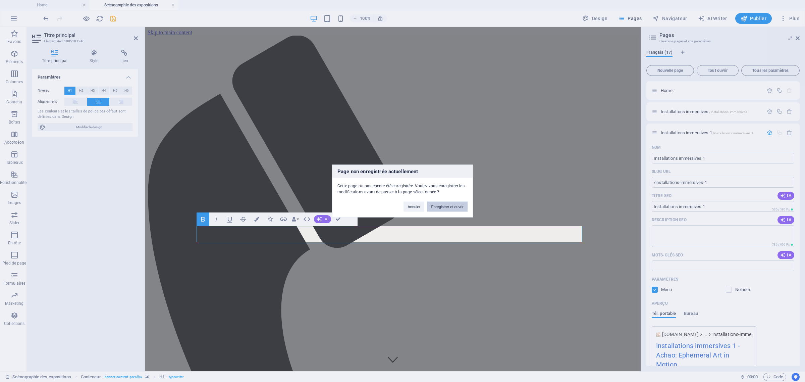
click at [448, 209] on button "Enregistrer et ouvrir" at bounding box center [447, 207] width 41 height 10
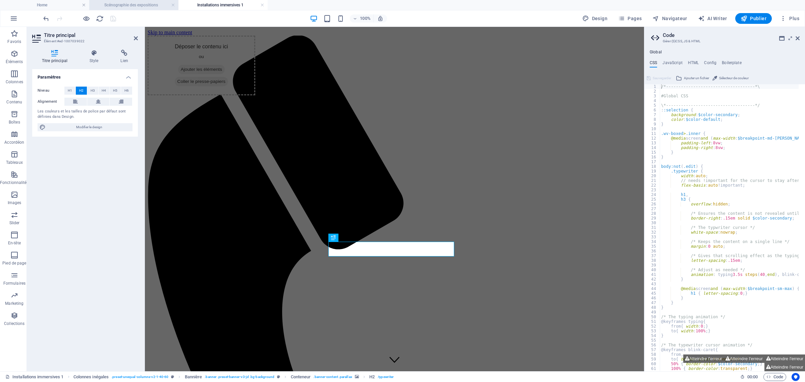
click at [135, 6] on h4 "Scénographie des expositions" at bounding box center [133, 4] width 89 height 7
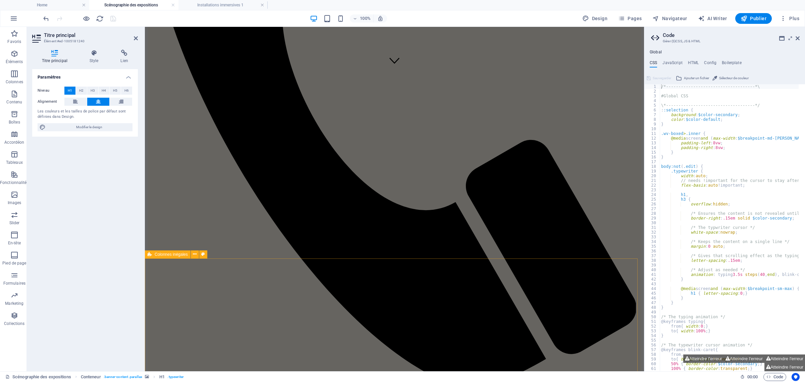
scroll to position [377, 0]
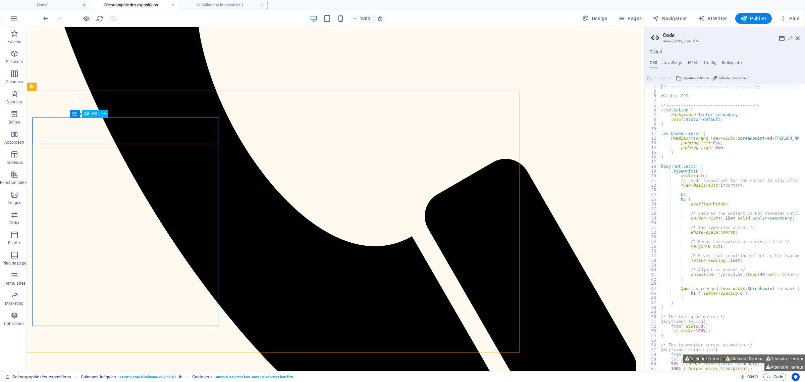
drag, startPoint x: 175, startPoint y: 140, endPoint x: 292, endPoint y: 140, distance: 117.7
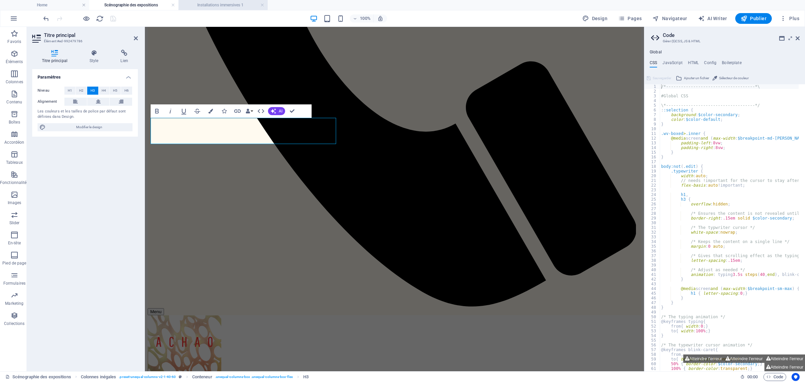
click at [231, 6] on h4 "Installations immersives 1" at bounding box center [222, 4] width 89 height 7
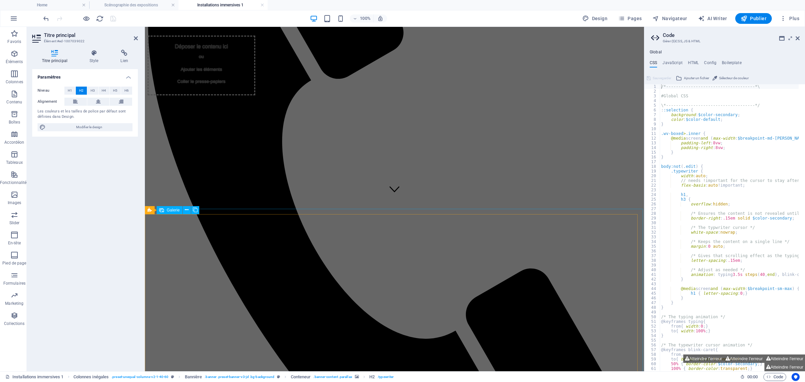
scroll to position [126, 0]
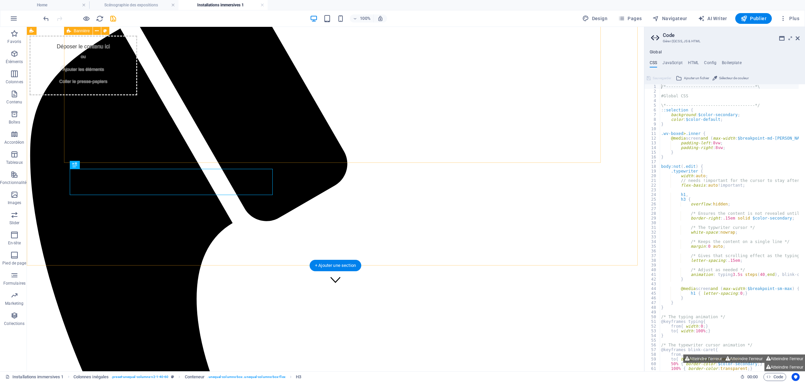
select select "vh"
select select "header"
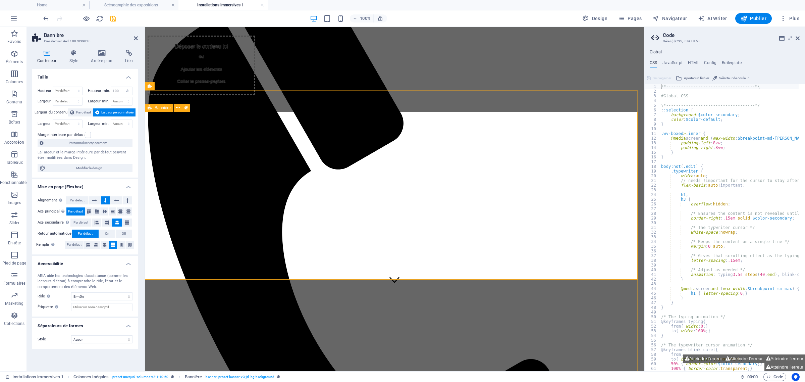
scroll to position [53, 0]
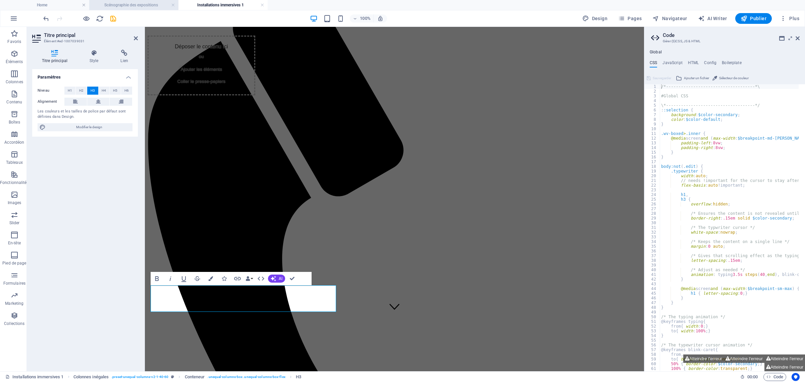
click at [150, 7] on h4 "Scénographie des expositions" at bounding box center [133, 4] width 89 height 7
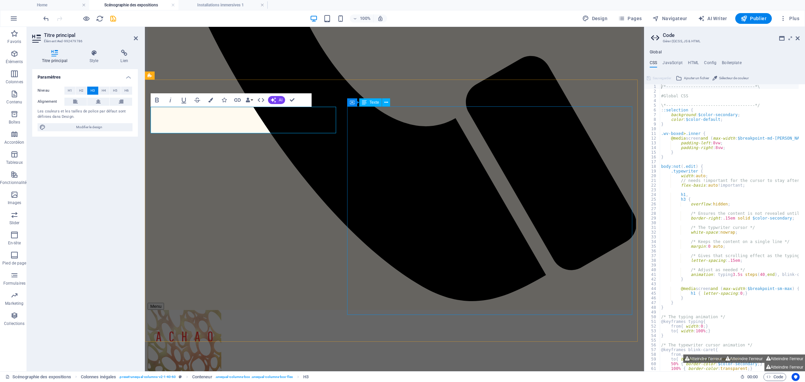
scroll to position [397, 0]
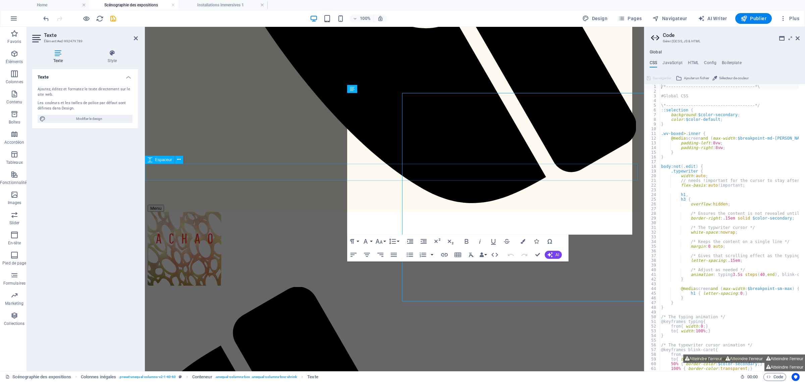
scroll to position [468, 0]
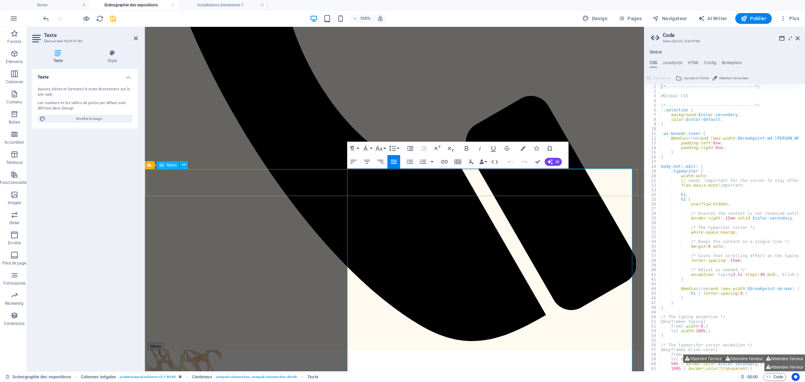
drag, startPoint x: 410, startPoint y: 228, endPoint x: 326, endPoint y: 32, distance: 213.3
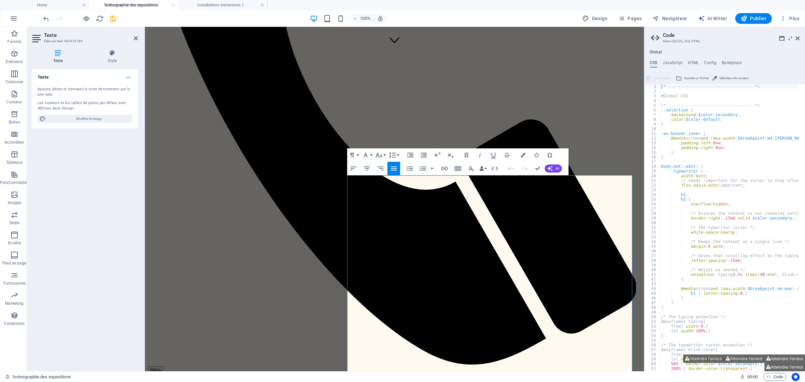
copy div "Achao envisage chaque exposition comme une mise en scène totale , où peinture, …"
click at [236, 2] on h4 "Installations immersives 1" at bounding box center [222, 4] width 89 height 7
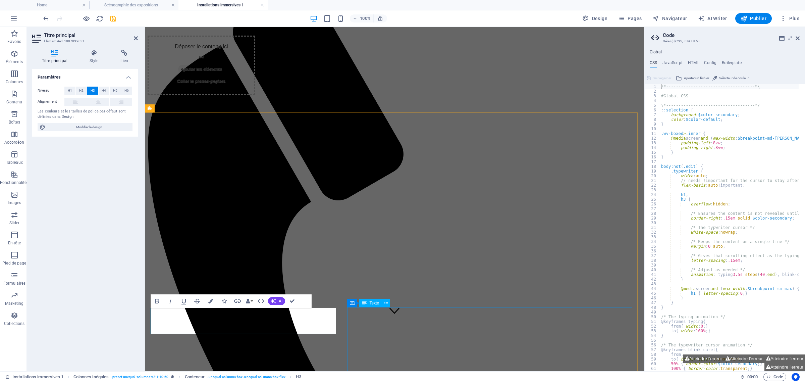
scroll to position [62, 0]
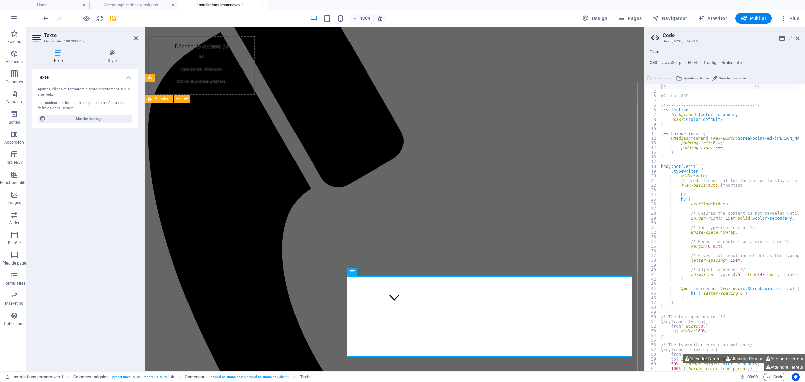
drag, startPoint x: 501, startPoint y: 351, endPoint x: 346, endPoint y: 267, distance: 176.1
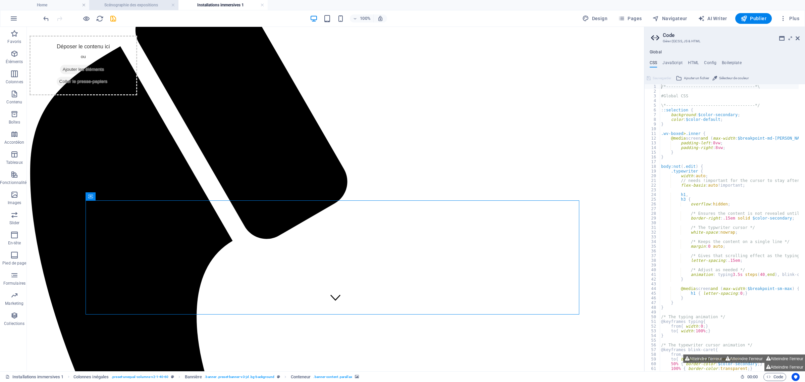
click at [133, 6] on h4 "Scénographie des expositions" at bounding box center [133, 4] width 89 height 7
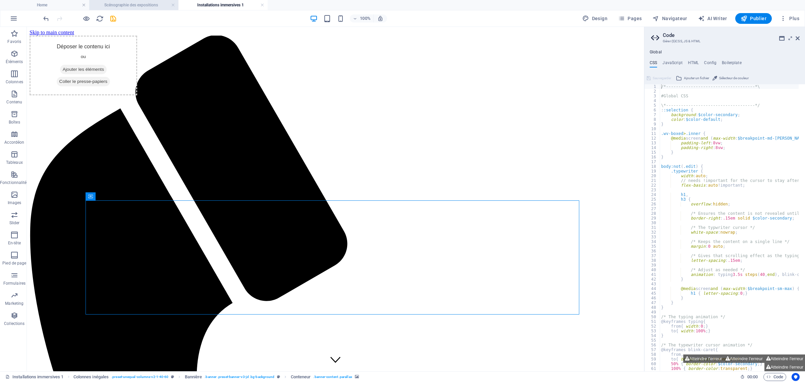
scroll to position [15, 0]
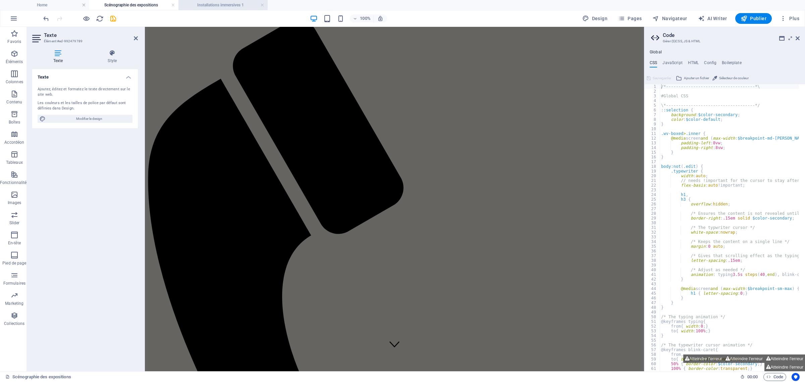
click at [223, 4] on h4 "Installations immersives 1" at bounding box center [222, 4] width 89 height 7
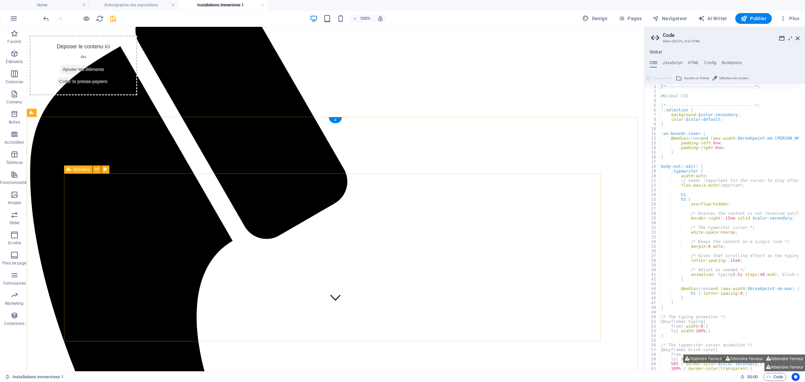
select select "vw"
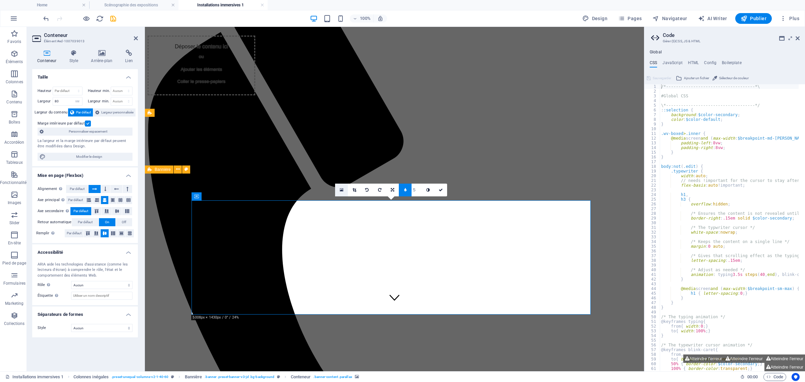
click at [342, 190] on icon at bounding box center [342, 189] width 4 height 5
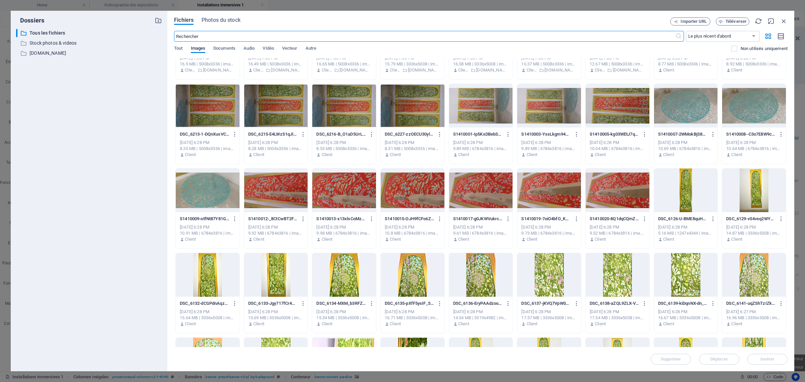
scroll to position [467, 0]
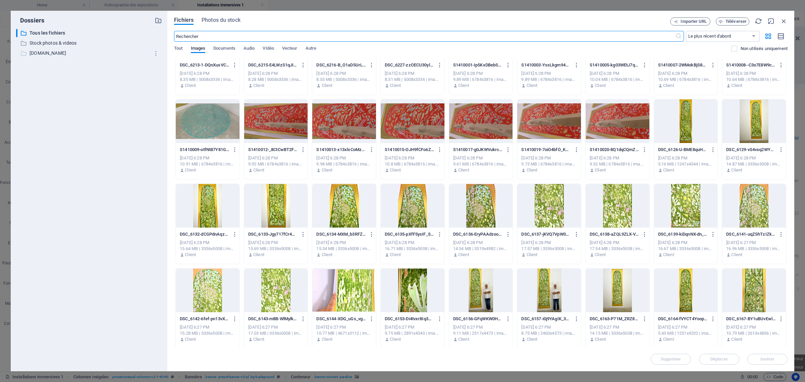
click at [66, 54] on p "[DOMAIN_NAME]" at bounding box center [90, 53] width 120 height 8
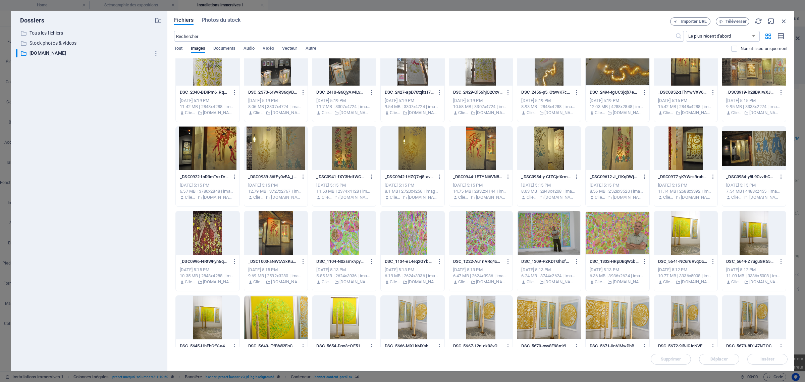
scroll to position [341, 0]
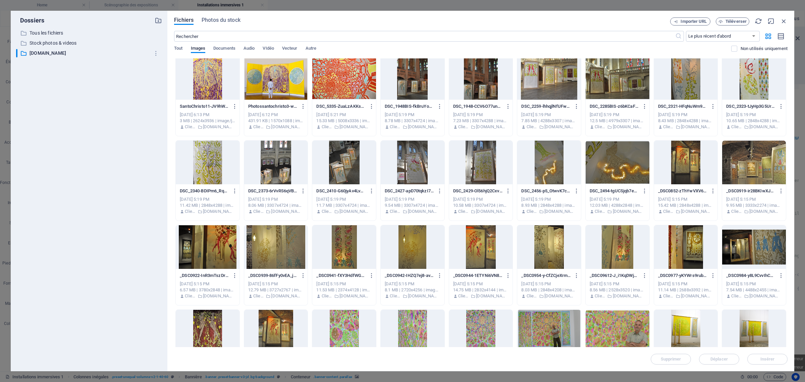
click at [638, 169] on div at bounding box center [618, 163] width 64 height 44
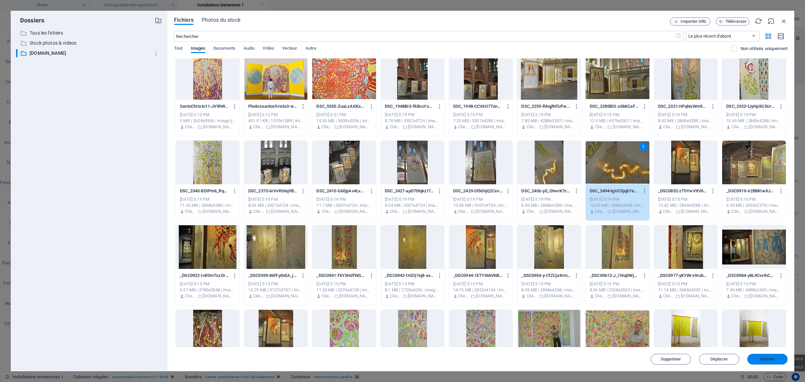
drag, startPoint x: 763, startPoint y: 358, endPoint x: 779, endPoint y: 353, distance: 16.1
click at [779, 354] on button "Insérer" at bounding box center [767, 359] width 40 height 11
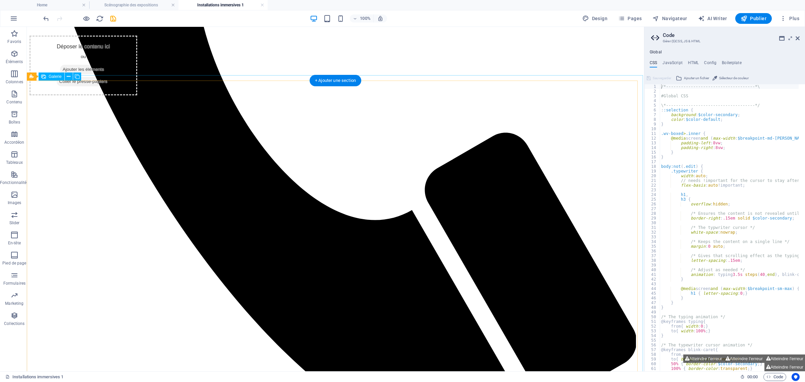
scroll to position [356, 0]
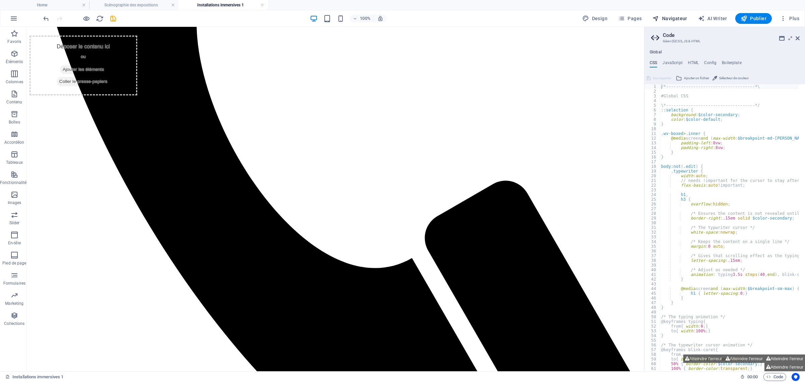
click at [672, 17] on span "Navigateur" at bounding box center [669, 18] width 35 height 7
select select "18153393-fr"
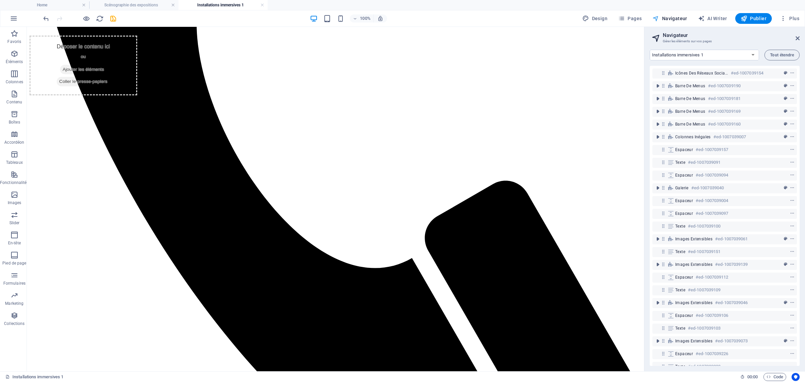
scroll to position [382, 0]
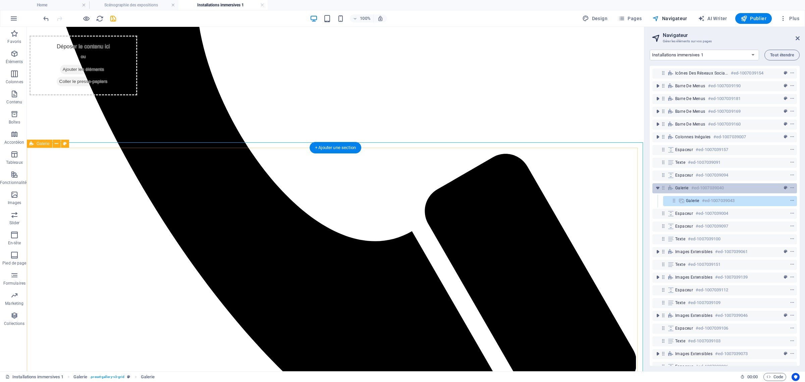
click at [681, 190] on span "Galerie" at bounding box center [681, 187] width 13 height 5
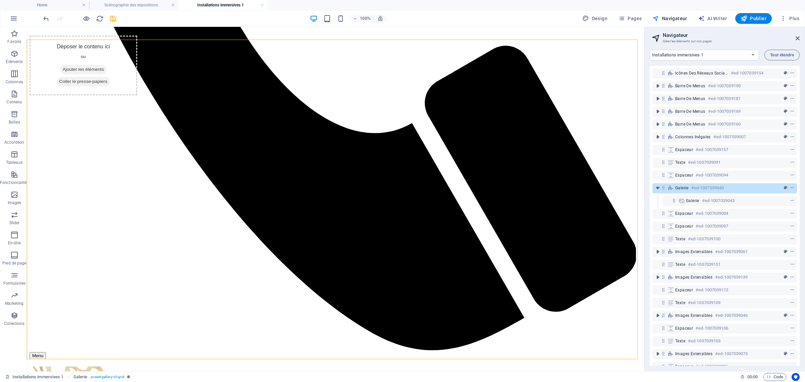
scroll to position [179, 0]
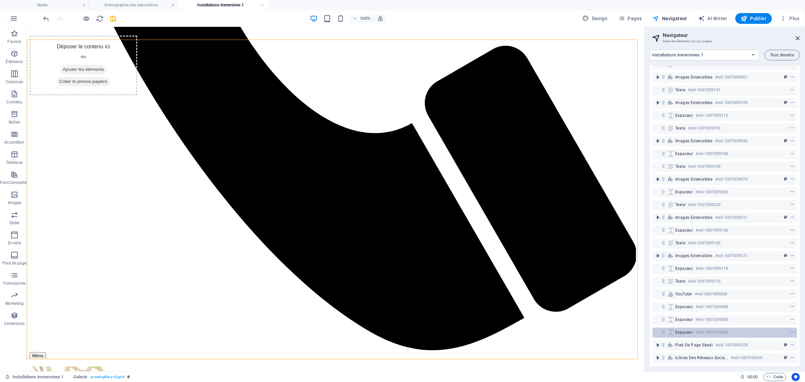
click at [734, 328] on div "Espaceur #ed-1007039208" at bounding box center [719, 332] width 88 height 8
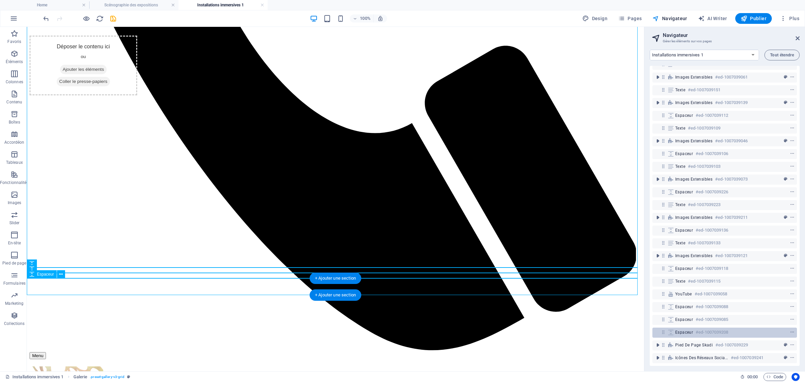
scroll to position [2490, 0]
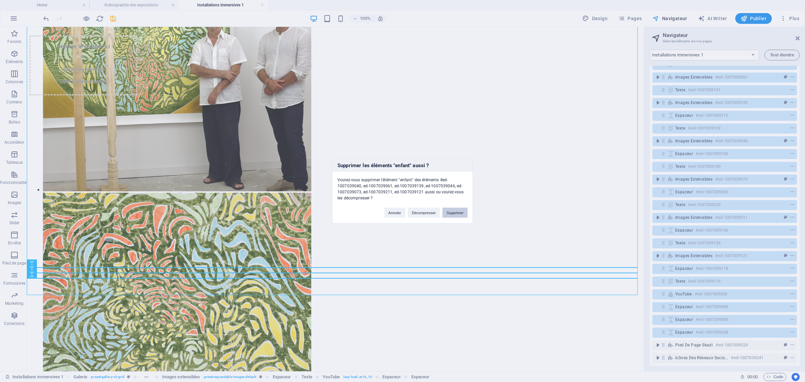
drag, startPoint x: 455, startPoint y: 213, endPoint x: 429, endPoint y: 187, distance: 36.5
click at [455, 213] on button "Supprimer" at bounding box center [454, 213] width 25 height 10
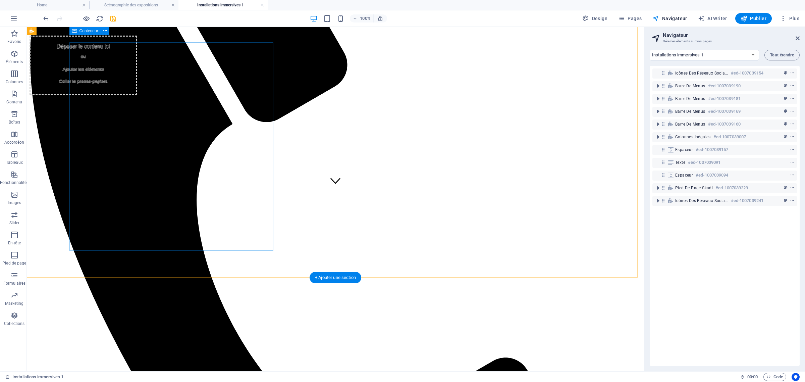
scroll to position [166, 0]
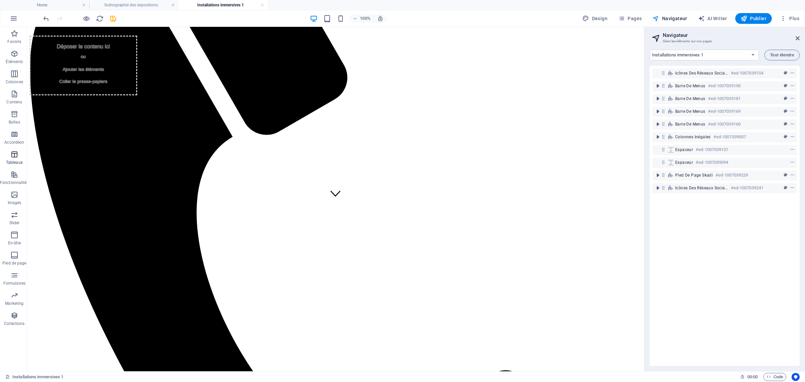
click at [14, 158] on icon "button" at bounding box center [14, 154] width 8 height 8
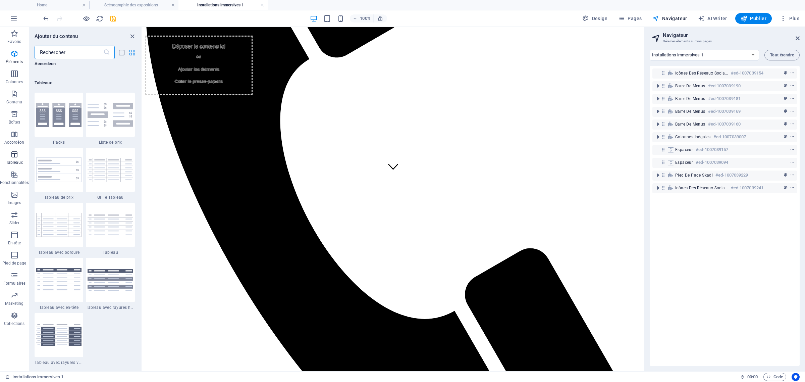
scroll to position [2323, 0]
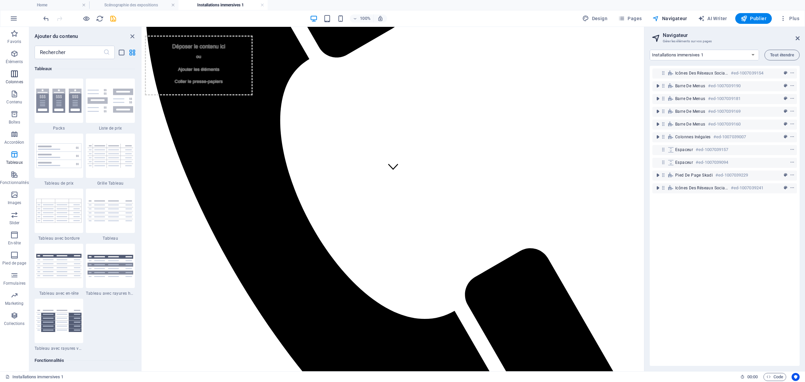
click at [14, 74] on icon "button" at bounding box center [14, 74] width 8 height 8
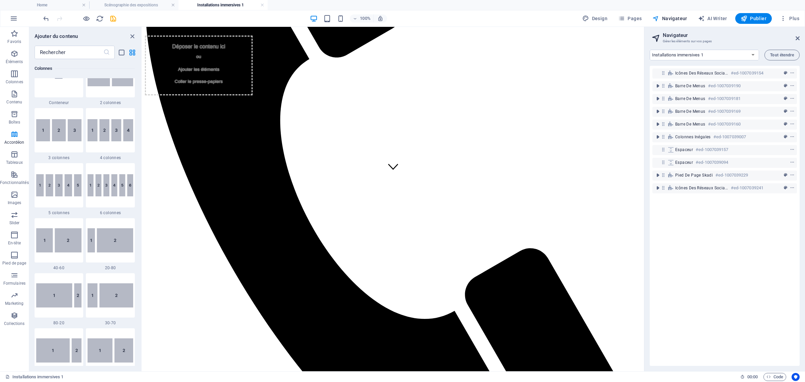
scroll to position [332, 0]
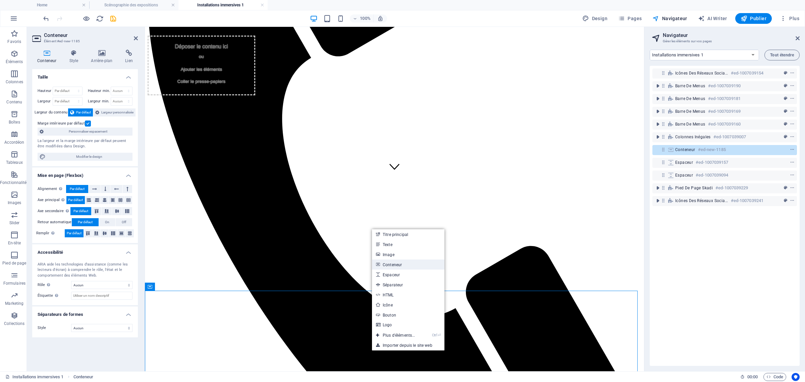
click at [410, 262] on link "Conteneur" at bounding box center [408, 264] width 72 height 10
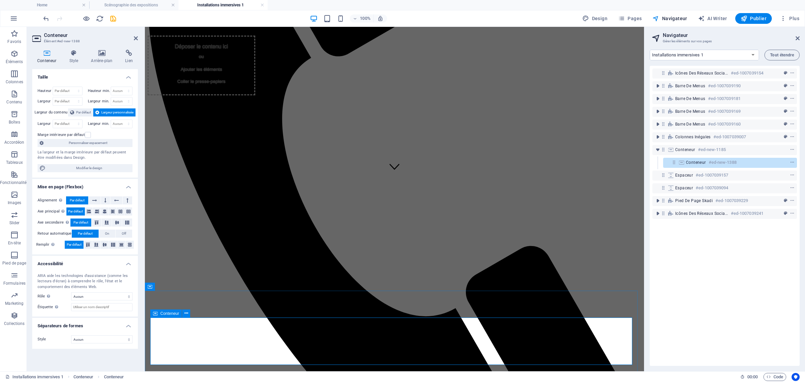
drag, startPoint x: 554, startPoint y: 289, endPoint x: 378, endPoint y: 336, distance: 183.0
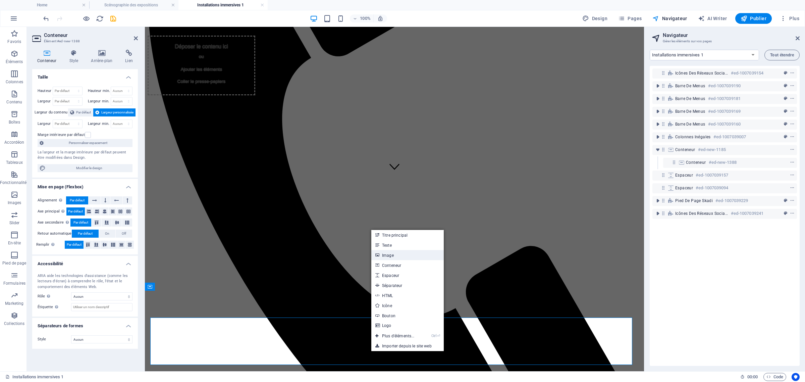
click at [382, 255] on link "Image" at bounding box center [407, 255] width 72 height 10
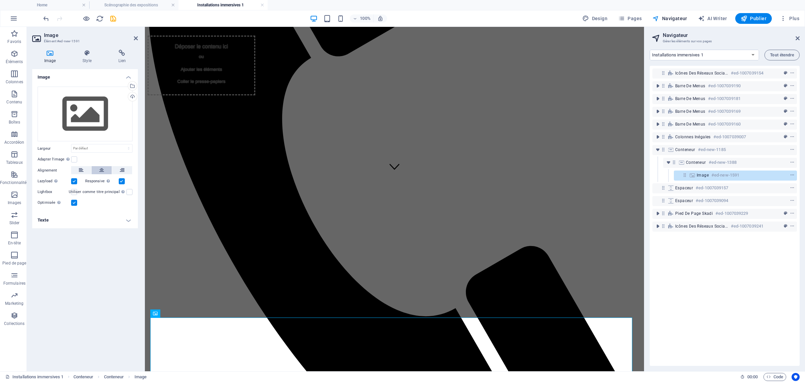
click at [98, 169] on button at bounding box center [102, 170] width 20 height 8
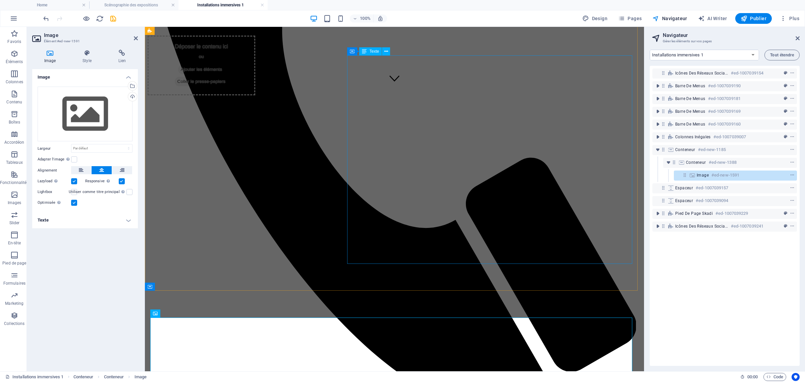
scroll to position [351, 0]
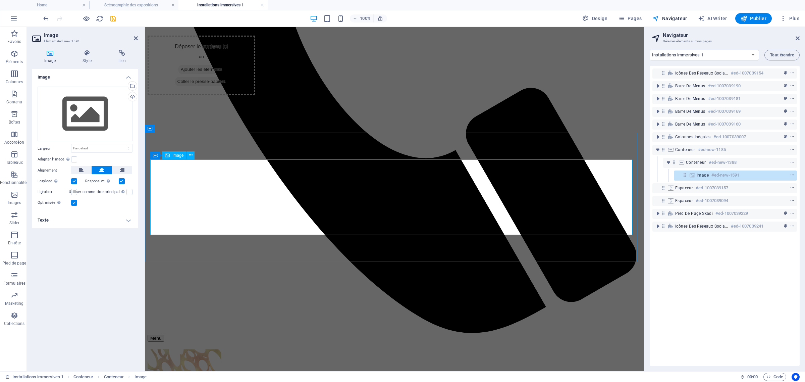
click at [132, 84] on div "Sélectionnez les fichiers depuis le Gestionnaire de fichiers, les photos du sto…" at bounding box center [132, 87] width 10 height 10
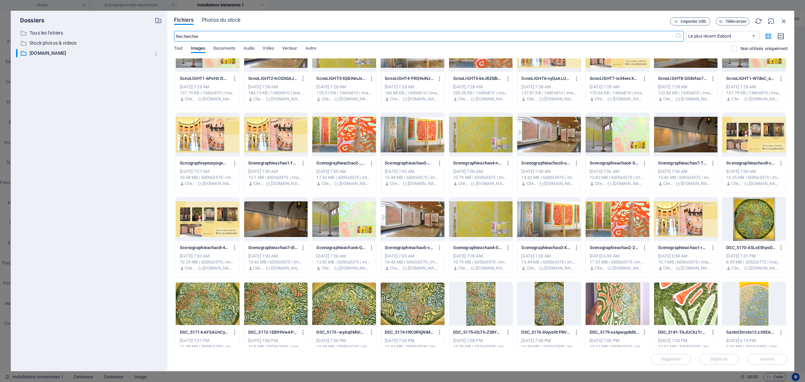
scroll to position [42, 0]
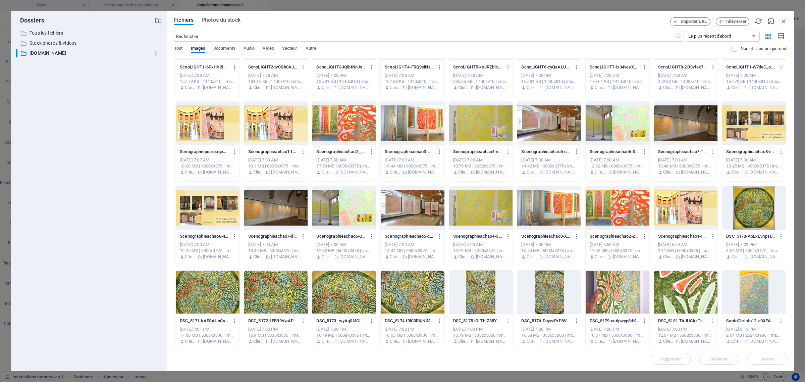
click at [210, 221] on div at bounding box center [208, 208] width 64 height 44
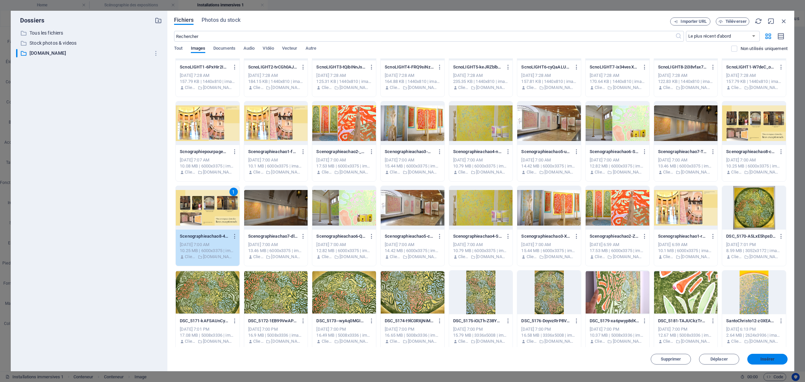
click at [762, 357] on span "Insérer" at bounding box center [767, 359] width 14 height 4
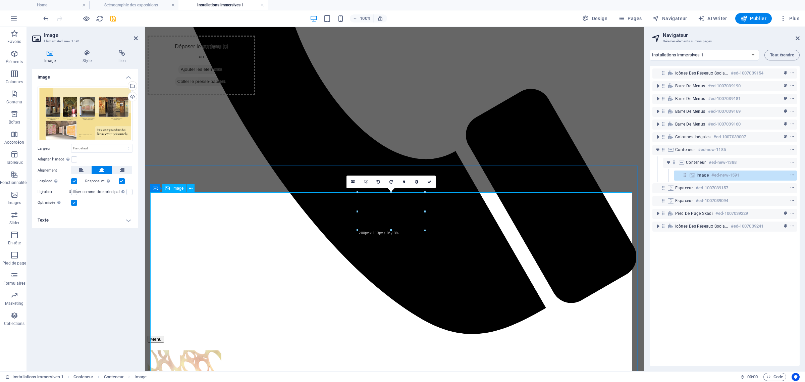
scroll to position [351, 0]
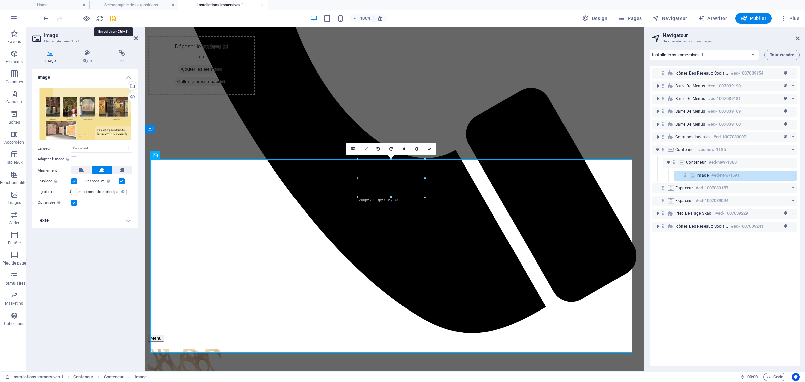
click at [114, 19] on icon "save" at bounding box center [113, 19] width 8 height 8
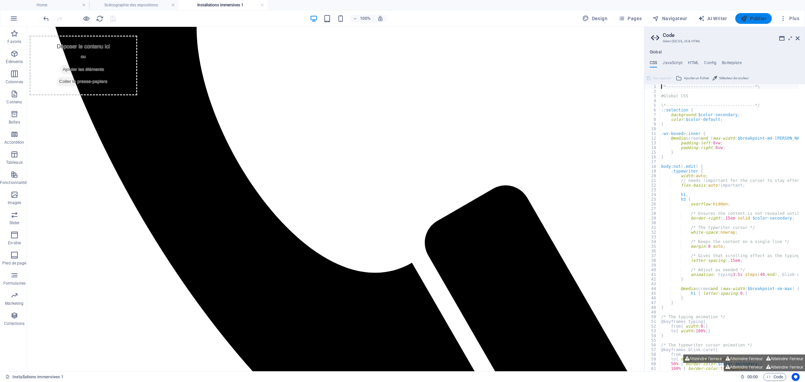
click at [749, 15] on span "Publier" at bounding box center [754, 18] width 26 height 7
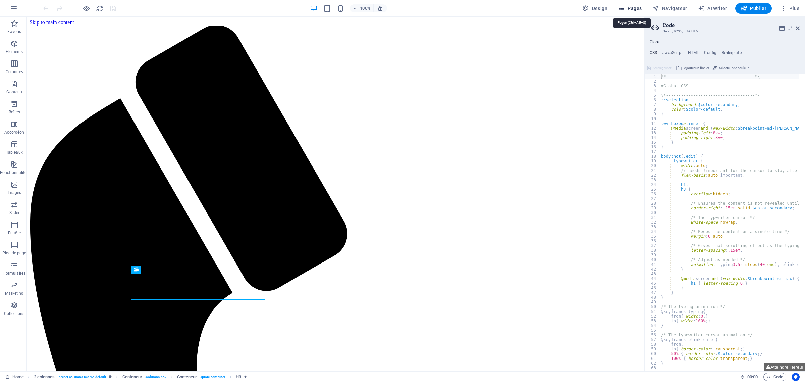
click at [631, 6] on span "Pages" at bounding box center [629, 8] width 23 height 7
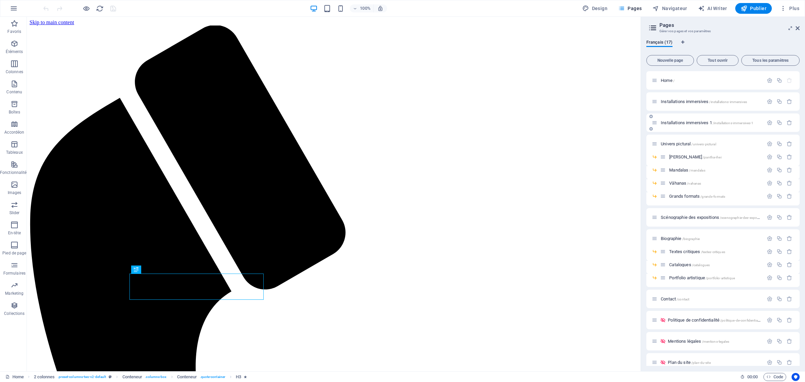
click at [688, 127] on div "Installations immersives 1 /installations-immersives-1" at bounding box center [722, 122] width 153 height 18
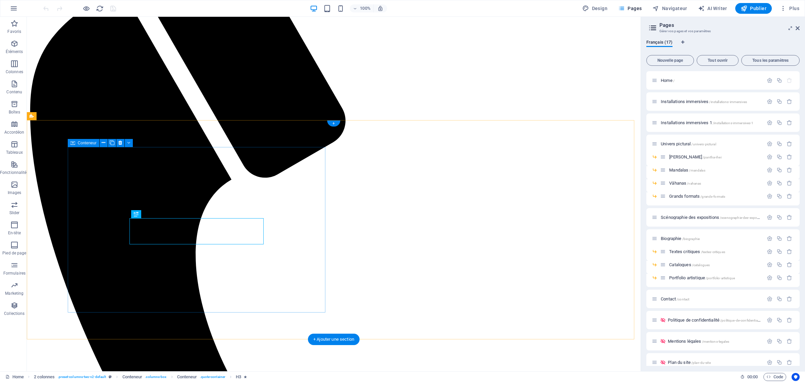
scroll to position [116, 0]
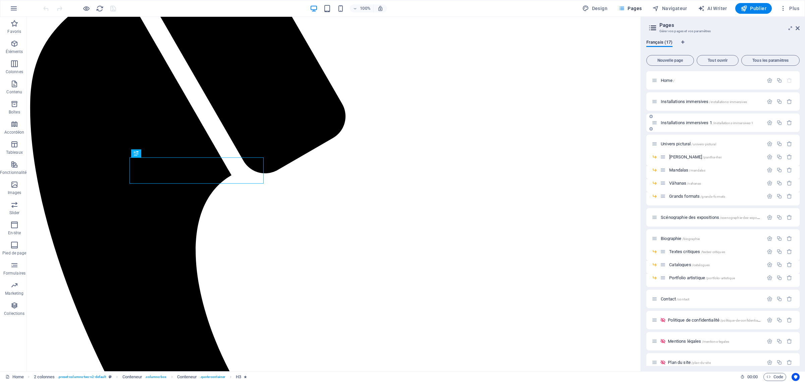
click at [678, 122] on span "Installations immersives 1 /installations-immersives-1" at bounding box center [707, 122] width 93 height 5
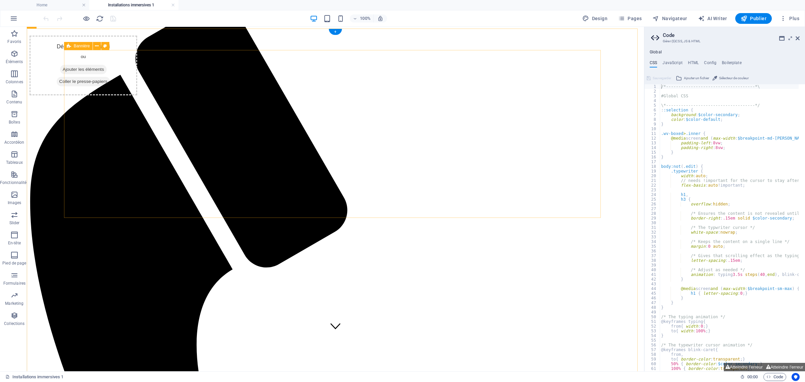
scroll to position [0, 0]
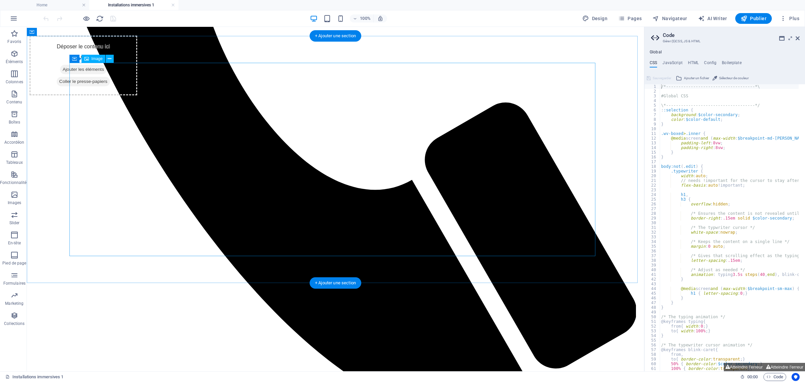
scroll to position [442, 0]
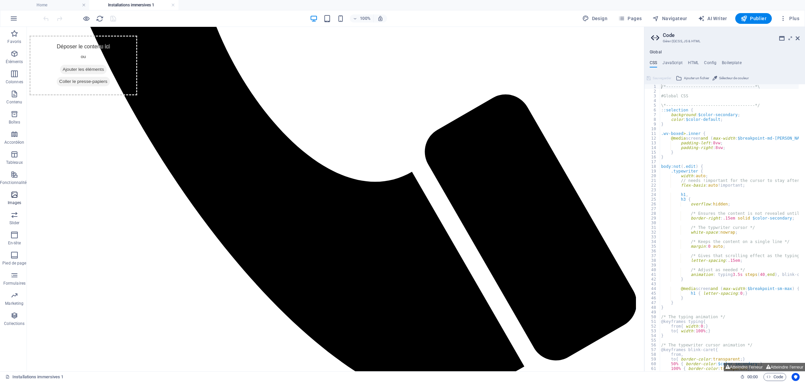
click at [12, 198] on icon "button" at bounding box center [14, 195] width 8 height 8
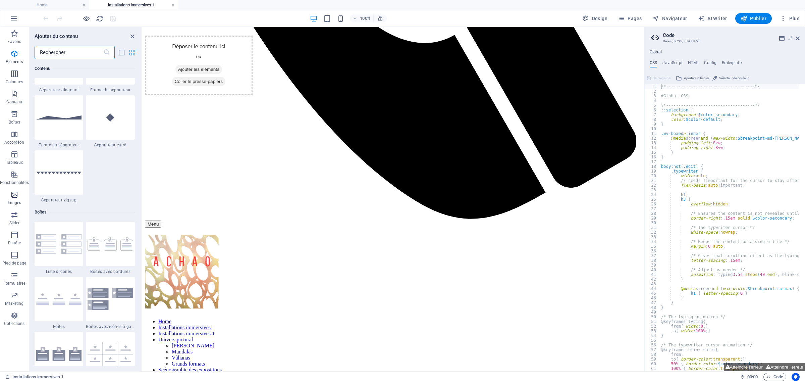
scroll to position [3400, 0]
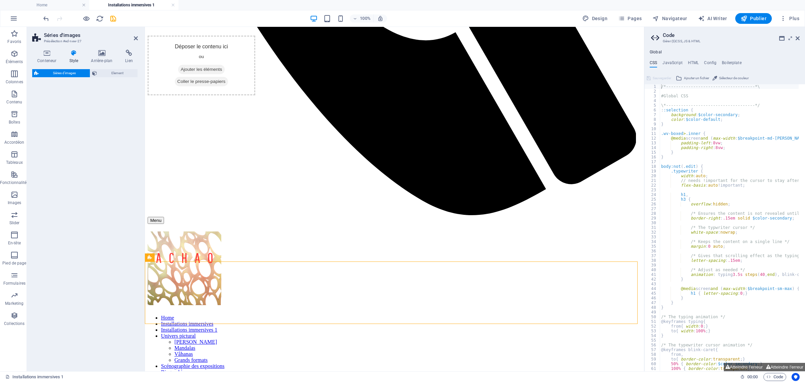
select select "rem"
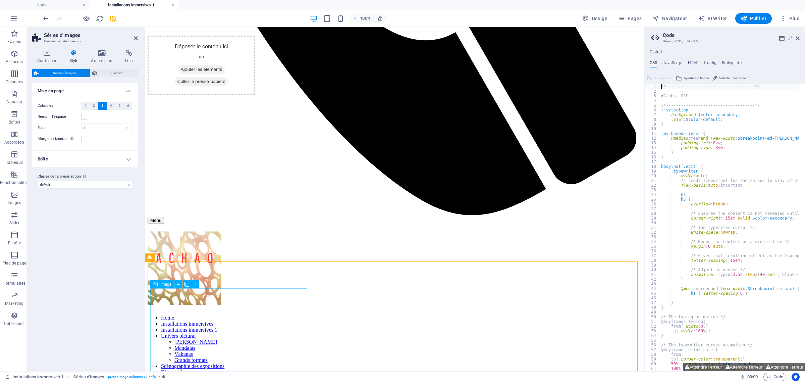
click at [189, 282] on icon at bounding box center [186, 284] width 5 height 7
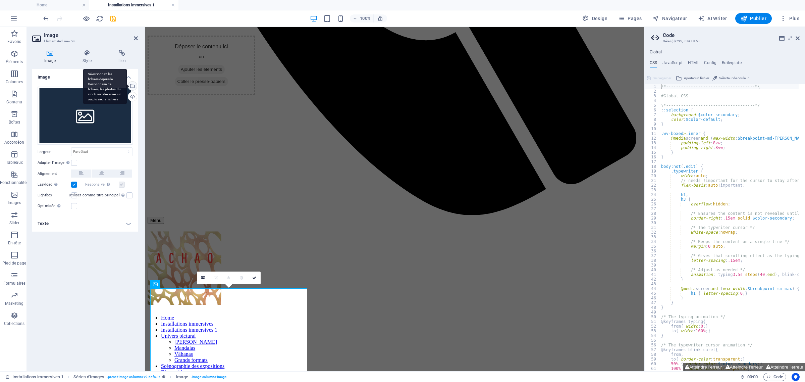
click at [131, 85] on div "Sélectionnez les fichiers depuis le Gestionnaire de fichiers, les photos du sto…" at bounding box center [132, 87] width 10 height 10
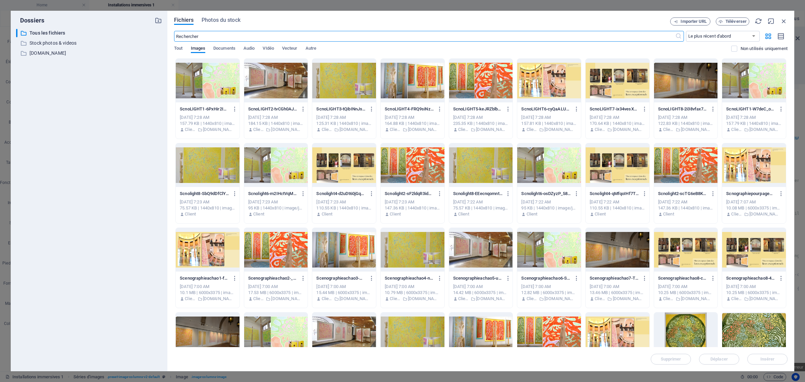
scroll to position [529, 0]
click at [610, 247] on div at bounding box center [618, 250] width 64 height 44
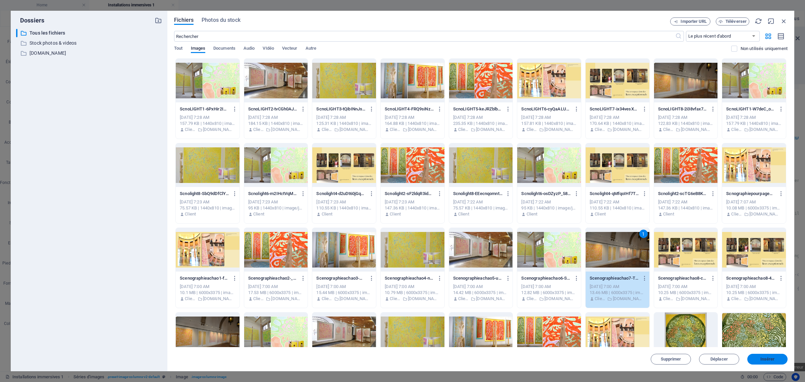
click at [771, 359] on span "Insérer" at bounding box center [767, 359] width 14 height 4
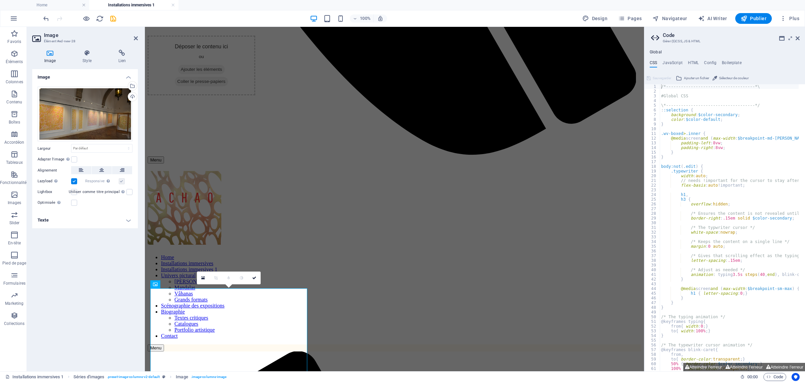
scroll to position [469, 0]
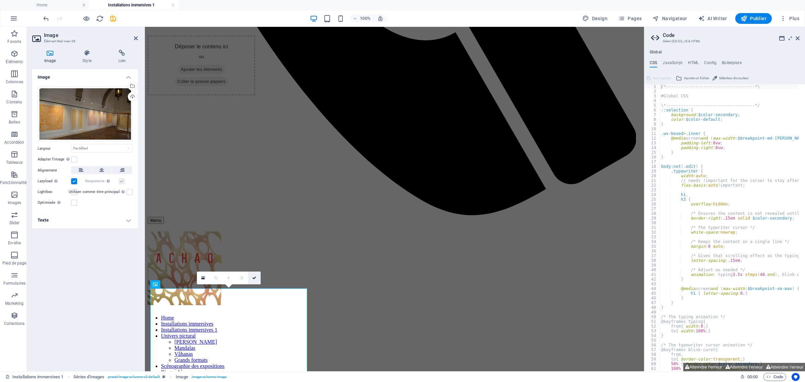
click at [256, 277] on icon at bounding box center [254, 278] width 4 height 4
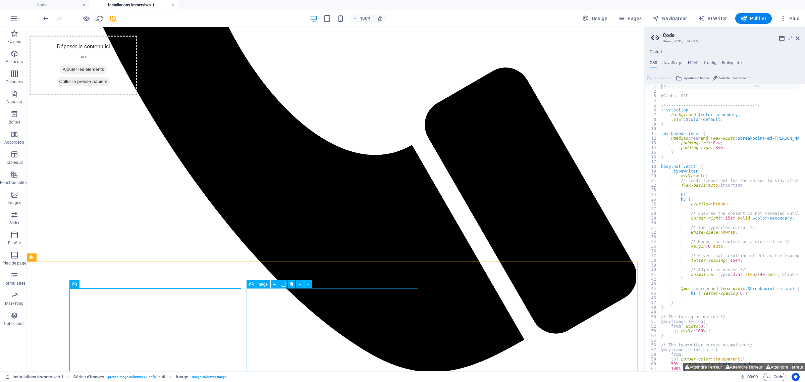
click at [264, 285] on span "Image" at bounding box center [262, 284] width 11 height 4
click at [262, 284] on span "Image" at bounding box center [262, 284] width 11 height 4
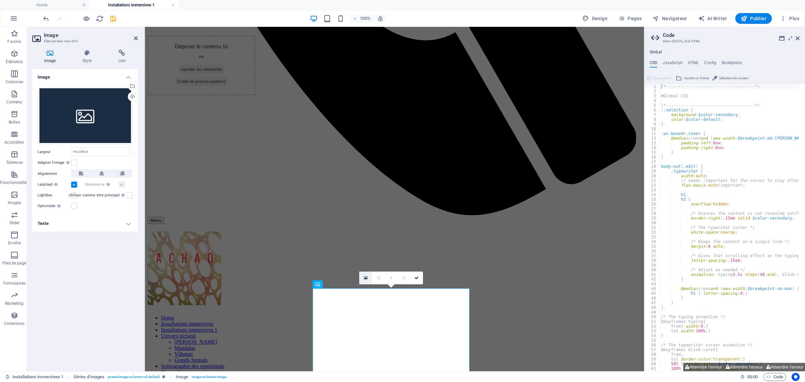
click at [364, 276] on icon at bounding box center [366, 277] width 4 height 5
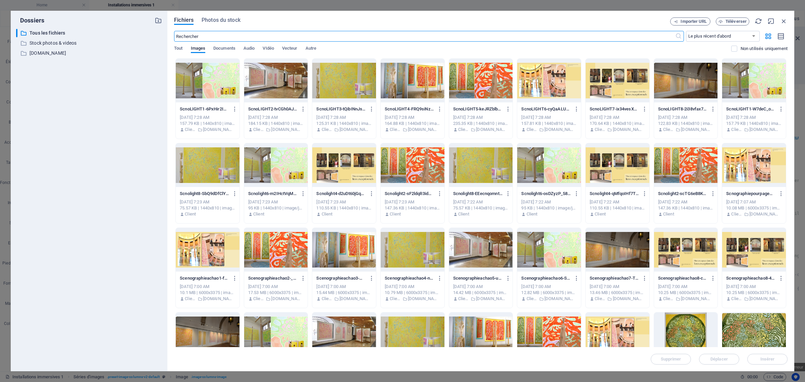
scroll to position [84, 0]
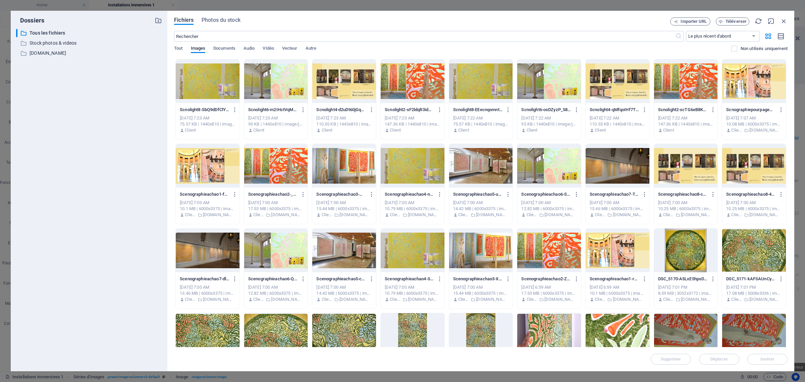
click at [297, 252] on div at bounding box center [276, 250] width 64 height 44
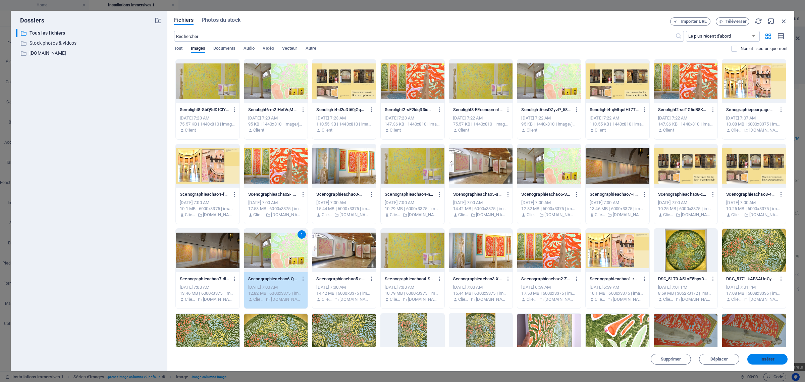
click at [764, 355] on button "Insérer" at bounding box center [767, 359] width 40 height 11
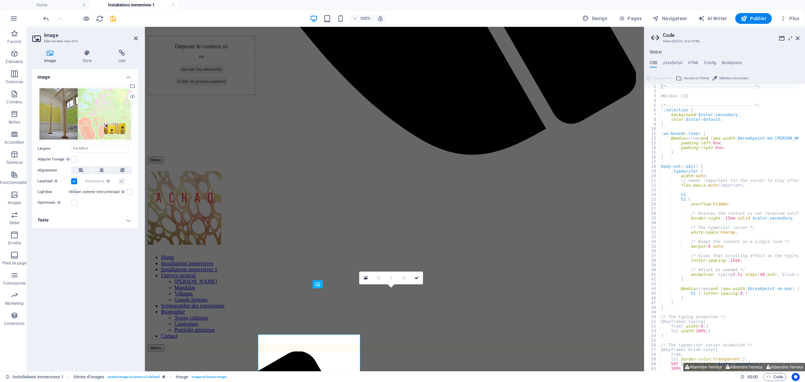
scroll to position [469, 0]
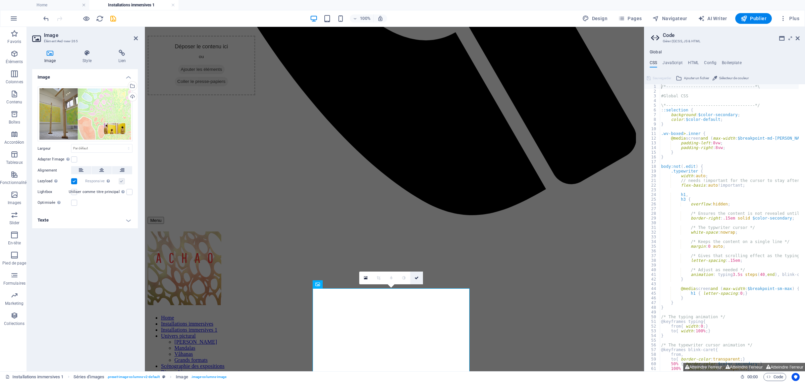
drag, startPoint x: 414, startPoint y: 276, endPoint x: 388, endPoint y: 254, distance: 34.2
click at [415, 276] on icon at bounding box center [417, 278] width 4 height 4
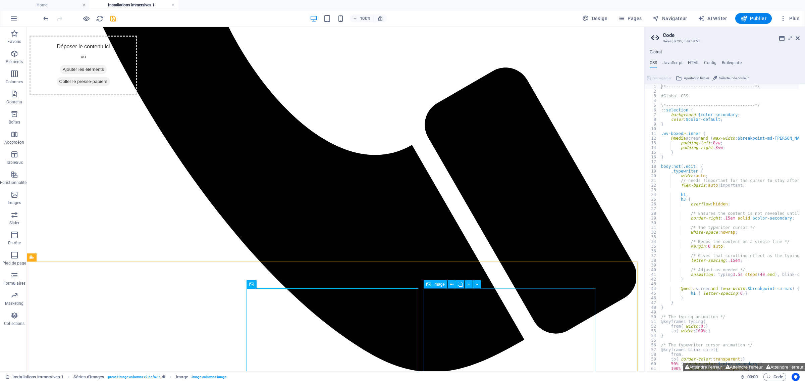
click at [441, 283] on span "Image" at bounding box center [439, 284] width 11 height 4
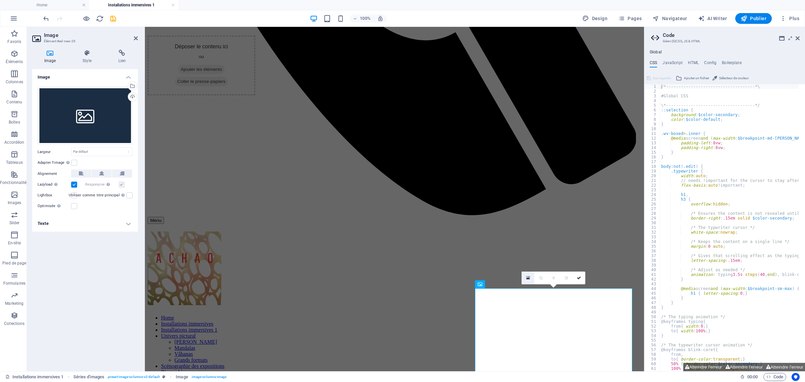
click at [526, 274] on link at bounding box center [528, 277] width 13 height 13
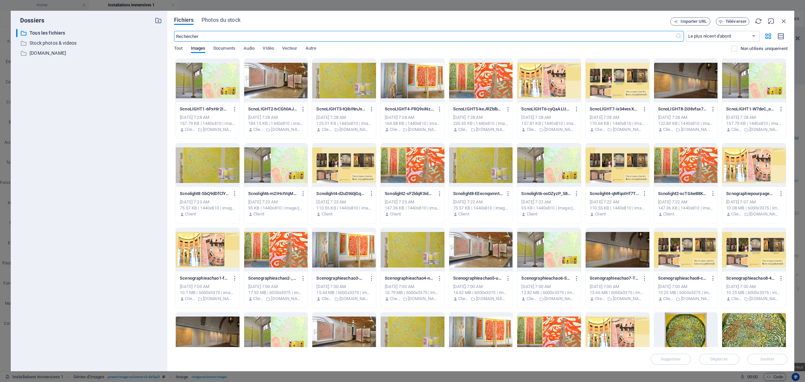
click at [616, 329] on div at bounding box center [618, 334] width 64 height 44
click at [767, 361] on span "Insérer" at bounding box center [767, 359] width 14 height 4
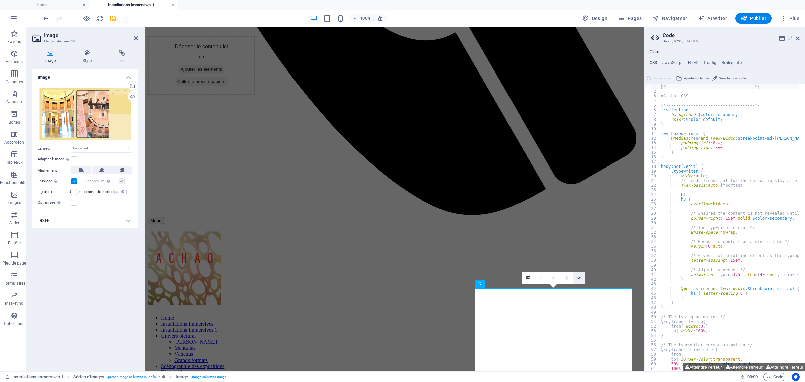
click at [579, 277] on icon at bounding box center [579, 278] width 4 height 4
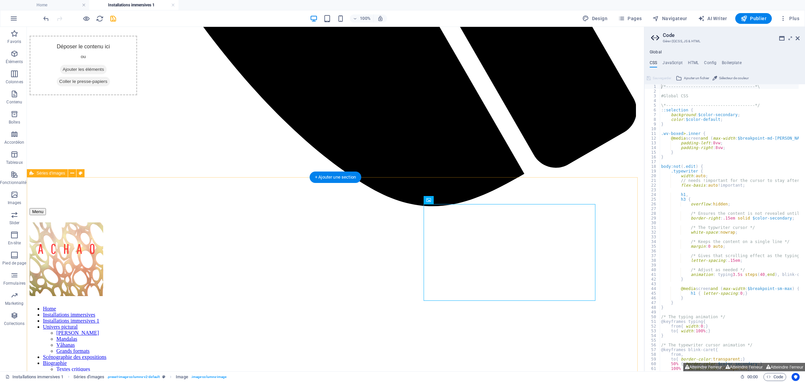
scroll to position [636, 0]
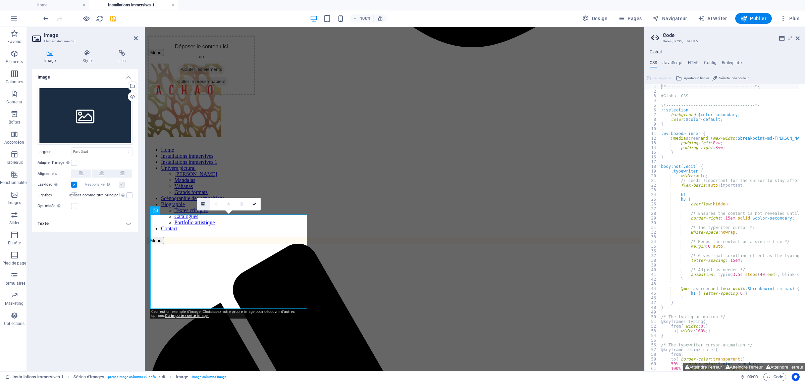
click at [202, 203] on icon at bounding box center [203, 204] width 4 height 5
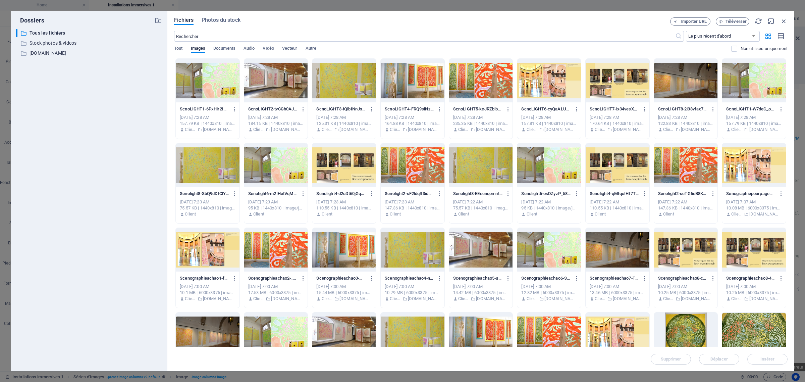
click at [353, 254] on div at bounding box center [344, 250] width 64 height 44
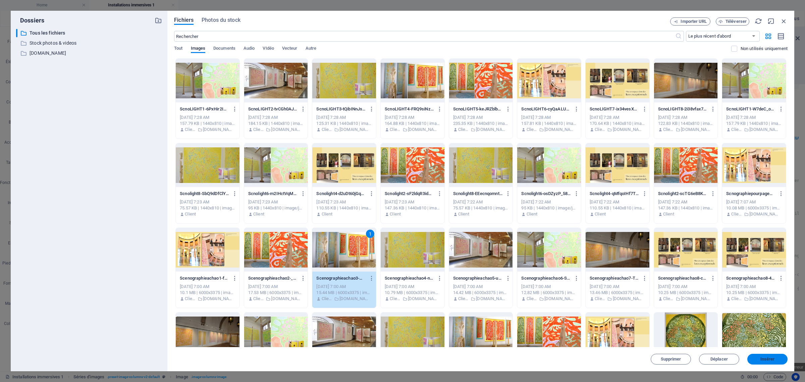
click at [780, 361] on button "Insérer" at bounding box center [767, 359] width 40 height 11
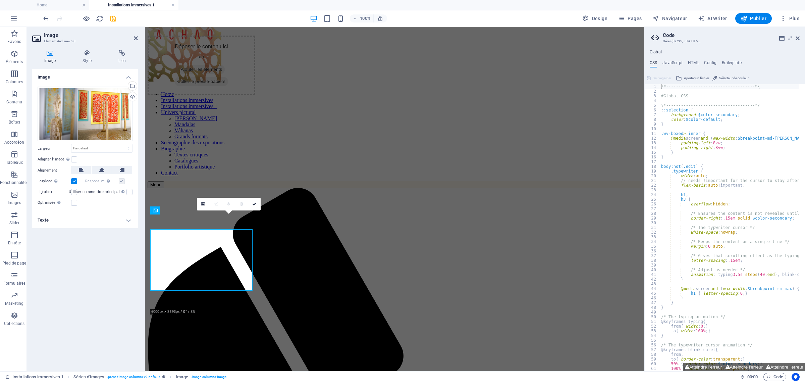
scroll to position [636, 0]
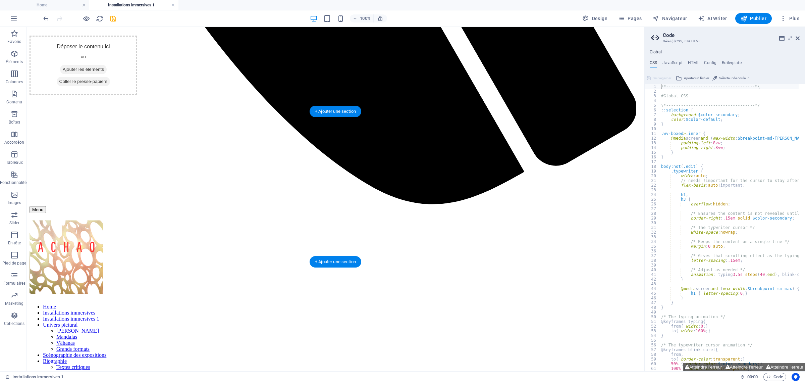
scroll to position [619, 0]
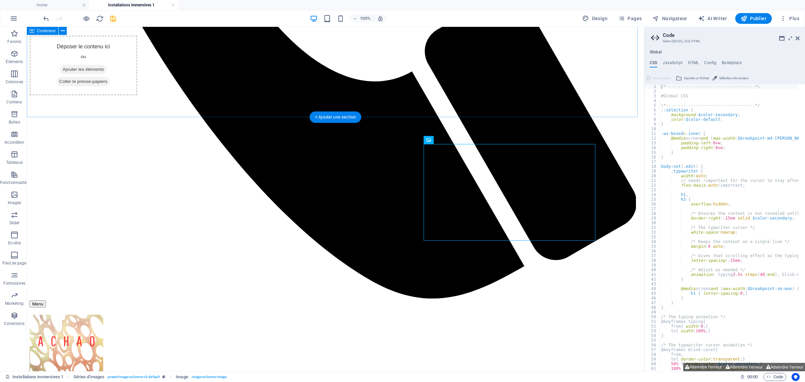
scroll to position [493, 0]
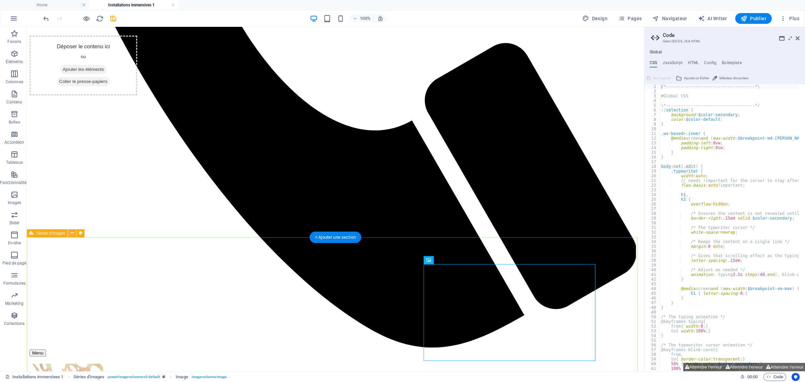
select select "rem"
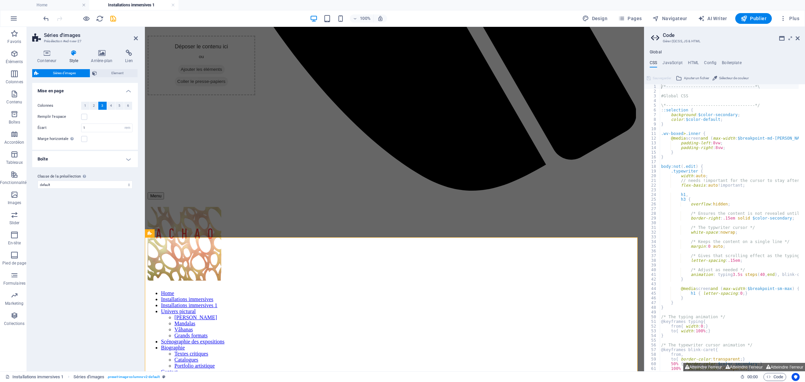
drag, startPoint x: 55, startPoint y: 224, endPoint x: 69, endPoint y: 220, distance: 14.5
click at [54, 224] on div "Variantes Par défaut Mise en page Colonnes 1 2 3 4 5 6 Remplir l'espace Écart 1…" at bounding box center [85, 224] width 106 height 283
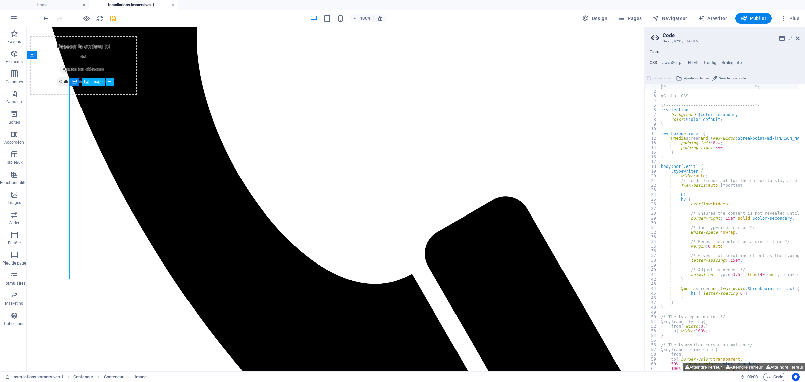
scroll to position [325, 0]
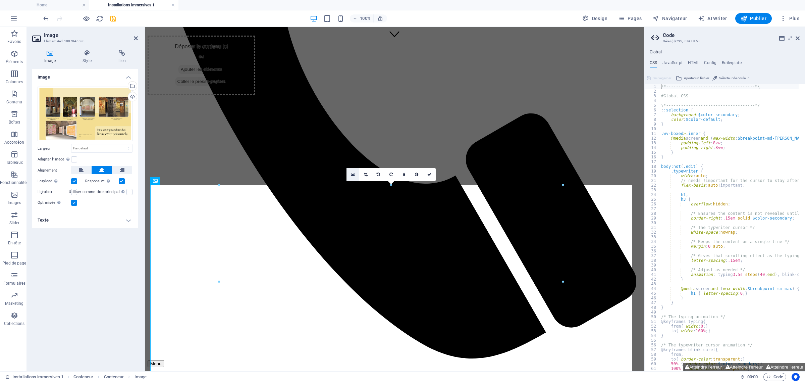
click at [346, 172] on link at bounding box center [352, 174] width 13 height 13
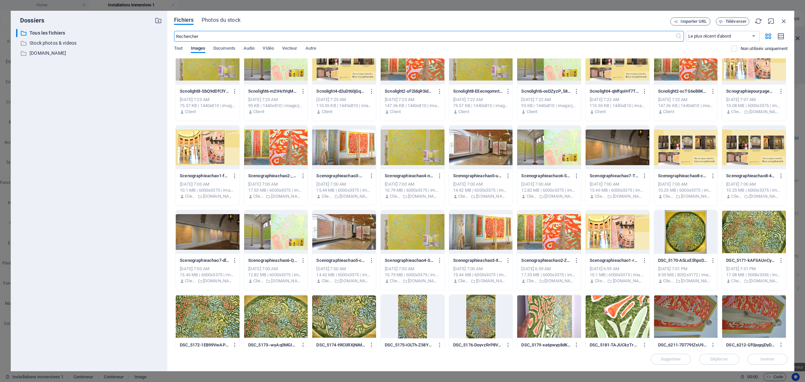
scroll to position [126, 0]
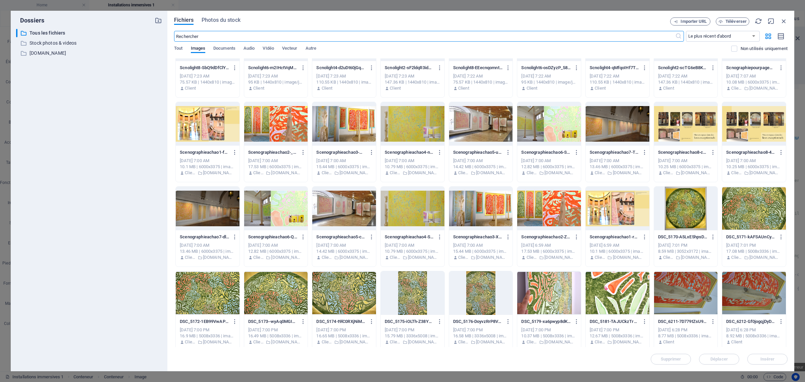
click at [705, 139] on div at bounding box center [686, 124] width 64 height 44
click at [768, 359] on span "Insérer" at bounding box center [767, 359] width 14 height 4
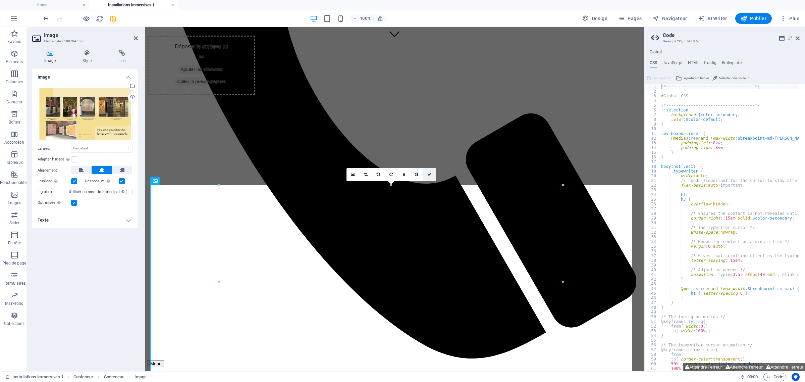
click at [428, 172] on icon at bounding box center [429, 174] width 4 height 4
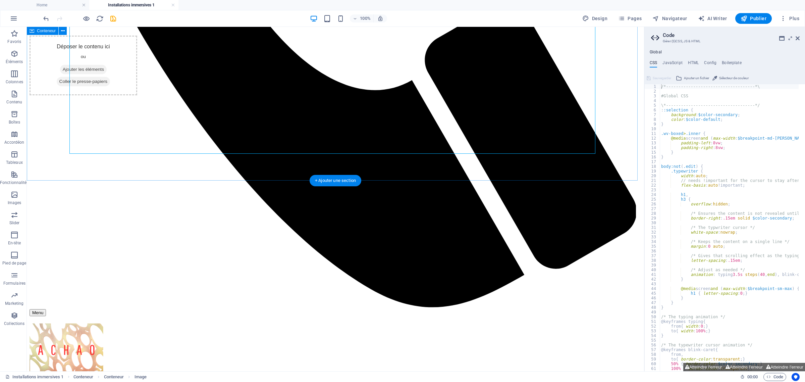
scroll to position [619, 0]
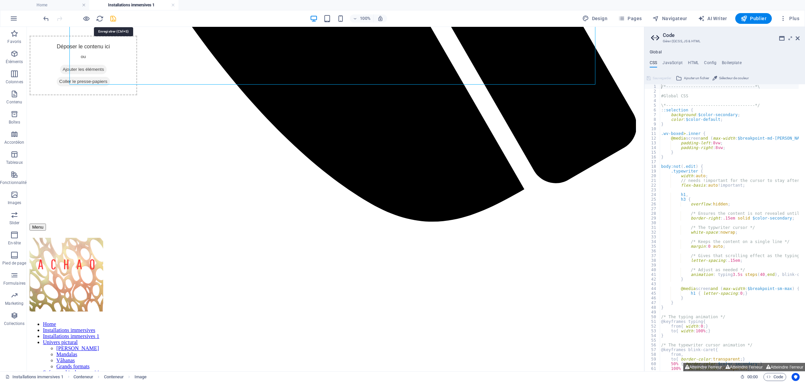
click at [116, 15] on icon "save" at bounding box center [113, 19] width 8 height 8
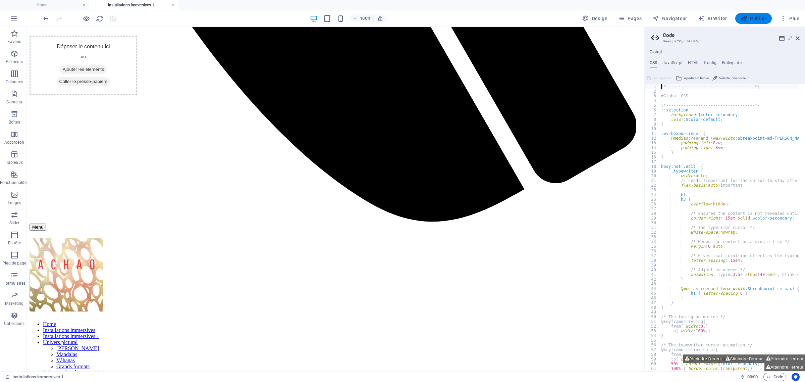
click at [752, 18] on span "Publier" at bounding box center [754, 18] width 26 height 7
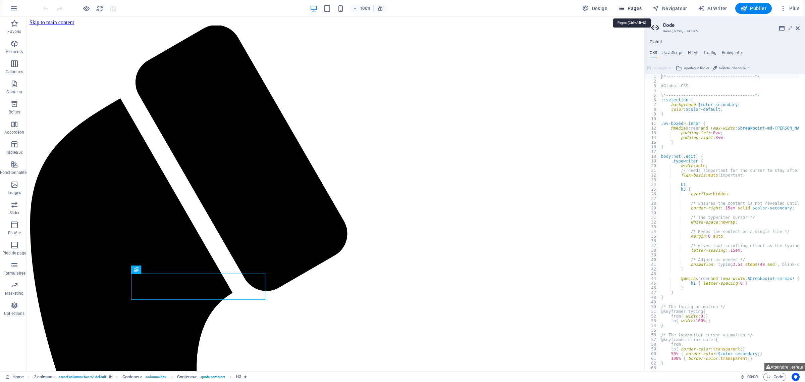
click at [625, 11] on icon "button" at bounding box center [621, 8] width 7 height 7
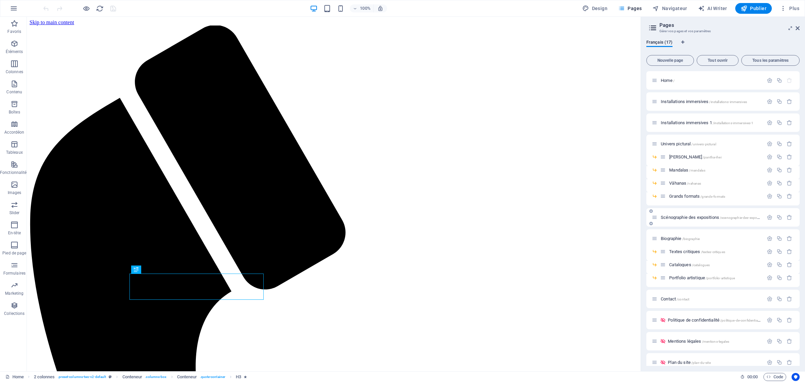
click at [689, 217] on span "Scénographie des expositions /scenographie-des-expositions" at bounding box center [714, 217] width 106 height 5
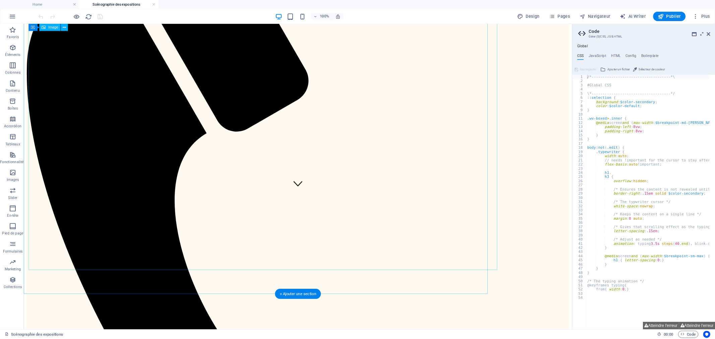
scroll to position [153, 0]
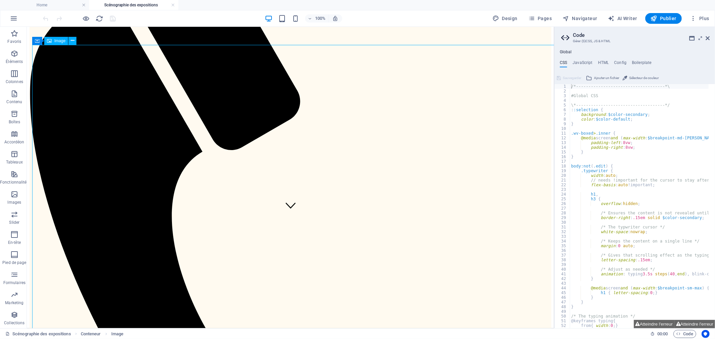
scroll to position [111, 0]
drag, startPoint x: 83, startPoint y: 77, endPoint x: 175, endPoint y: 169, distance: 130.7
click at [546, 17] on span "Pages" at bounding box center [540, 18] width 23 height 7
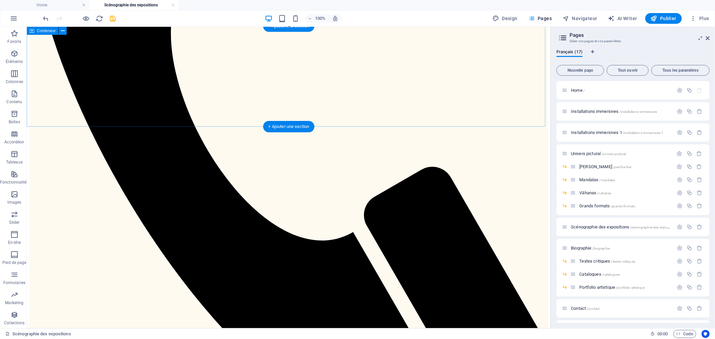
scroll to position [107, 0]
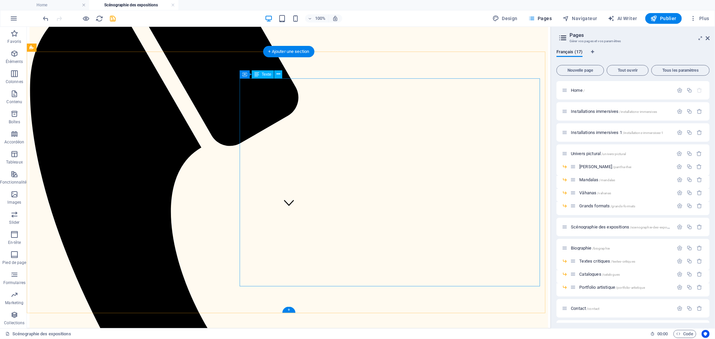
scroll to position [152, 0]
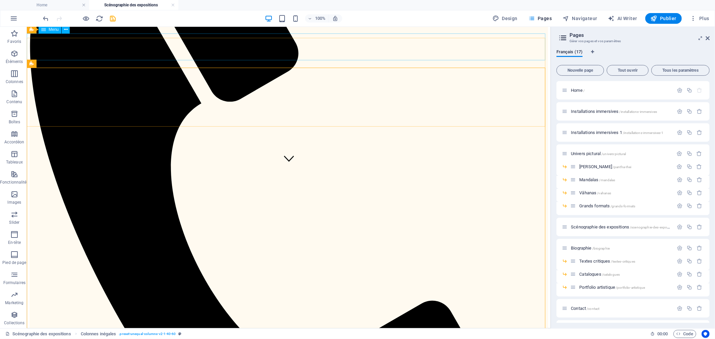
scroll to position [108, 0]
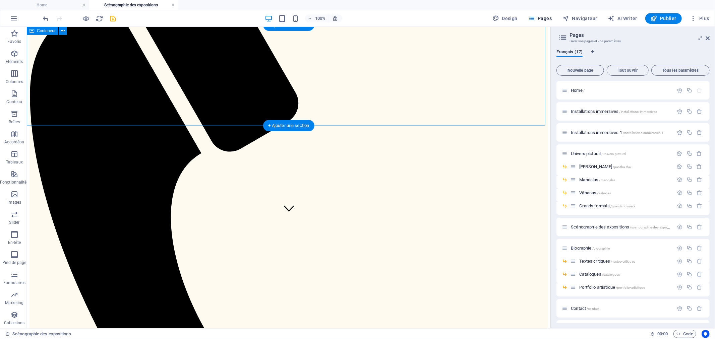
scroll to position [0, 0]
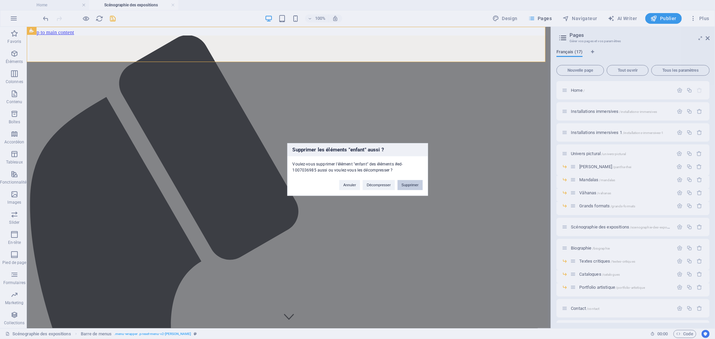
click at [406, 183] on button "Supprimer" at bounding box center [410, 185] width 25 height 10
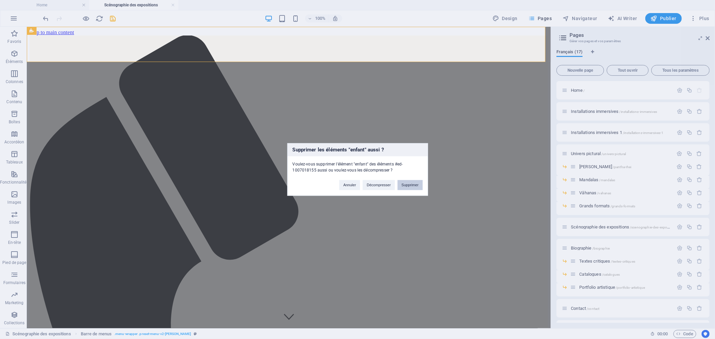
click at [407, 182] on button "Supprimer" at bounding box center [410, 185] width 25 height 10
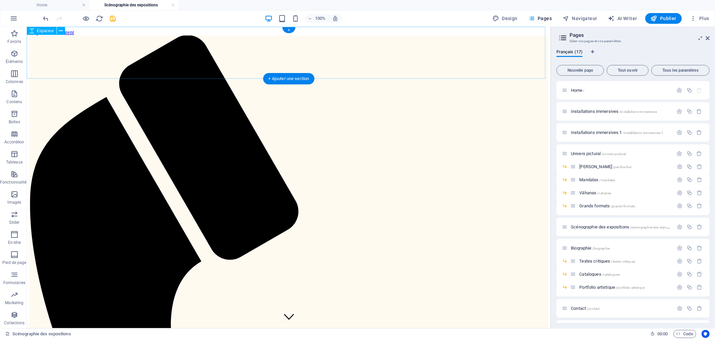
click at [17, 238] on icon "button" at bounding box center [14, 235] width 8 height 8
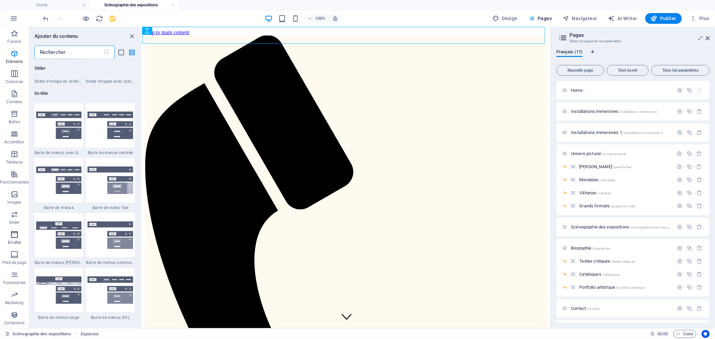
scroll to position [4038, 0]
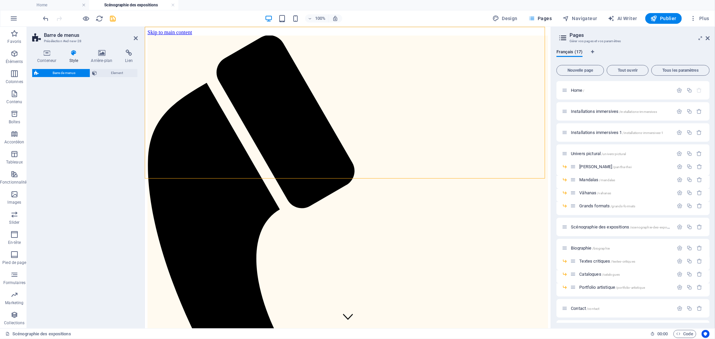
select select "rem"
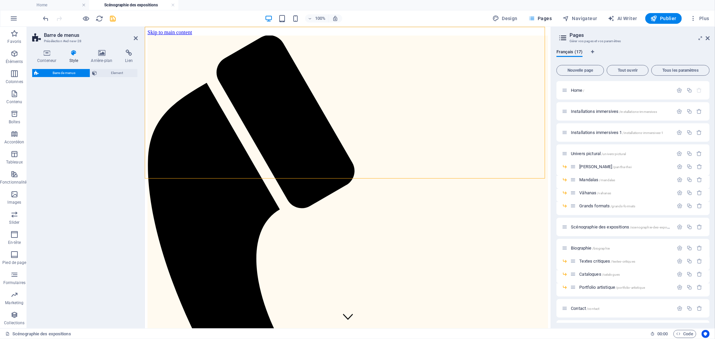
select select "rem"
select select "preset-menu-v2-loki"
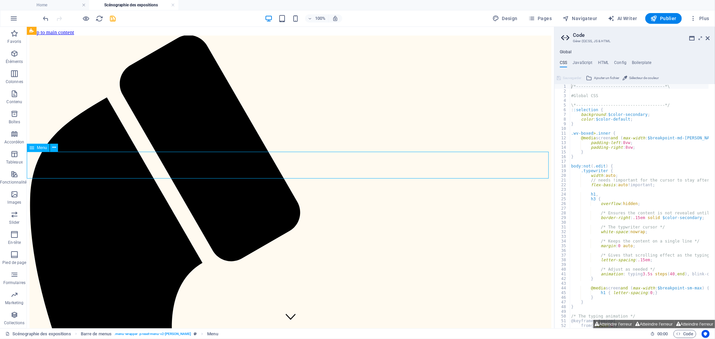
drag, startPoint x: 97, startPoint y: 162, endPoint x: 216, endPoint y: 161, distance: 119.4
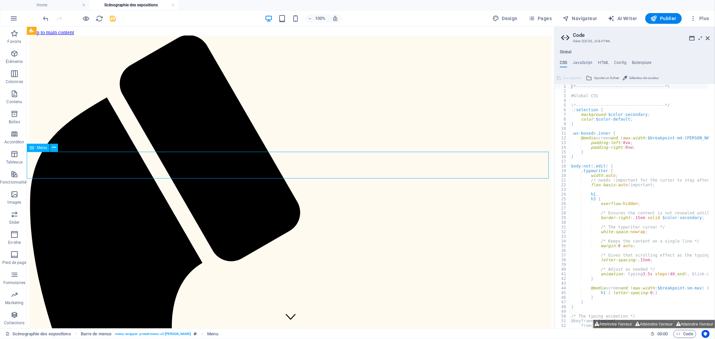
select select
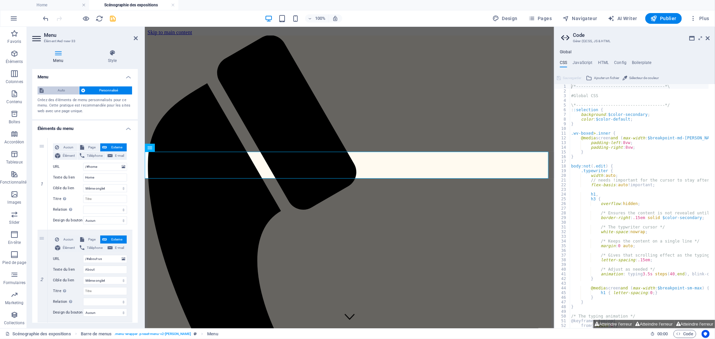
click at [64, 92] on span "Auto" at bounding box center [62, 91] width 32 height 8
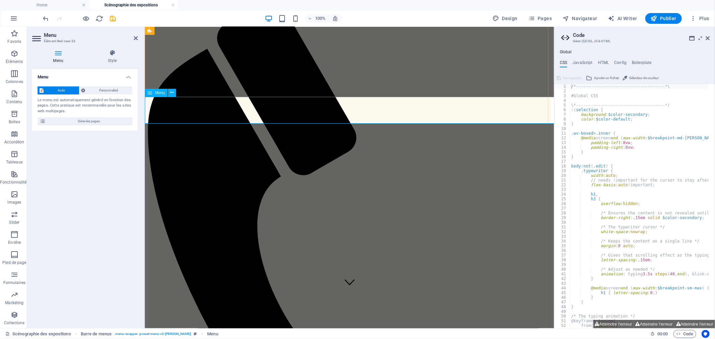
scroll to position [0, 0]
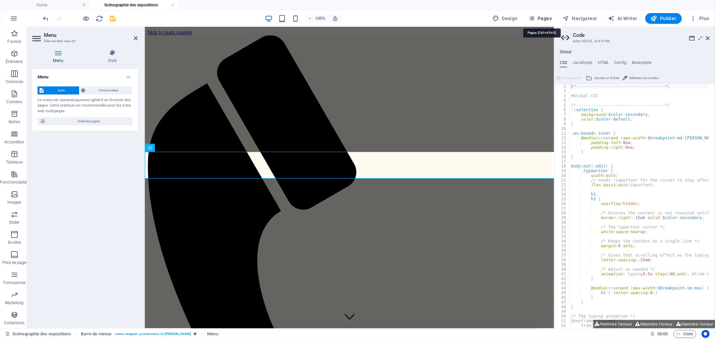
click at [535, 21] on icon "button" at bounding box center [532, 18] width 7 height 7
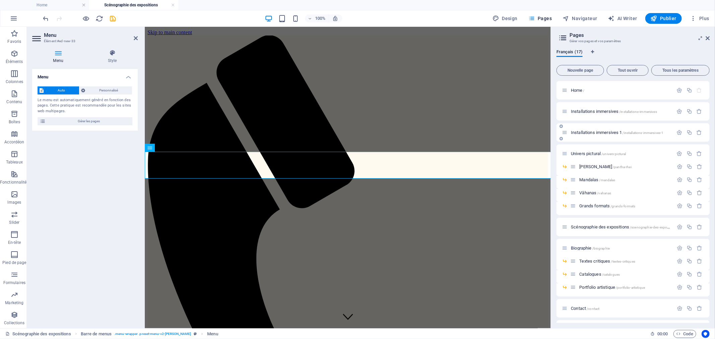
click at [565, 135] on icon at bounding box center [565, 133] width 6 height 6
click at [697, 132] on icon "button" at bounding box center [700, 133] width 6 height 6
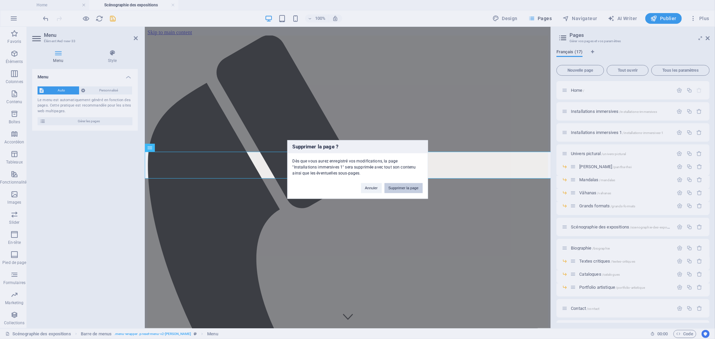
click at [401, 189] on button "Supprimer la page" at bounding box center [404, 188] width 38 height 10
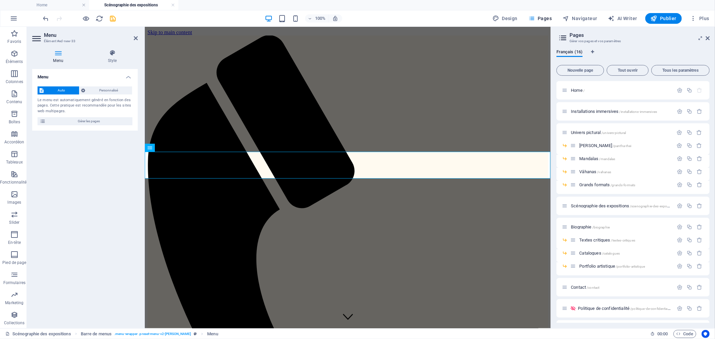
click at [114, 19] on icon "save" at bounding box center [113, 19] width 8 height 8
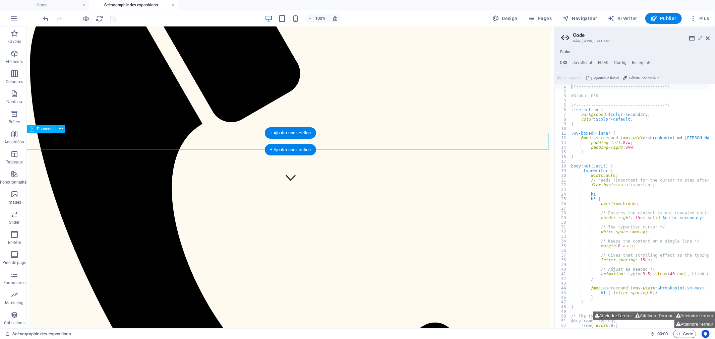
scroll to position [149, 0]
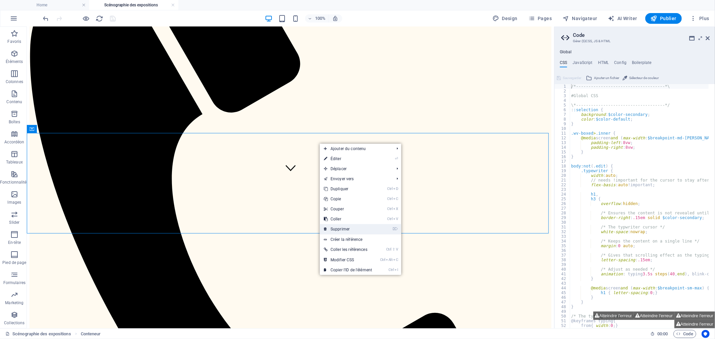
click at [359, 227] on link "⌦ Supprimer" at bounding box center [348, 229] width 56 height 10
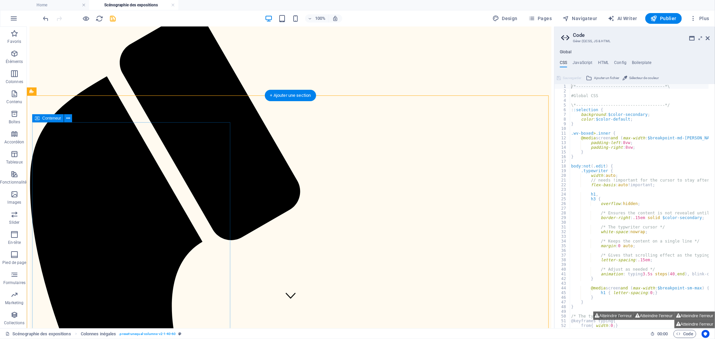
scroll to position [74, 0]
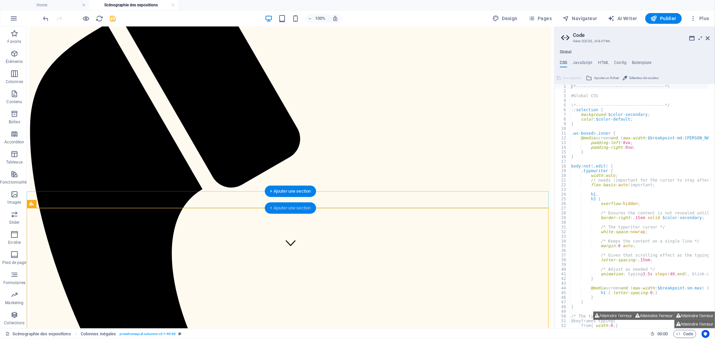
click at [297, 211] on div "+ Ajouter une section" at bounding box center [291, 208] width 52 height 11
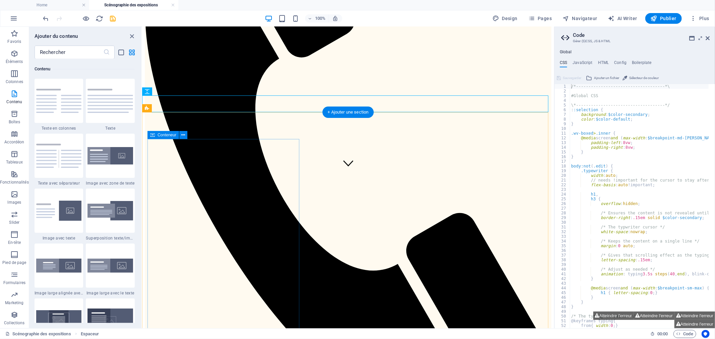
scroll to position [3, 0]
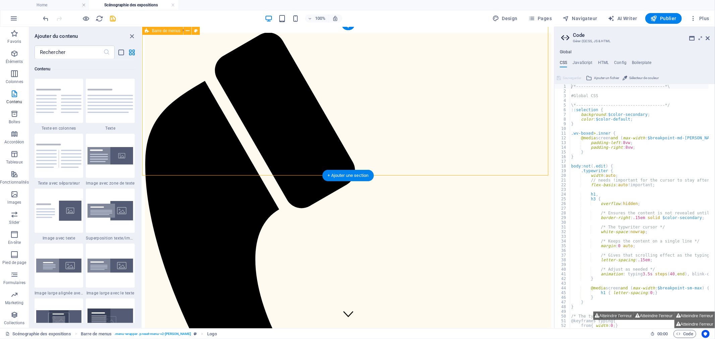
select select "rem"
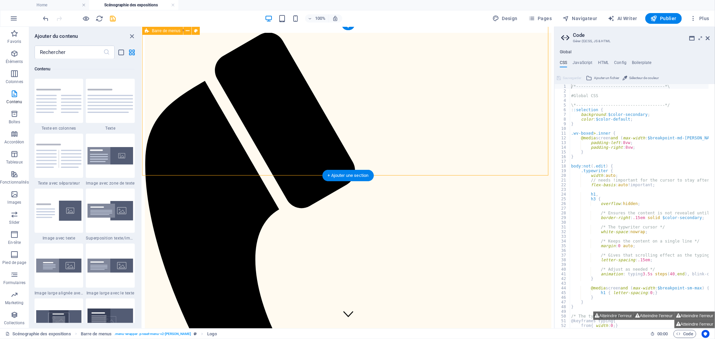
select select "rem"
select select "preset-menu-v2-loki"
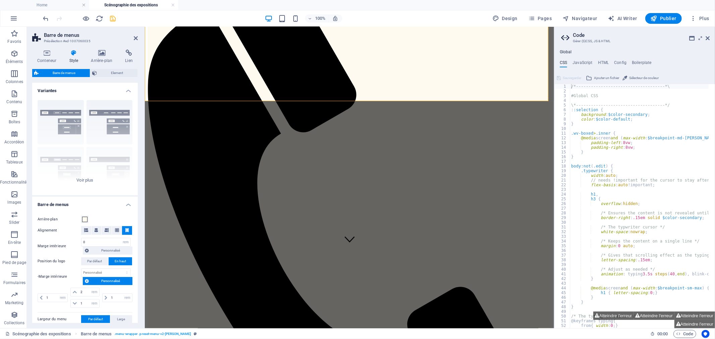
click at [115, 17] on icon "save" at bounding box center [113, 19] width 8 height 8
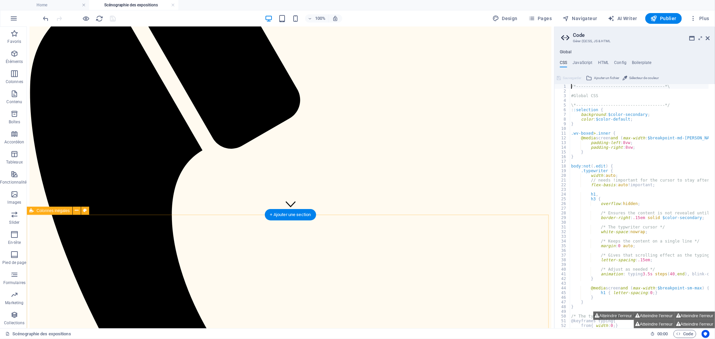
scroll to position [113, 0]
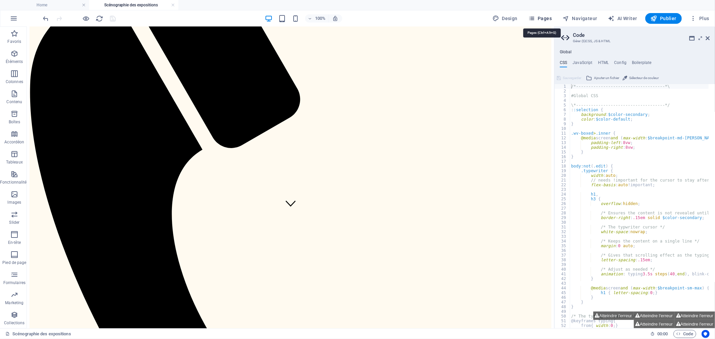
click at [535, 17] on icon "button" at bounding box center [532, 18] width 7 height 7
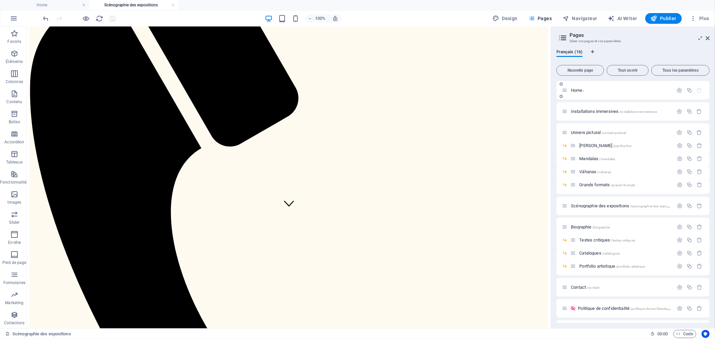
click at [586, 96] on div "Home /" at bounding box center [633, 90] width 153 height 18
click at [580, 92] on span "Home /" at bounding box center [578, 90] width 14 height 5
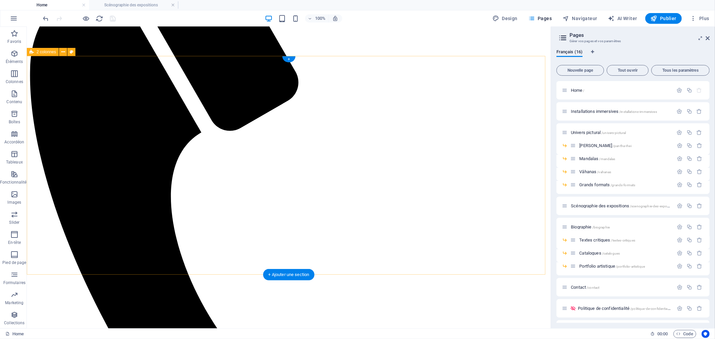
scroll to position [25, 0]
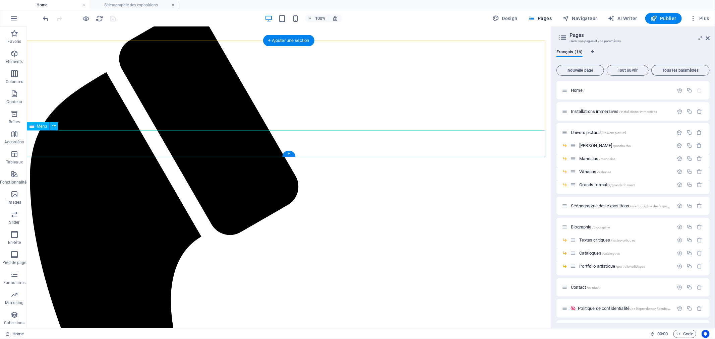
click at [585, 109] on span "Installations immersives /installations-immersives" at bounding box center [614, 111] width 86 height 5
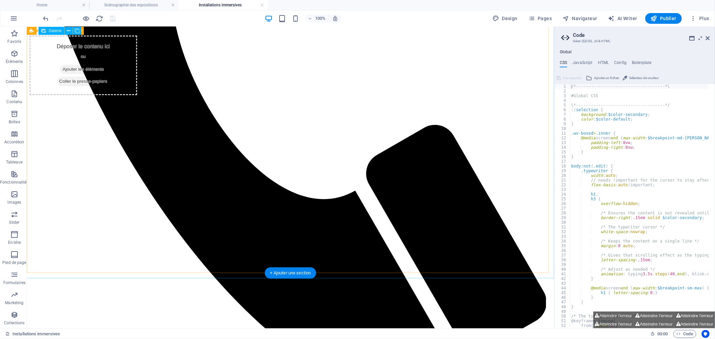
scroll to position [298, 0]
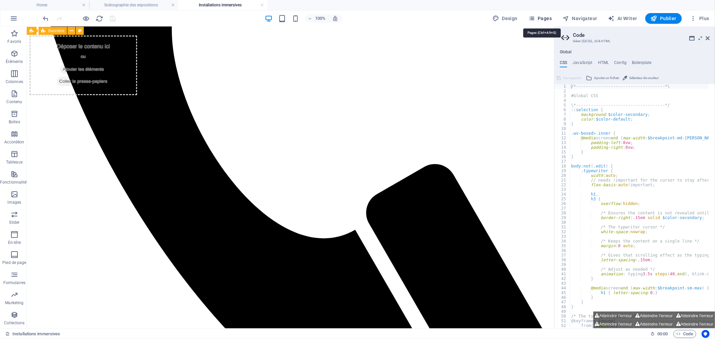
drag, startPoint x: 538, startPoint y: 18, endPoint x: 522, endPoint y: 4, distance: 21.6
click at [538, 18] on span "Pages" at bounding box center [540, 18] width 23 height 7
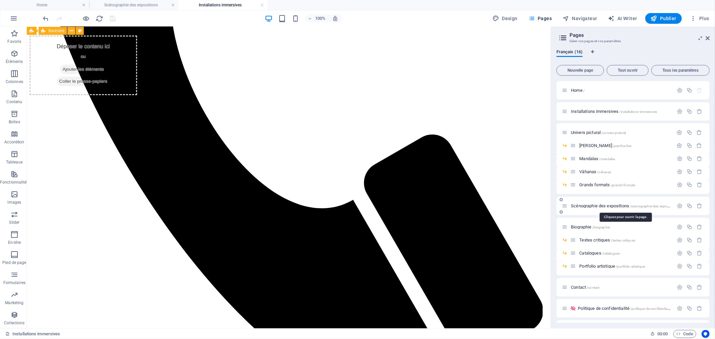
click at [606, 207] on span "Scénographie des expositions /scenographie-des-expositions" at bounding box center [624, 206] width 106 height 5
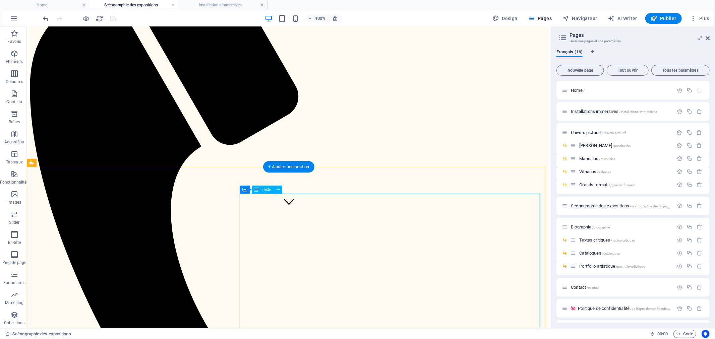
scroll to position [152, 0]
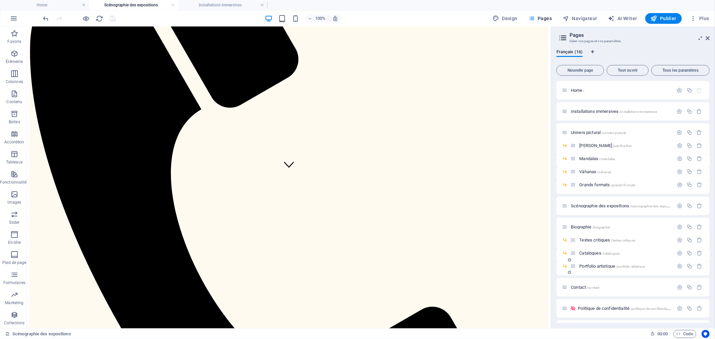
drag, startPoint x: 592, startPoint y: 251, endPoint x: 588, endPoint y: 252, distance: 4.1
click at [592, 251] on span "Catalogues /catalogues" at bounding box center [600, 253] width 41 height 5
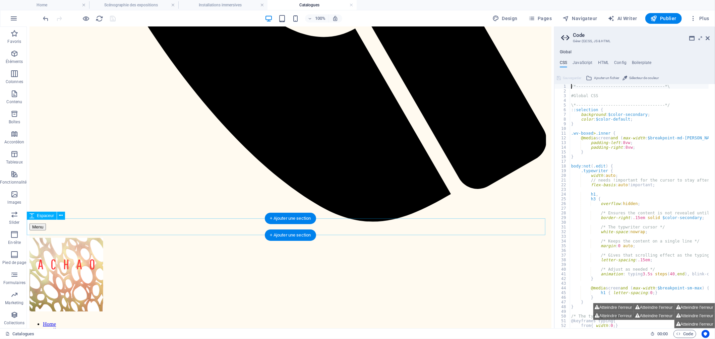
scroll to position [516, 0]
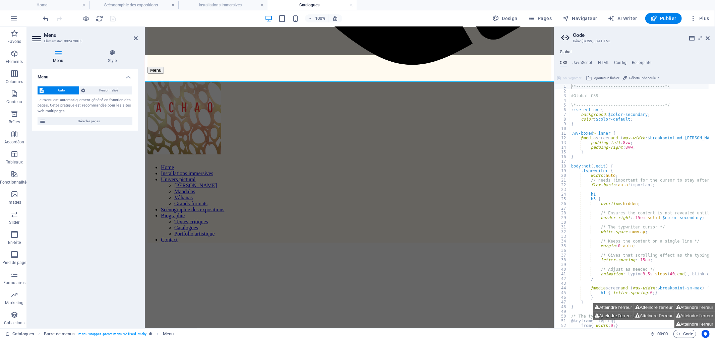
scroll to position [488, 0]
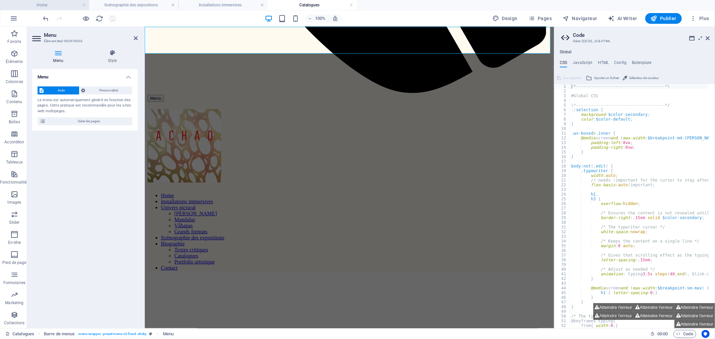
click at [58, 5] on h4 "Home" at bounding box center [44, 4] width 89 height 7
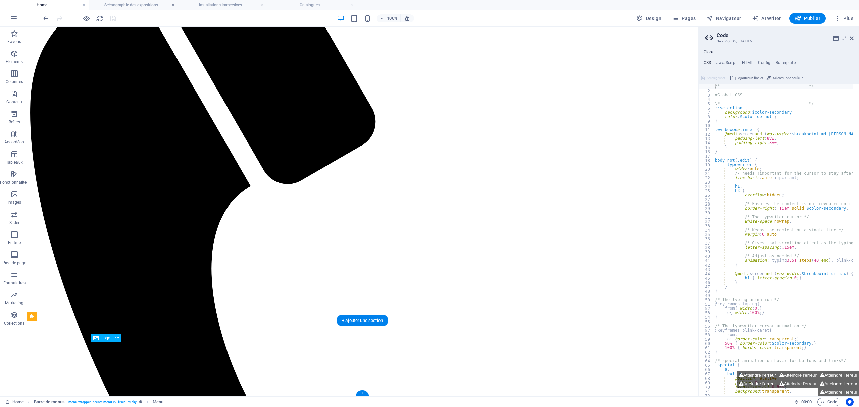
scroll to position [101, 0]
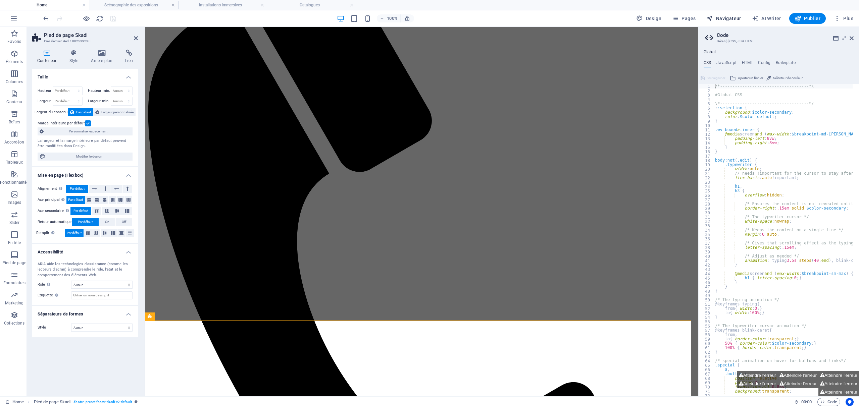
click at [729, 17] on span "Navigateur" at bounding box center [723, 18] width 35 height 7
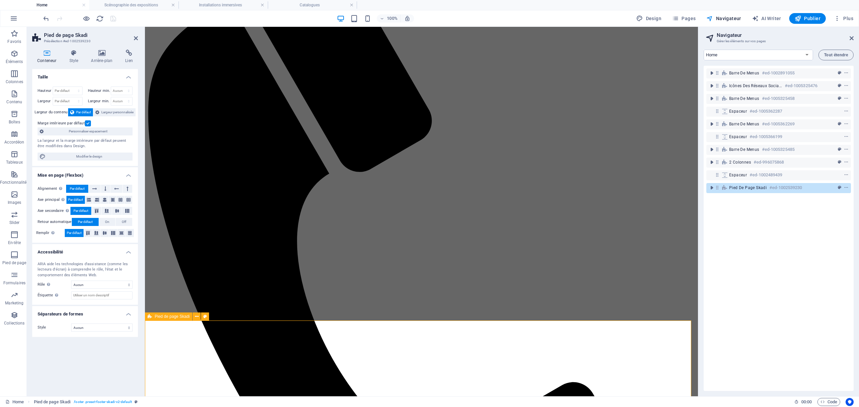
click at [235, 3] on h4 "Installations immersives" at bounding box center [222, 4] width 89 height 7
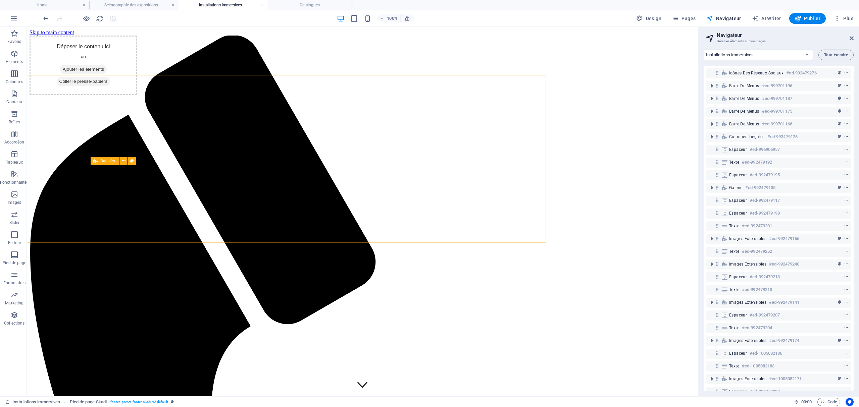
scroll to position [235, 0]
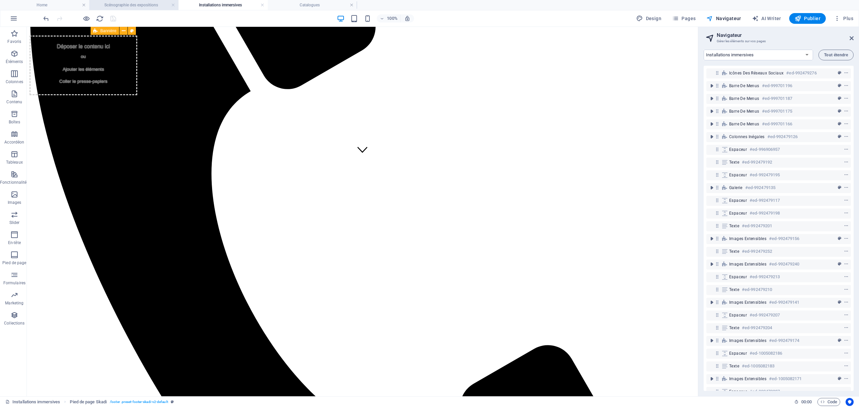
click at [158, 4] on h4 "Scénographie des expositions" at bounding box center [133, 4] width 89 height 7
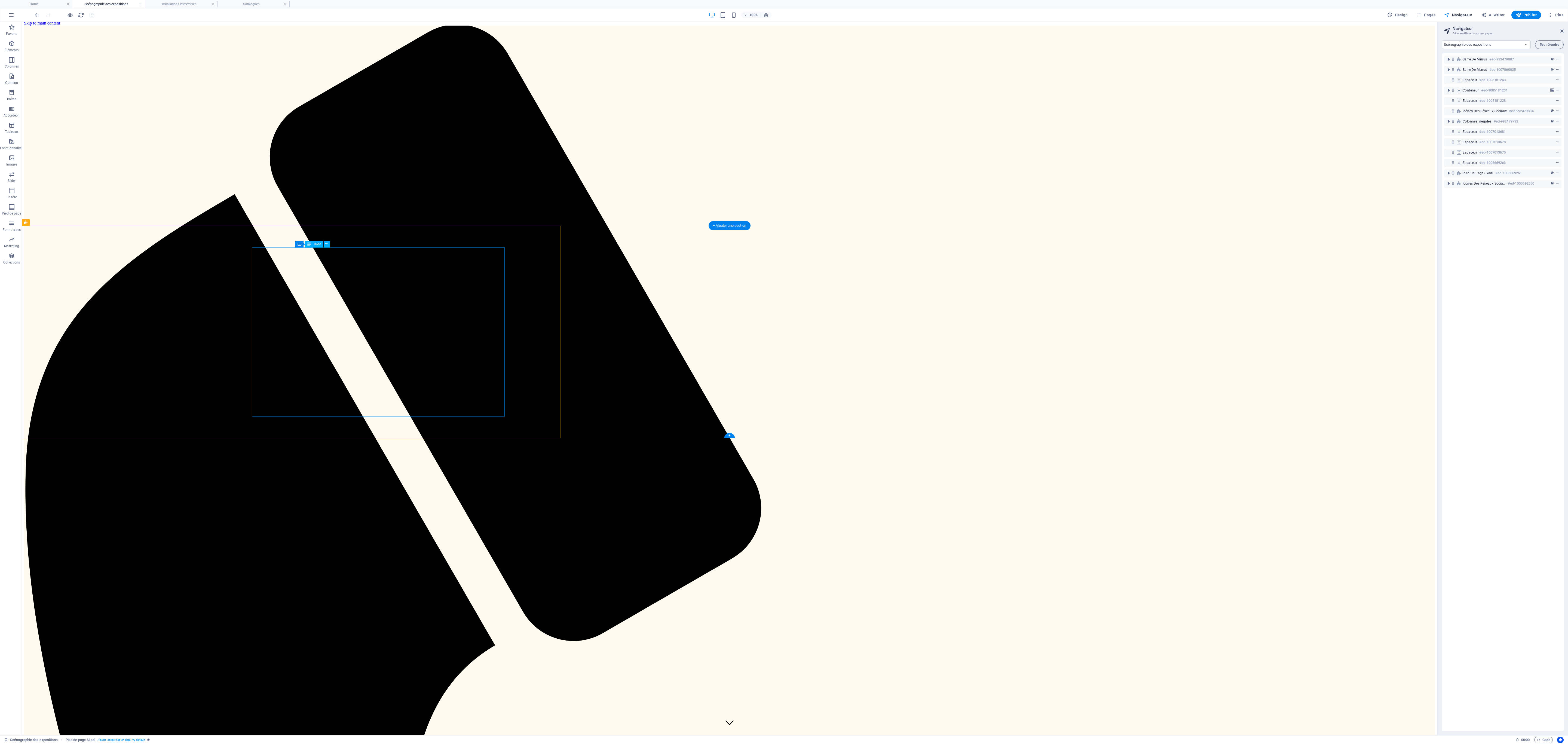
scroll to position [0, 0]
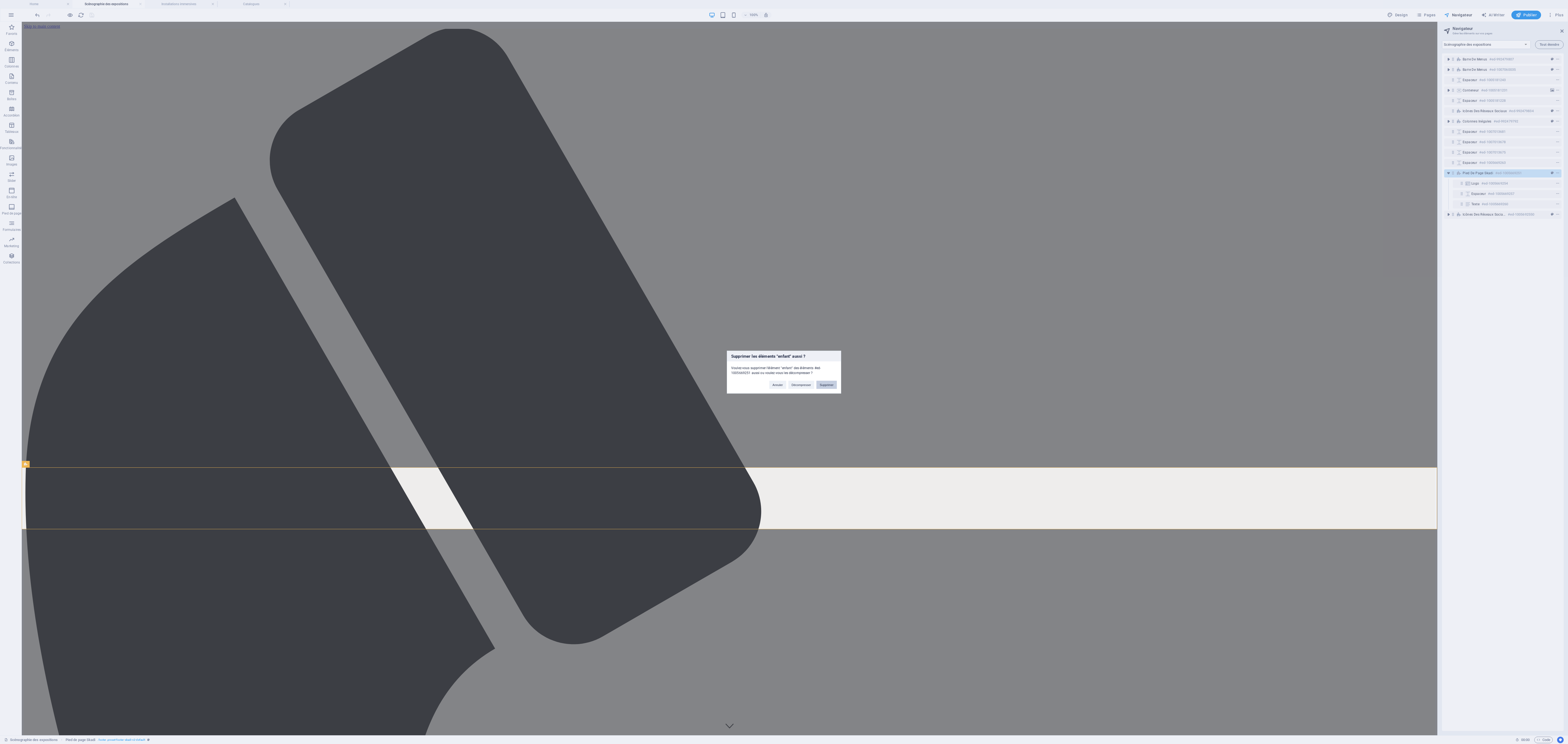
click at [653, 309] on button "Supprimer" at bounding box center [826, 385] width 20 height 8
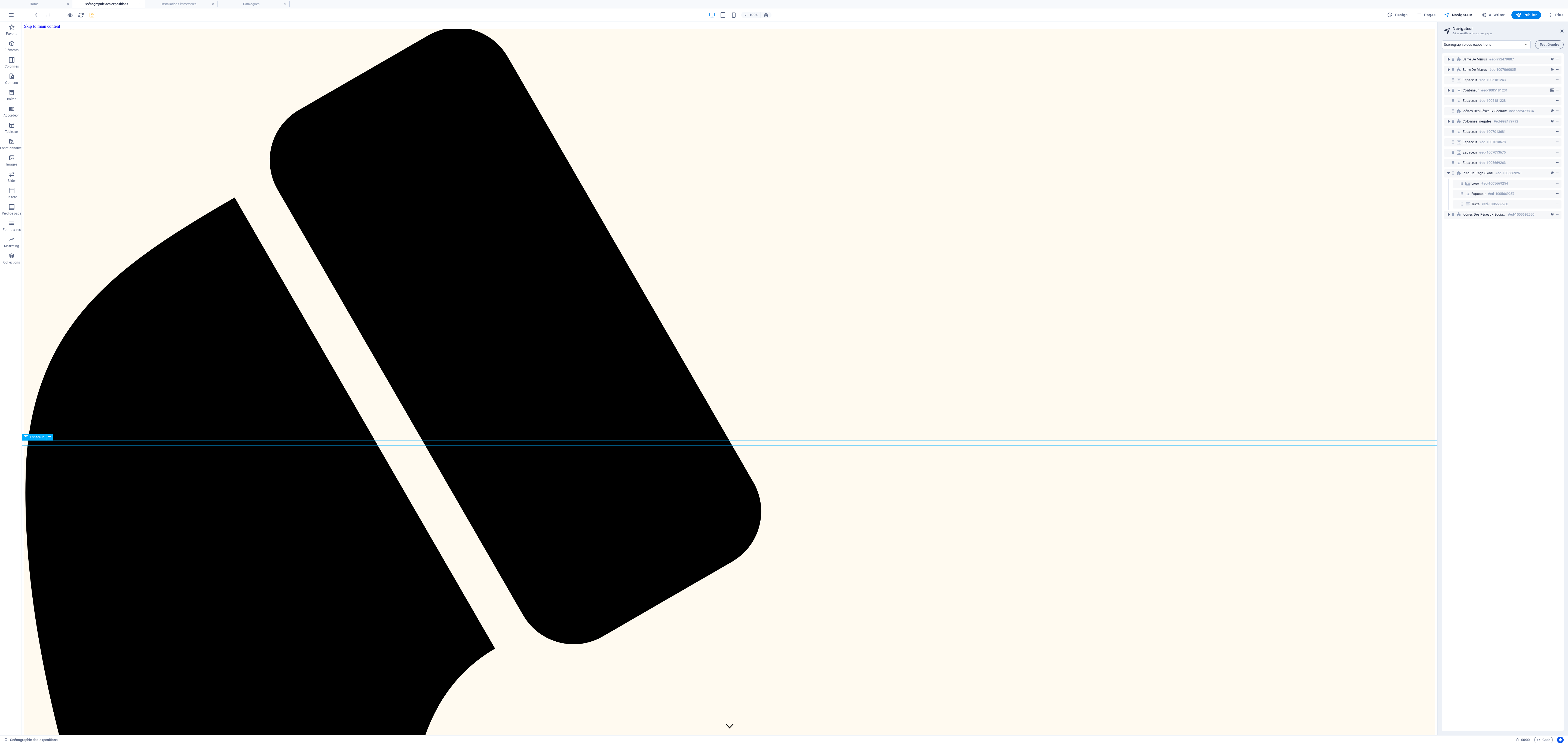
drag, startPoint x: 726, startPoint y: 497, endPoint x: 615, endPoint y: 475, distance: 113.2
click at [653, 309] on div "+ Ajouter une section" at bounding box center [730, 501] width 42 height 9
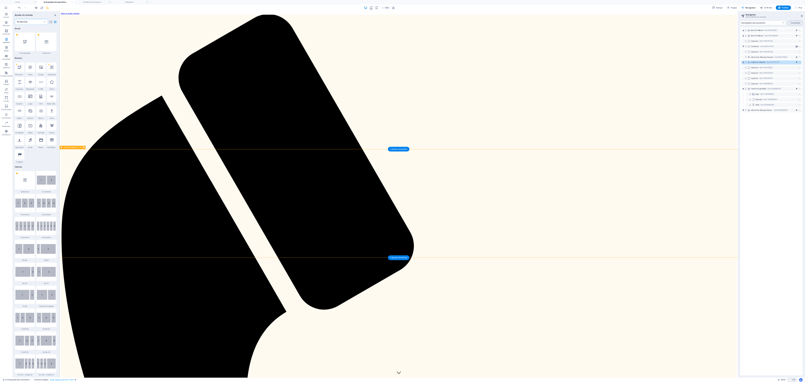
scroll to position [48, 0]
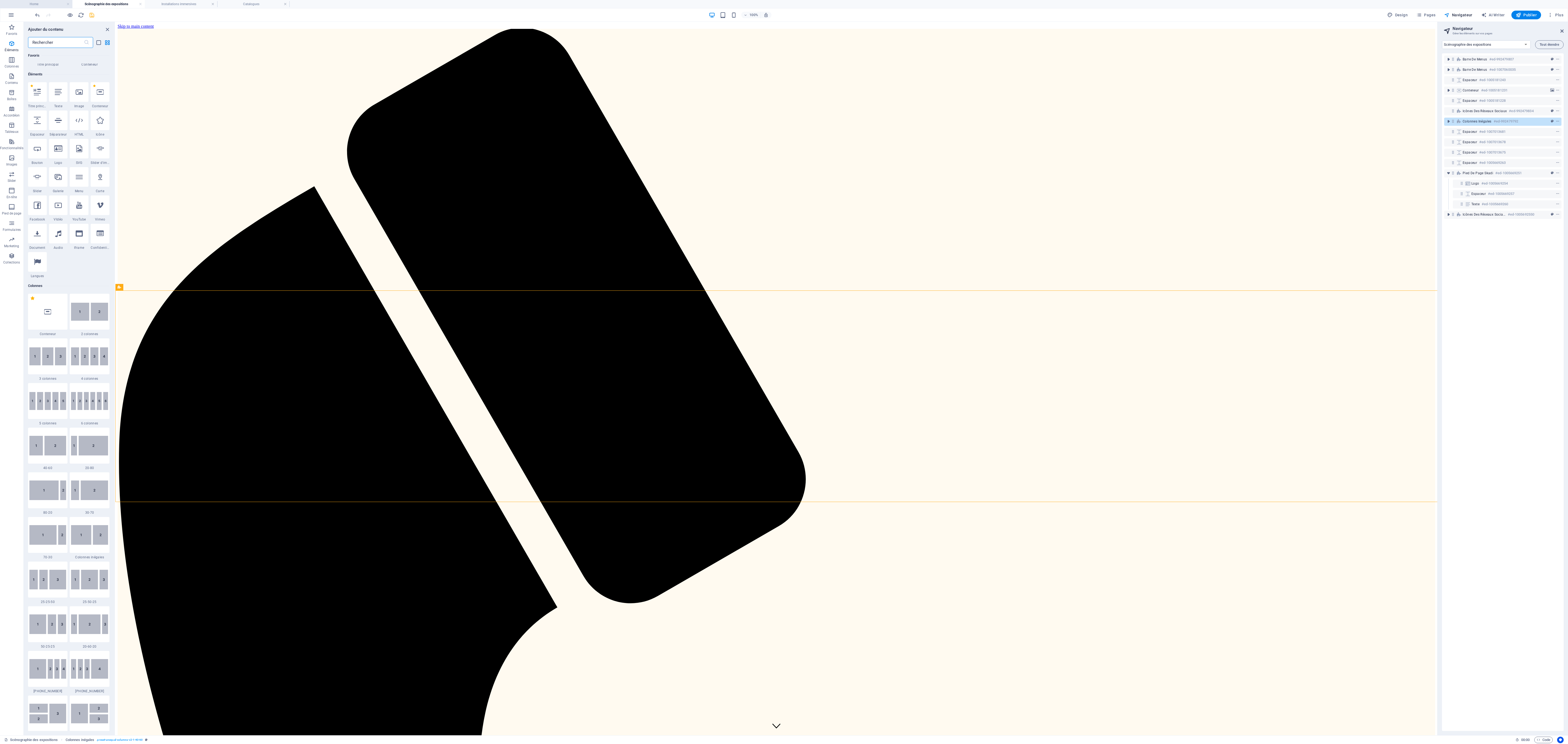
click at [40, 0] on li "Home" at bounding box center [36, 4] width 72 height 8
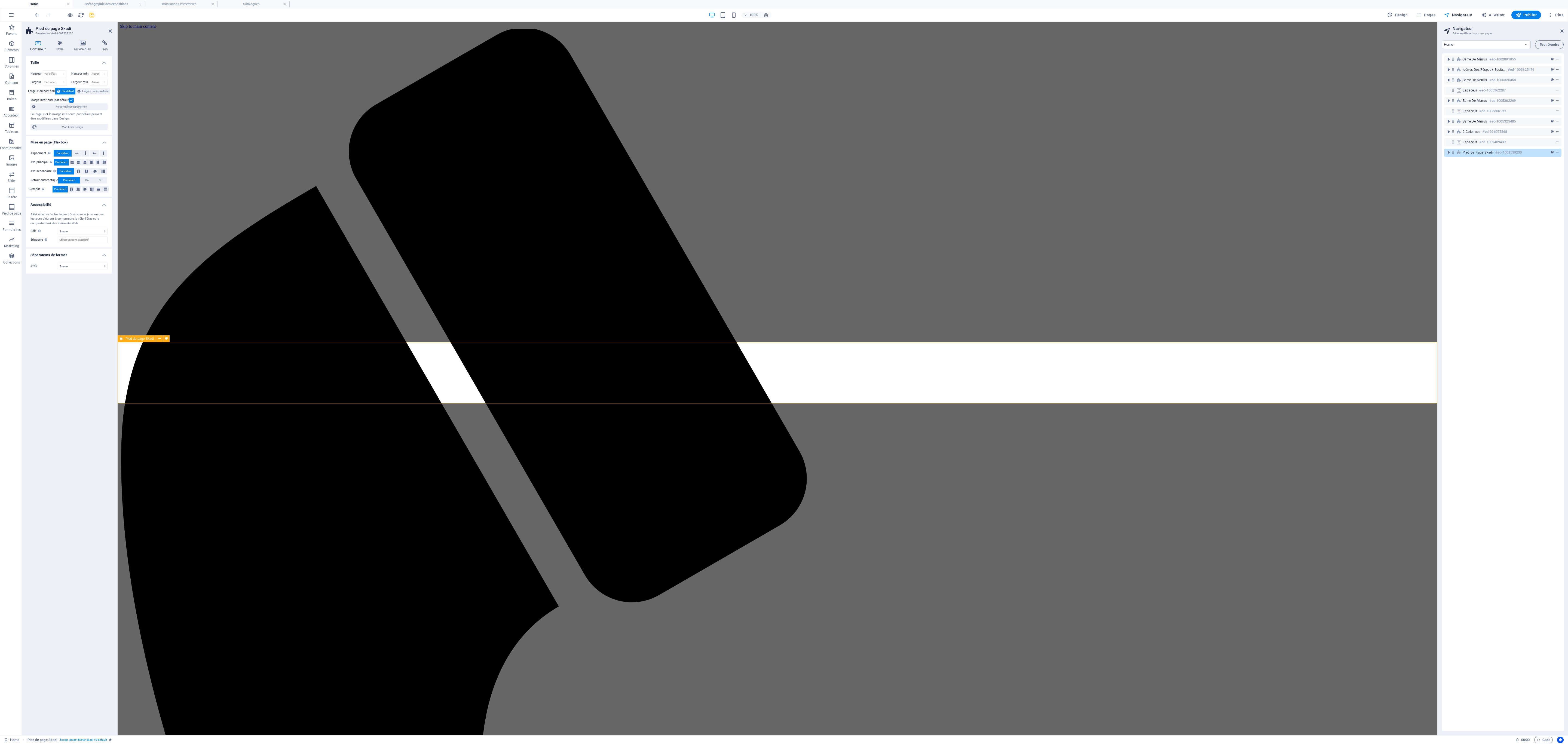
click at [111, 4] on h4 "Scénographie des expositions" at bounding box center [108, 3] width 72 height 6
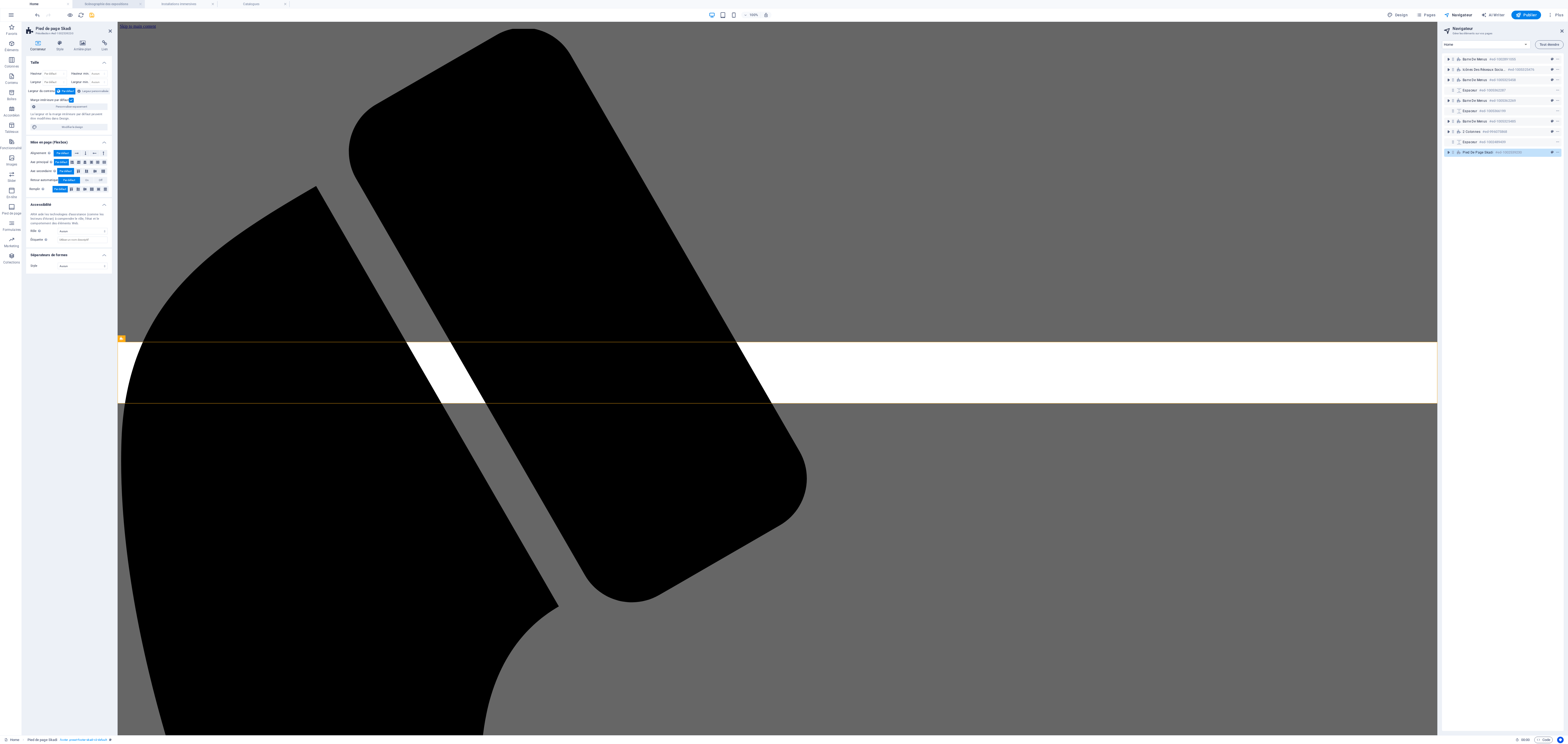
select select "17990224-fr"
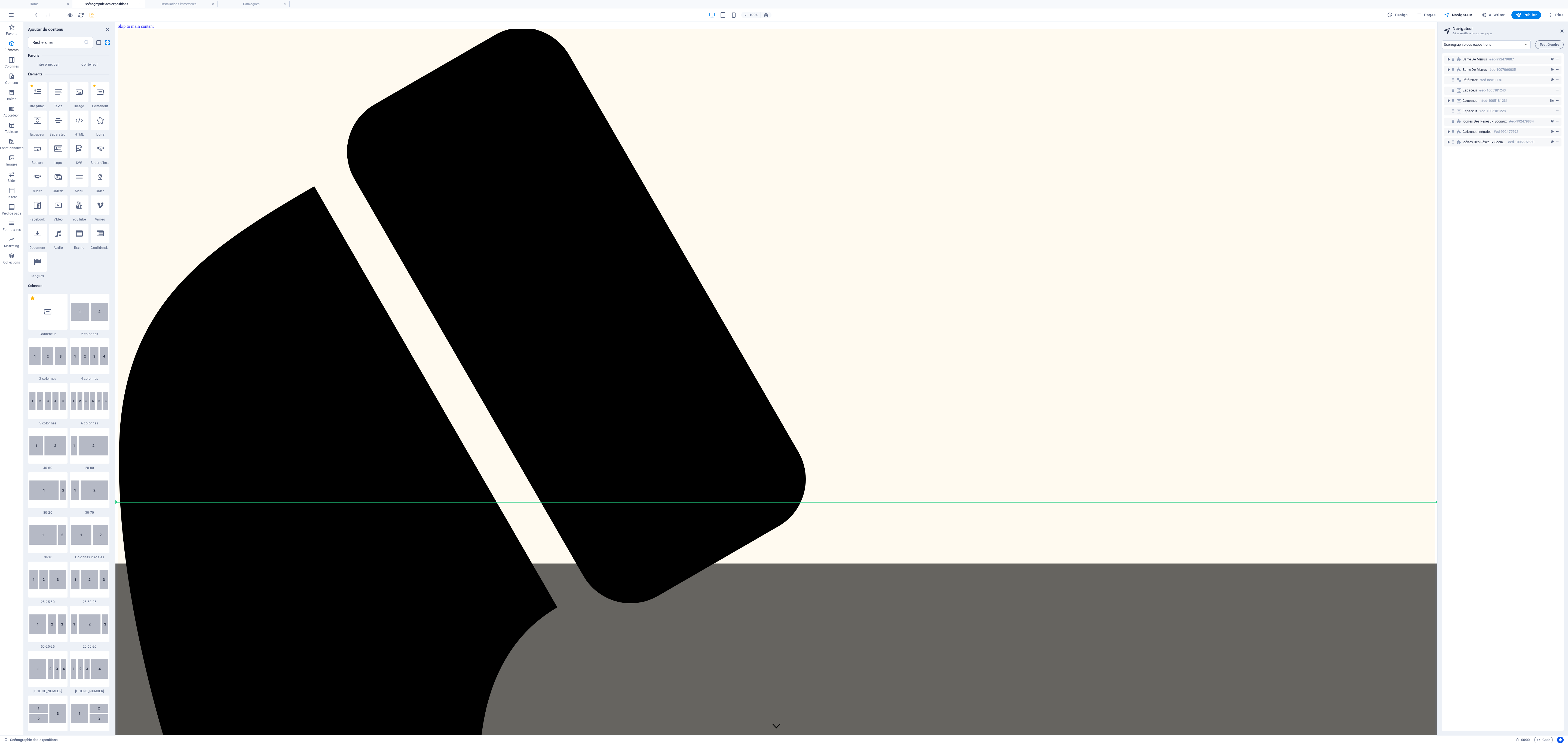
select select "px"
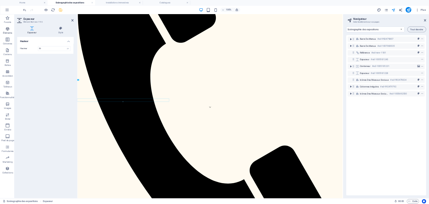
scroll to position [115, 0]
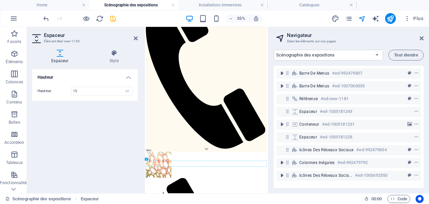
type input "15"
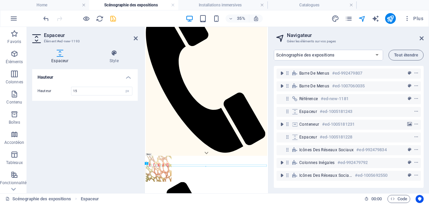
click at [109, 19] on icon "save" at bounding box center [113, 19] width 8 height 8
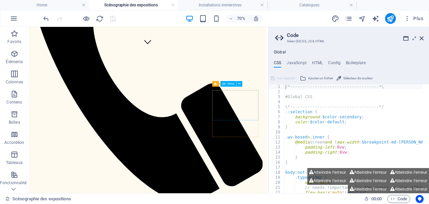
scroll to position [100, 0]
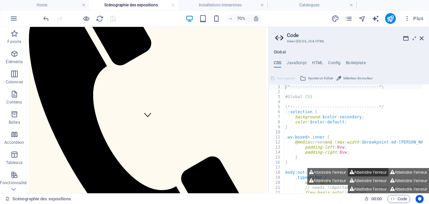
click at [362, 171] on button "Atteindre l'erreur" at bounding box center [368, 172] width 41 height 8
type textarea "$menu-trigger-flip: default,"
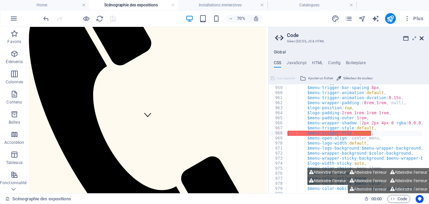
drag, startPoint x: 422, startPoint y: 37, endPoint x: 394, endPoint y: 10, distance: 38.2
click at [422, 37] on icon at bounding box center [422, 38] width 4 height 5
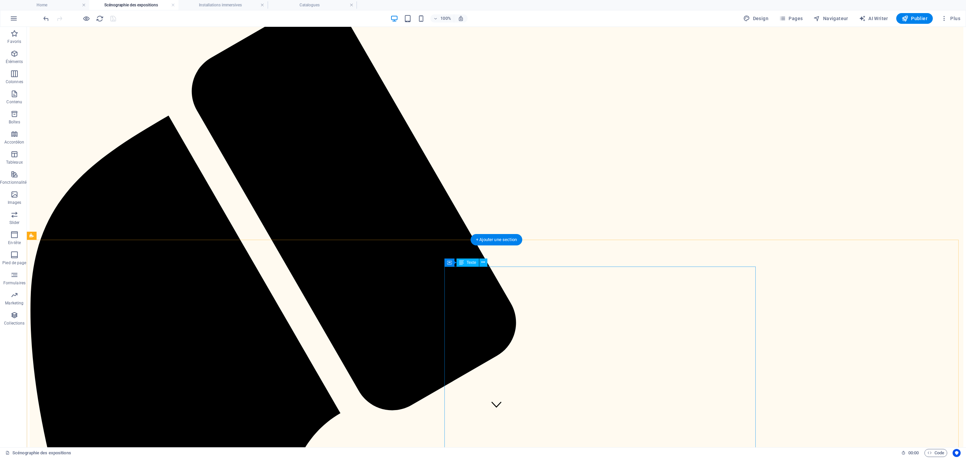
scroll to position [65, 0]
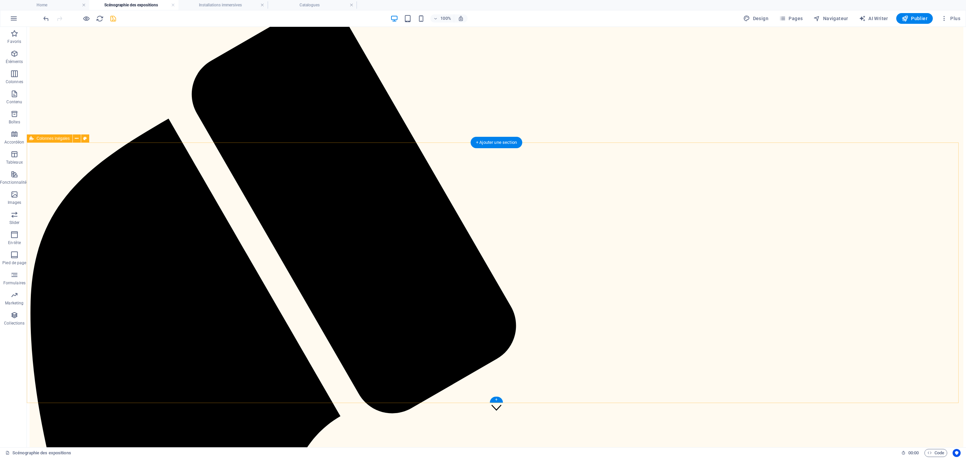
scroll to position [25, 0]
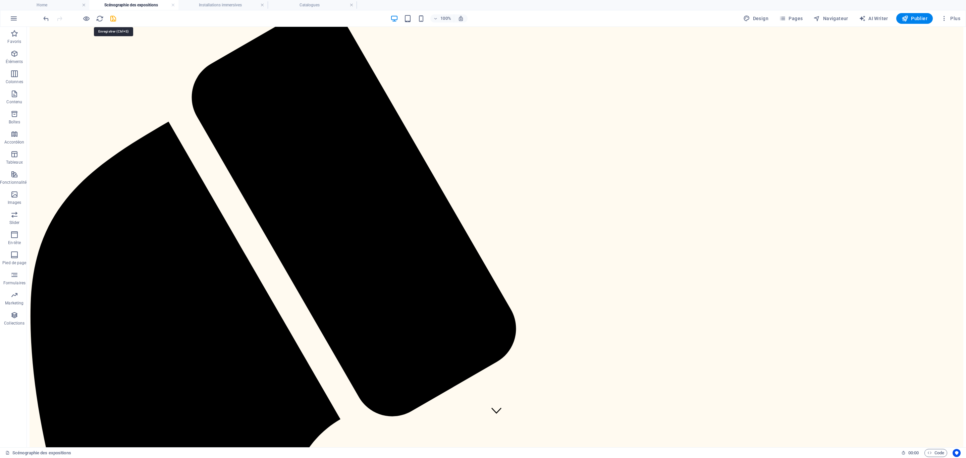
click at [116, 16] on icon "save" at bounding box center [113, 19] width 8 height 8
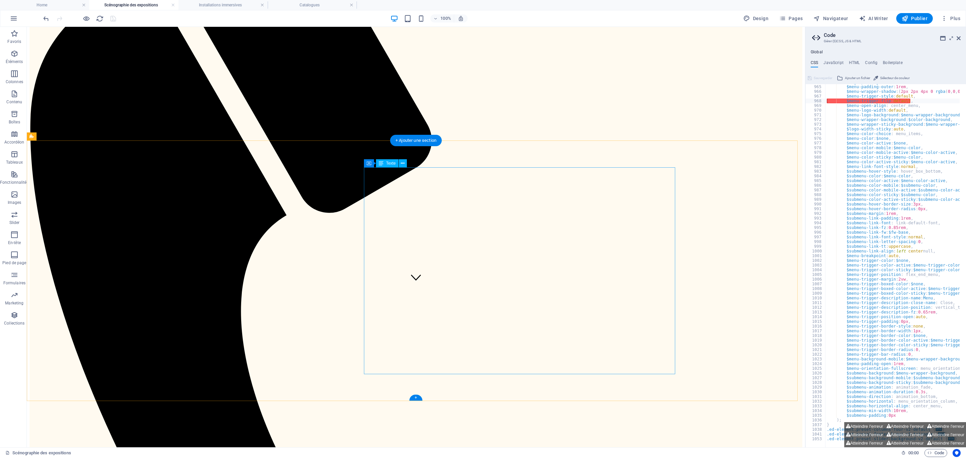
scroll to position [176, 0]
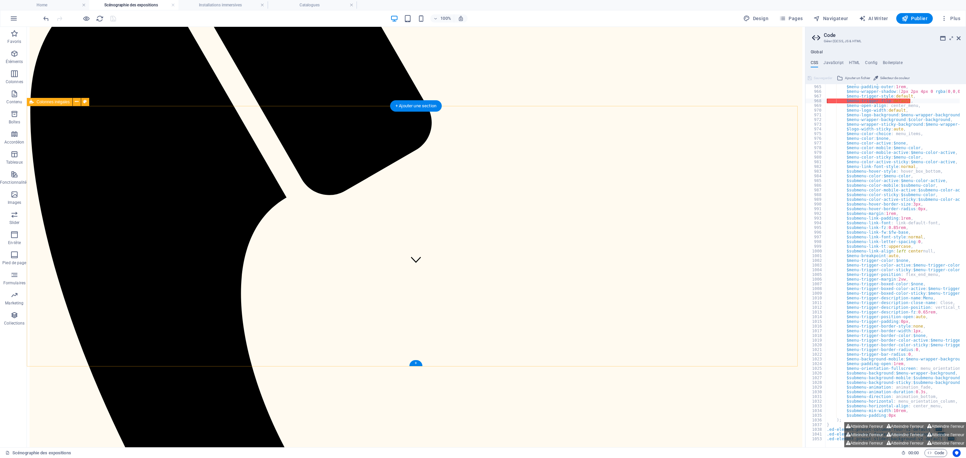
click at [19, 198] on span "Images" at bounding box center [14, 199] width 29 height 16
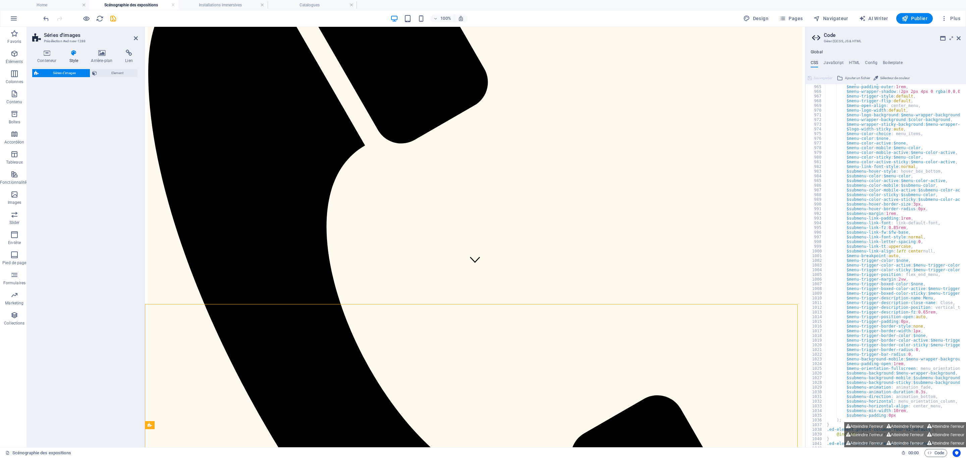
select select "rem"
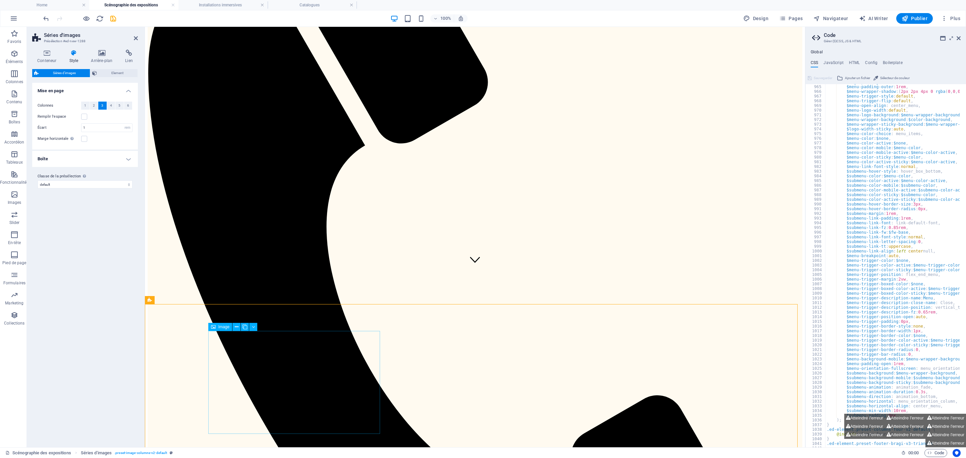
scroll to position [113, 0]
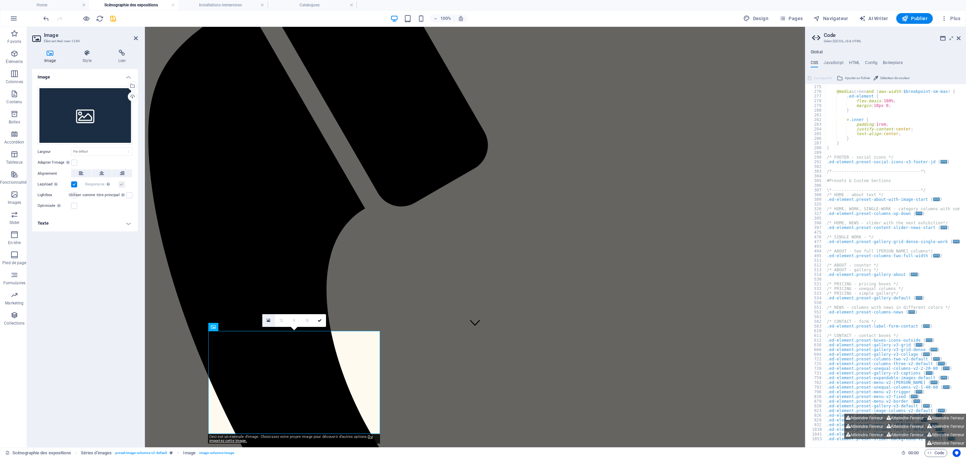
click at [268, 319] on icon at bounding box center [269, 320] width 4 height 5
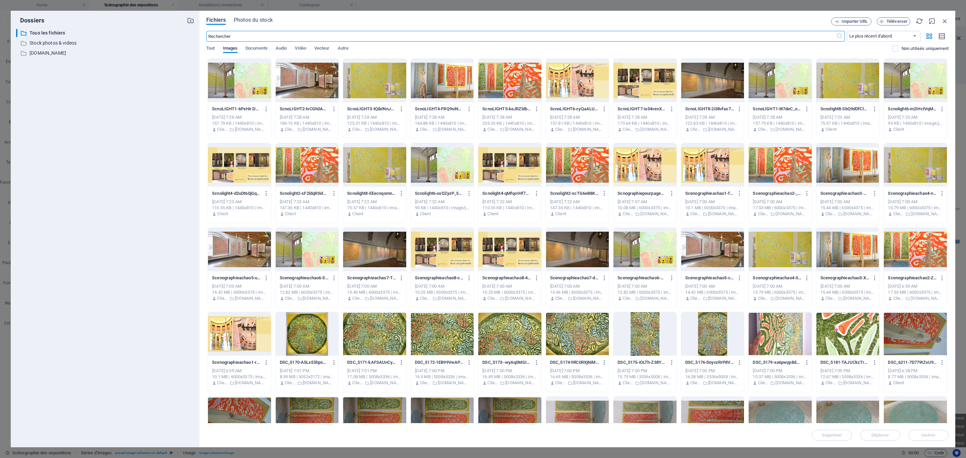
click at [702, 165] on div at bounding box center [712, 165] width 63 height 44
click at [805, 381] on span "Insérer" at bounding box center [928, 435] width 35 height 4
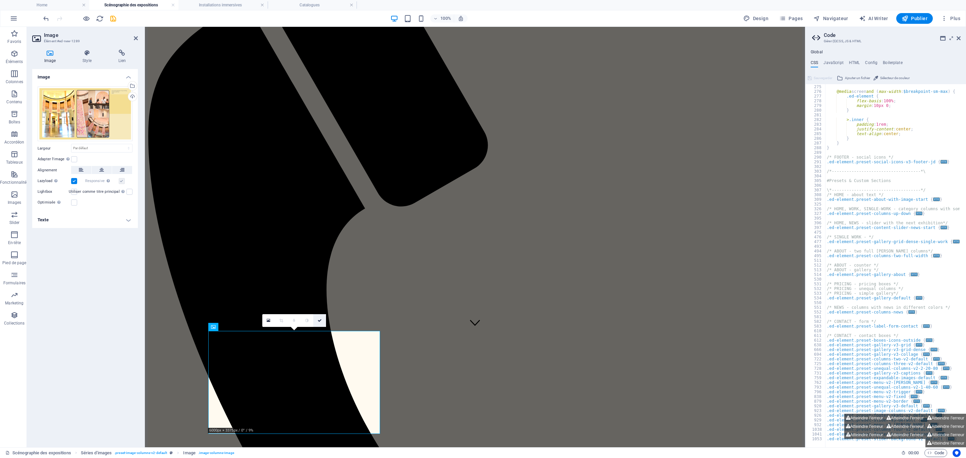
click at [320, 321] on icon at bounding box center [320, 321] width 4 height 4
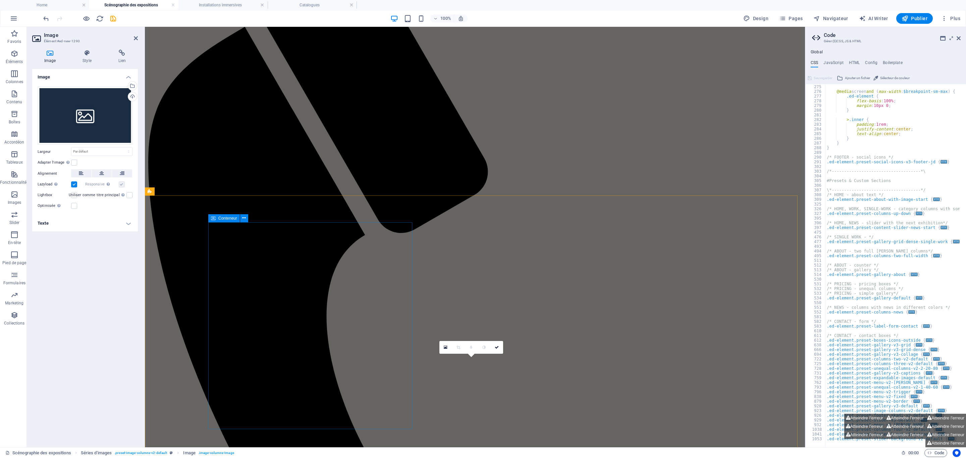
scroll to position [146, 0]
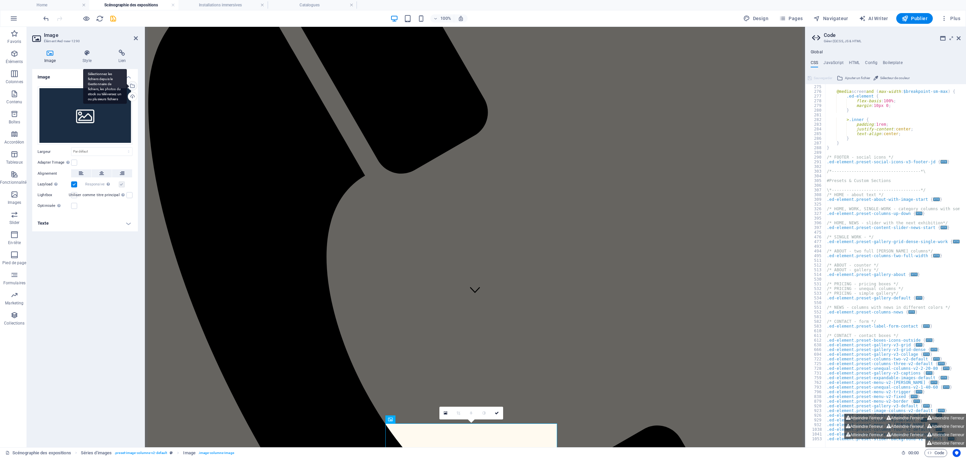
click at [133, 86] on div "Sélectionnez les fichiers depuis le Gestionnaire de fichiers, les photos du sto…" at bounding box center [132, 87] width 10 height 10
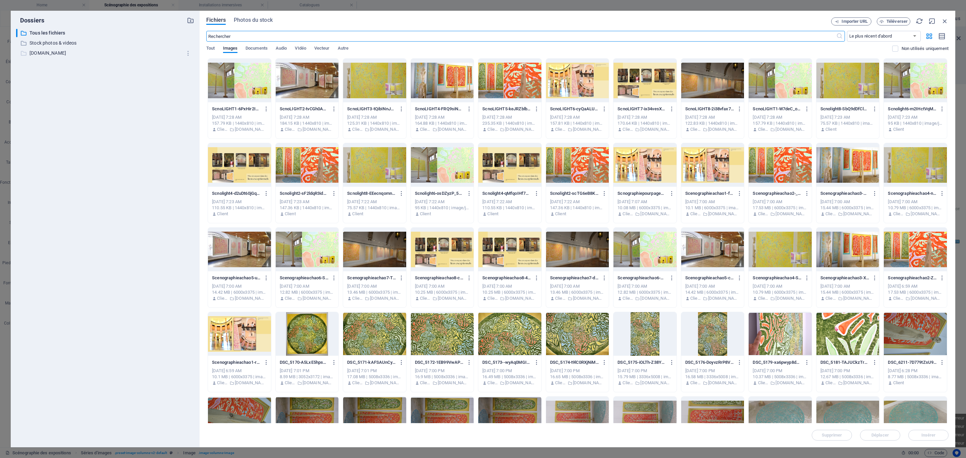
click at [93, 55] on p "[DOMAIN_NAME]" at bounding box center [106, 53] width 152 height 8
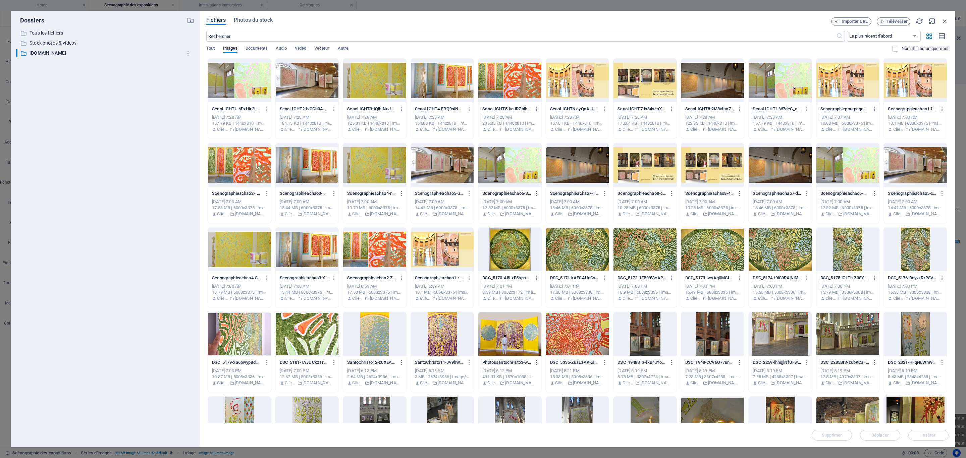
click at [714, 95] on div at bounding box center [712, 81] width 63 height 44
click at [805, 381] on span "Insérer" at bounding box center [928, 435] width 14 height 4
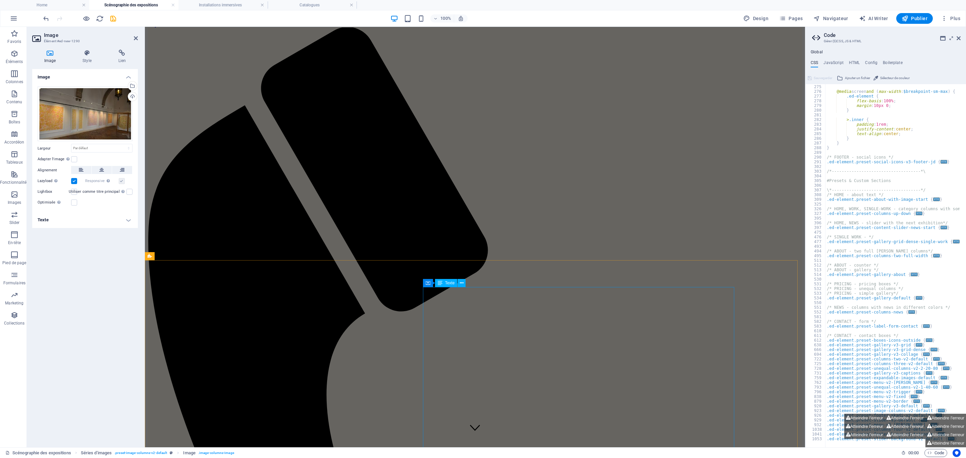
scroll to position [29, 0]
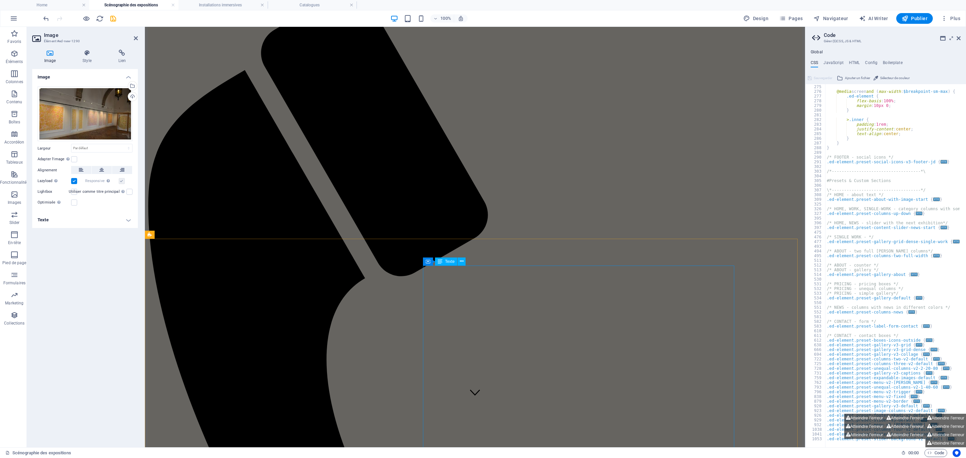
scroll to position [144, 0]
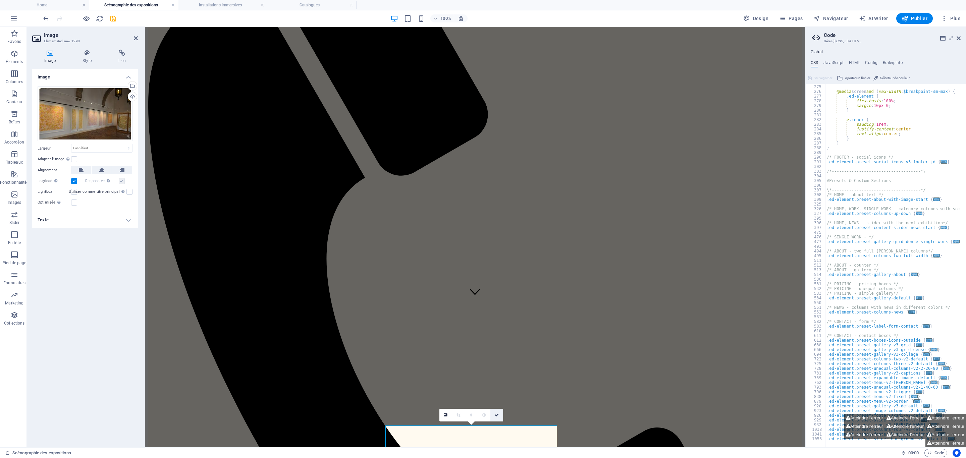
click at [495, 381] on icon at bounding box center [497, 415] width 4 height 4
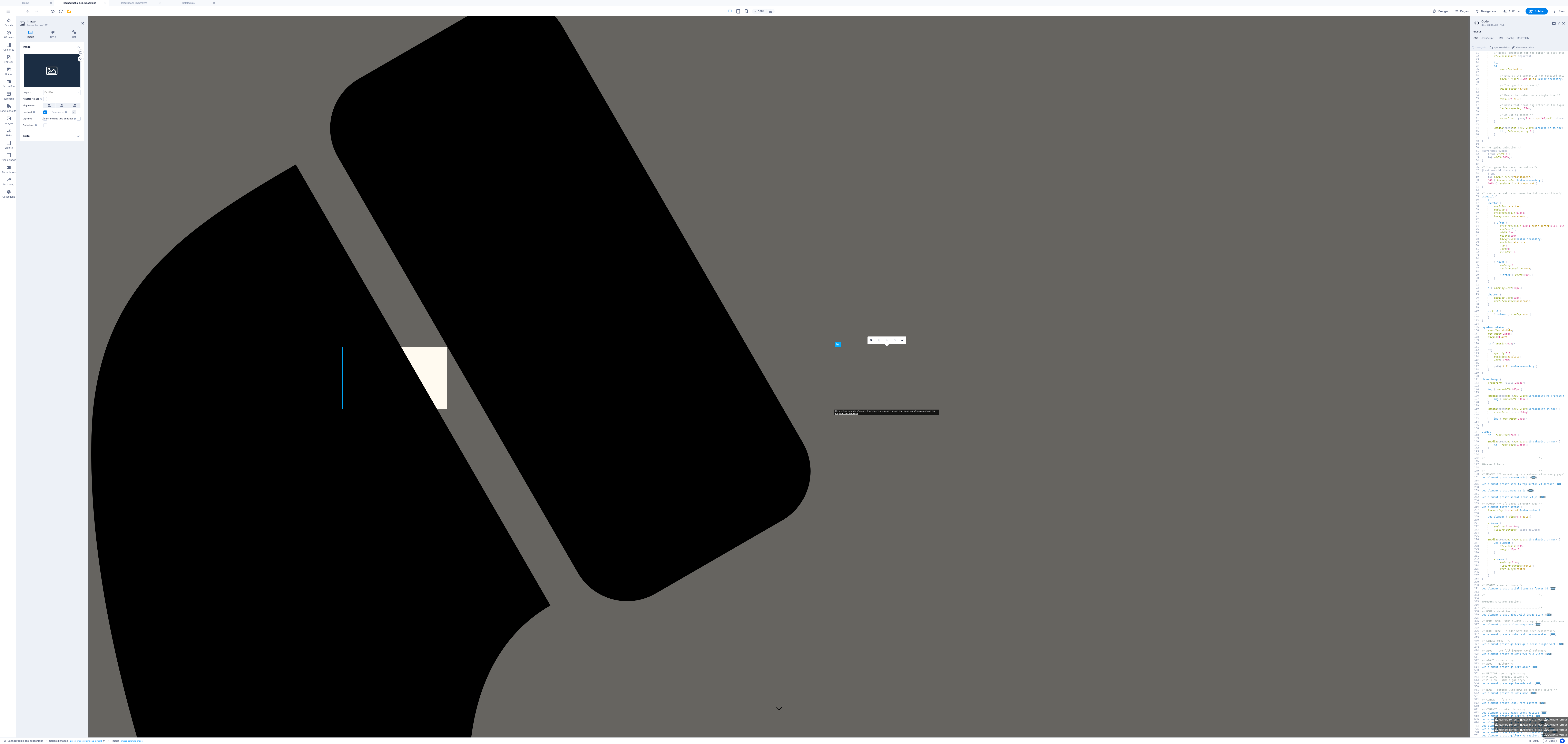
scroll to position [0, 0]
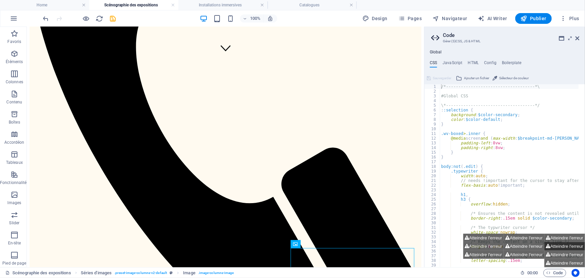
scroll to position [208, 0]
click at [489, 236] on button "Atteindre l'erreur" at bounding box center [484, 237] width 41 height 8
type textarea "$menu-trigger-flip: default,"
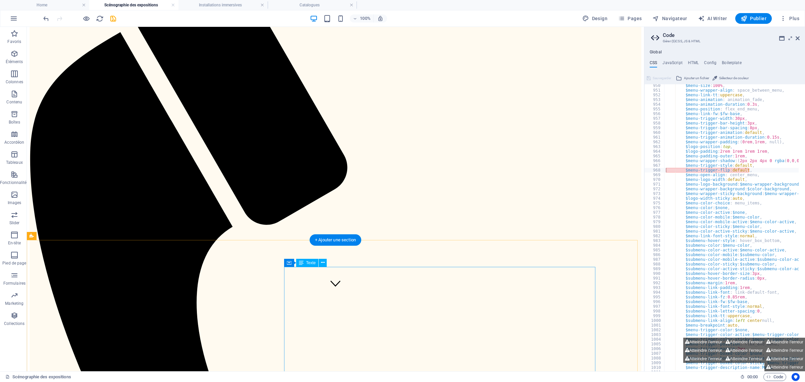
scroll to position [89, 0]
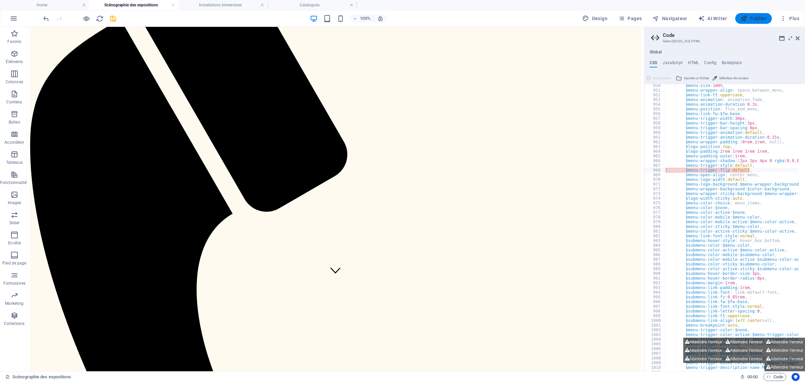
click at [751, 17] on span "Publier" at bounding box center [754, 18] width 26 height 7
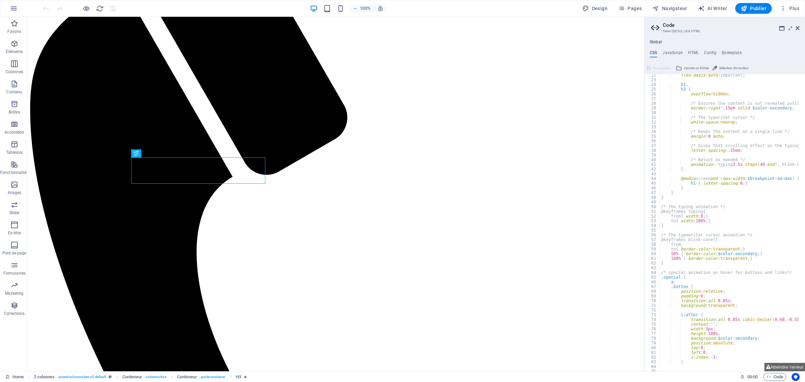
scroll to position [125, 0]
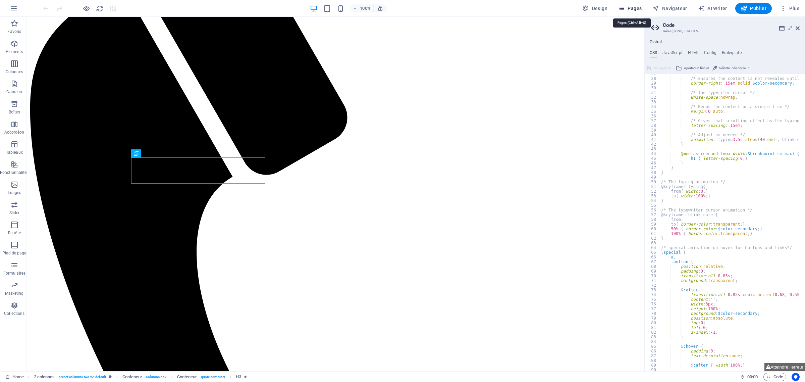
click at [638, 9] on span "Pages" at bounding box center [629, 8] width 23 height 7
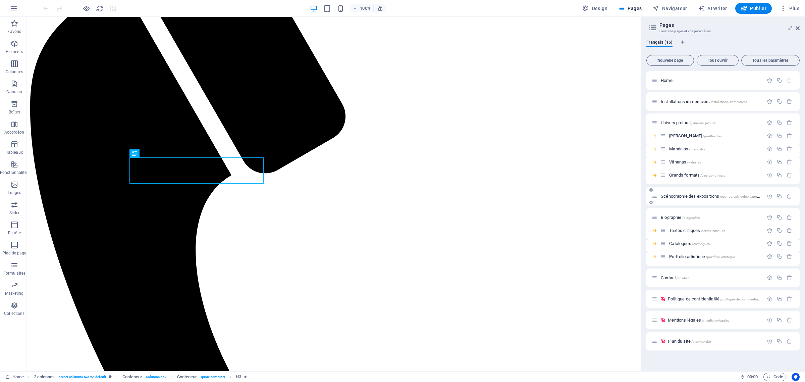
click at [690, 196] on span "Scénographie des expositions /scenographie-des-expositions" at bounding box center [714, 196] width 106 height 5
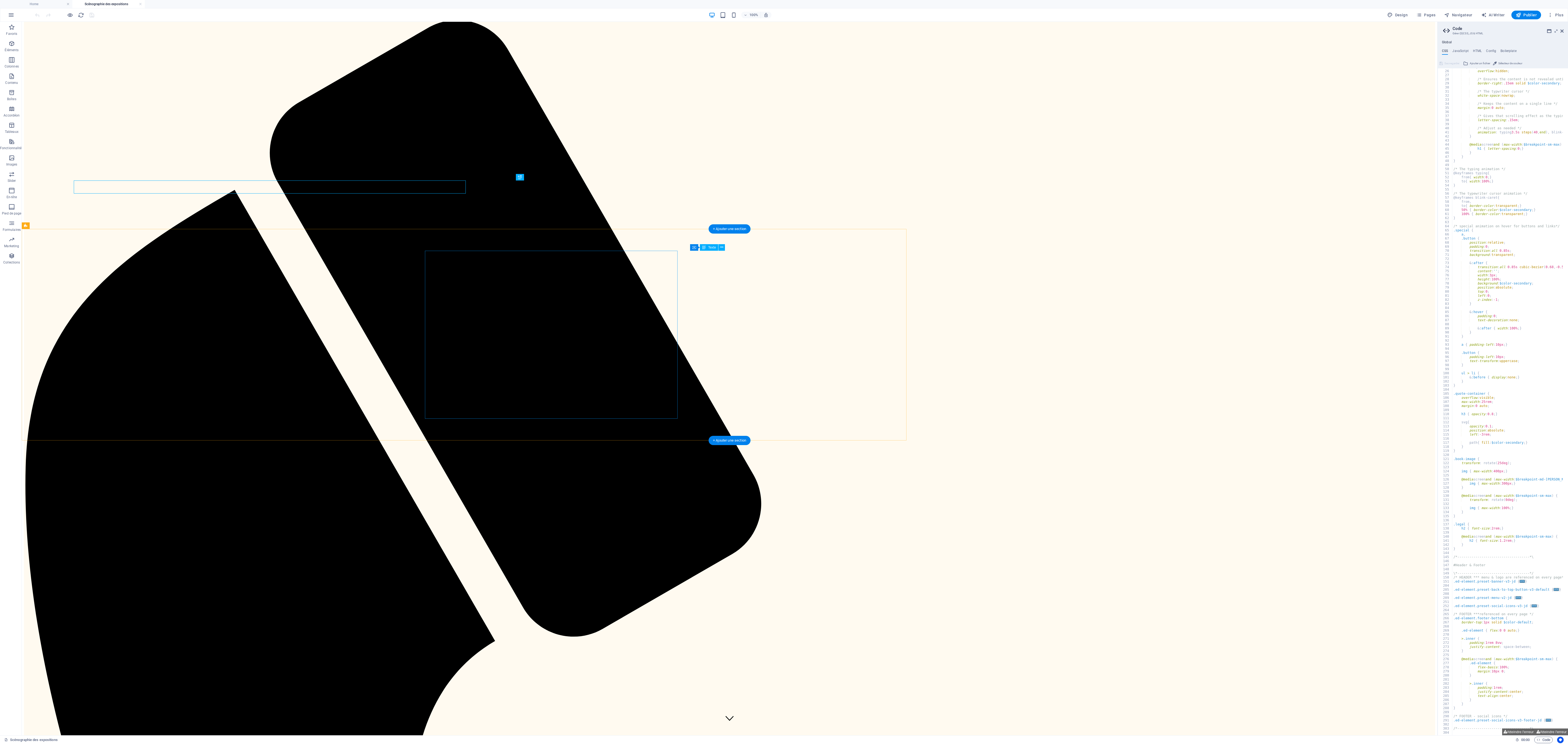
scroll to position [0, 0]
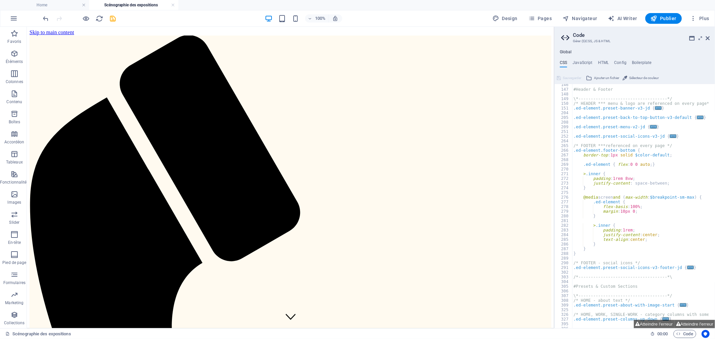
scroll to position [682, 0]
click at [651, 323] on button "Atteindre l'erreur" at bounding box center [654, 324] width 41 height 8
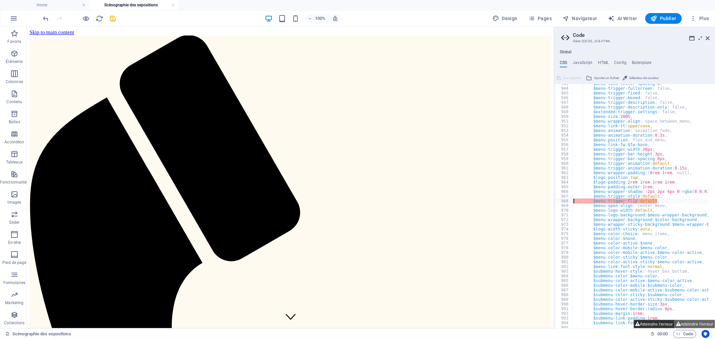
scroll to position [1181, 0]
type textarea "$menu-trigger-style: default, $menu-trigger-flip: default,"
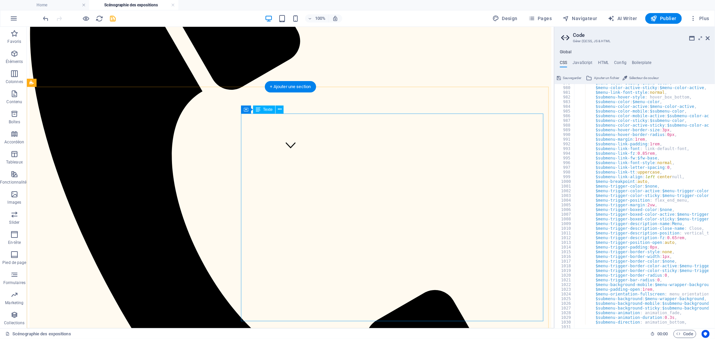
scroll to position [0, 0]
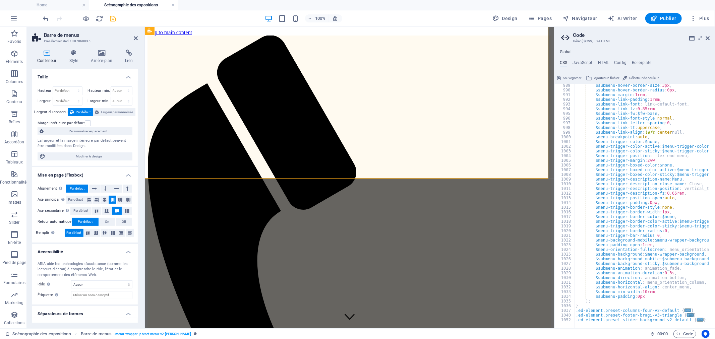
scroll to position [1396, 0]
click at [112, 18] on icon "save" at bounding box center [113, 19] width 8 height 8
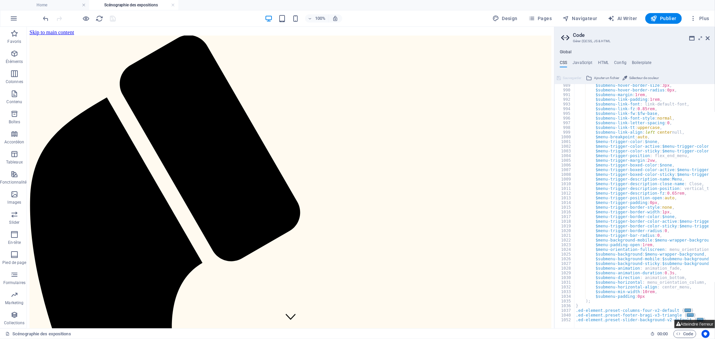
click at [698, 324] on button "Atteindre l'erreur" at bounding box center [695, 324] width 41 height 8
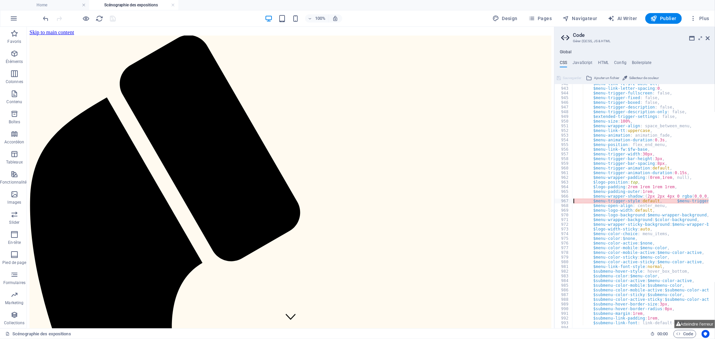
type textarea "$menu-wrapper-shadow: (2px 2px 4px 0 rgba(0,0,0,0.2), null, null), $menu-trigge…"
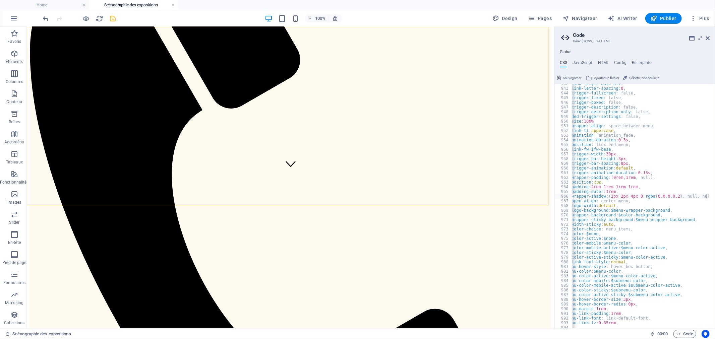
scroll to position [0, 0]
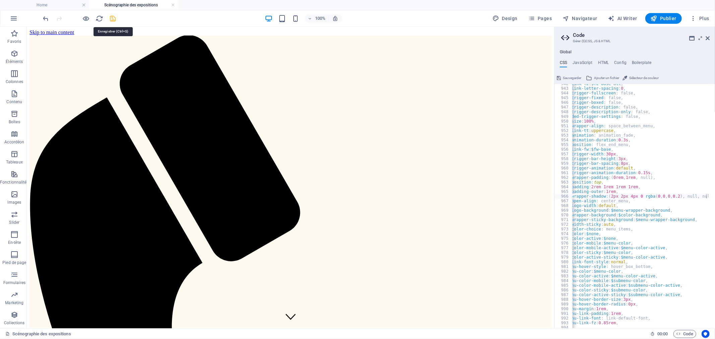
click at [113, 16] on icon "save" at bounding box center [113, 19] width 8 height 8
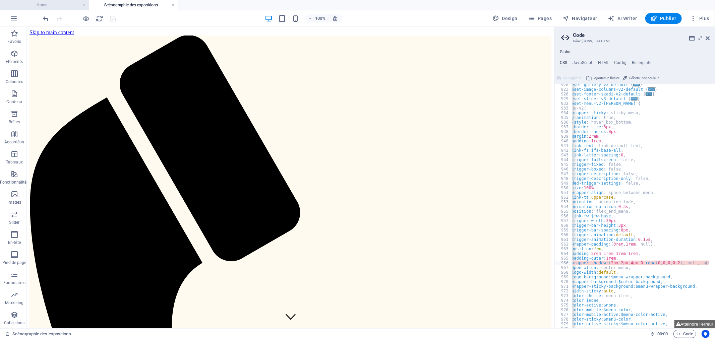
click at [72, 7] on h4 "Home" at bounding box center [44, 4] width 89 height 7
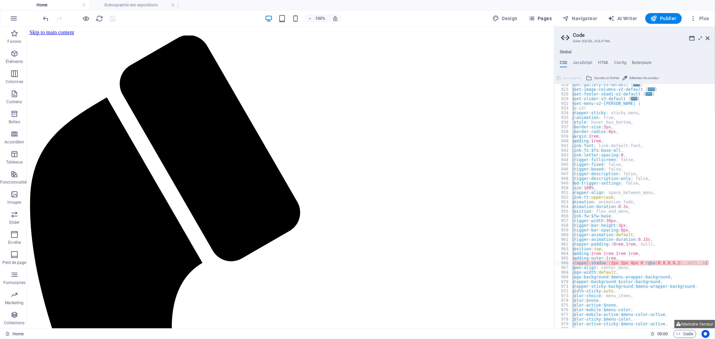
click at [544, 21] on span "Pages" at bounding box center [540, 18] width 23 height 7
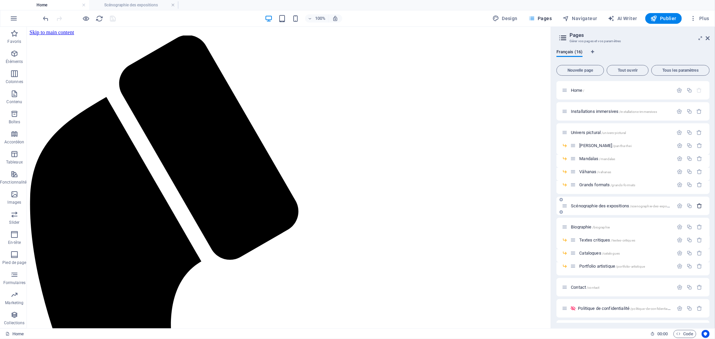
click at [702, 203] on button "button" at bounding box center [700, 206] width 10 height 6
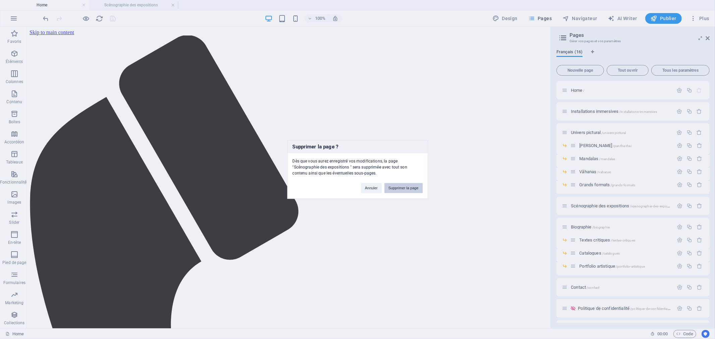
drag, startPoint x: 413, startPoint y: 190, endPoint x: 411, endPoint y: 204, distance: 13.9
click at [413, 190] on button "Supprimer la page" at bounding box center [404, 188] width 38 height 10
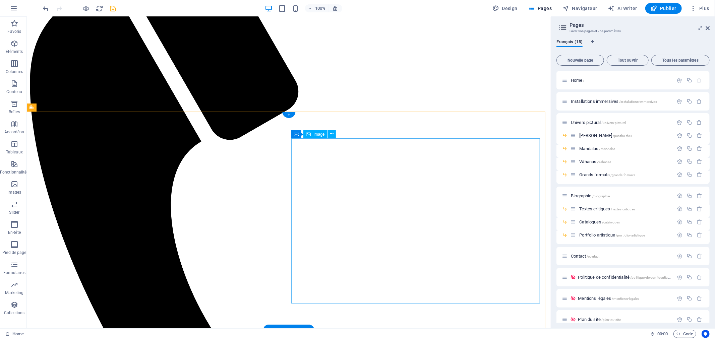
scroll to position [112, 0]
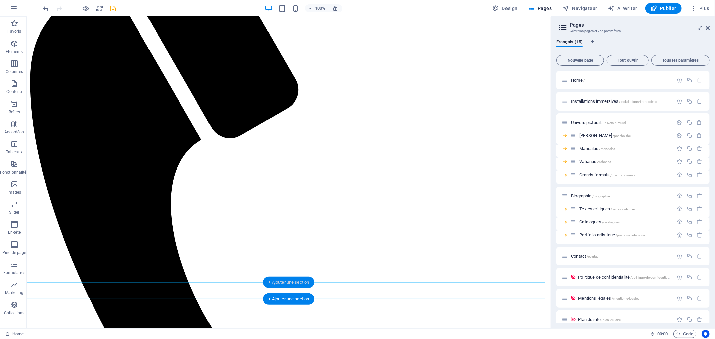
click at [294, 280] on div "+ Ajouter une section" at bounding box center [289, 282] width 52 height 11
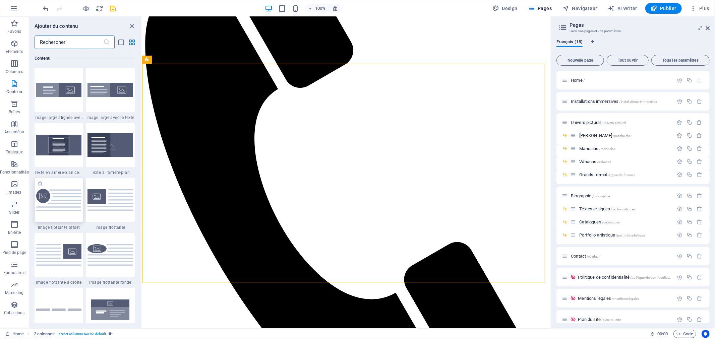
scroll to position [1322, 0]
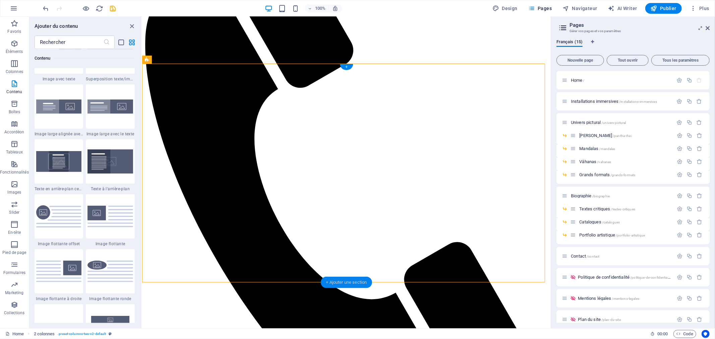
click at [344, 279] on div "+ Ajouter une section" at bounding box center [347, 282] width 52 height 11
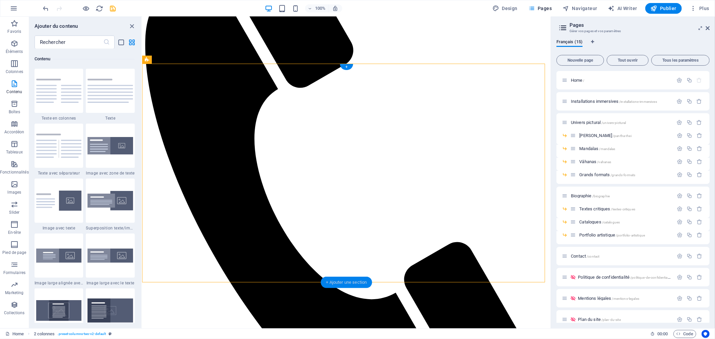
scroll to position [1173, 0]
click at [14, 185] on icon "button" at bounding box center [14, 184] width 8 height 8
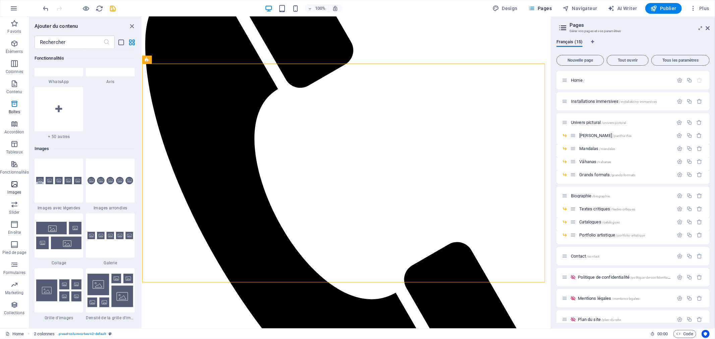
scroll to position [3400, 0]
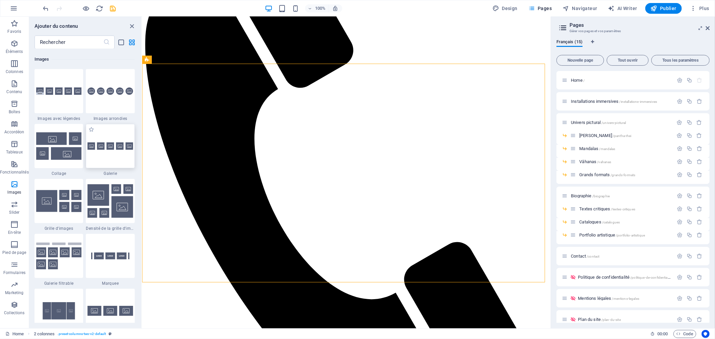
click at [118, 157] on div at bounding box center [110, 146] width 49 height 44
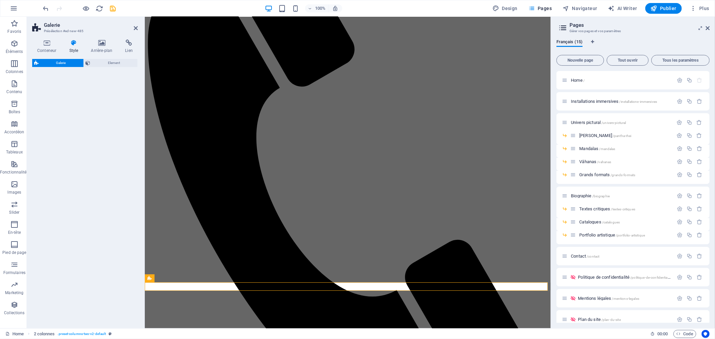
select select "rem"
select select "preset-gallery-v3-default"
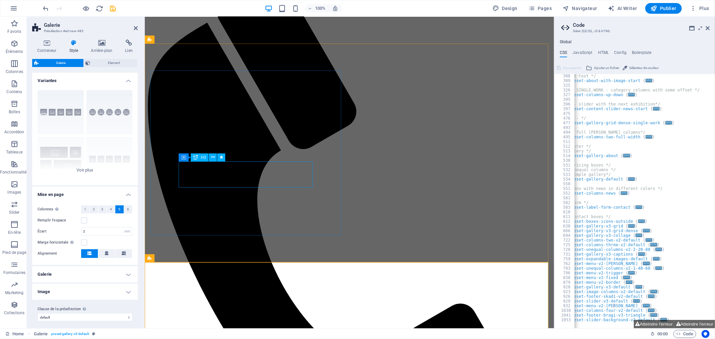
scroll to position [125, 0]
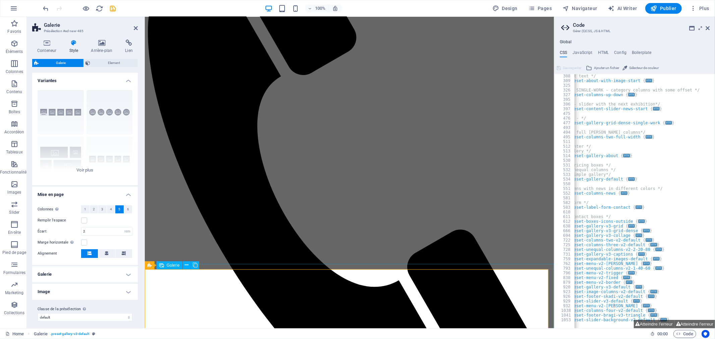
click at [194, 265] on icon at bounding box center [195, 265] width 5 height 7
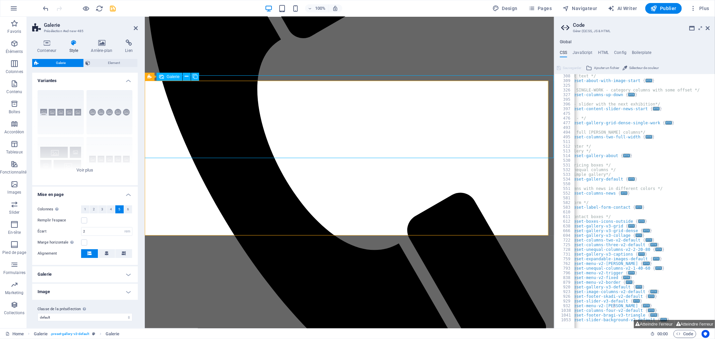
scroll to position [78, 0]
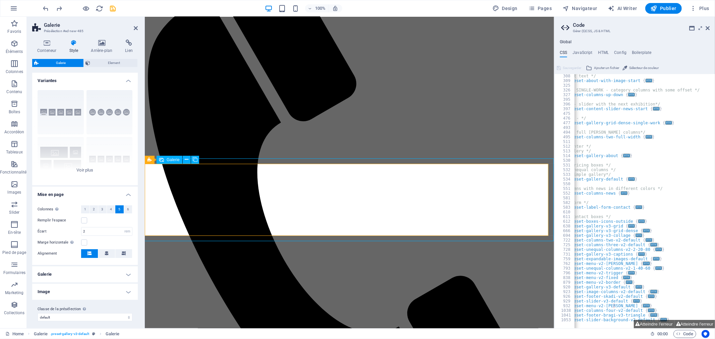
select select "4"
select select "px"
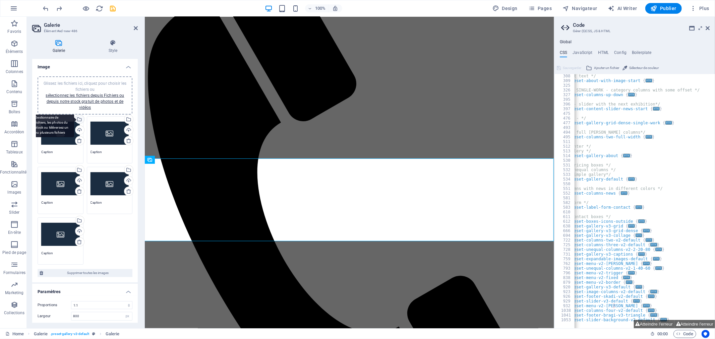
click at [79, 118] on div "Sélectionnez les fichiers depuis le Gestionnaire de fichiers, les photos du sto…" at bounding box center [79, 120] width 10 height 10
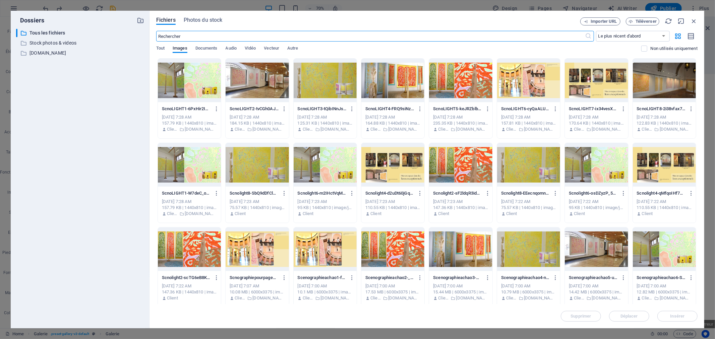
click at [193, 72] on div at bounding box center [189, 81] width 63 height 44
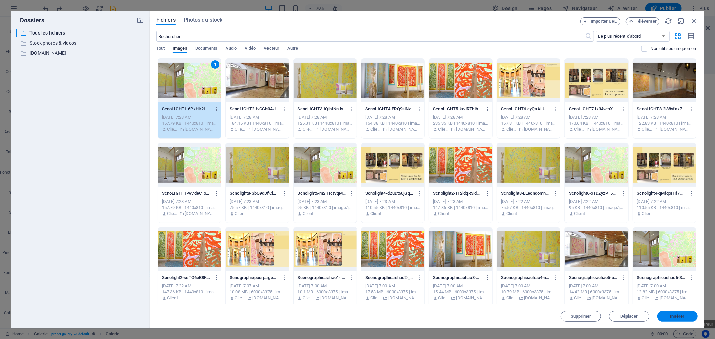
click at [673, 317] on span "Insérer" at bounding box center [678, 317] width 14 height 4
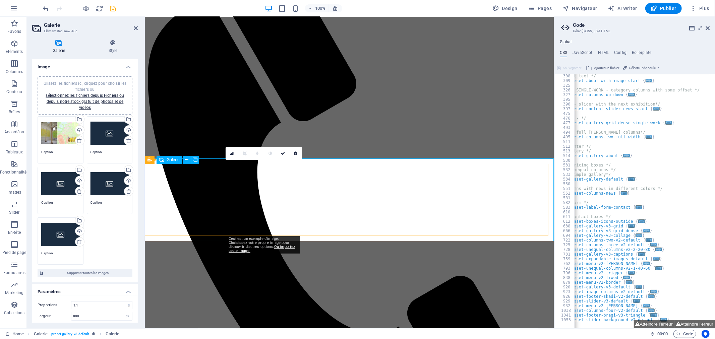
click at [230, 153] on icon at bounding box center [232, 153] width 4 height 5
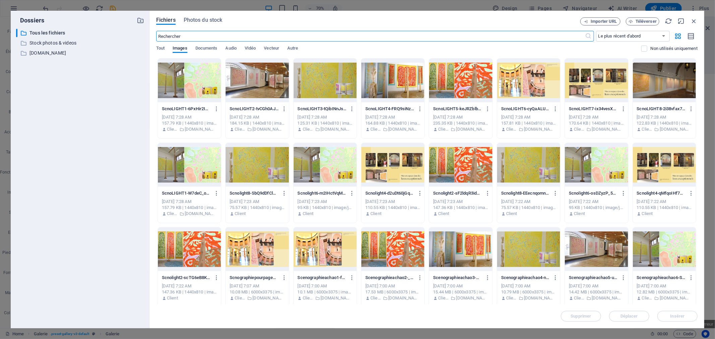
click at [256, 89] on div at bounding box center [257, 81] width 63 height 44
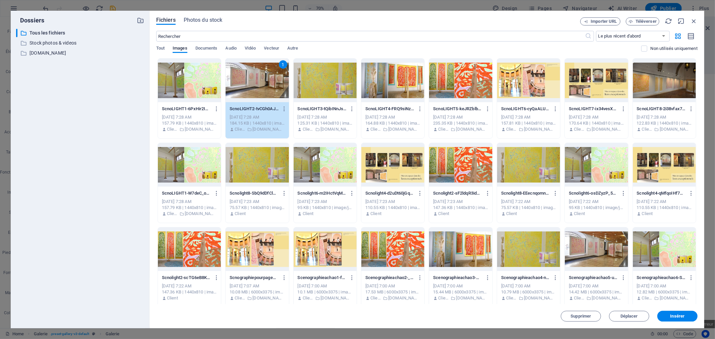
drag, startPoint x: 682, startPoint y: 318, endPoint x: 673, endPoint y: 318, distance: 8.7
click at [683, 318] on button "Insérer" at bounding box center [678, 316] width 40 height 11
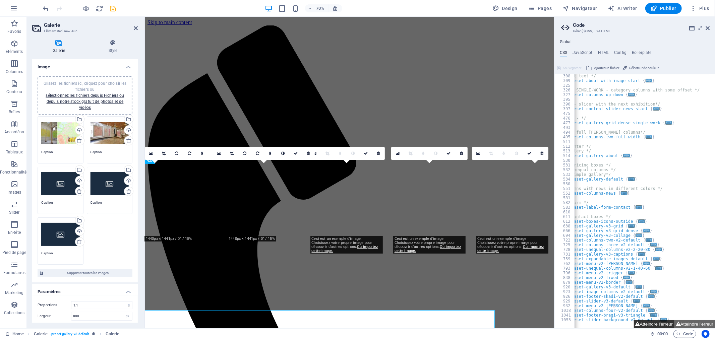
scroll to position [78, 0]
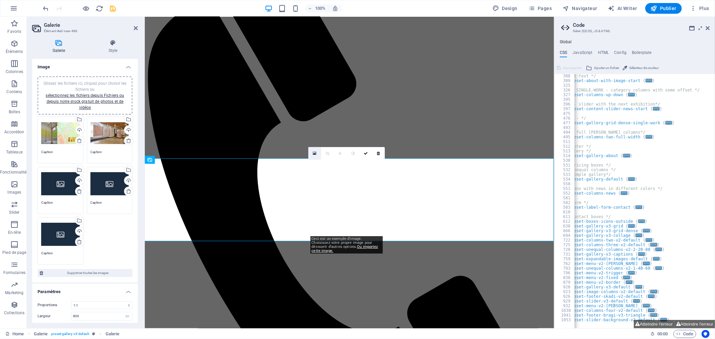
click at [315, 155] on icon at bounding box center [315, 153] width 4 height 5
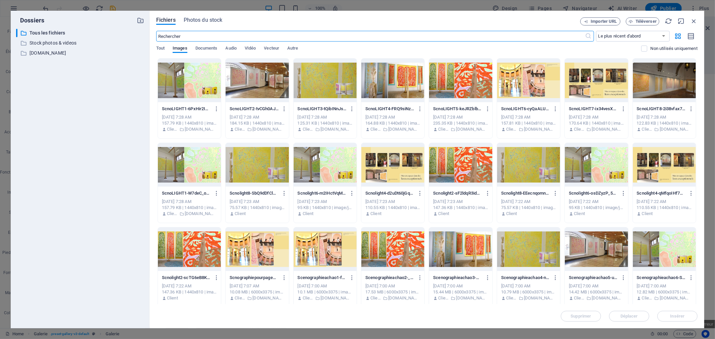
scroll to position [0, 0]
click at [458, 72] on div at bounding box center [460, 81] width 63 height 44
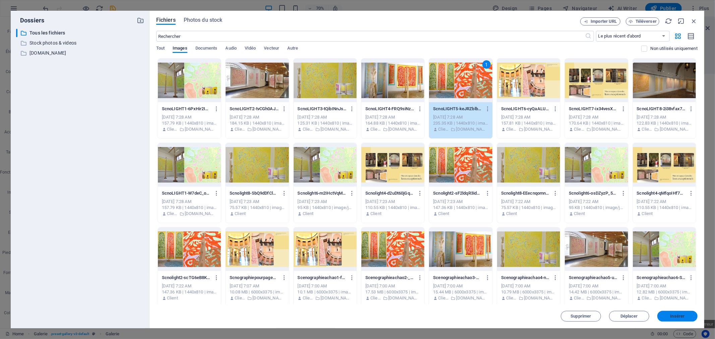
click at [676, 313] on button "Insérer" at bounding box center [678, 316] width 40 height 11
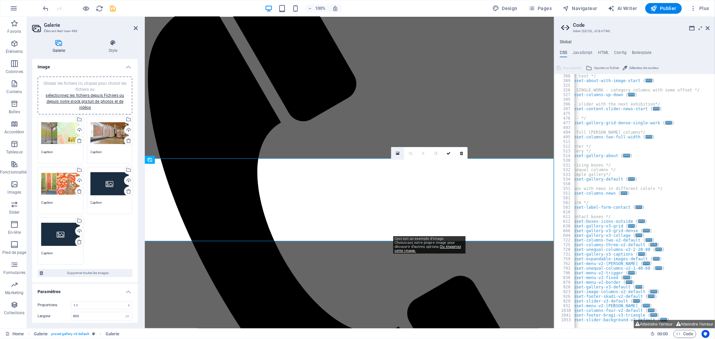
click at [397, 153] on icon at bounding box center [398, 153] width 4 height 5
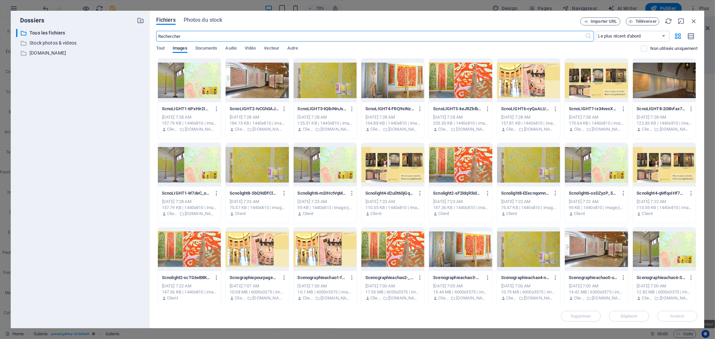
click at [597, 95] on div at bounding box center [596, 81] width 63 height 44
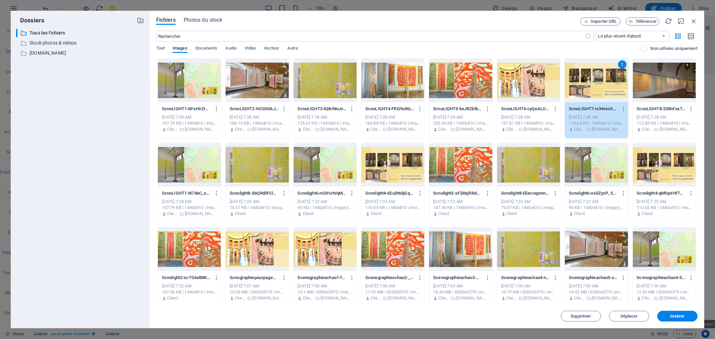
click at [675, 310] on div "Supprimer Déplacer Insérer" at bounding box center [427, 313] width 542 height 17
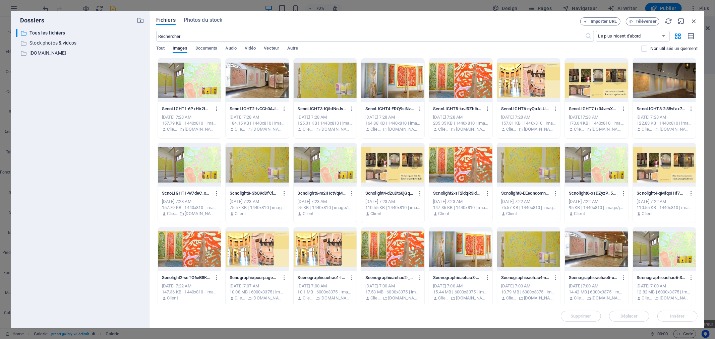
click at [601, 89] on div at bounding box center [596, 81] width 63 height 44
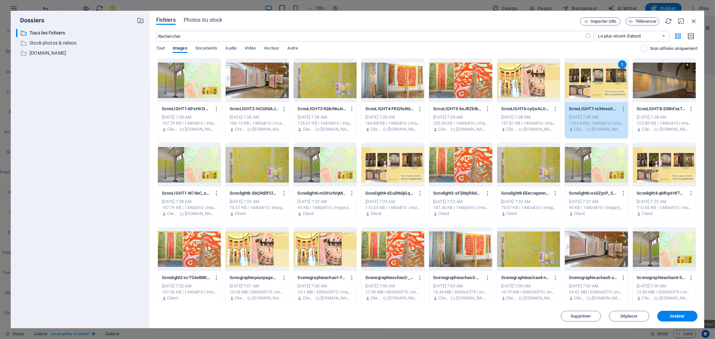
click at [683, 318] on span "Insérer" at bounding box center [678, 317] width 14 height 4
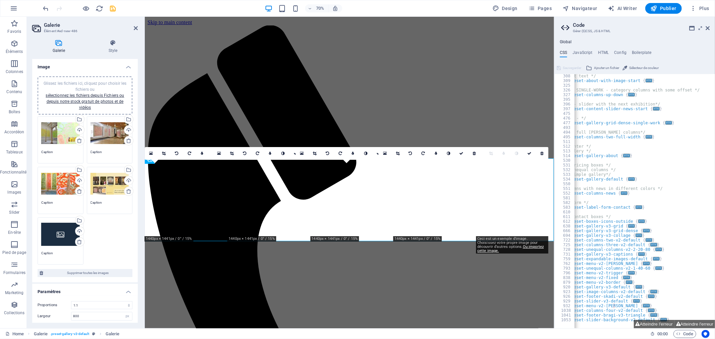
scroll to position [78, 0]
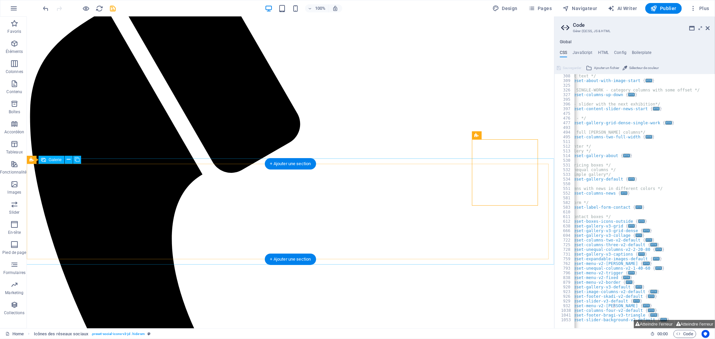
drag, startPoint x: 495, startPoint y: 231, endPoint x: 378, endPoint y: 231, distance: 117.1
select select "4"
select select "px"
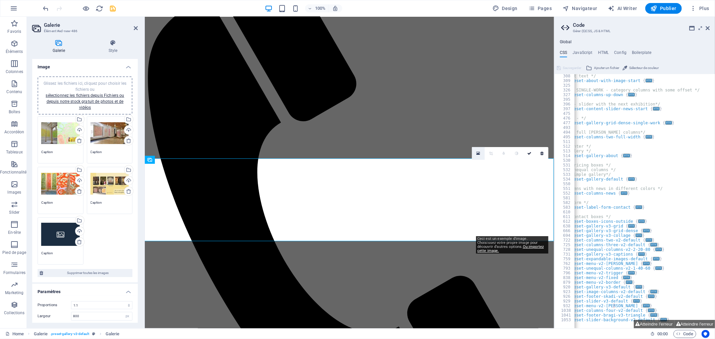
click at [477, 151] on icon at bounding box center [479, 153] width 4 height 5
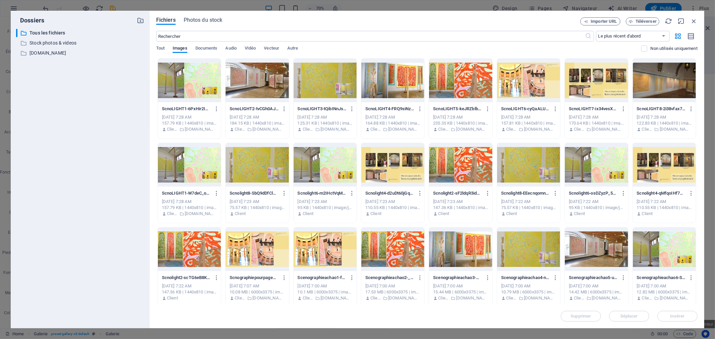
click at [400, 73] on div at bounding box center [393, 81] width 63 height 44
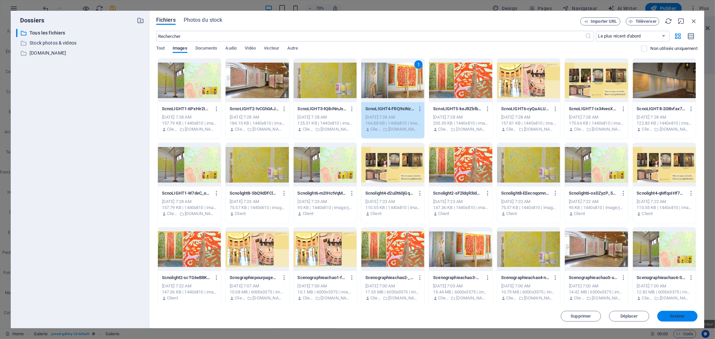
click at [675, 317] on span "Insérer" at bounding box center [678, 317] width 14 height 4
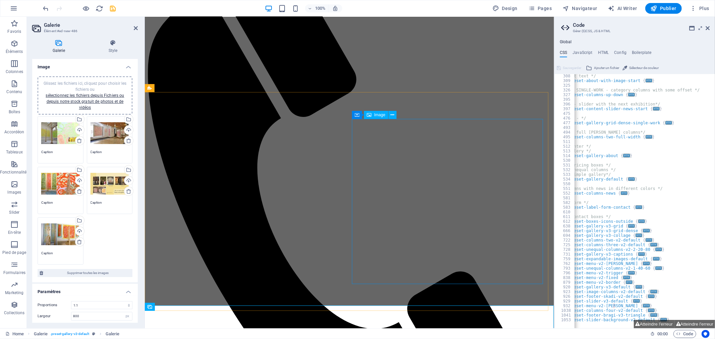
scroll to position [128, 0]
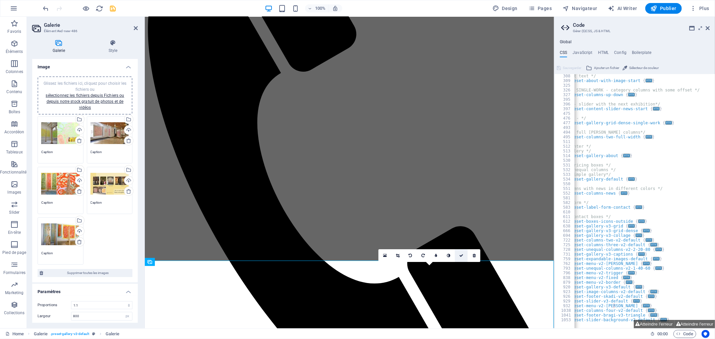
click at [463, 256] on icon at bounding box center [462, 256] width 4 height 4
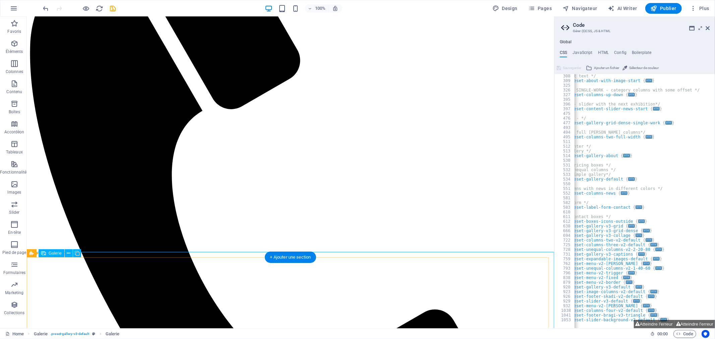
scroll to position [154, 0]
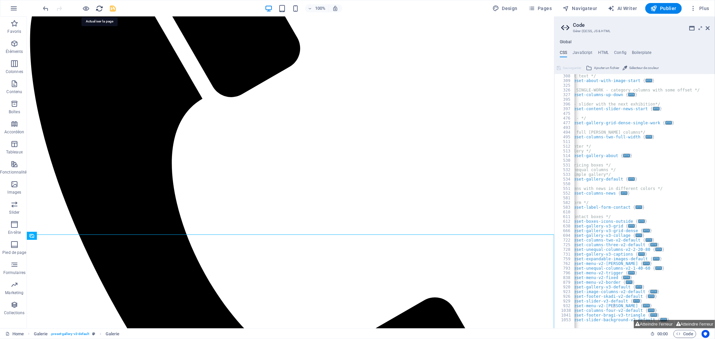
drag, startPoint x: 99, startPoint y: 6, endPoint x: 61, endPoint y: 30, distance: 44.4
click at [99, 6] on icon "reload" at bounding box center [100, 9] width 8 height 8
click at [113, 8] on icon "save" at bounding box center [113, 9] width 8 height 8
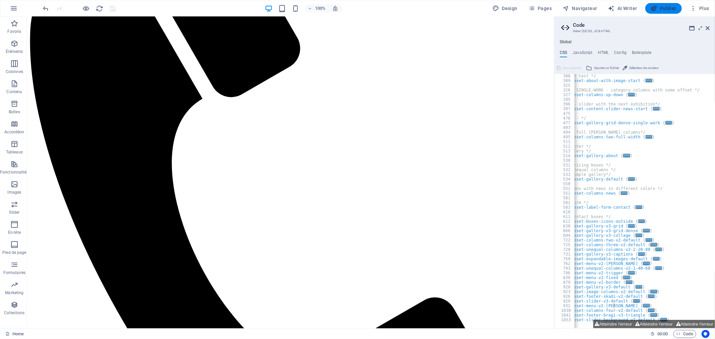
click at [662, 8] on span "Publier" at bounding box center [664, 8] width 26 height 7
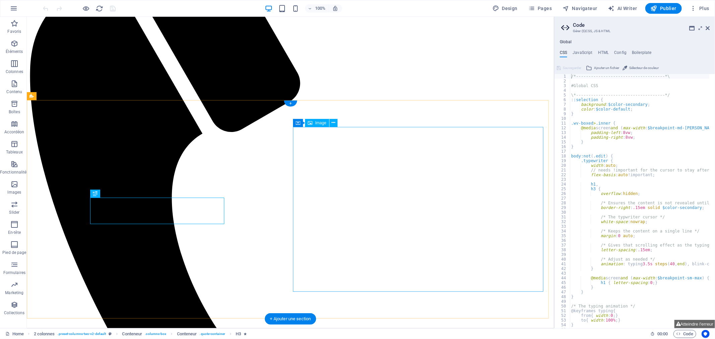
scroll to position [125, 0]
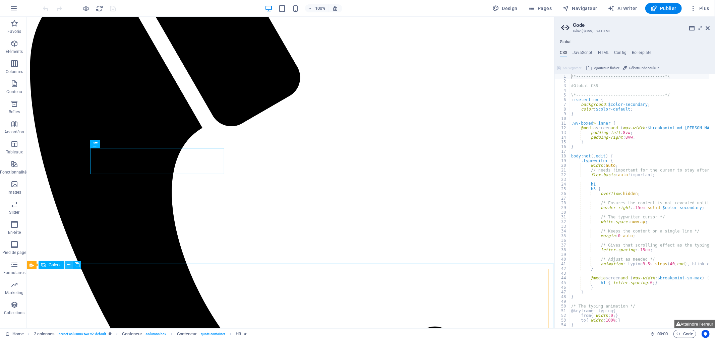
click at [68, 265] on icon at bounding box center [69, 265] width 4 height 7
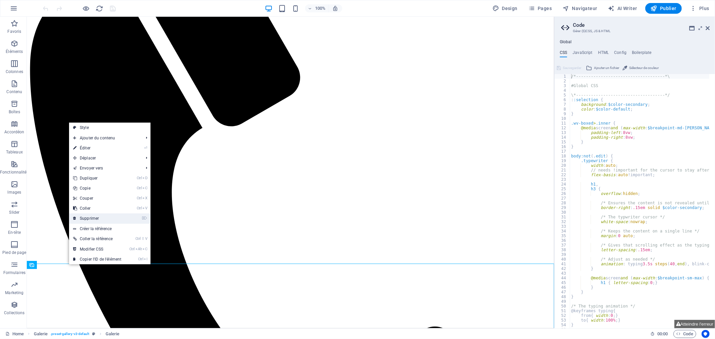
click at [102, 221] on link "⌦ Supprimer" at bounding box center [97, 219] width 56 height 10
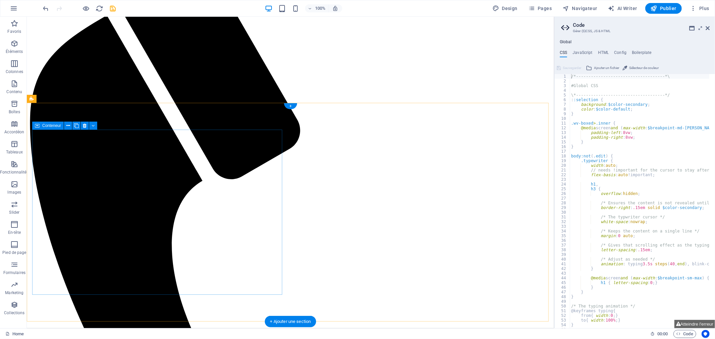
scroll to position [82, 0]
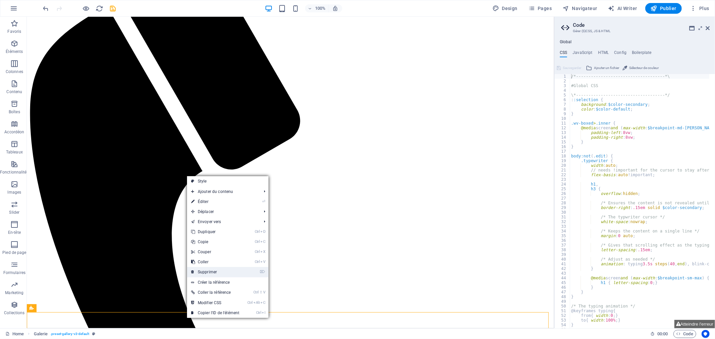
click at [228, 272] on link "⌦ Supprimer" at bounding box center [215, 272] width 56 height 10
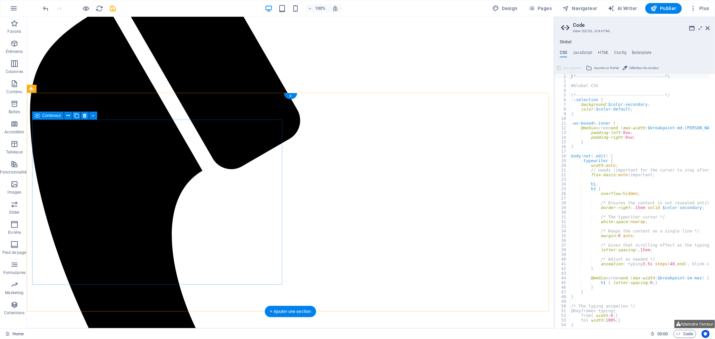
scroll to position [119, 0]
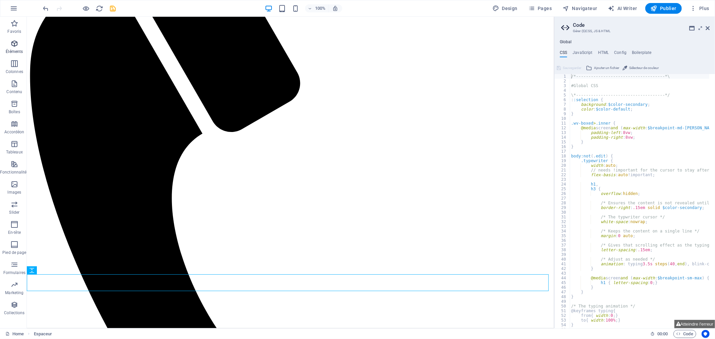
click at [14, 45] on icon "button" at bounding box center [14, 44] width 8 height 8
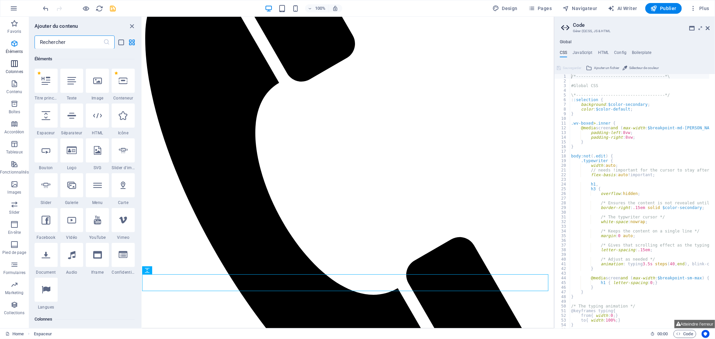
scroll to position [71, 0]
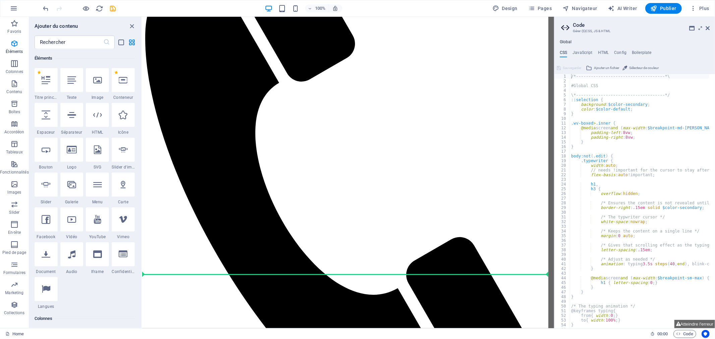
select select "px"
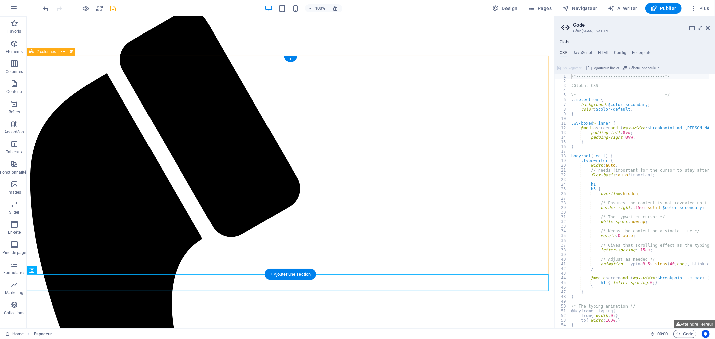
scroll to position [8, 0]
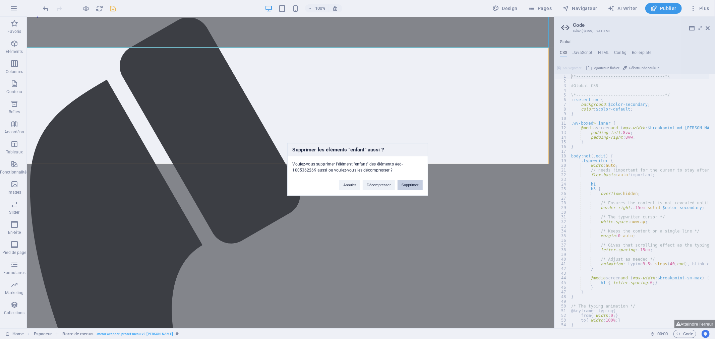
click at [415, 180] on button "Supprimer" at bounding box center [410, 185] width 25 height 10
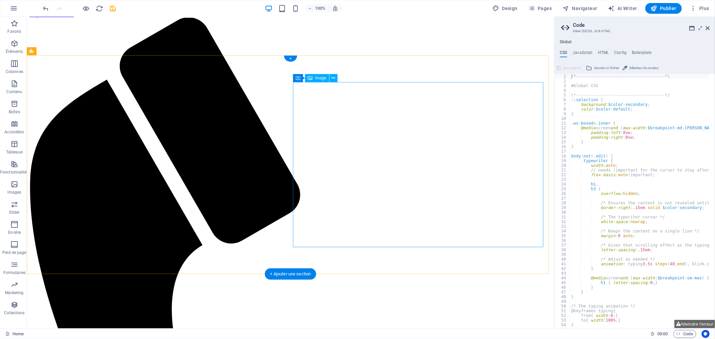
scroll to position [0, 0]
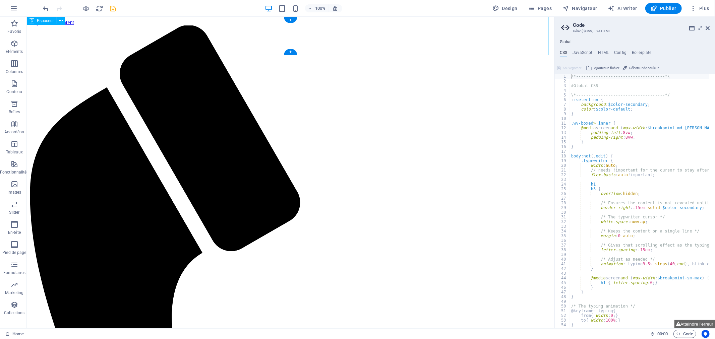
click at [17, 227] on icon "button" at bounding box center [14, 225] width 8 height 8
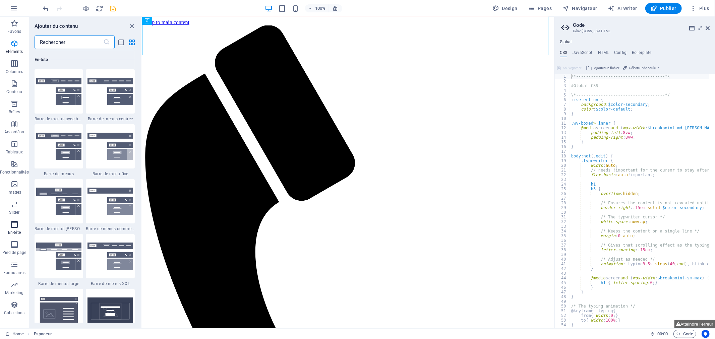
scroll to position [4038, 0]
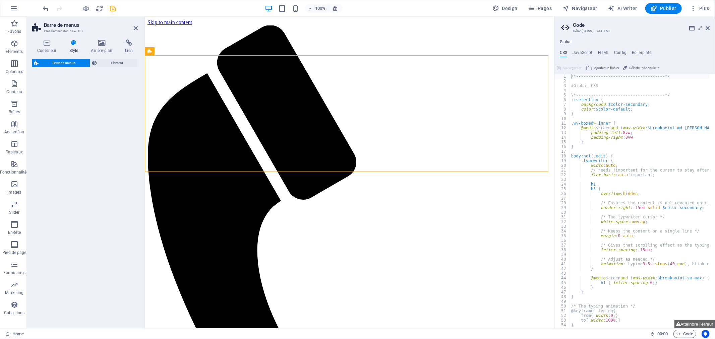
select select "rem"
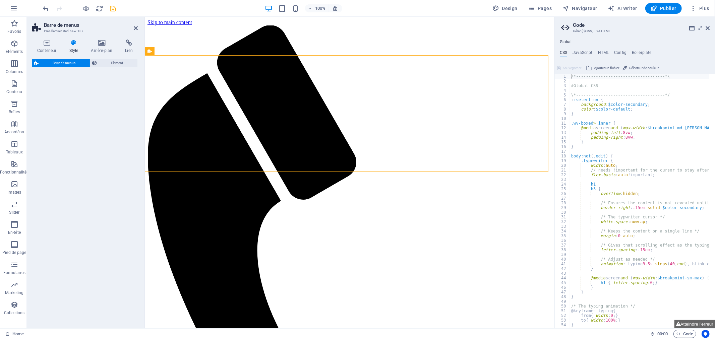
select select "rem"
select select "preset-menu-v2-loki"
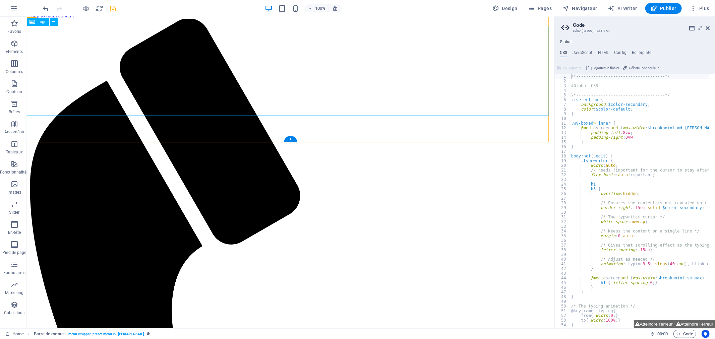
scroll to position [0, 0]
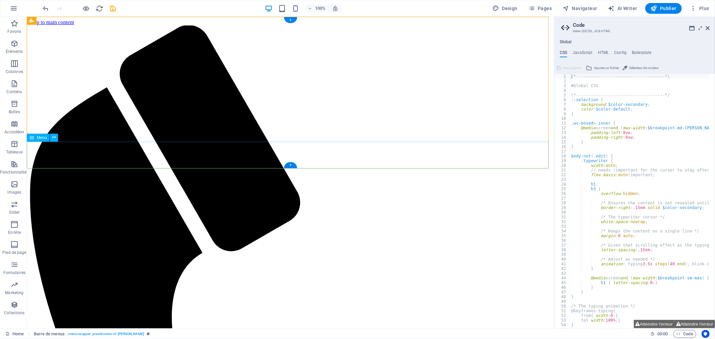
drag, startPoint x: 149, startPoint y: 151, endPoint x: 31, endPoint y: 151, distance: 117.7
select select
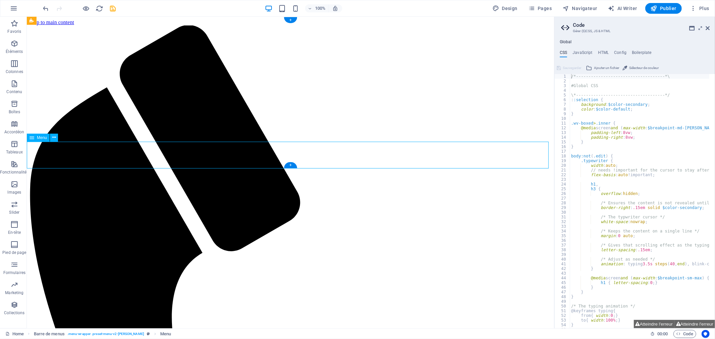
select select
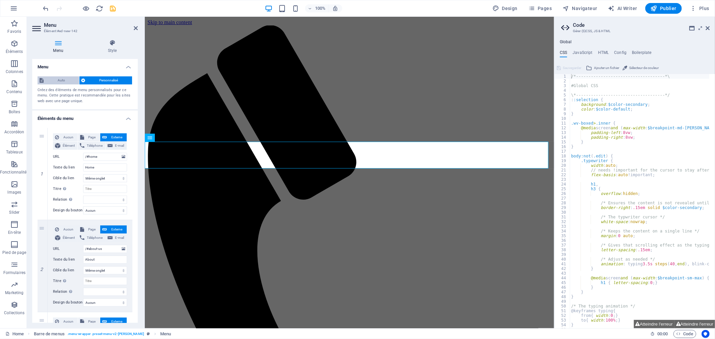
click at [54, 81] on span "Auto" at bounding box center [62, 80] width 32 height 8
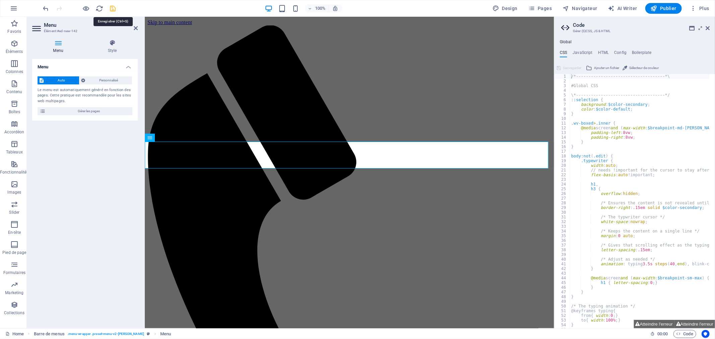
click at [114, 7] on icon "save" at bounding box center [113, 9] width 8 height 8
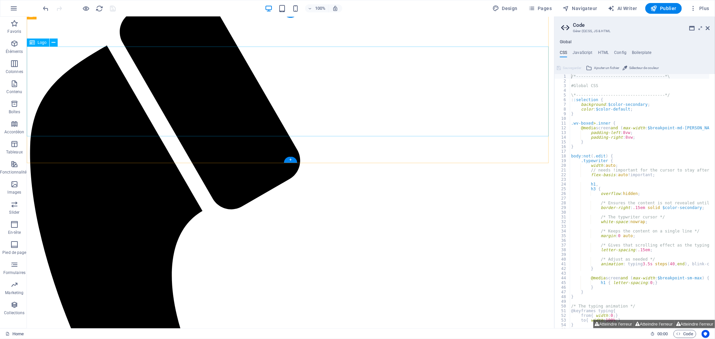
scroll to position [112, 0]
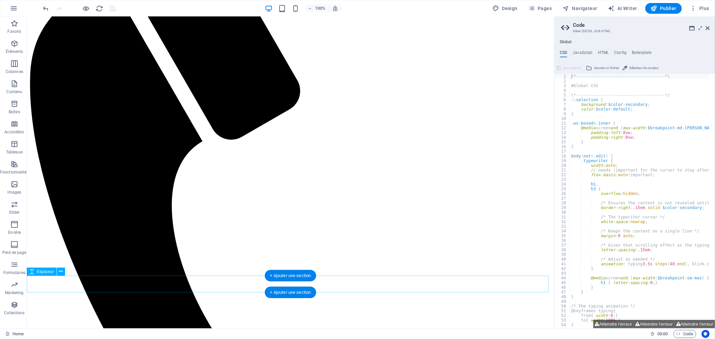
click at [13, 44] on icon "button" at bounding box center [14, 44] width 8 height 8
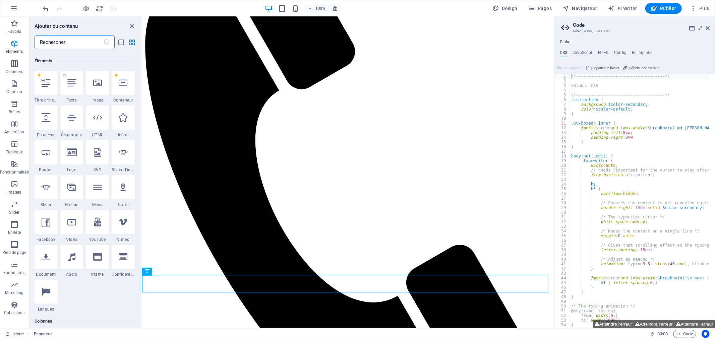
scroll to position [71, 0]
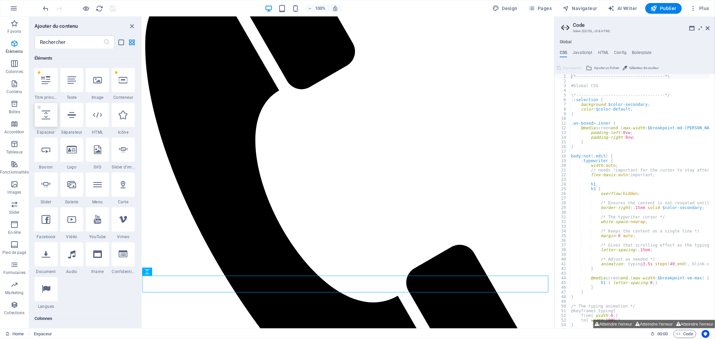
click at [40, 116] on div at bounding box center [46, 115] width 23 height 24
select select "px"
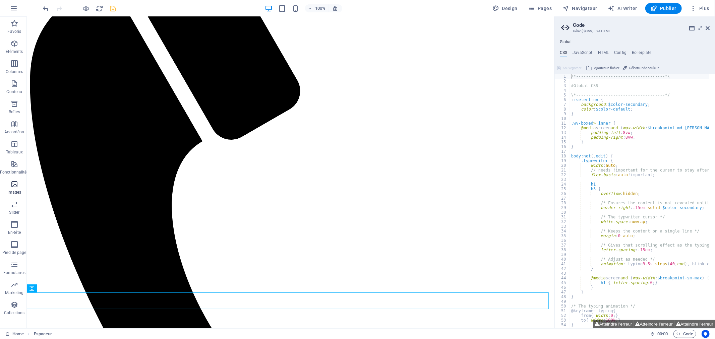
click at [13, 190] on p "Images" at bounding box center [15, 192] width 14 height 5
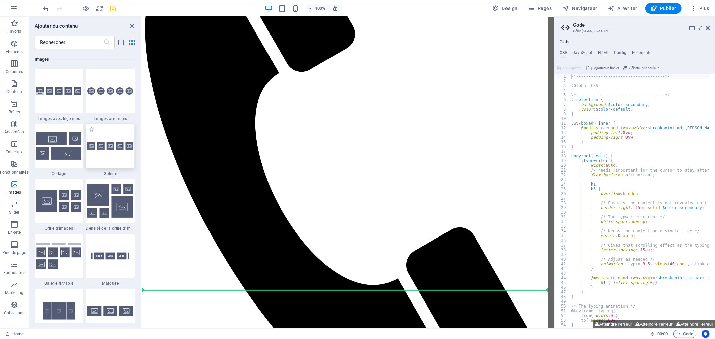
scroll to position [132, 0]
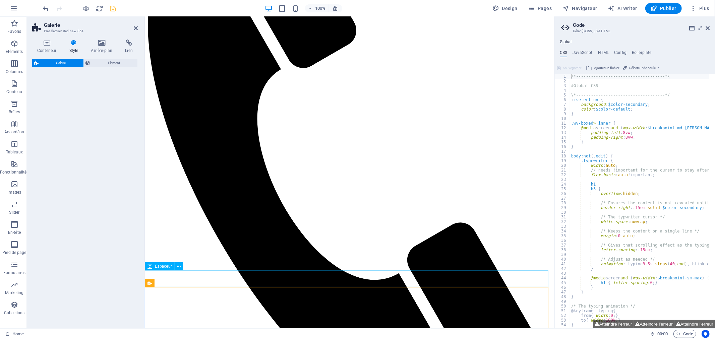
select select "rem"
select select "preset-gallery-v3-default"
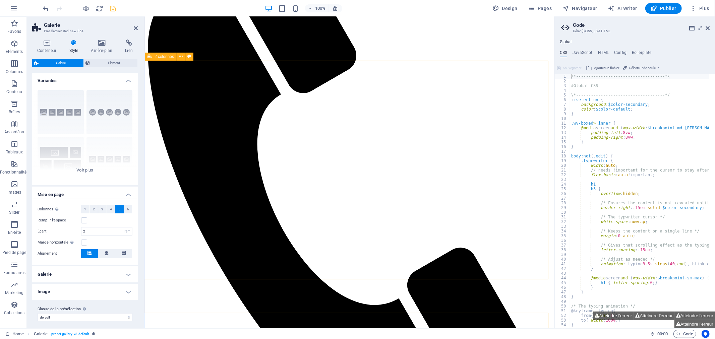
scroll to position [108, 0]
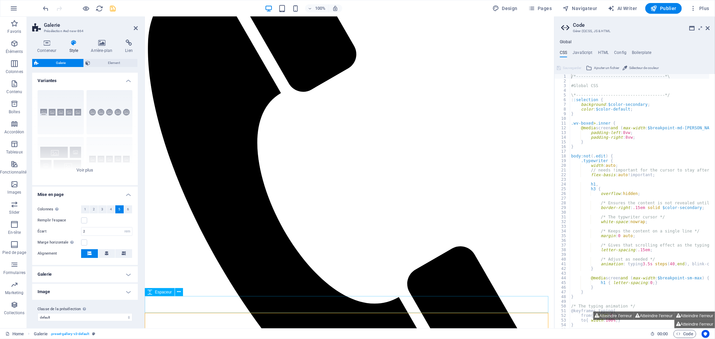
drag, startPoint x: 231, startPoint y: 313, endPoint x: 233, endPoint y: 297, distance: 16.9
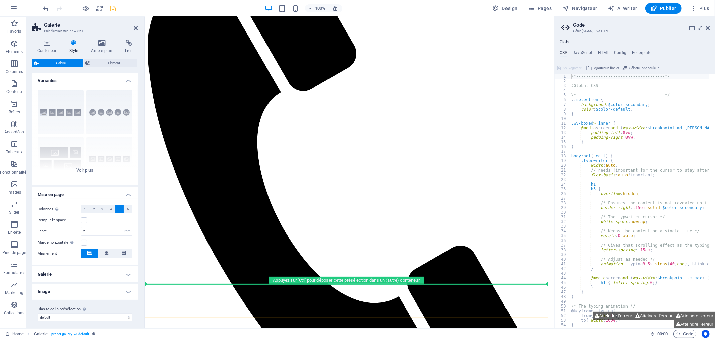
scroll to position [113, 0]
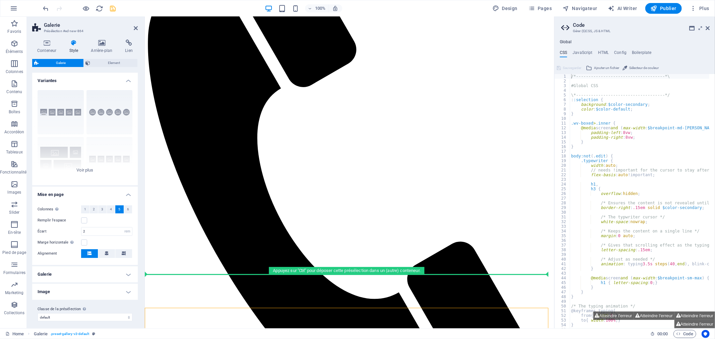
drag, startPoint x: 157, startPoint y: 321, endPoint x: 163, endPoint y: 279, distance: 42.1
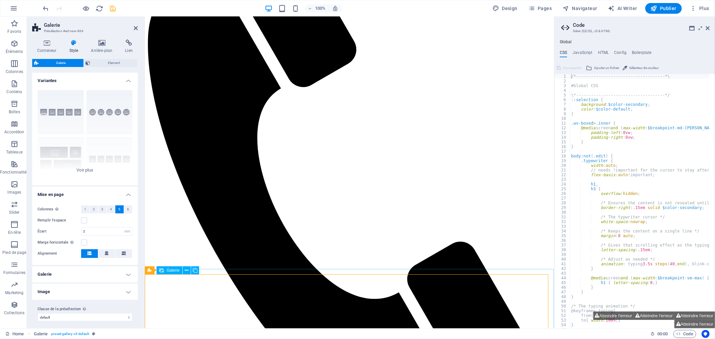
select select "4"
select select "px"
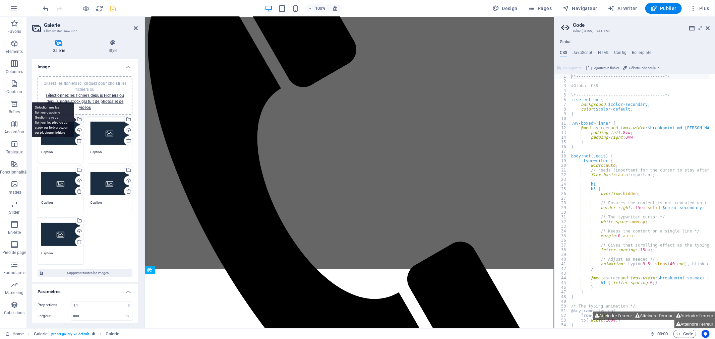
click at [61, 138] on div "Sélectionnez les fichiers depuis le Gestionnaire de fichiers, les photos du sto…" at bounding box center [53, 119] width 44 height 35
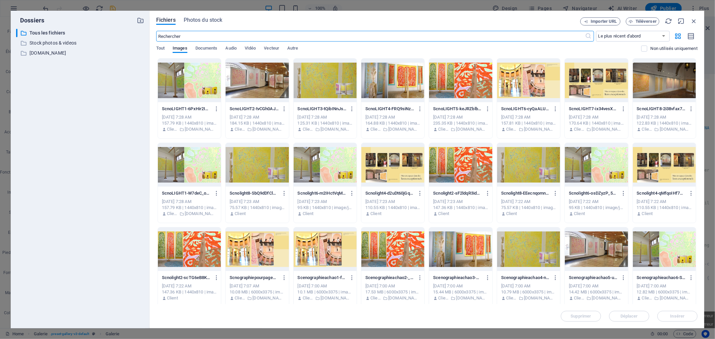
scroll to position [112, 0]
click at [186, 79] on div at bounding box center [189, 81] width 63 height 44
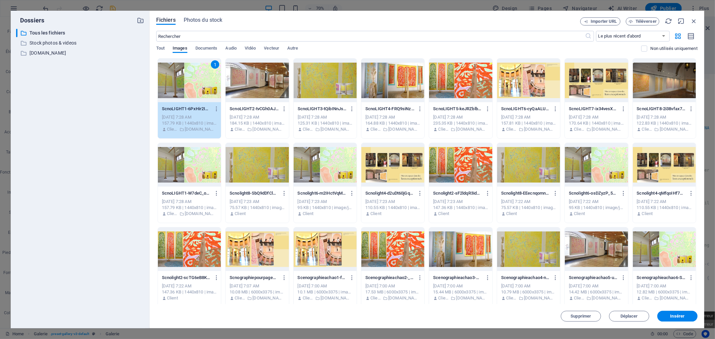
click at [689, 311] on button "Insérer" at bounding box center [678, 316] width 40 height 11
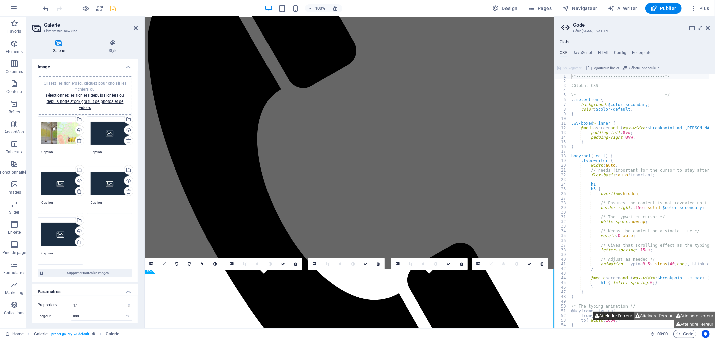
scroll to position [113, 0]
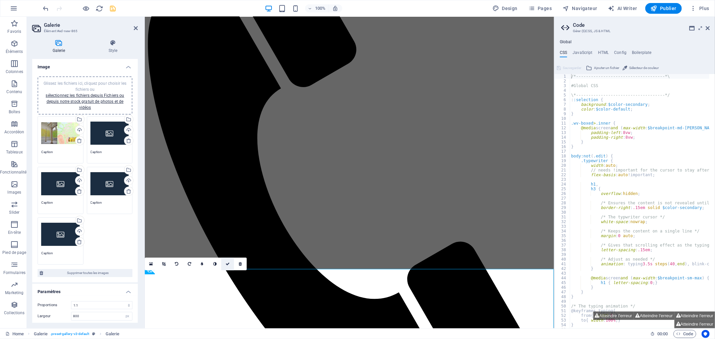
drag, startPoint x: 229, startPoint y: 265, endPoint x: 201, endPoint y: 258, distance: 28.4
click at [229, 265] on icon at bounding box center [228, 264] width 4 height 4
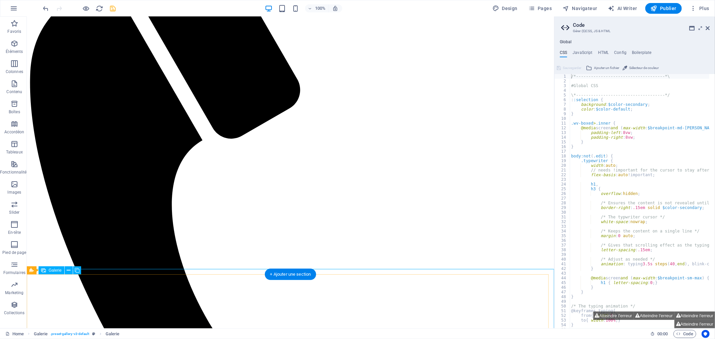
select select "4"
select select "px"
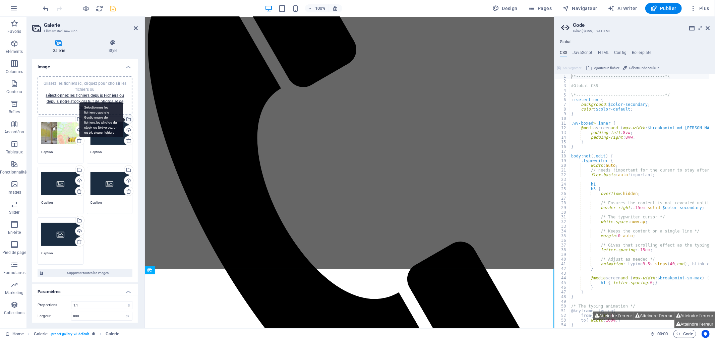
click at [123, 119] on div "Sélectionnez les fichiers depuis le Gestionnaire de fichiers, les photos du sto…" at bounding box center [101, 119] width 44 height 35
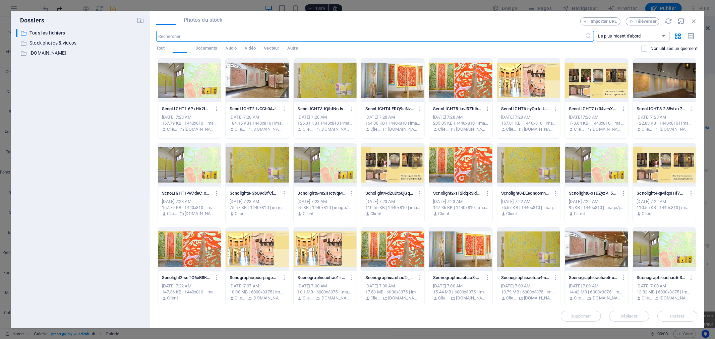
scroll to position [112, 0]
click at [260, 78] on div at bounding box center [257, 81] width 63 height 44
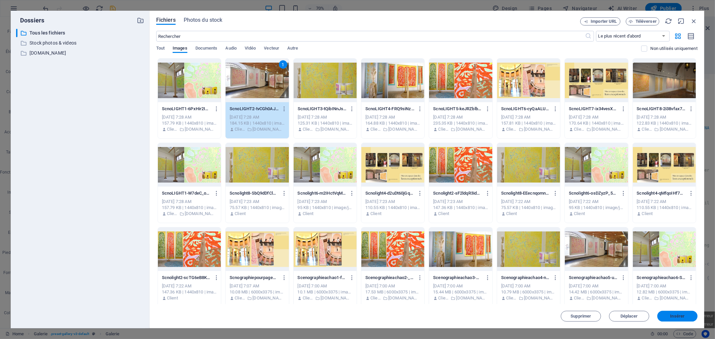
click at [678, 320] on button "Insérer" at bounding box center [678, 316] width 40 height 11
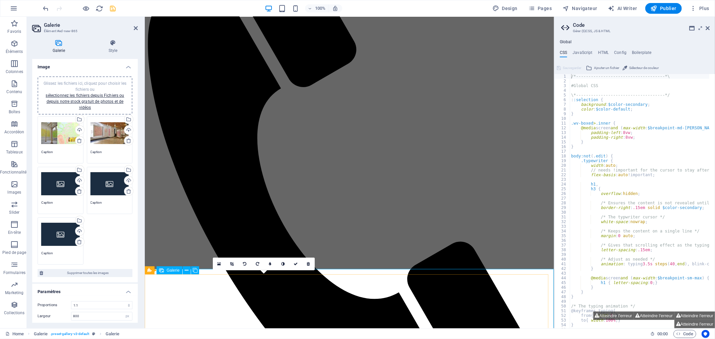
click at [293, 263] on link at bounding box center [295, 264] width 13 height 13
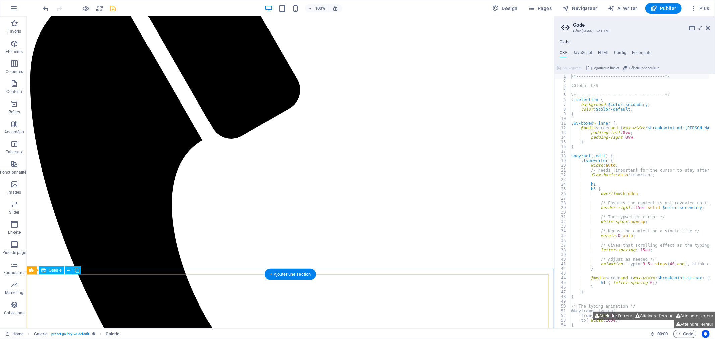
select select "4"
select select "px"
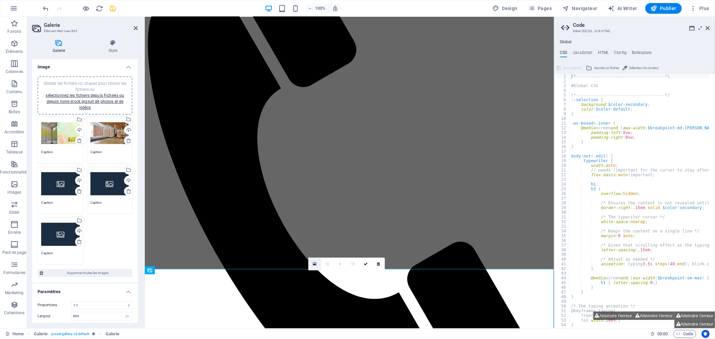
click at [317, 261] on link at bounding box center [315, 264] width 13 height 13
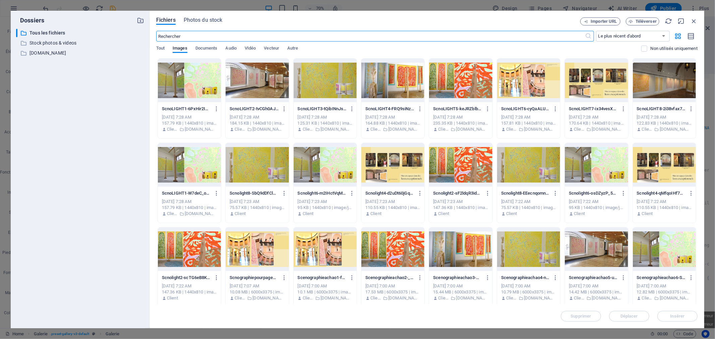
scroll to position [112, 0]
click at [468, 76] on div at bounding box center [460, 81] width 63 height 44
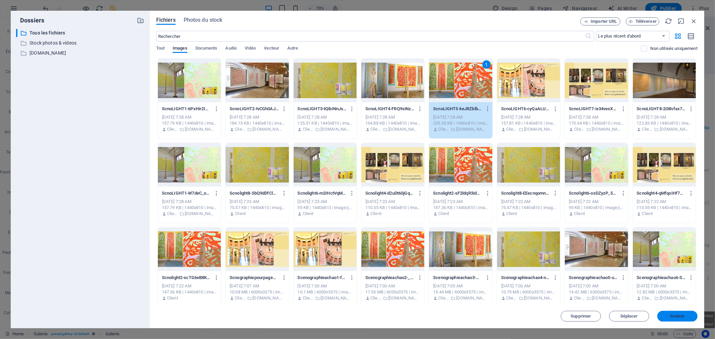
click at [676, 317] on span "Insérer" at bounding box center [678, 317] width 14 height 4
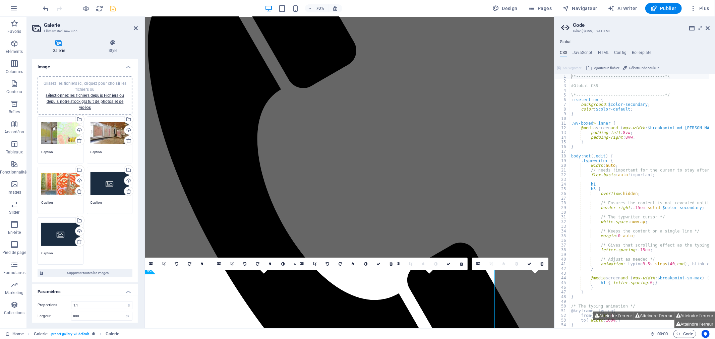
scroll to position [113, 0]
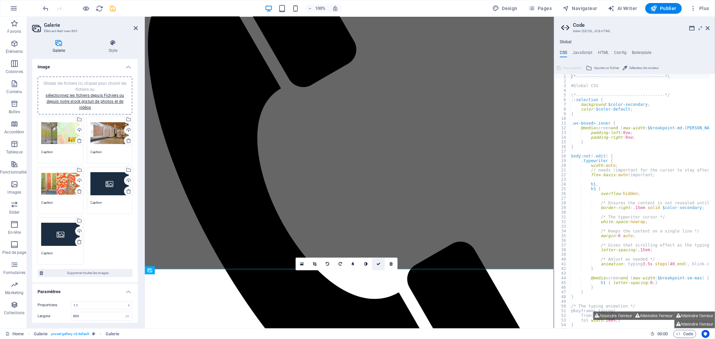
click at [377, 264] on icon at bounding box center [379, 264] width 4 height 4
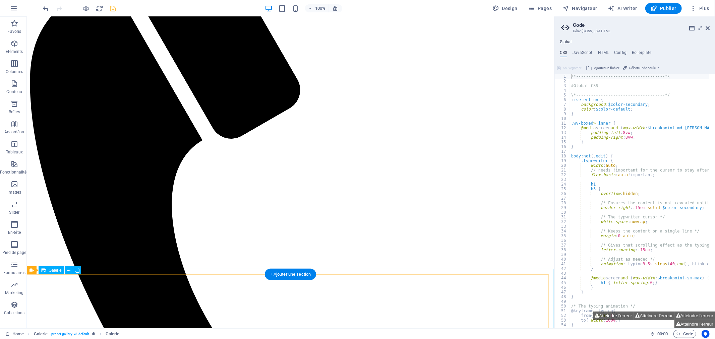
select select "4"
select select "px"
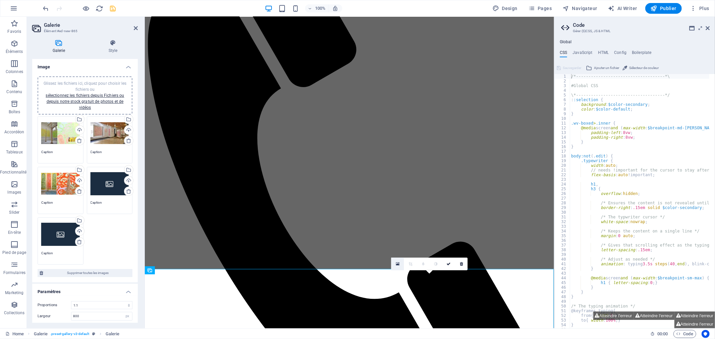
click at [396, 265] on icon at bounding box center [398, 264] width 4 height 5
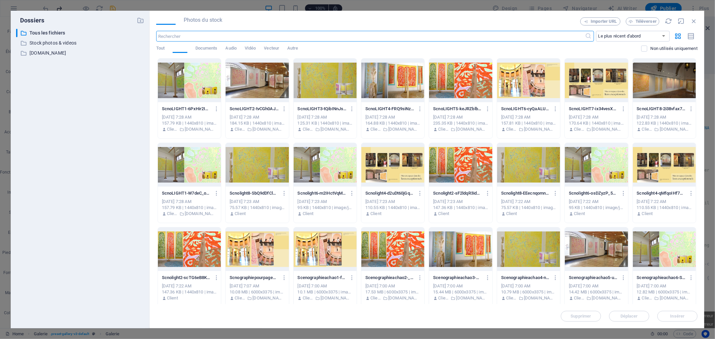
scroll to position [112, 0]
click at [595, 91] on div at bounding box center [596, 81] width 63 height 44
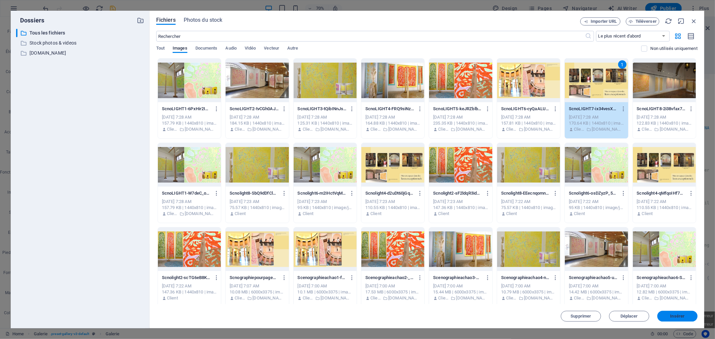
click at [680, 317] on span "Insérer" at bounding box center [678, 317] width 14 height 4
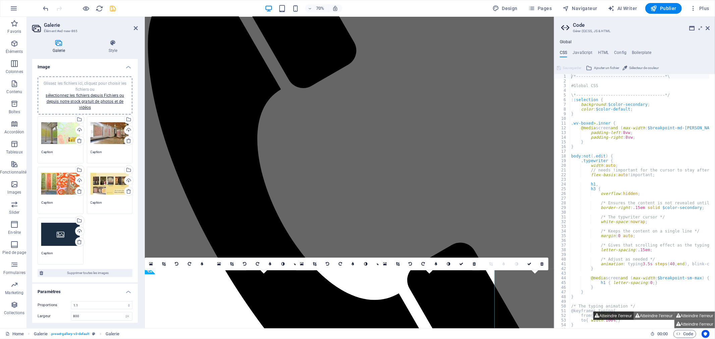
scroll to position [113, 0]
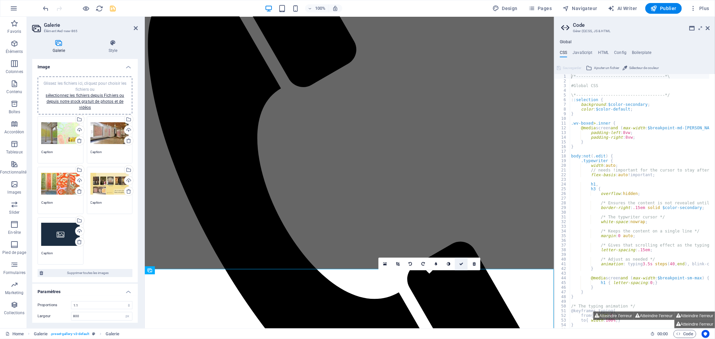
click at [460, 263] on icon at bounding box center [462, 264] width 4 height 4
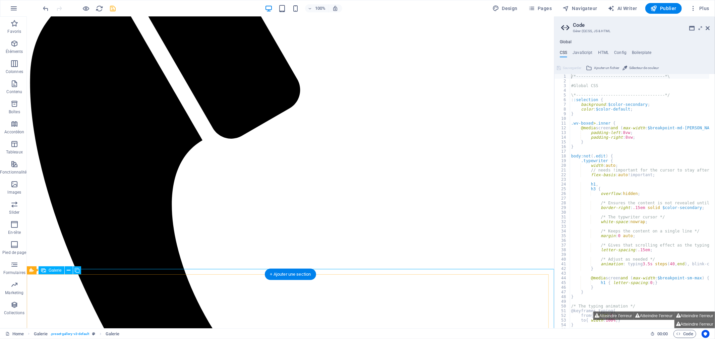
select select "4"
select select "px"
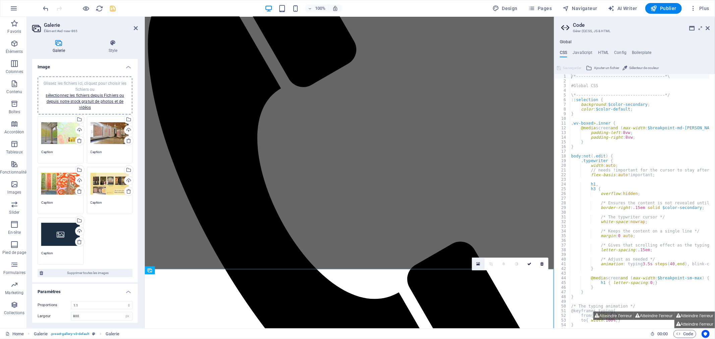
click at [474, 265] on link at bounding box center [478, 264] width 13 height 13
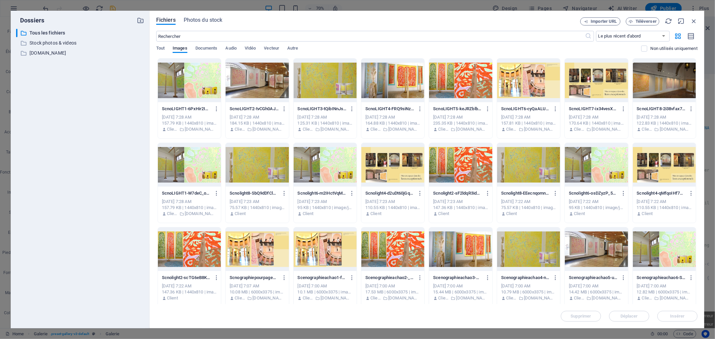
click at [322, 259] on div at bounding box center [325, 250] width 63 height 44
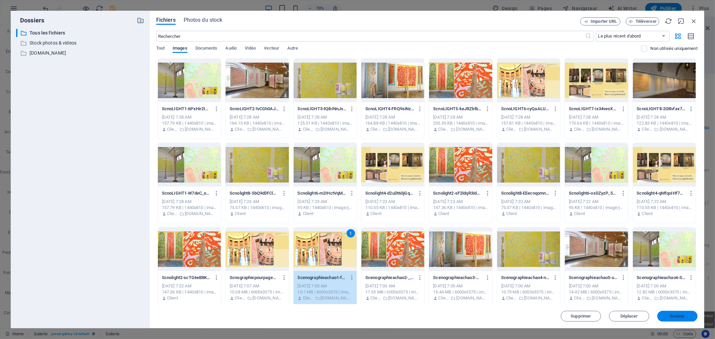
click at [683, 316] on span "Insérer" at bounding box center [678, 317] width 14 height 4
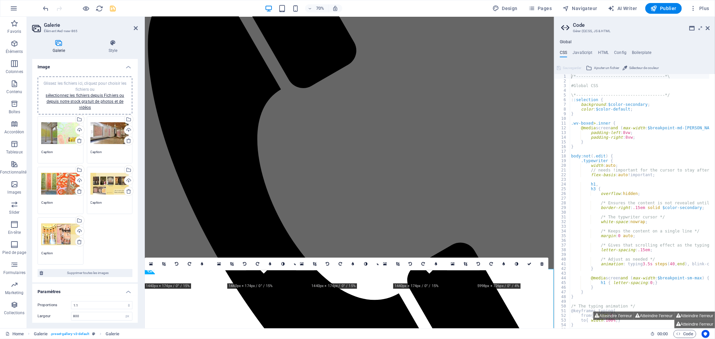
scroll to position [113, 0]
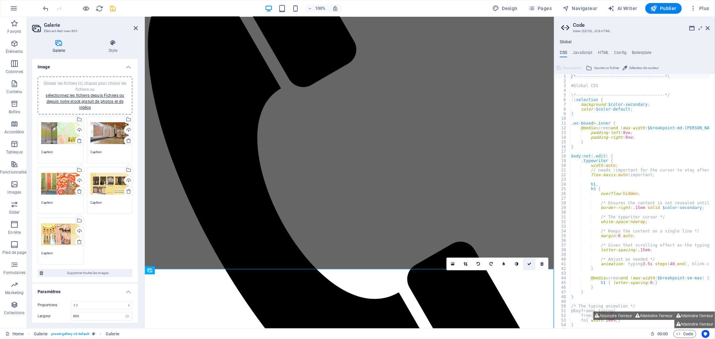
click at [530, 263] on icon at bounding box center [530, 264] width 4 height 4
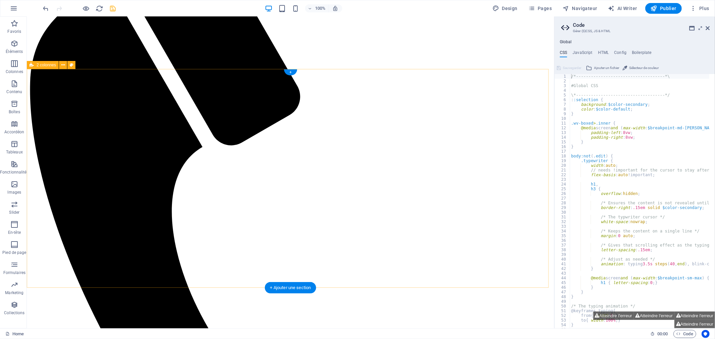
scroll to position [107, 0]
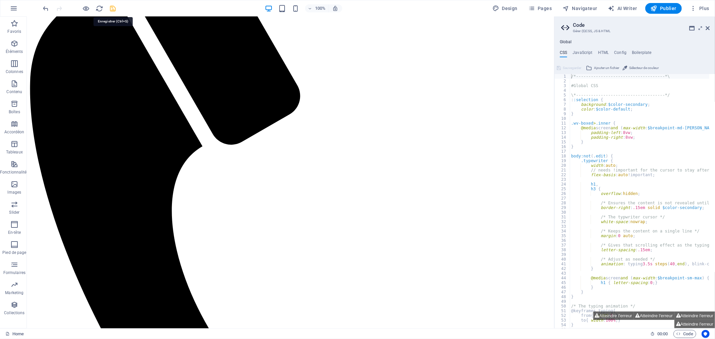
click at [113, 9] on icon "save" at bounding box center [113, 9] width 8 height 8
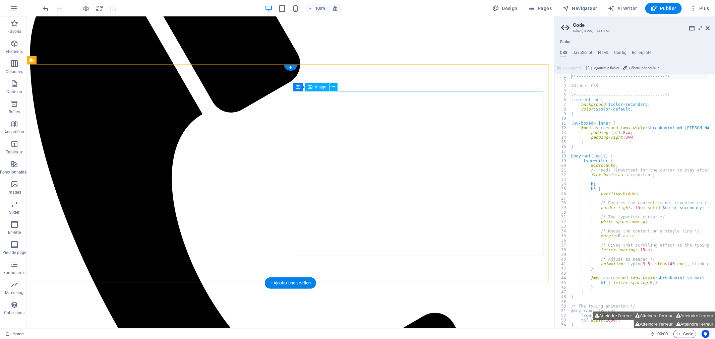
scroll to position [146, 0]
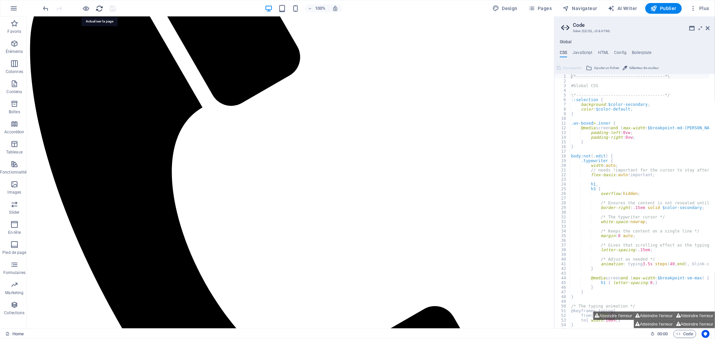
click at [98, 5] on icon "reload" at bounding box center [100, 9] width 8 height 8
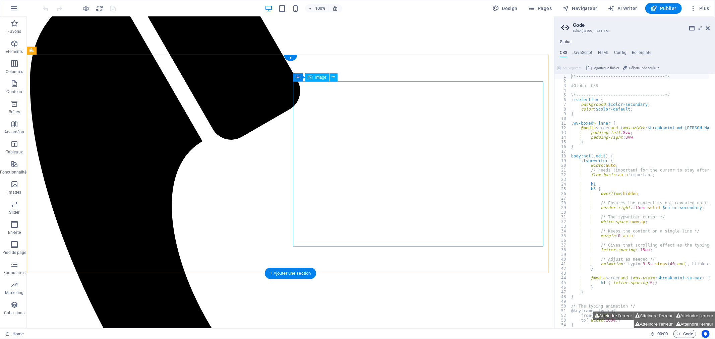
scroll to position [149, 0]
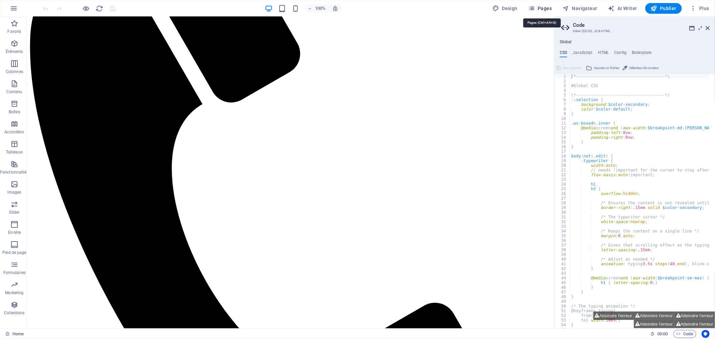
click at [544, 7] on span "Pages" at bounding box center [540, 8] width 23 height 7
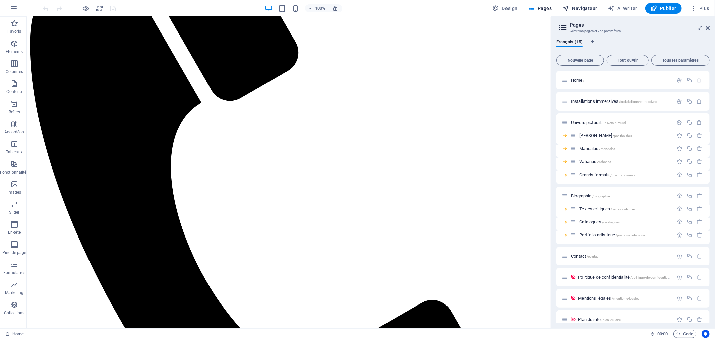
click at [586, 8] on span "Navigateur" at bounding box center [580, 8] width 35 height 7
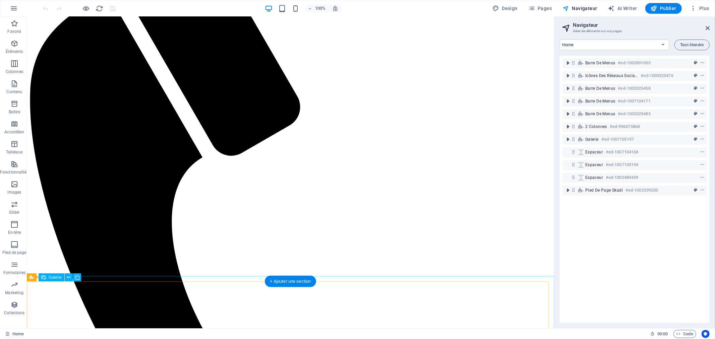
scroll to position [106, 0]
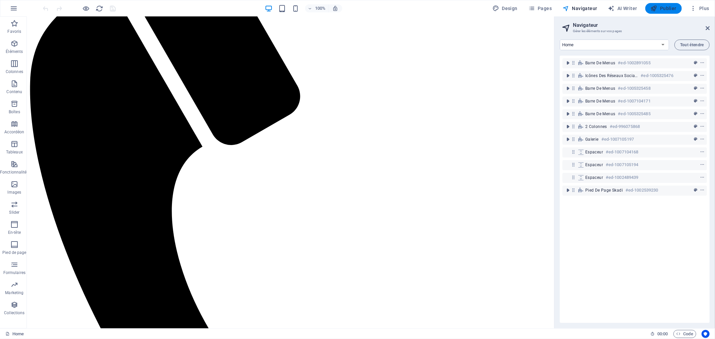
click at [661, 8] on span "Publier" at bounding box center [664, 8] width 26 height 7
